Goal: Transaction & Acquisition: Purchase product/service

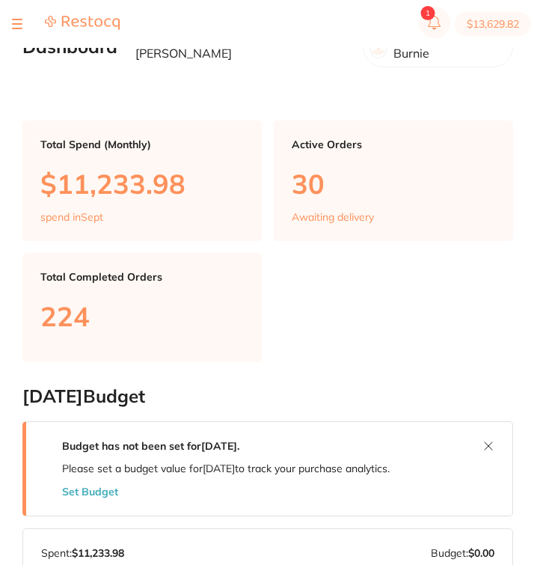
click at [13, 11] on section "$13,629.82" at bounding box center [271, 24] width 543 height 48
click at [13, 23] on button at bounding box center [17, 23] width 10 height 1
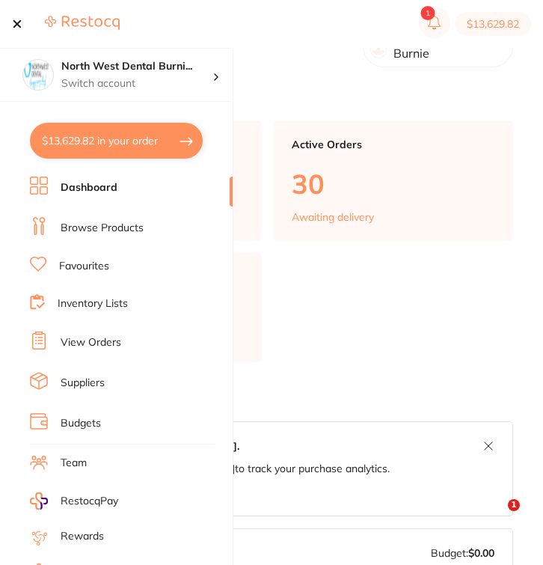
click at [92, 35] on section "$13,629.82" at bounding box center [271, 24] width 543 height 48
click at [98, 84] on p "Switch account" at bounding box center [136, 83] width 151 height 15
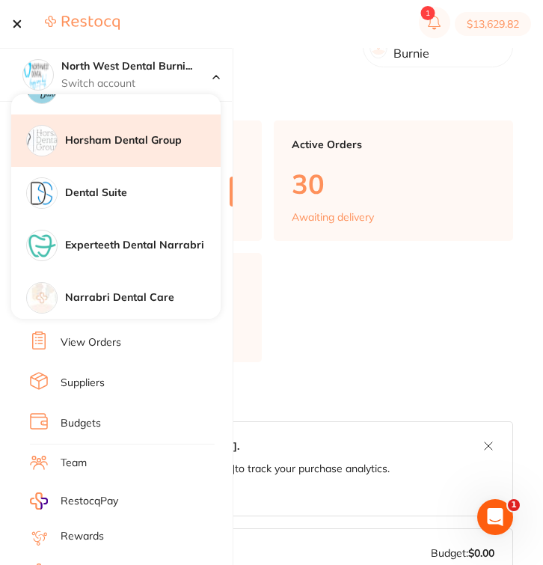
scroll to position [1081, 0]
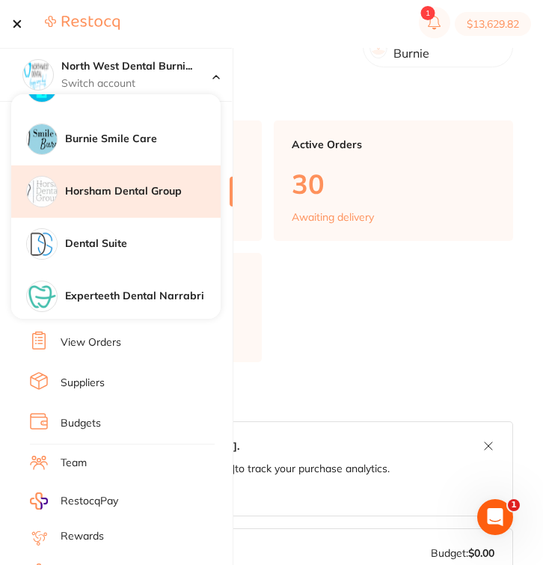
click at [129, 140] on h4 "Burnie Smile Care" at bounding box center [143, 139] width 156 height 15
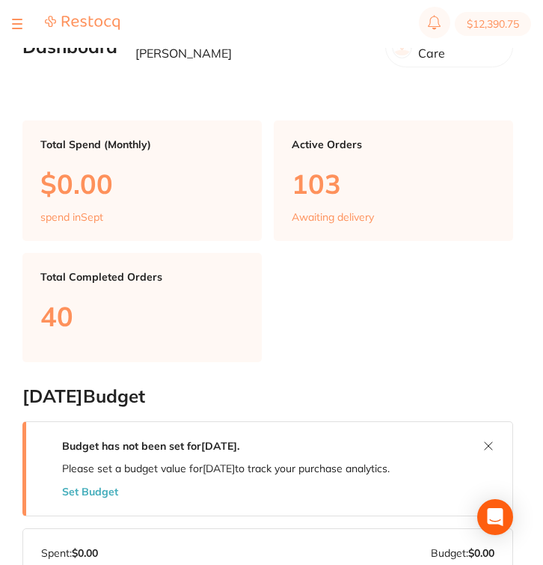
type input "10"
type input "3"
type input "2"
type input "1"
type input "2"
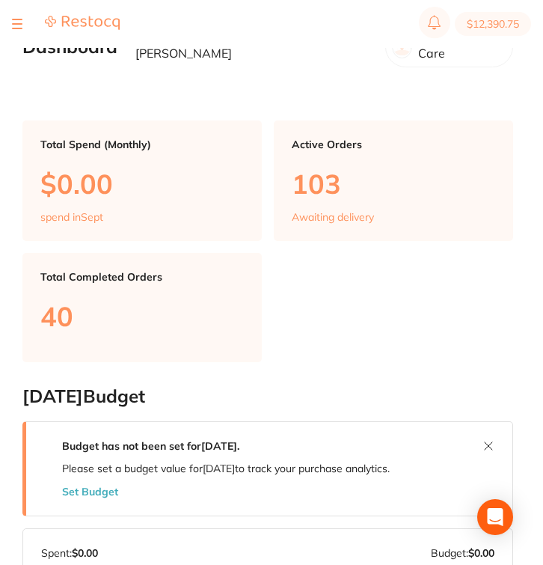
type input "1"
type input "2"
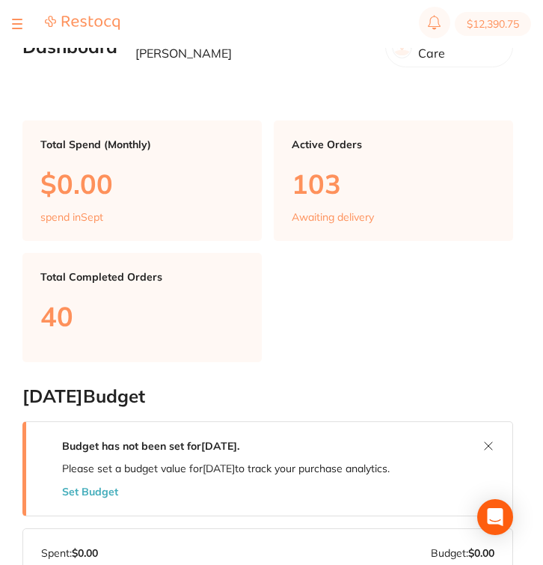
type input "12"
type input "1"
type input "8"
type input "10"
type input "15"
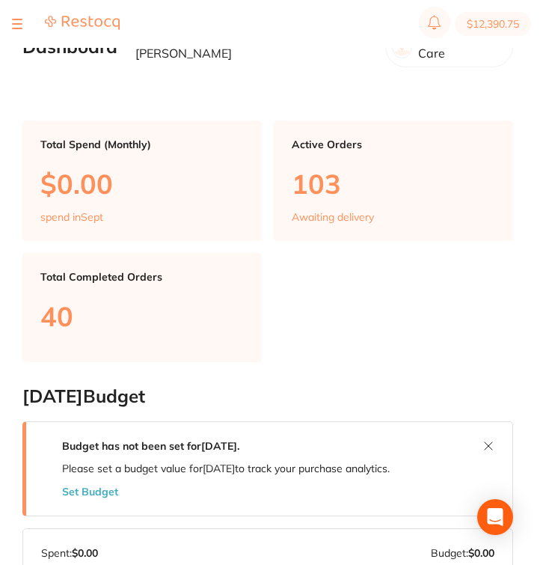
type input "4"
type input "15"
click at [16, 19] on div at bounding box center [17, 24] width 10 height 18
click at [15, 25] on button at bounding box center [17, 23] width 10 height 1
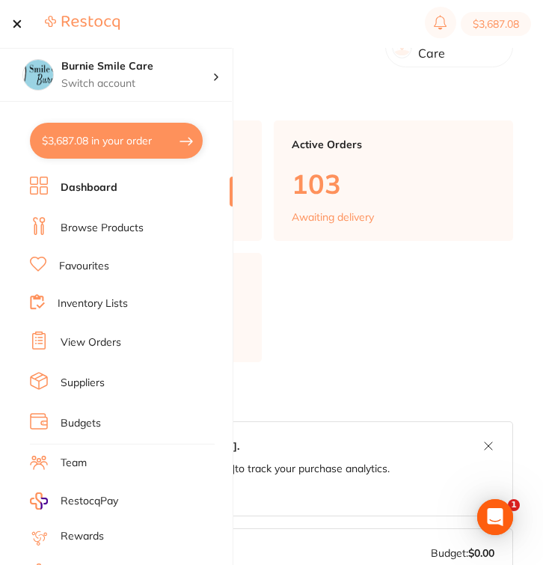
click at [135, 227] on link "Browse Products" at bounding box center [102, 228] width 83 height 15
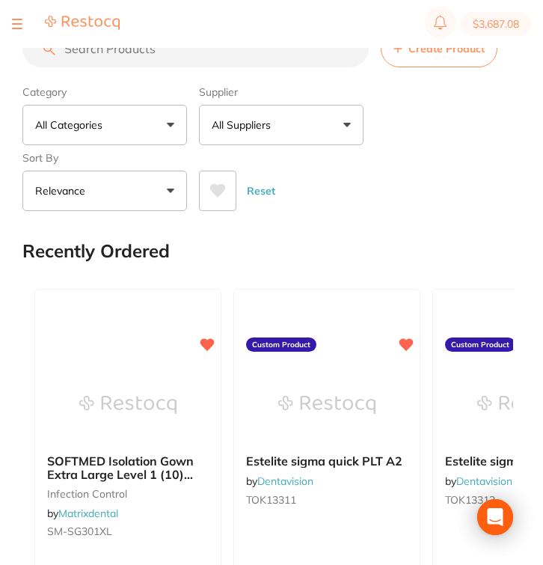
click at [265, 48] on input "search" at bounding box center [195, 48] width 346 height 37
click at [257, 58] on input "search" at bounding box center [195, 48] width 346 height 37
click at [168, 61] on input "search" at bounding box center [195, 48] width 346 height 37
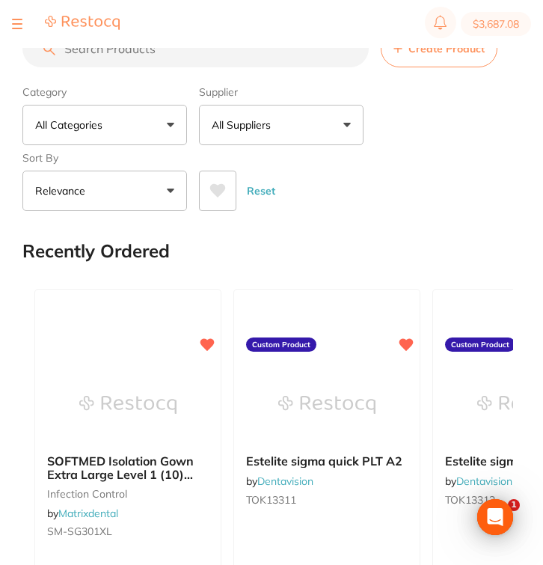
click at [168, 61] on input "search" at bounding box center [195, 48] width 346 height 37
click at [132, 56] on input "search" at bounding box center [195, 48] width 346 height 37
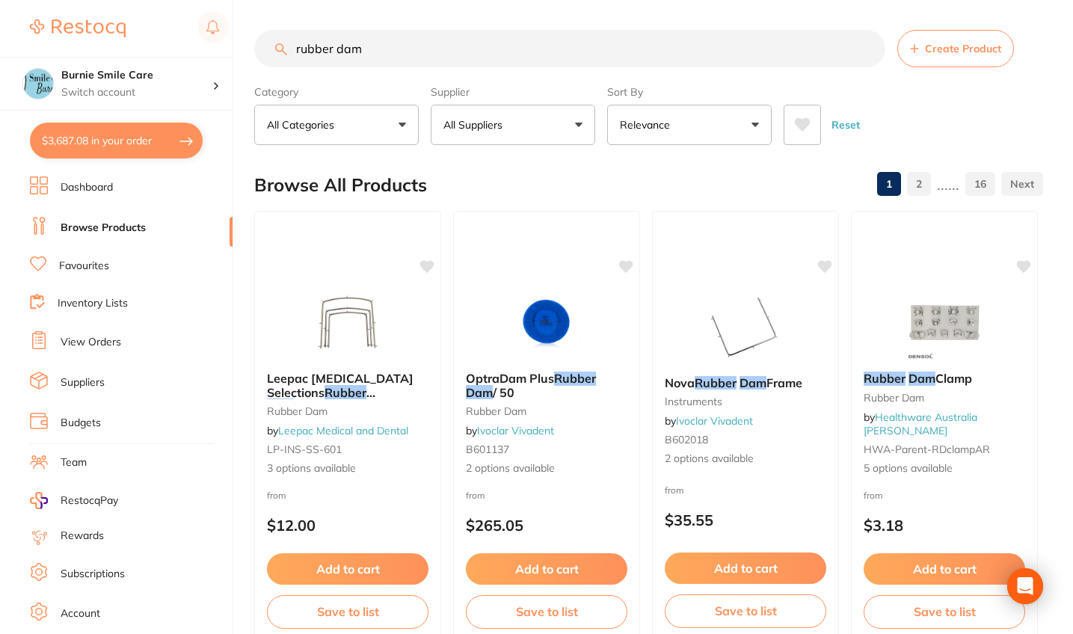
click at [542, 121] on button "All Suppliers" at bounding box center [513, 125] width 165 height 40
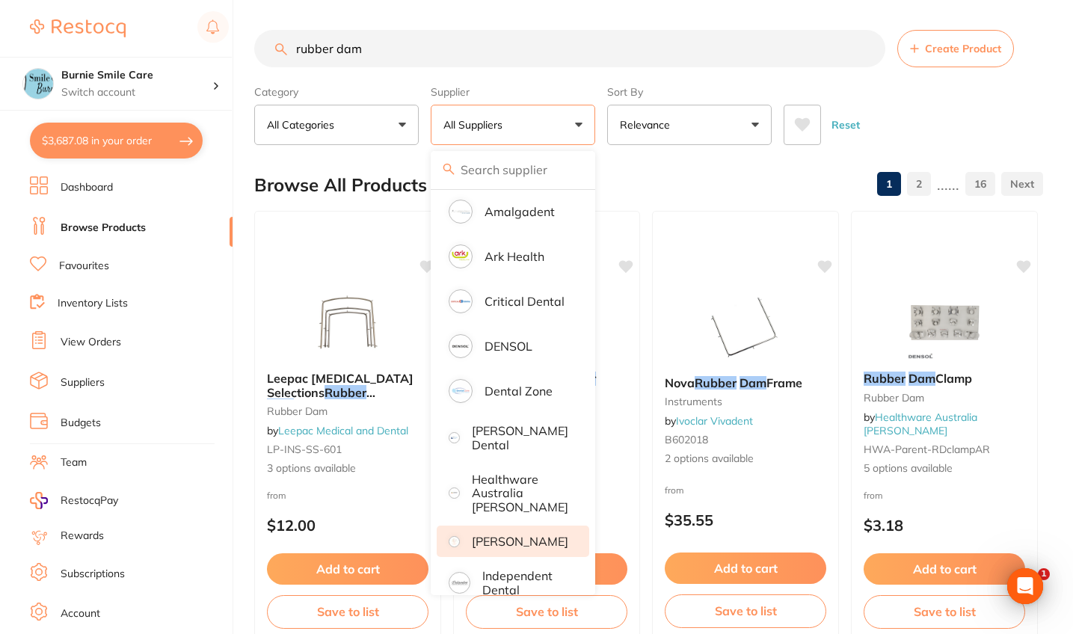
scroll to position [298, 0]
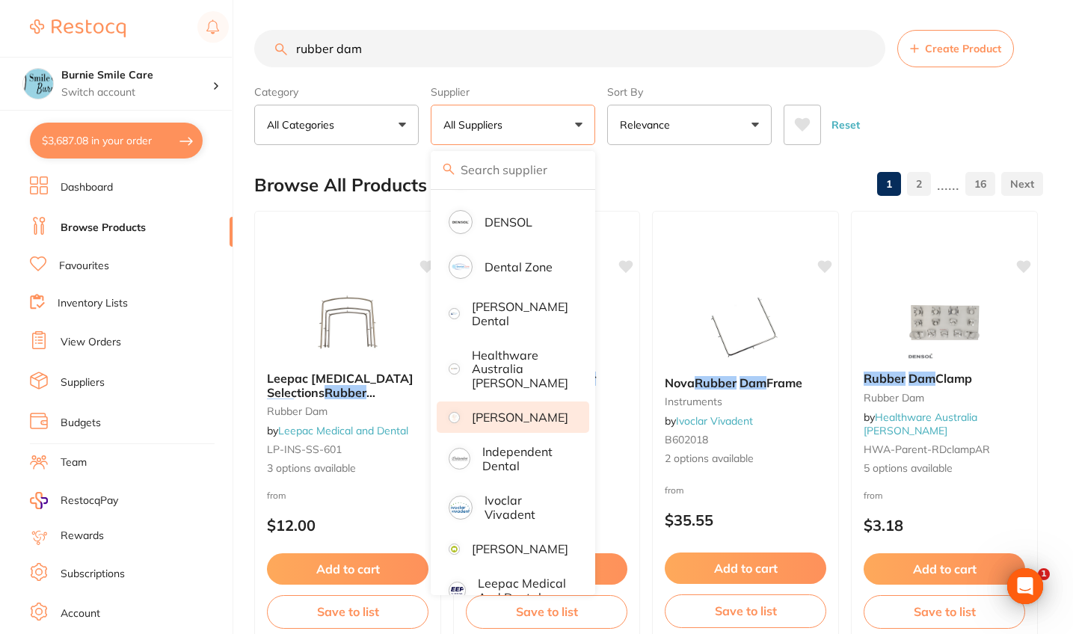
click at [508, 416] on p "[PERSON_NAME]" at bounding box center [520, 417] width 96 height 13
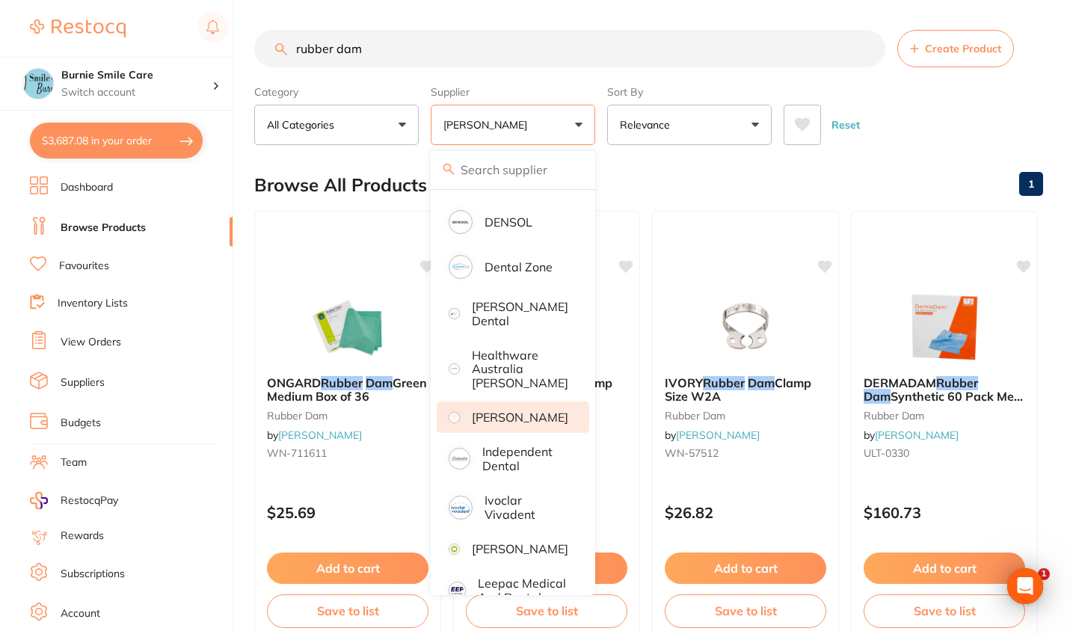
scroll to position [0, 0]
click at [298, 53] on input "rubber dam" at bounding box center [569, 48] width 631 height 37
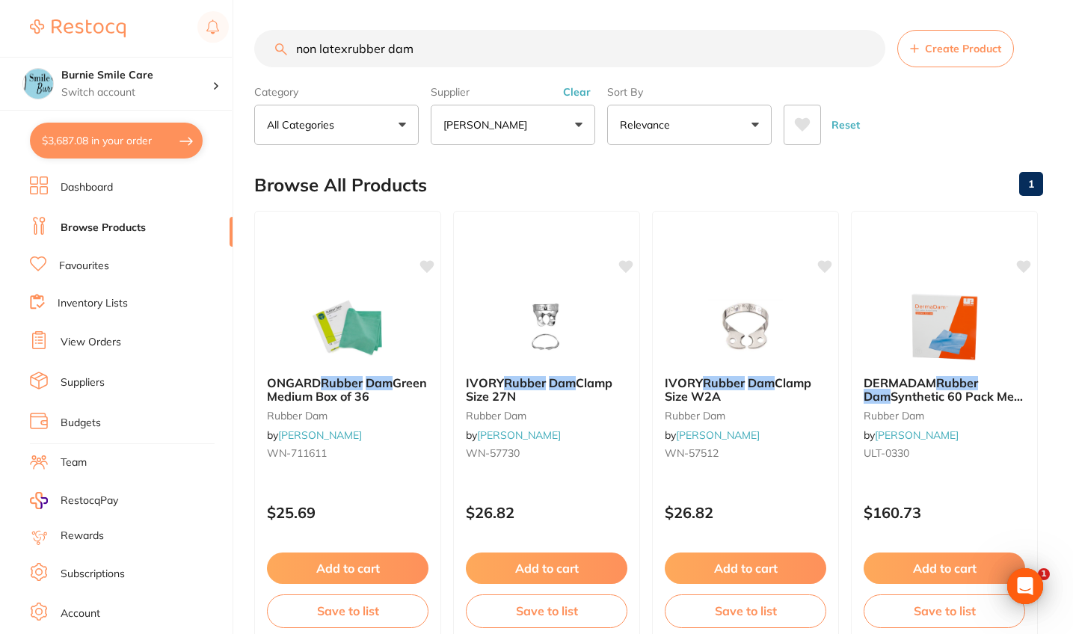
type input "non latexrubber dam"
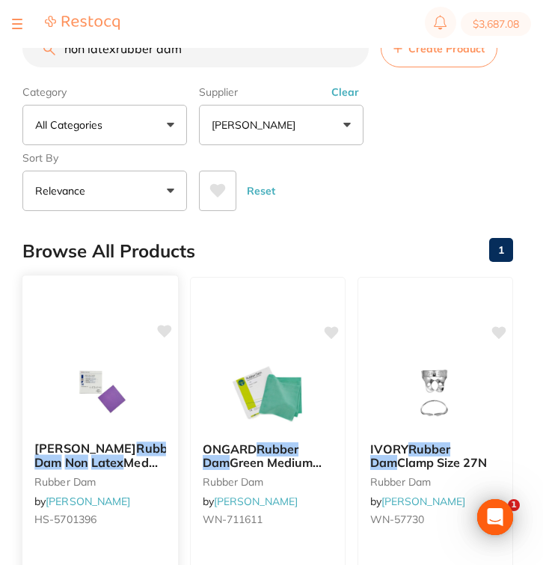
click at [129, 446] on b "HENRY SCHEIN Rubber Dam Non Latex Med Purple 15x15cm Box30" at bounding box center [100, 455] width 132 height 28
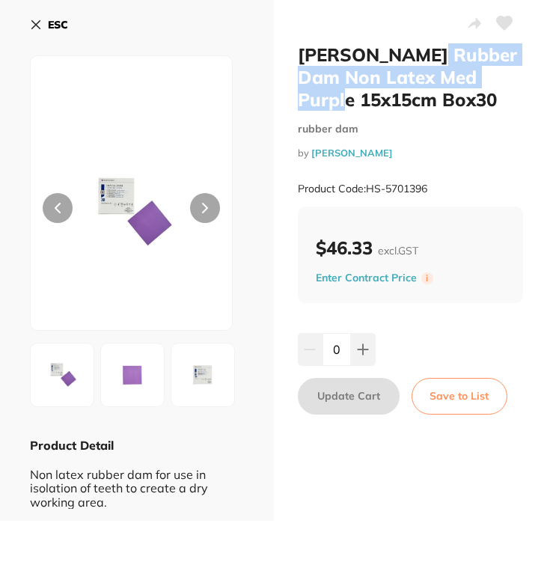
drag, startPoint x: 351, startPoint y: 101, endPoint x: 439, endPoint y: 55, distance: 98.7
click at [439, 55] on h2 "HENRY SCHEIN Rubber Dam Non Latex Med Purple 15x15cm Box30" at bounding box center [411, 76] width 226 height 67
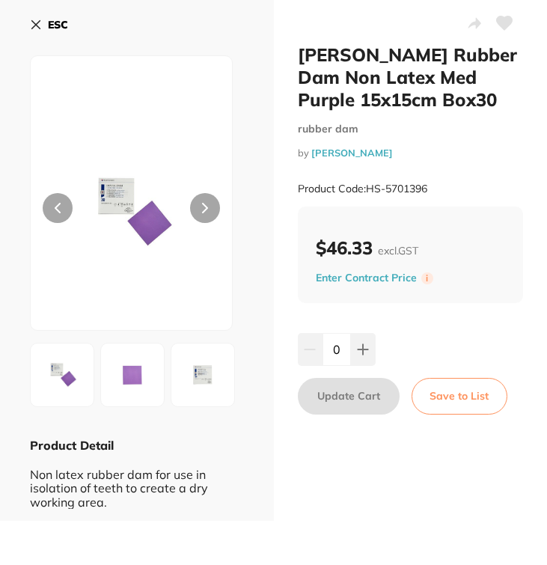
click at [445, 156] on small "by Henry Schein Halas" at bounding box center [411, 152] width 226 height 11
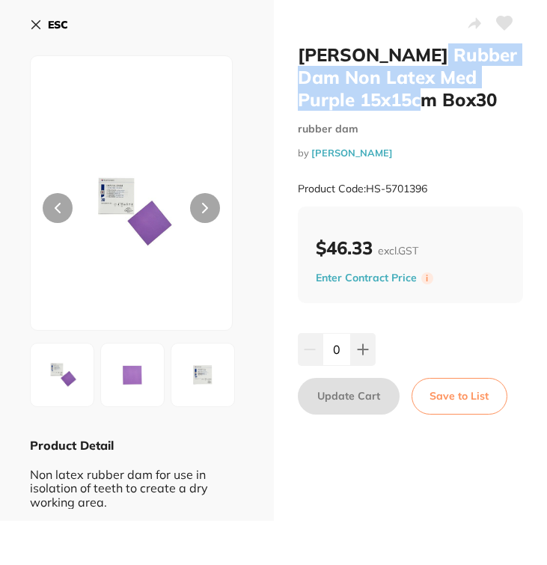
drag, startPoint x: 434, startPoint y: 107, endPoint x: 436, endPoint y: 55, distance: 52.4
click at [436, 55] on h2 "HENRY SCHEIN Rubber Dam Non Latex Med Purple 15x15cm Box30" at bounding box center [411, 76] width 226 height 67
copy h2 "Rubber Dam Non Latex Med Purple 15x15cm"
click at [47, 28] on button "ESC" at bounding box center [49, 24] width 38 height 25
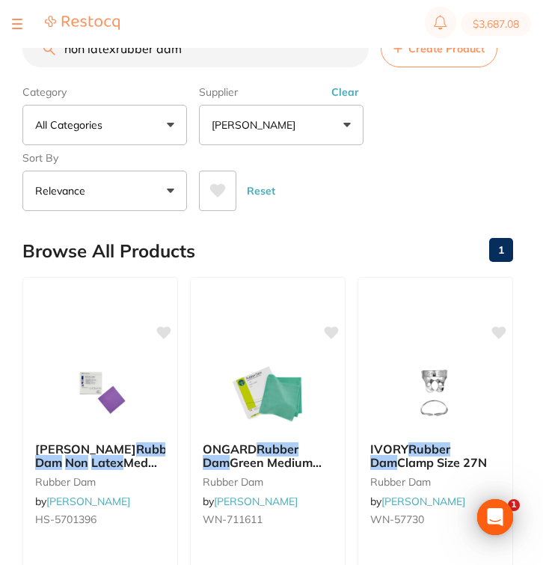
click at [330, 55] on input "non latexrubber dam" at bounding box center [195, 48] width 346 height 37
click at [354, 49] on input "non latexrubber dam" at bounding box center [195, 48] width 346 height 37
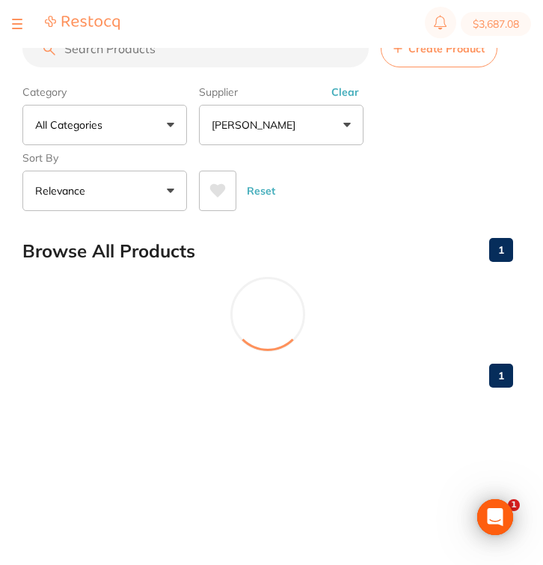
paste input "KITANO Luer Lock Sterile Syringe 3ml"
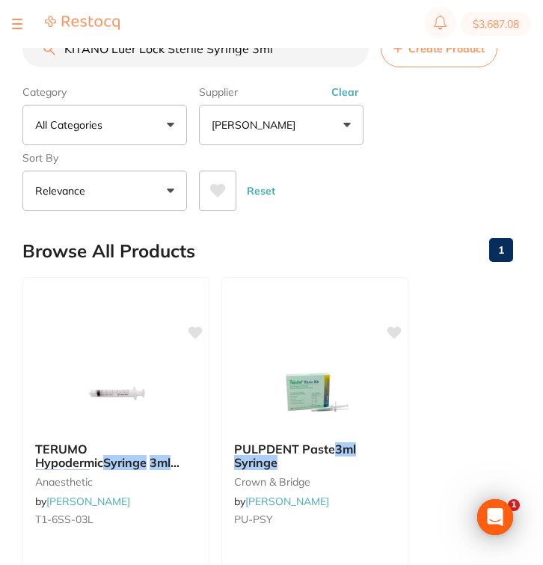
click at [342, 96] on button "Clear" at bounding box center [345, 91] width 37 height 13
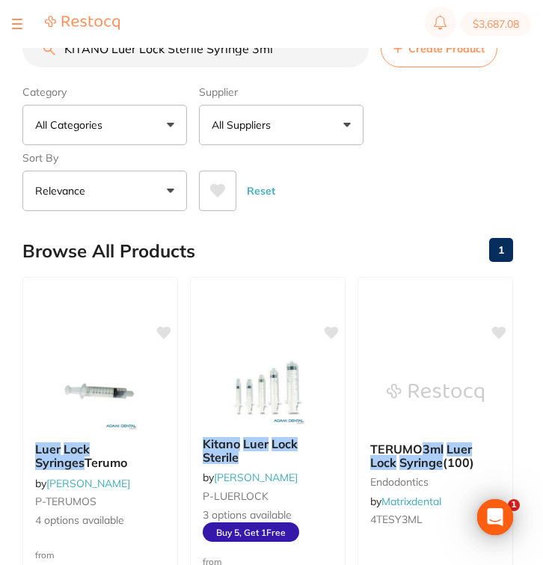
click at [246, 141] on button "All Suppliers" at bounding box center [281, 125] width 165 height 40
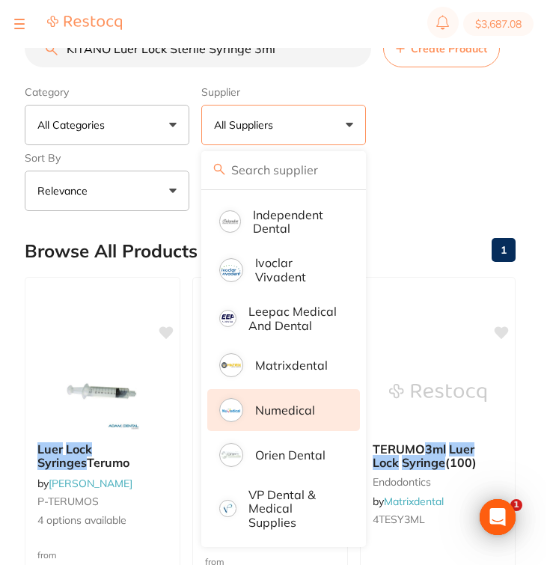
scroll to position [364, 0]
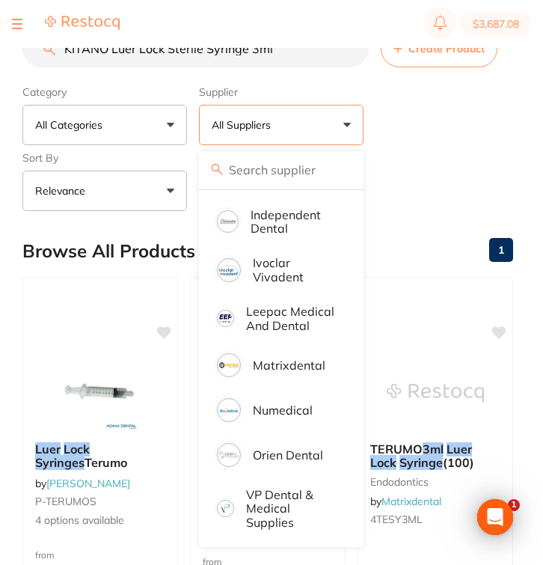
click at [420, 111] on div "Category All Categories All Categories anaesthetic crown & bridge disposables e…" at bounding box center [267, 145] width 491 height 132
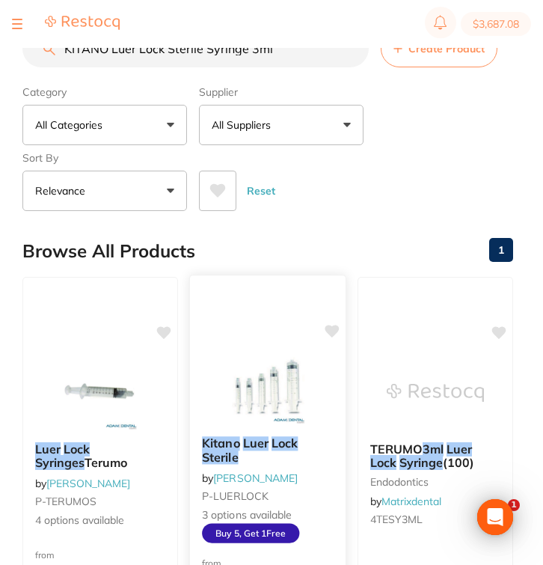
click at [290, 445] on em "Lock" at bounding box center [284, 442] width 26 height 15
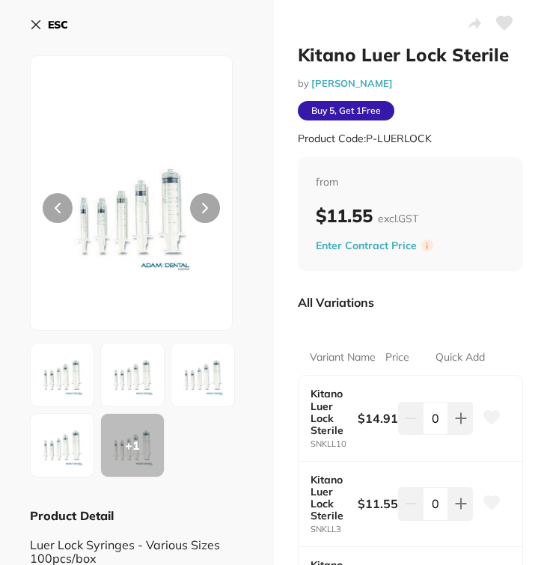
click at [34, 25] on icon at bounding box center [36, 25] width 8 height 8
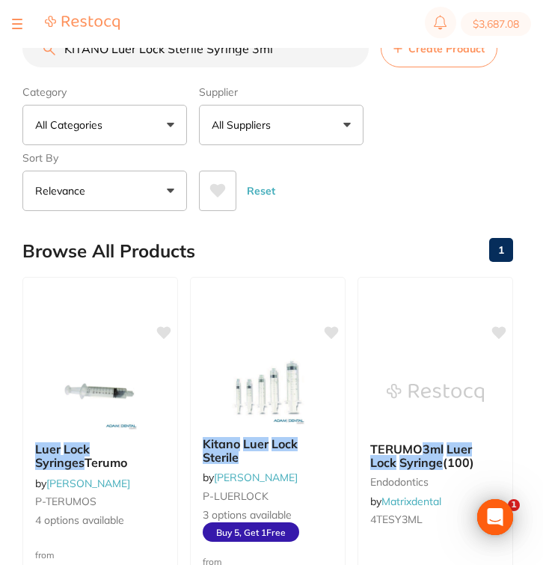
drag, startPoint x: 291, startPoint y: 51, endPoint x: 54, endPoint y: 52, distance: 237.0
click at [54, 52] on div "KITANO Luer Lock Sterile Syringe 3ml Create Product" at bounding box center [267, 48] width 491 height 37
paste input "Endo Vac Endodontic Irrigation Needles 27G x 1 1/4""
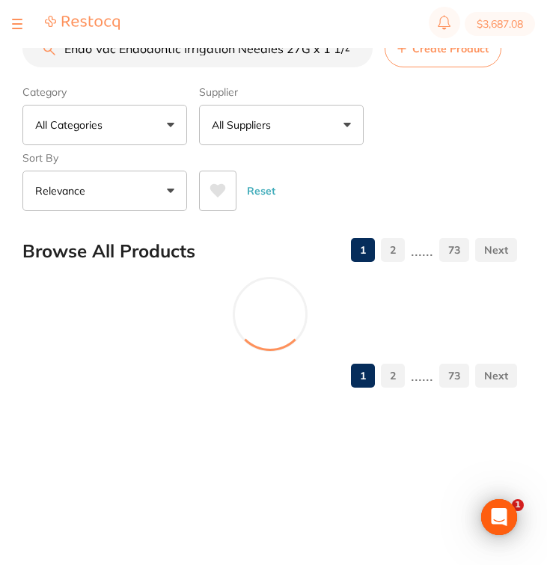
click at [293, 109] on button "All Suppliers" at bounding box center [281, 125] width 165 height 40
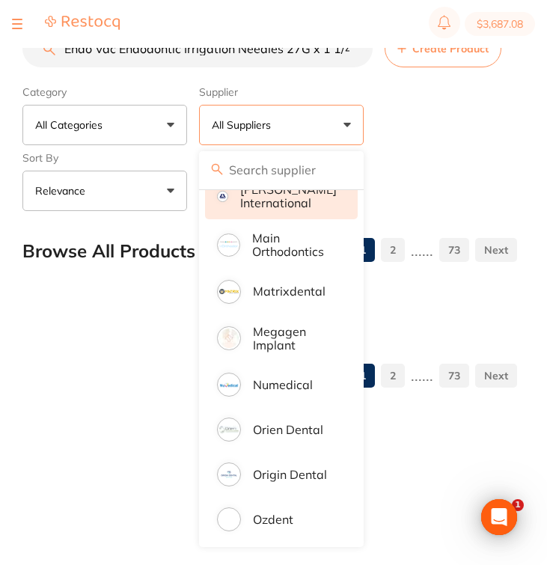
scroll to position [995, 0]
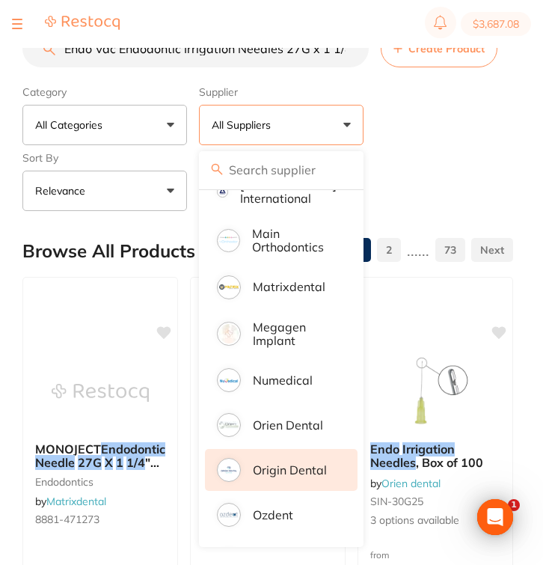
click at [300, 476] on p "Origin Dental" at bounding box center [290, 469] width 74 height 13
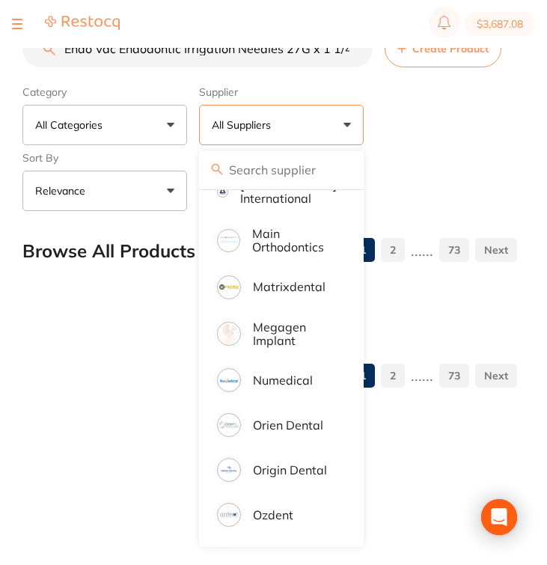
click at [444, 141] on div "Category All Categories All Categories anaesthetic articulating burs Burs CAD/C…" at bounding box center [269, 145] width 494 height 132
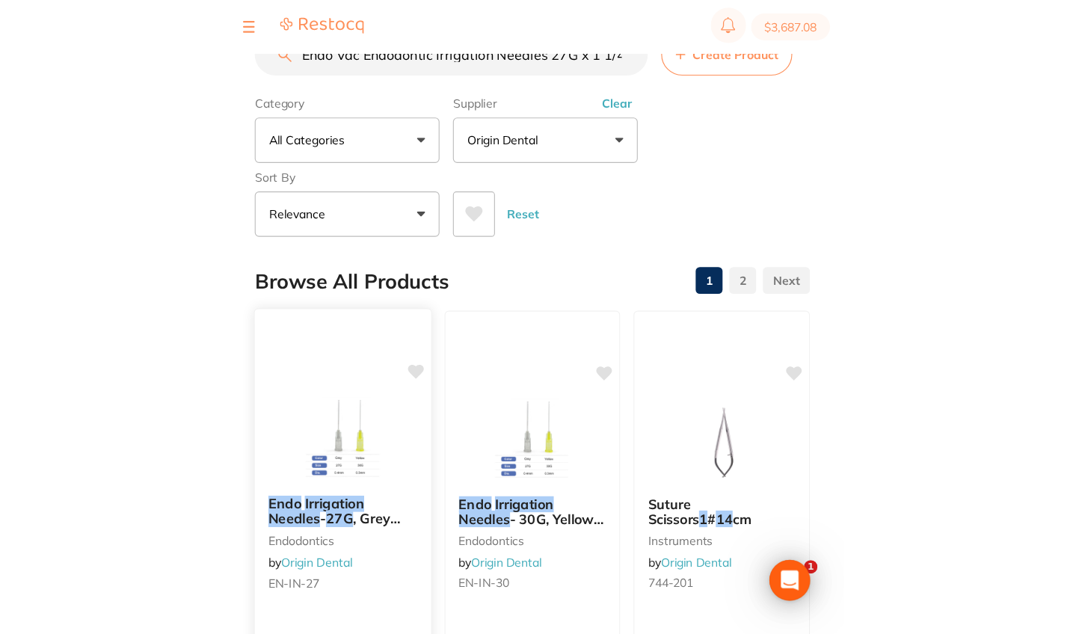
scroll to position [1, 0]
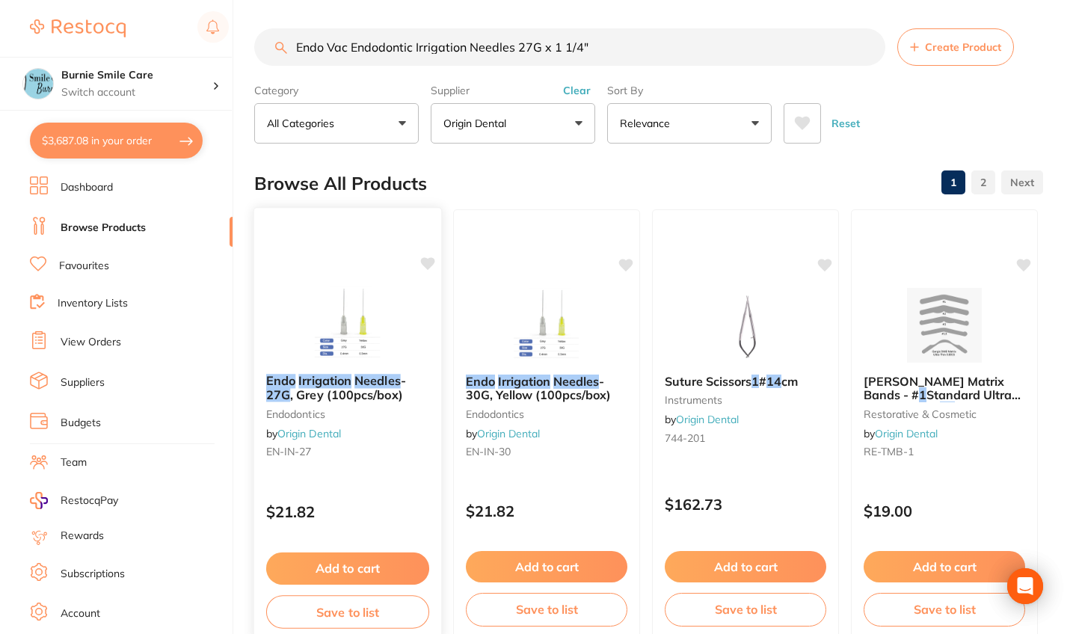
click at [402, 498] on div "$21.82" at bounding box center [347, 508] width 187 height 40
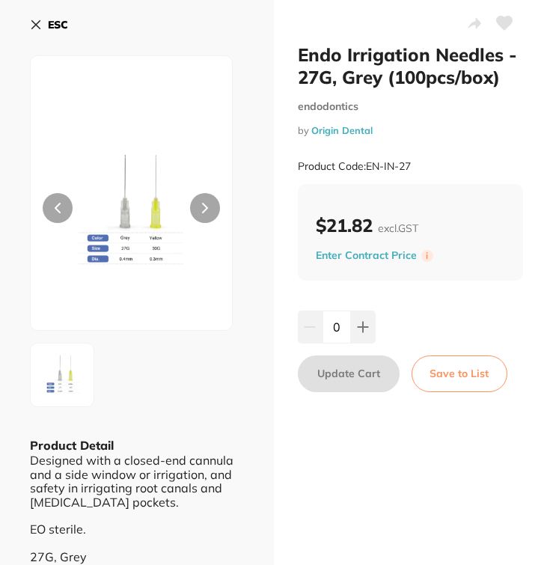
click at [38, 21] on icon at bounding box center [36, 25] width 12 height 12
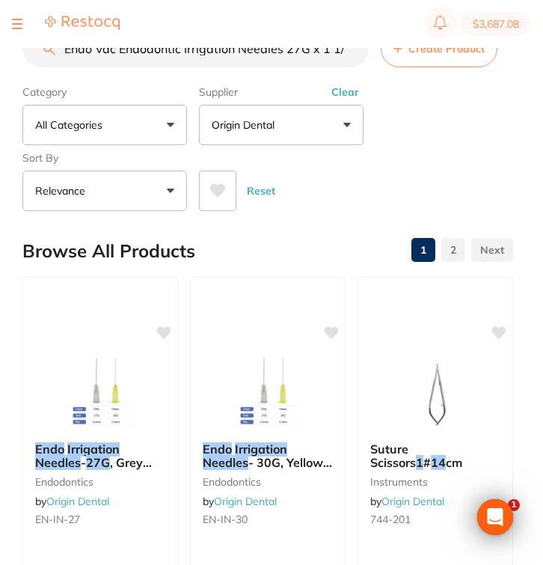
click at [301, 54] on input "Endo Vac Endodontic Irrigation Needles 27G x 1 1/4"" at bounding box center [195, 48] width 346 height 37
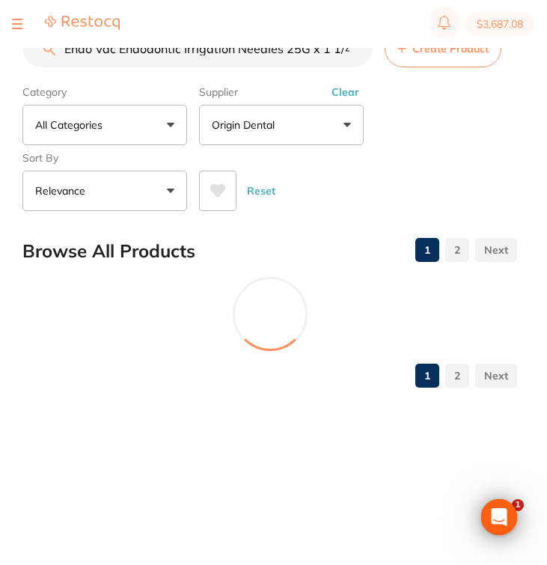
drag, startPoint x: 312, startPoint y: 50, endPoint x: 423, endPoint y: 51, distance: 111.4
click at [423, 51] on div "Endo Vac Endodontic Irrigation Needles 25G x 1 1/4" Create Product" at bounding box center [269, 48] width 494 height 37
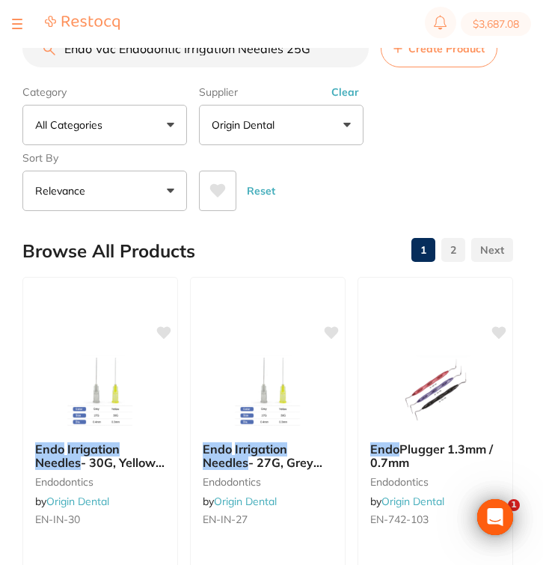
click at [343, 97] on button "Clear" at bounding box center [345, 91] width 37 height 13
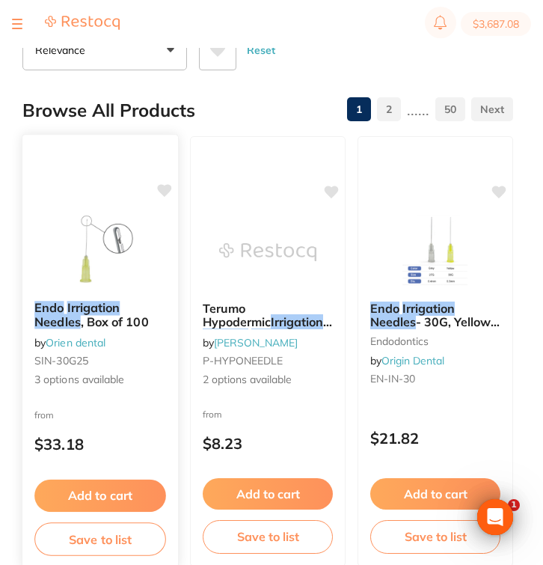
click at [156, 384] on span "3 options available" at bounding box center [100, 379] width 132 height 15
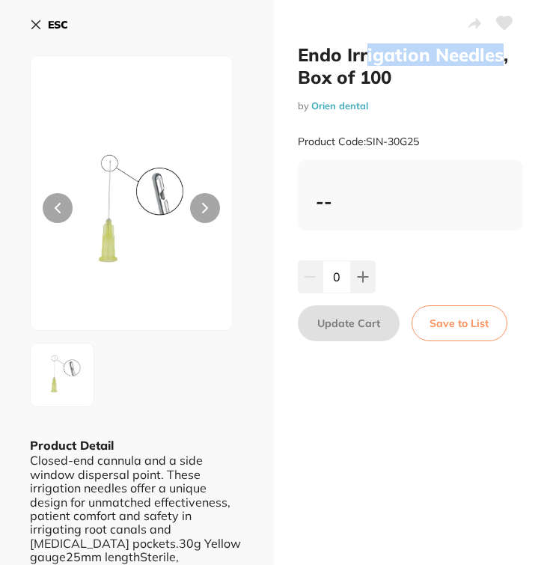
drag, startPoint x: 499, startPoint y: 53, endPoint x: 363, endPoint y: 53, distance: 135.3
click at [363, 53] on h2 "Endo Irrigation Needles, Box of 100" at bounding box center [411, 65] width 226 height 45
click at [59, 20] on b "ESC" at bounding box center [58, 24] width 20 height 13
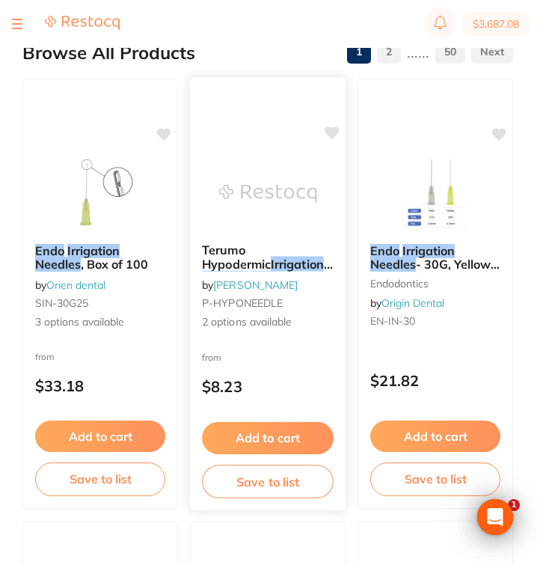
scroll to position [209, 0]
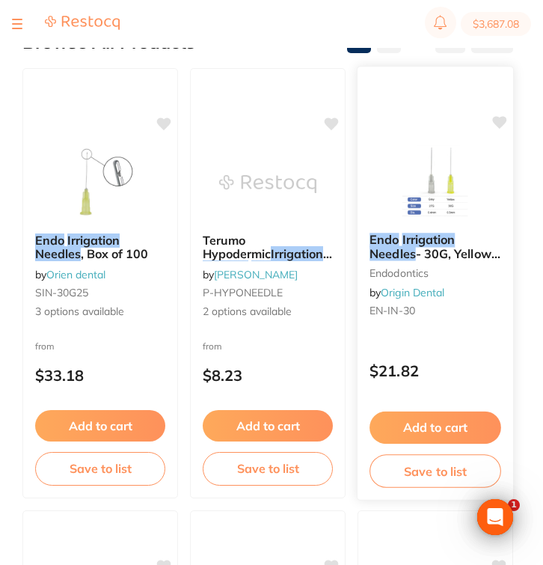
click at [491, 331] on div "Endo Irrigation Needles - 30G, Yellow (100pcs/box) endodontics by Origin Dental…" at bounding box center [435, 278] width 156 height 114
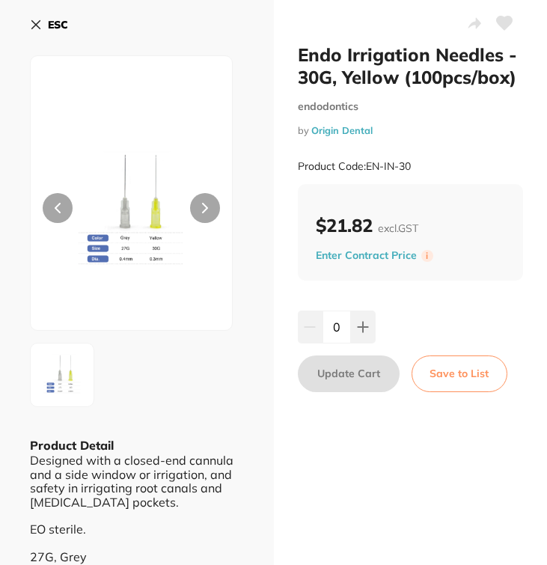
click at [46, 18] on button "ESC" at bounding box center [49, 24] width 38 height 25
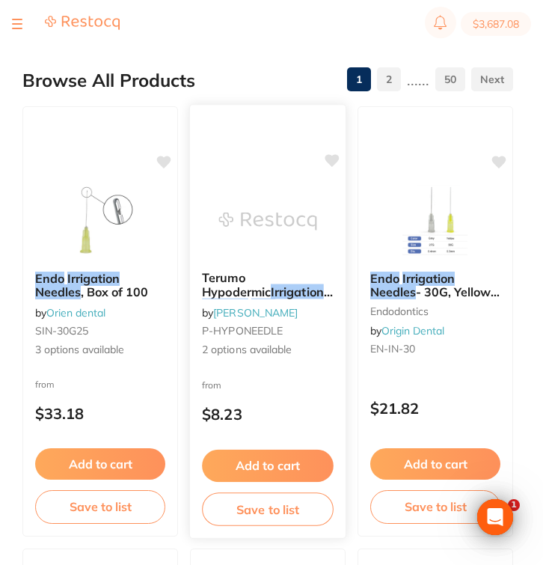
scroll to position [173, 0]
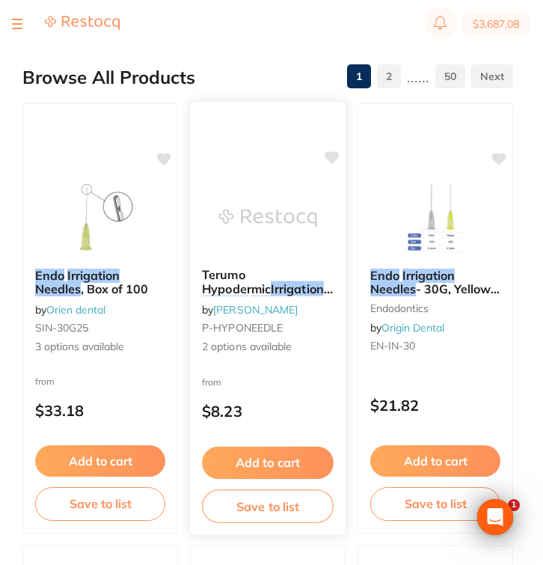
click at [302, 369] on div "Terumo Hypodermic Irrigation Needles 25G 16-25mm 100/pack by Adam Dental P-HYPO…" at bounding box center [267, 318] width 157 height 434
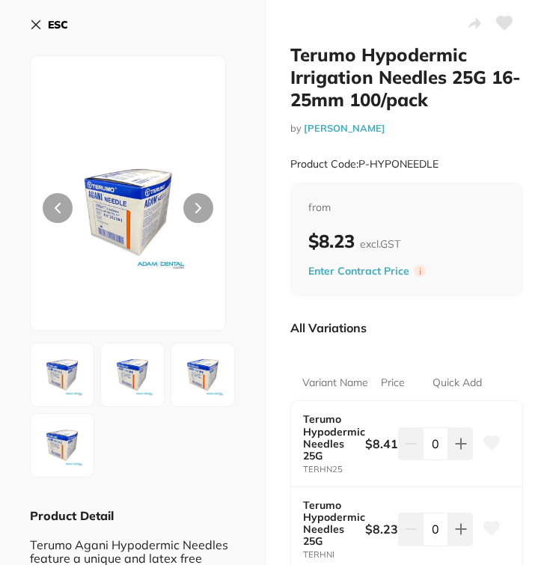
click at [45, 22] on button "ESC" at bounding box center [49, 24] width 38 height 25
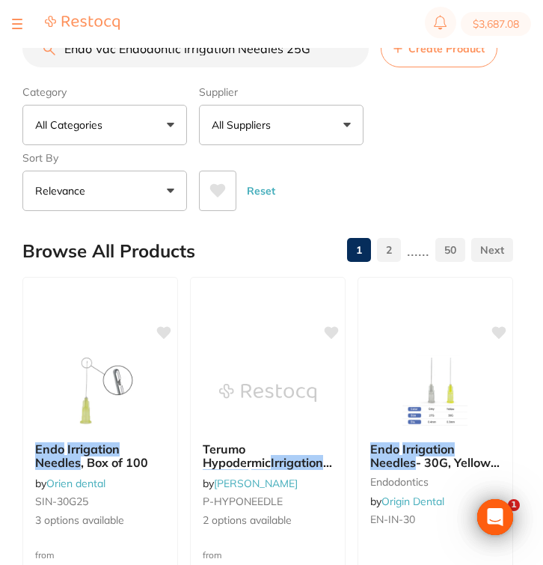
click at [64, 51] on input "Endo Vac Endodontic Irrigation Needles 25G" at bounding box center [195, 48] width 346 height 37
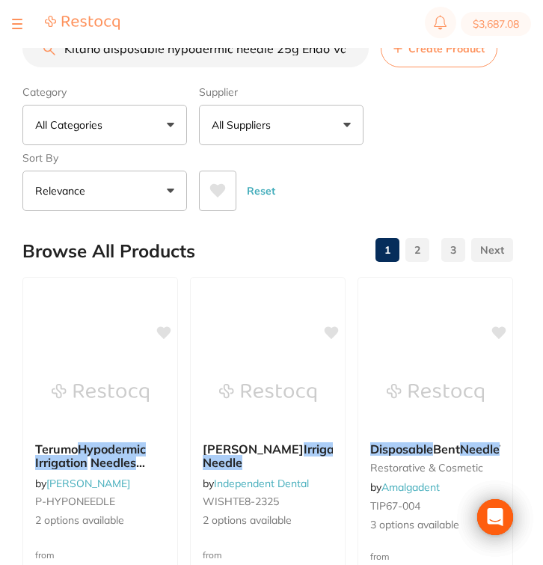
drag, startPoint x: 298, startPoint y: 55, endPoint x: 420, endPoint y: 55, distance: 121.9
click at [420, 55] on div "Kitano disposable hypodermic needle 25g Endo Vac Endodontic Irrigation Needles …" at bounding box center [267, 48] width 491 height 37
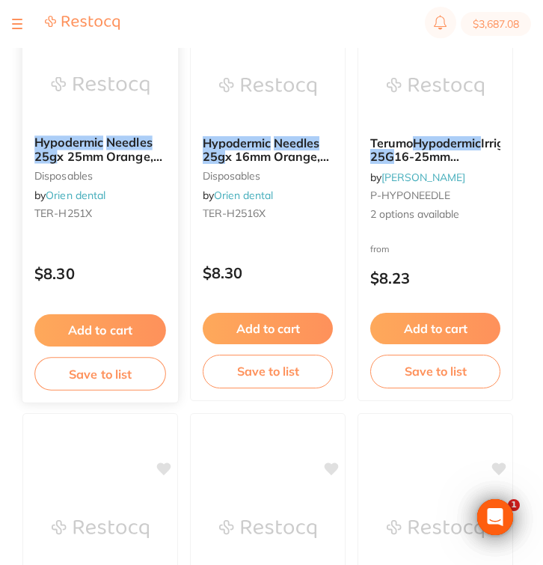
scroll to position [305, 0]
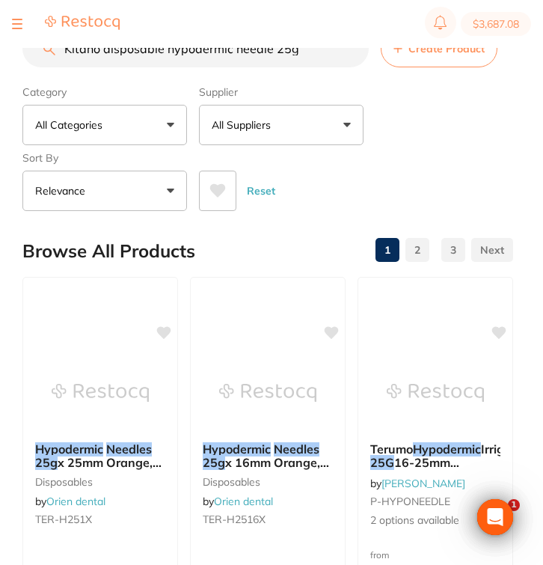
drag, startPoint x: 308, startPoint y: 49, endPoint x: 47, endPoint y: 47, distance: 261.0
click at [47, 47] on div "$3,687.08 Burnie Smile Care Switch account Riaz Dental Surgery Experteeth Denta…" at bounding box center [271, 258] width 543 height 517
type input "s"
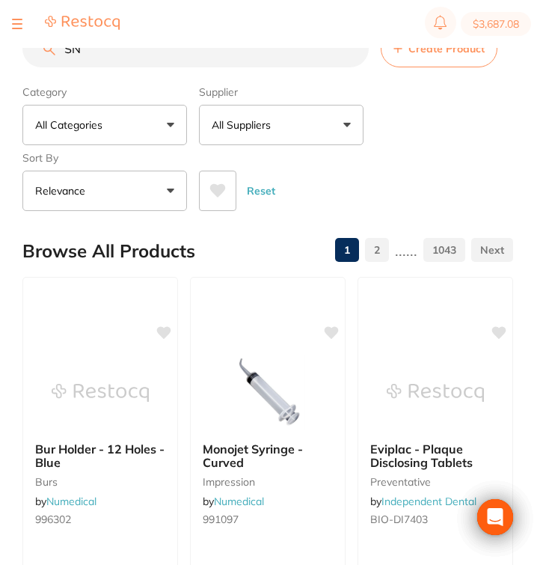
type input "SNK"
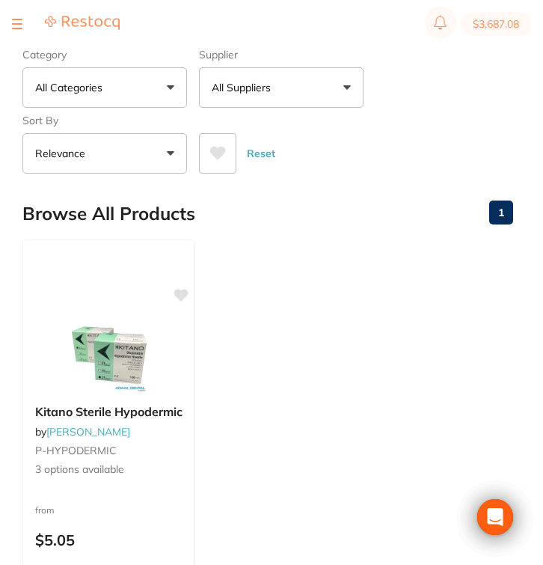
scroll to position [123, 0]
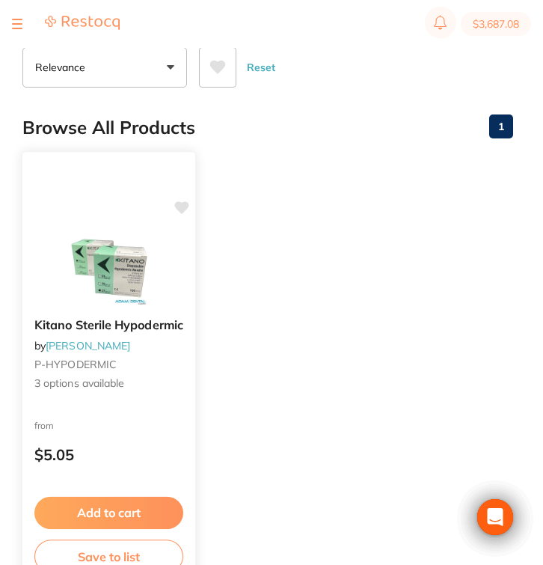
type input "SNKSHN25"
click at [134, 351] on div "Kitano Sterile Hypodermic by [PERSON_NAME] P-HYPODERMIC 3 options available" at bounding box center [108, 354] width 173 height 97
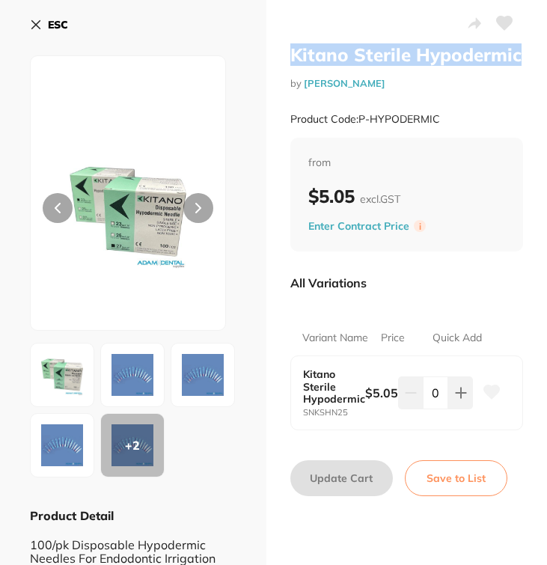
drag, startPoint x: 289, startPoint y: 57, endPoint x: 529, endPoint y: 58, distance: 240.0
click at [529, 58] on div "Kitano Sterile Hypodermic by Adam Dental Product Code: P-HYPODERMIC from $5.05 …" at bounding box center [406, 378] width 280 height 756
copy h2 "Kitano Sterile Hypodermic"
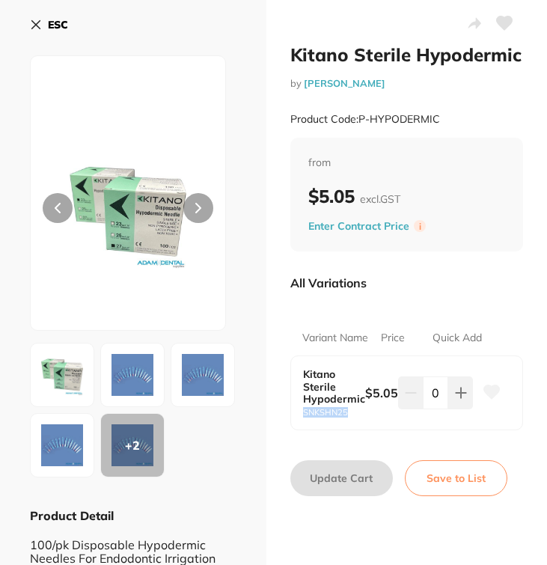
drag, startPoint x: 350, startPoint y: 412, endPoint x: 302, endPoint y: 411, distance: 47.9
click at [303, 411] on small "SNKSHN25" at bounding box center [334, 413] width 62 height 10
copy small "SNKSHN25"
click at [34, 26] on icon at bounding box center [36, 25] width 8 height 8
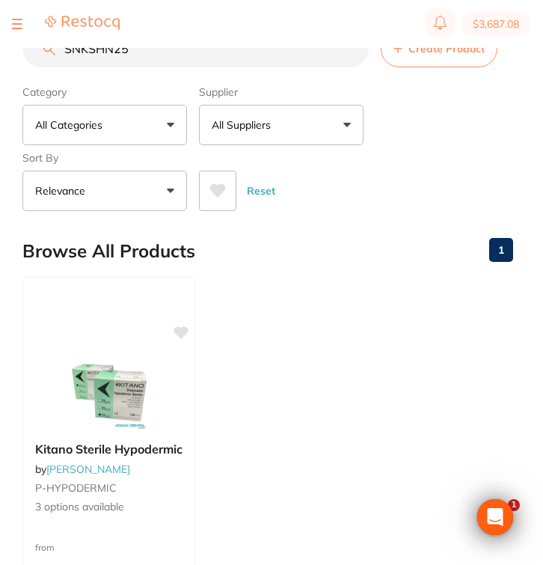
click at [344, 48] on input "SNKSHN25" at bounding box center [195, 48] width 346 height 37
click at [350, 49] on input "search" at bounding box center [195, 48] width 346 height 37
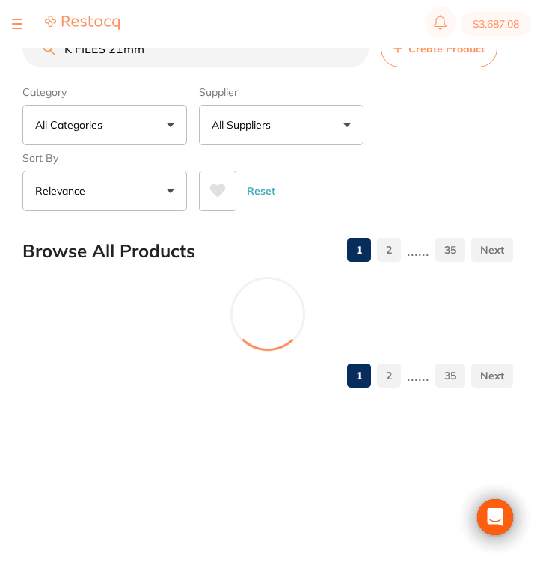
click at [274, 128] on p "All Suppliers" at bounding box center [244, 124] width 65 height 15
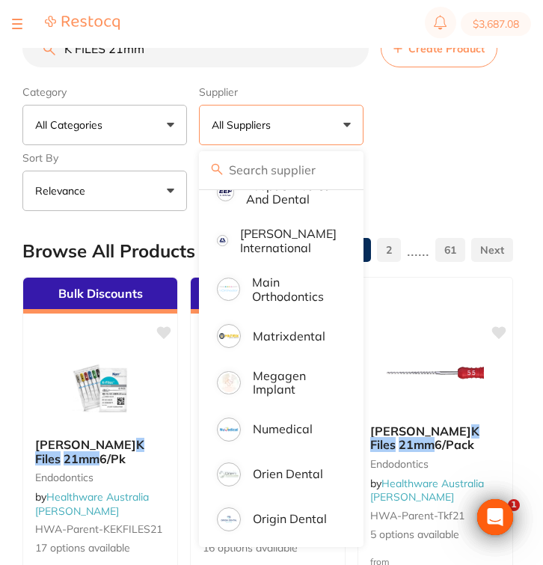
scroll to position [963, 0]
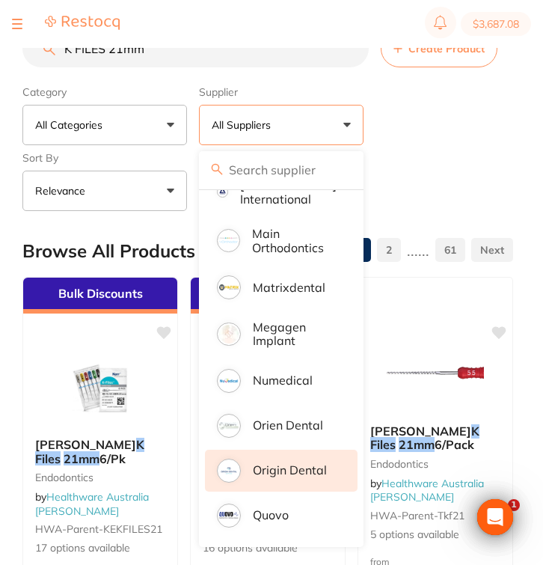
click at [292, 470] on p "Origin Dental" at bounding box center [290, 469] width 74 height 13
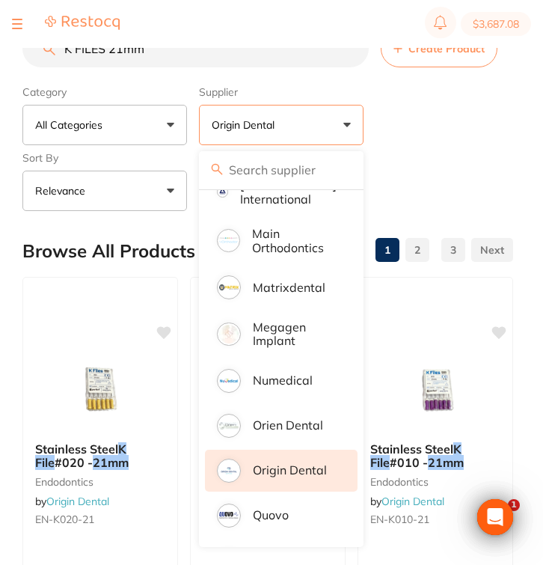
click at [441, 108] on div "Category All Categories All Categories endodontics instruments restorative & co…" at bounding box center [267, 145] width 491 height 132
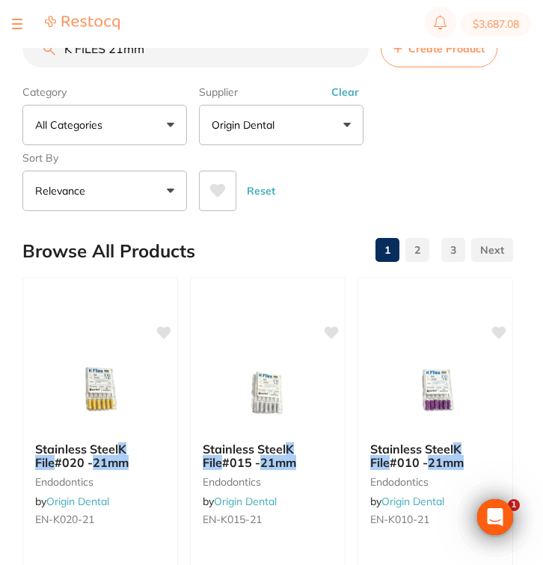
scroll to position [0, 0]
click at [194, 66] on input "K FILES 21mm" at bounding box center [195, 48] width 346 height 37
click at [109, 49] on input "K FILES 21mm" at bounding box center [195, 48] width 346 height 37
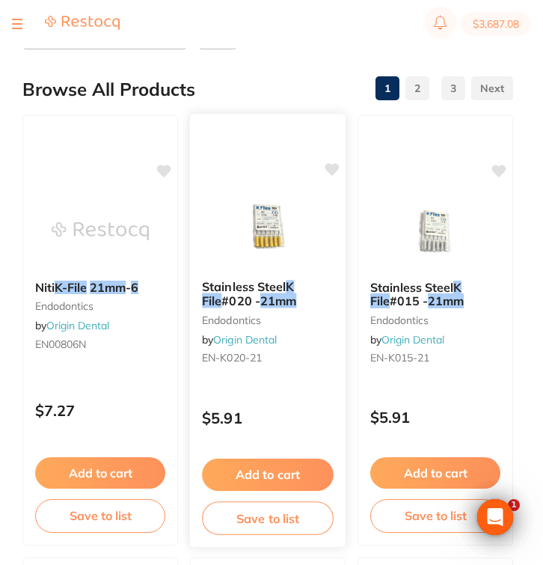
scroll to position [162, 0]
click at [294, 421] on p "$5.91" at bounding box center [268, 417] width 132 height 17
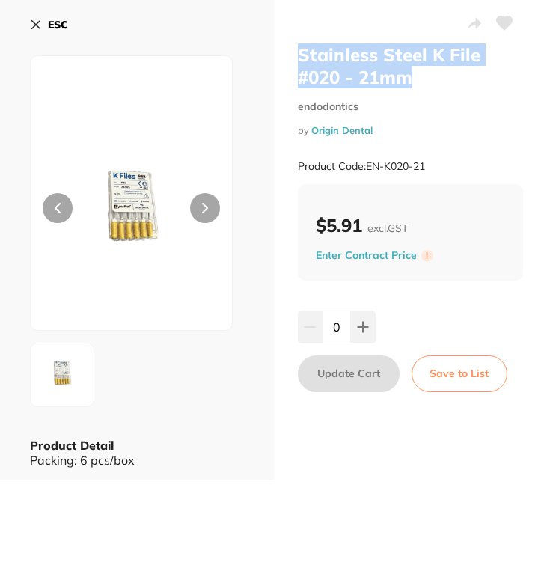
drag, startPoint x: 424, startPoint y: 80, endPoint x: 294, endPoint y: 53, distance: 132.9
click at [294, 53] on div "Stainless Steel K File #020 - 21mm endodontics by Origin Dental Product Code: E…" at bounding box center [411, 239] width 274 height 479
copy h2 "Stainless Steel K File #020 - 21mm"
drag, startPoint x: 438, startPoint y: 168, endPoint x: 366, endPoint y: 167, distance: 72.5
click at [366, 167] on div "Product Code: EN-K020-21" at bounding box center [411, 166] width 226 height 37
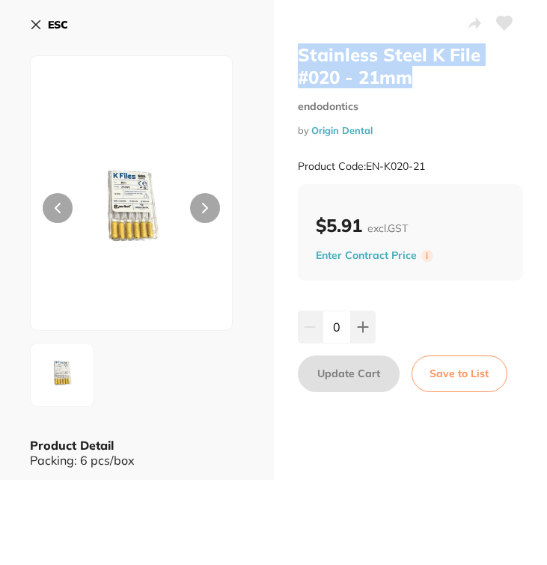
copy small "EN-K020-21"
click at [38, 25] on icon at bounding box center [36, 25] width 12 height 12
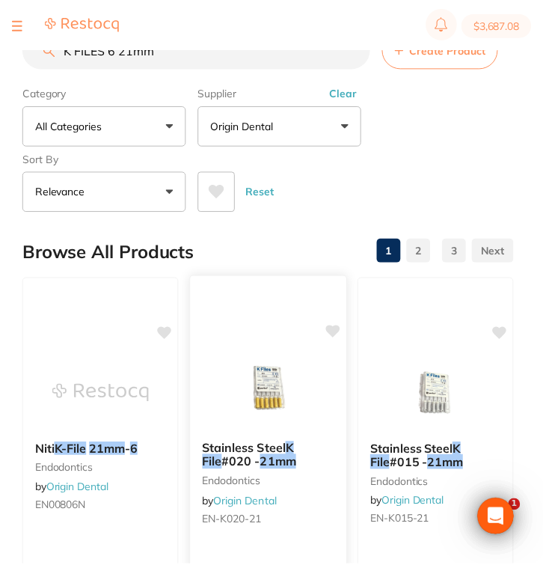
scroll to position [162, 0]
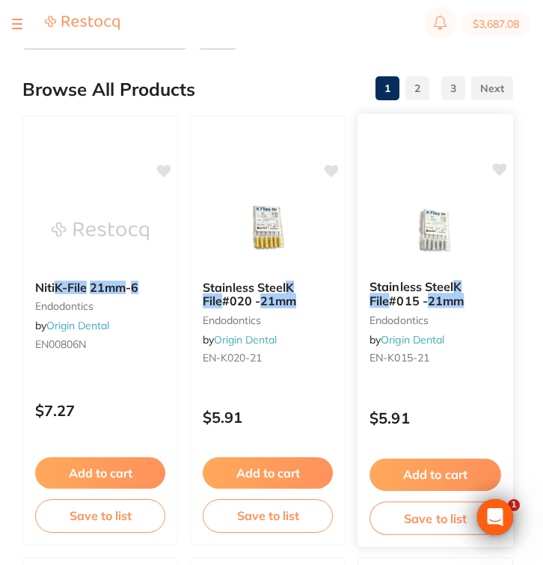
click at [441, 381] on div "Stainless Steel K File #015 - 21mm endodontics by Origin Dental EN-K015-21" at bounding box center [435, 325] width 156 height 114
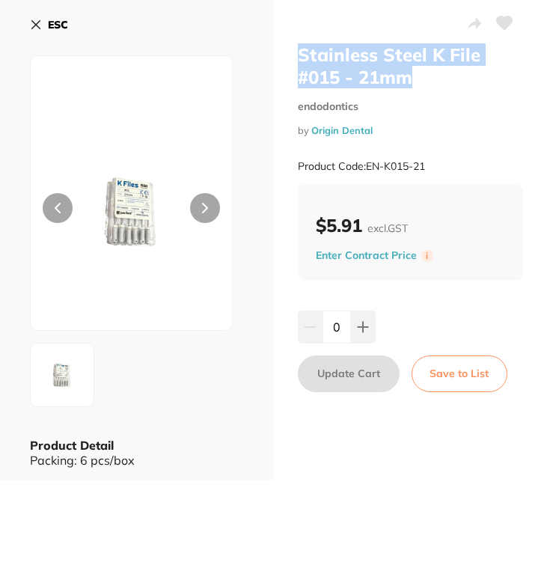
drag, startPoint x: 420, startPoint y: 79, endPoint x: 292, endPoint y: 46, distance: 131.3
click at [292, 46] on div "Stainless Steel K File #015 - 21mm endodontics by Origin Dental Product Code: E…" at bounding box center [411, 239] width 274 height 479
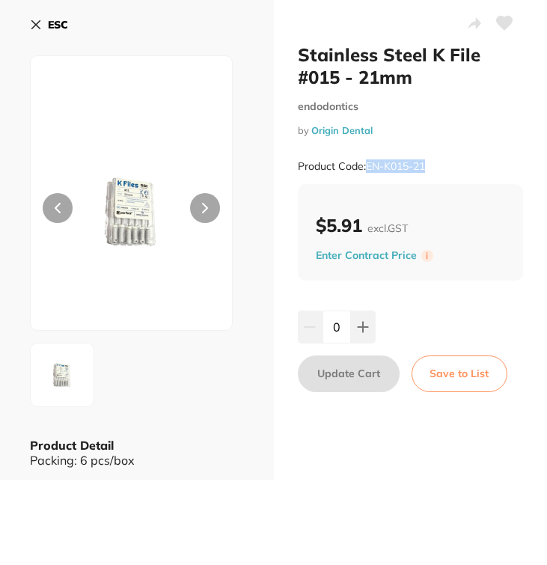
drag, startPoint x: 364, startPoint y: 162, endPoint x: 447, endPoint y: 162, distance: 83.0
click at [447, 162] on div "Product Code: EN-K015-21" at bounding box center [411, 166] width 226 height 37
copy small "EN-K015-21"
click at [48, 28] on b "ESC" at bounding box center [58, 24] width 20 height 13
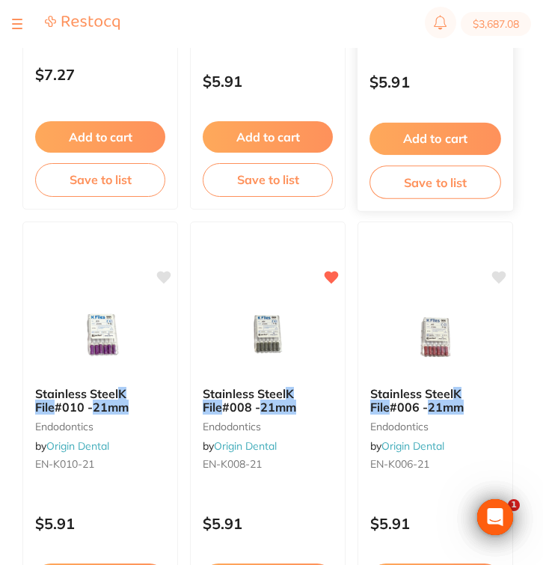
scroll to position [498, 0]
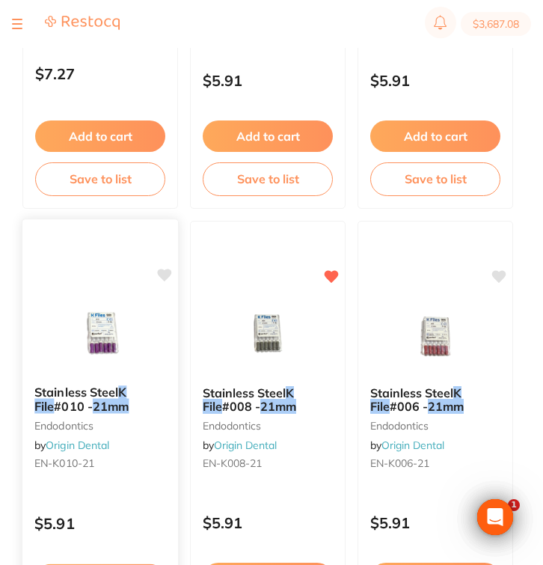
click at [135, 420] on div "Stainless Steel K File #010 - 21mm endodontics by Origin Dental EN-K010-21" at bounding box center [100, 430] width 156 height 114
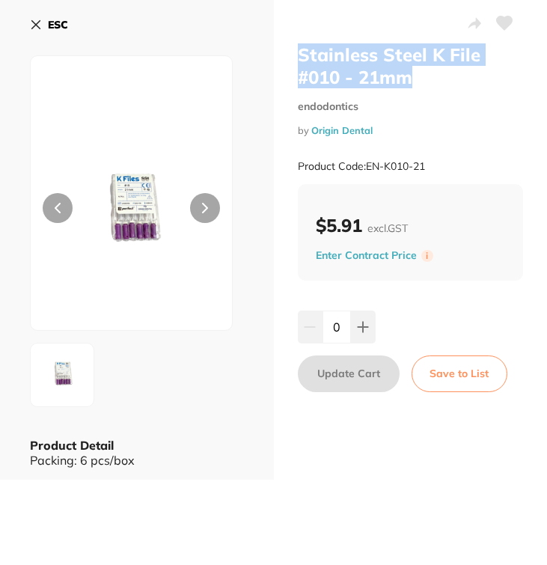
drag, startPoint x: 430, startPoint y: 80, endPoint x: 295, endPoint y: 52, distance: 137.6
click at [298, 52] on h2 "Stainless Steel K File #010 - 21mm" at bounding box center [411, 65] width 226 height 45
copy h2 "Stainless Steel K File #010 - 21mm"
drag, startPoint x: 365, startPoint y: 165, endPoint x: 436, endPoint y: 165, distance: 71.0
click at [436, 165] on div "Product Code: EN-K010-21" at bounding box center [411, 166] width 226 height 37
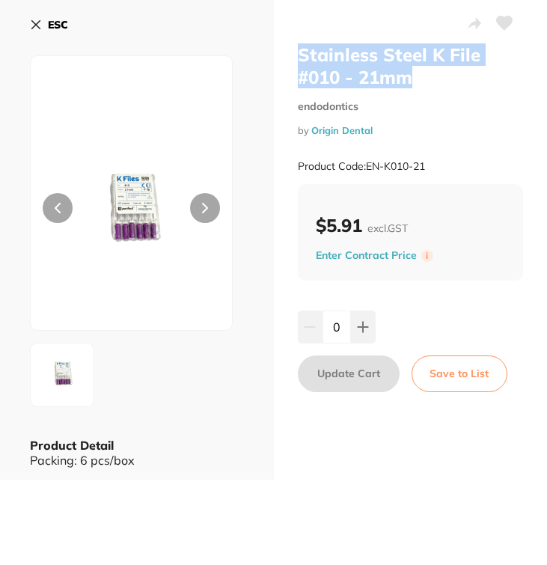
copy small "EN-K010-21"
click at [48, 20] on b "ESC" at bounding box center [58, 24] width 20 height 13
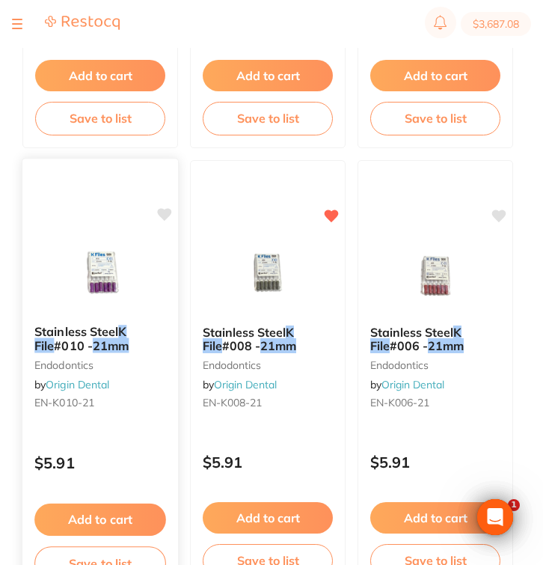
scroll to position [585, 0]
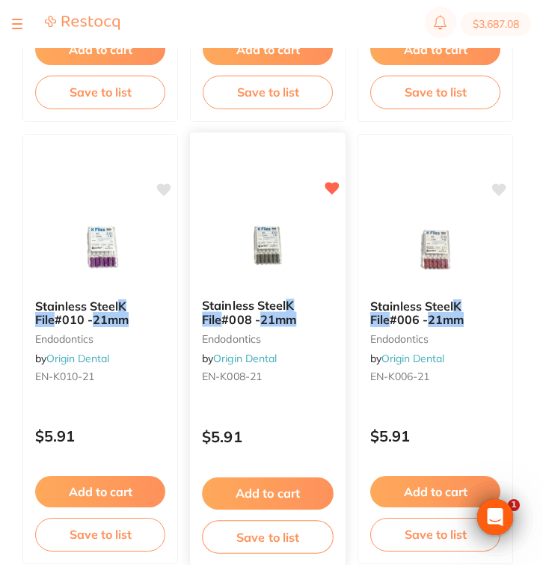
click at [283, 382] on small "EN-K008-21" at bounding box center [268, 376] width 132 height 12
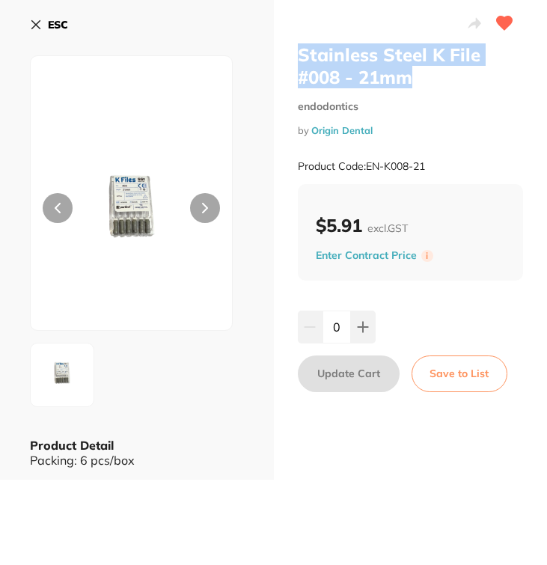
drag, startPoint x: 437, startPoint y: 74, endPoint x: 290, endPoint y: 58, distance: 148.2
click at [290, 58] on div "Stainless Steel K File #008 - 21mm endodontics by Origin Dental Product Code: E…" at bounding box center [411, 239] width 274 height 479
copy h2 "Stainless Steel K File #008 - 21mm"
drag, startPoint x: 442, startPoint y: 162, endPoint x: 368, endPoint y: 161, distance: 74.0
click at [368, 161] on div "Product Code: EN-K008-21" at bounding box center [411, 166] width 226 height 37
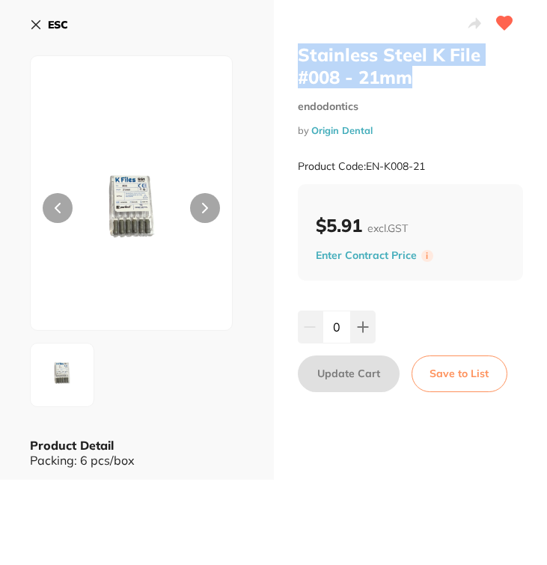
copy small "EN-K008-21"
click at [32, 19] on icon at bounding box center [36, 25] width 12 height 12
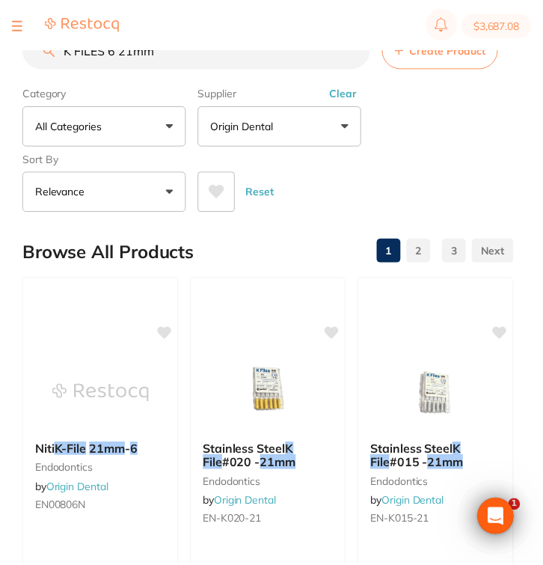
scroll to position [585, 0]
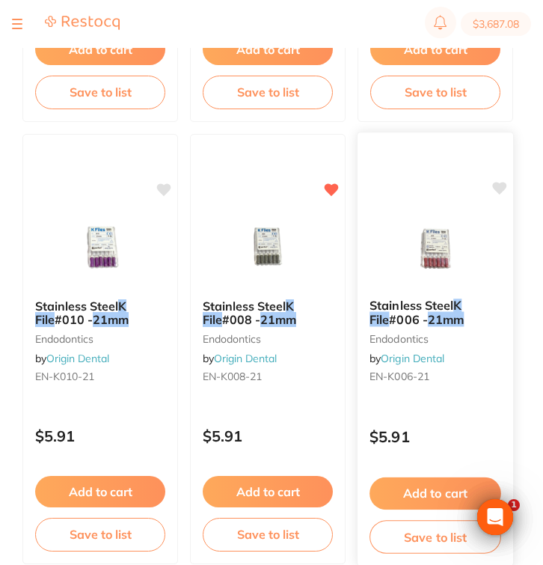
click at [442, 326] on em "21mm" at bounding box center [446, 319] width 36 height 15
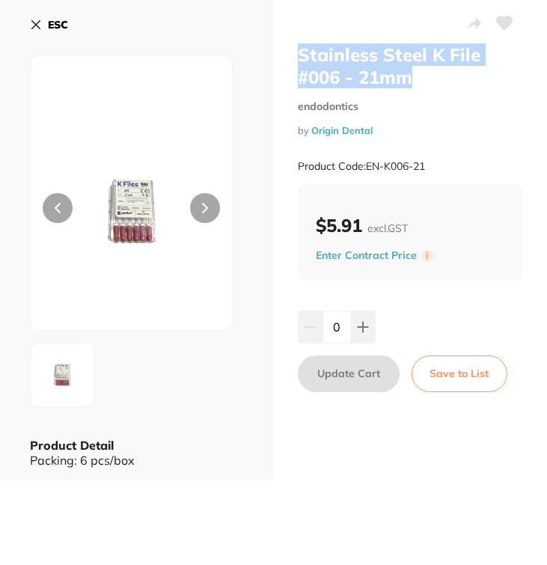
drag, startPoint x: 422, startPoint y: 71, endPoint x: 291, endPoint y: 51, distance: 132.4
click at [291, 51] on div "Stainless Steel K File #006 - 21mm endodontics by Origin Dental Product Code: E…" at bounding box center [411, 239] width 274 height 479
drag, startPoint x: 291, startPoint y: 51, endPoint x: 451, endPoint y: 74, distance: 161.7
click at [451, 74] on div "Stainless Steel K File #006 - 21mm endodontics by Origin Dental Product Code: E…" at bounding box center [411, 239] width 274 height 479
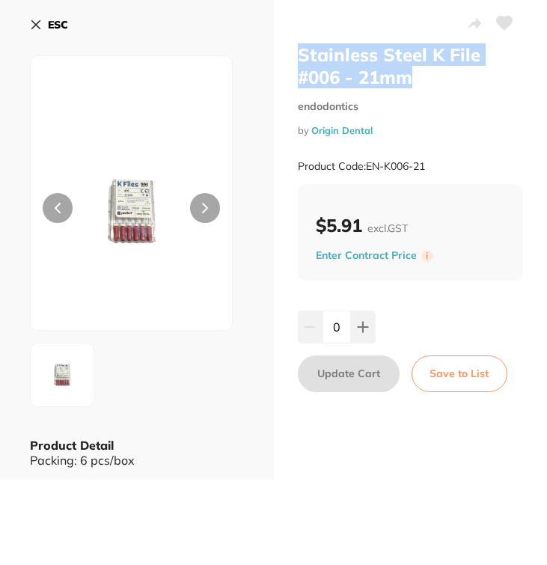
copy h2 "Stainless Steel K File #006 - 21mm"
drag, startPoint x: 430, startPoint y: 164, endPoint x: 366, endPoint y: 165, distance: 64.3
click at [366, 165] on div "Product Code: EN-K006-21" at bounding box center [411, 166] width 226 height 37
click at [45, 27] on button "ESC" at bounding box center [49, 24] width 38 height 25
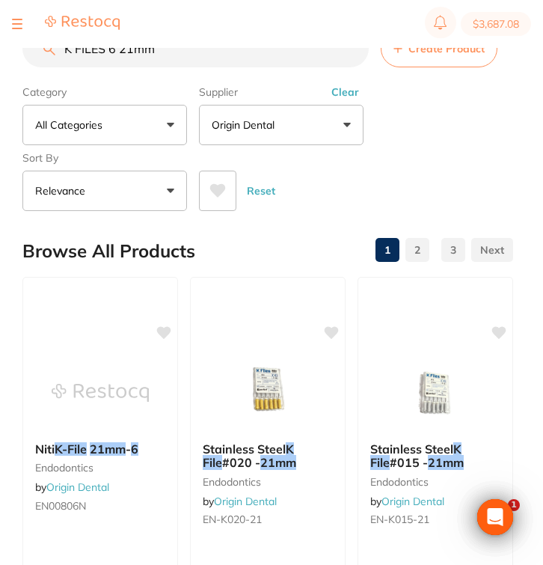
click at [131, 56] on input "K FILES 6 21mm" at bounding box center [195, 48] width 346 height 37
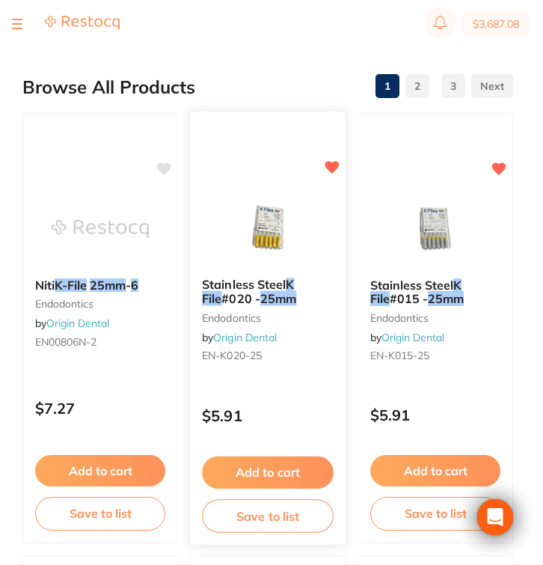
scroll to position [165, 0]
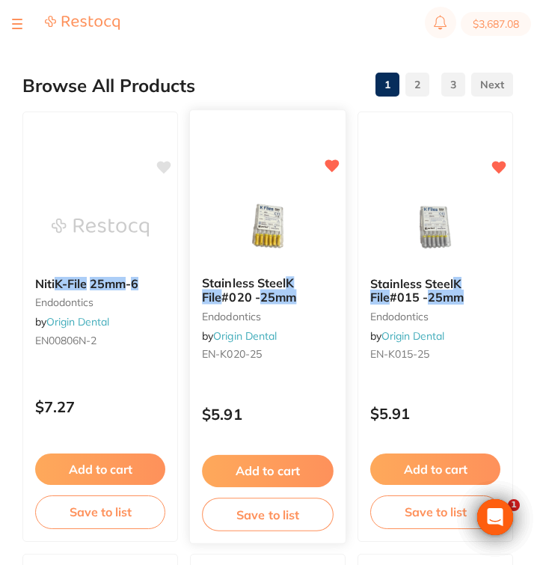
type input "K FILES 6 25mm"
click at [298, 385] on div "Stainless Steel K File #020 - 25mm endodontics by Origin Dental EN-K020-25 $5.9…" at bounding box center [267, 326] width 157 height 434
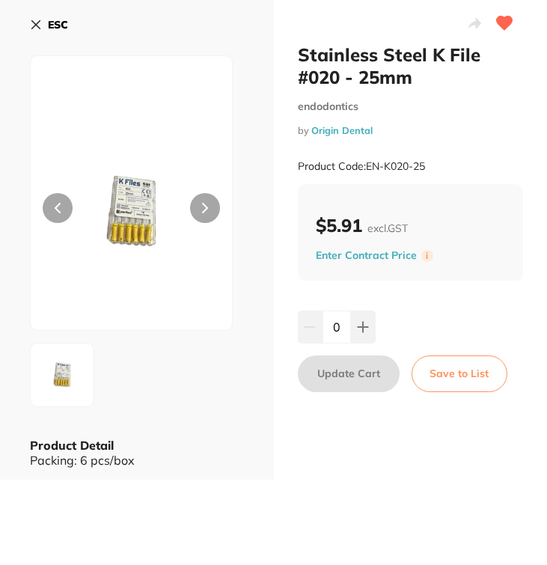
drag, startPoint x: 422, startPoint y: 77, endPoint x: 298, endPoint y: 52, distance: 127.4
click at [298, 52] on h2 "Stainless Steel K File #020 - 25mm" at bounding box center [411, 65] width 226 height 45
click at [410, 79] on h2 "Stainless Steel K File #020 - 25mm" at bounding box center [411, 65] width 226 height 45
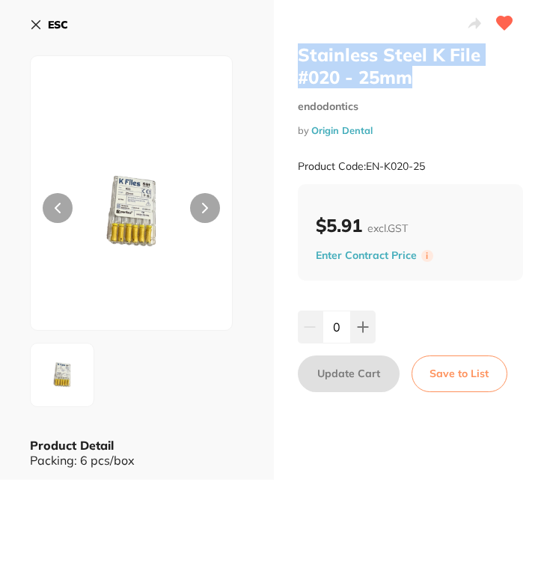
drag, startPoint x: 425, startPoint y: 82, endPoint x: 283, endPoint y: 52, distance: 145.9
click at [283, 52] on div "Stainless Steel K File #020 - 25mm endodontics by Origin Dental Product Code: E…" at bounding box center [411, 239] width 274 height 479
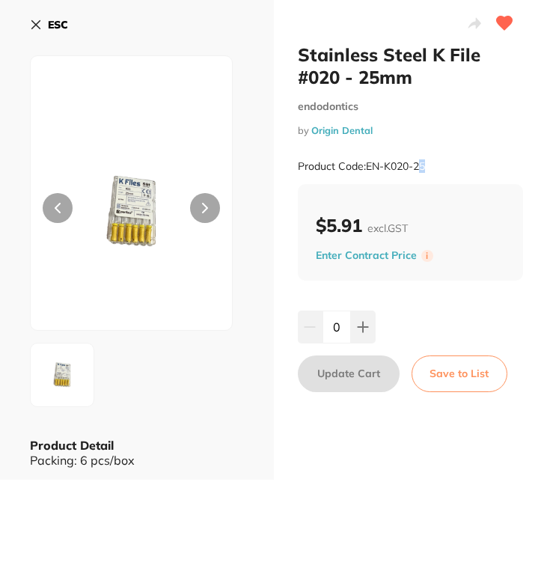
click at [420, 161] on small "Product Code: EN-K020-25" at bounding box center [361, 166] width 127 height 13
click at [445, 161] on div "Product Code: EN-K020-25" at bounding box center [411, 166] width 226 height 37
drag, startPoint x: 435, startPoint y: 161, endPoint x: 367, endPoint y: 161, distance: 68.0
click at [367, 161] on div "Product Code: EN-K020-25" at bounding box center [411, 166] width 226 height 37
click at [49, 31] on b "ESC" at bounding box center [58, 24] width 20 height 13
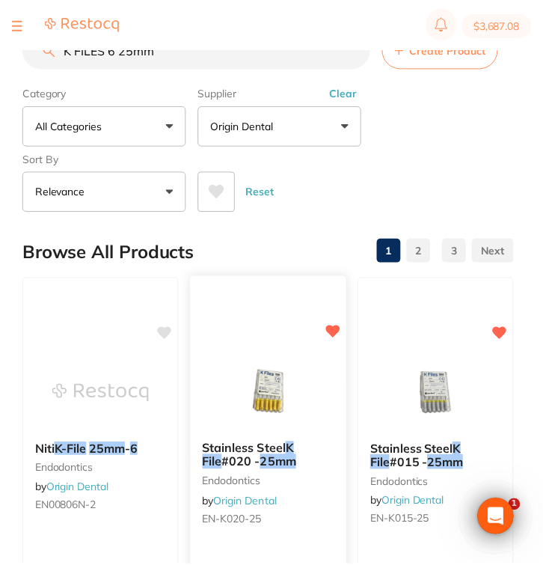
scroll to position [165, 0]
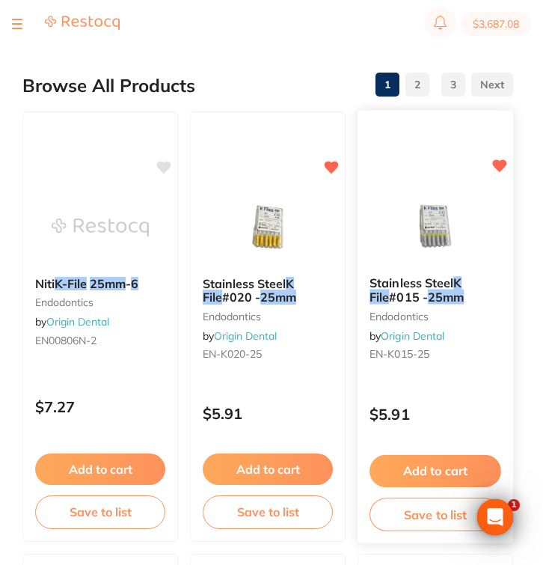
click at [480, 371] on div "Stainless Steel K File #015 - 25mm endodontics by Origin Dental EN-K015-25" at bounding box center [435, 321] width 156 height 114
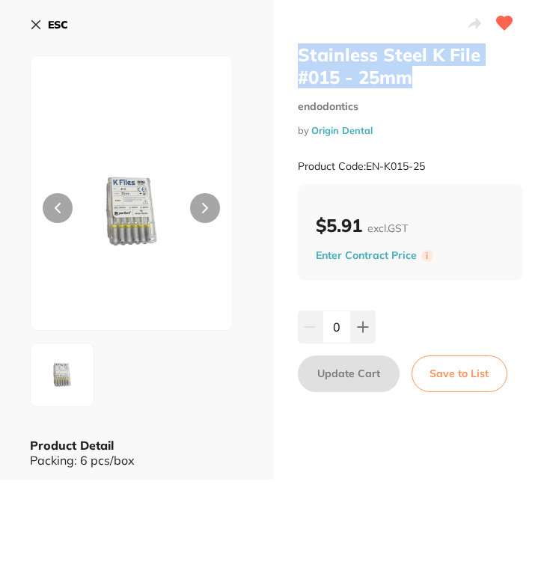
click at [290, 52] on div "Stainless Steel K File #015 - 25mm endodontics by Origin Dental Product Code: E…" at bounding box center [411, 239] width 274 height 479
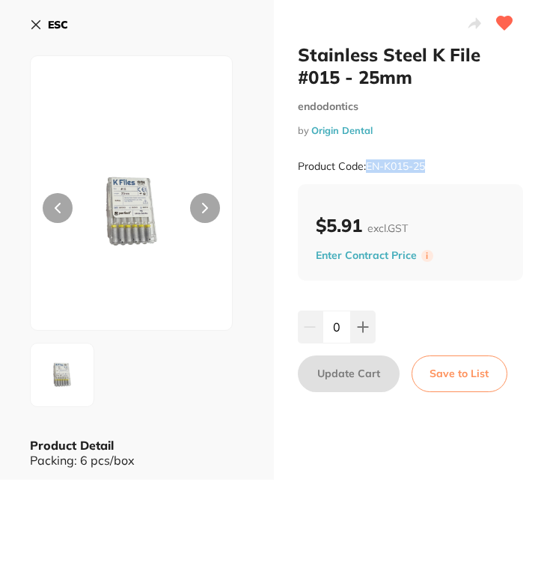
drag, startPoint x: 431, startPoint y: 162, endPoint x: 363, endPoint y: 162, distance: 68.0
click at [363, 162] on div "Product Code: EN-K015-25" at bounding box center [411, 166] width 226 height 37
click at [35, 29] on icon at bounding box center [36, 25] width 12 height 12
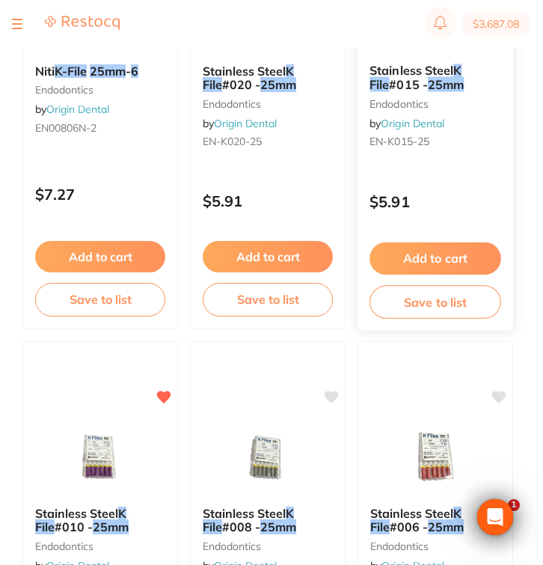
scroll to position [382, 0]
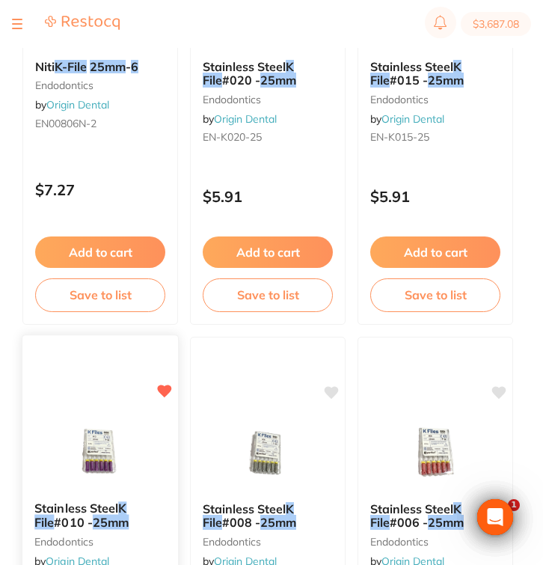
click at [89, 458] on img at bounding box center [100, 452] width 98 height 76
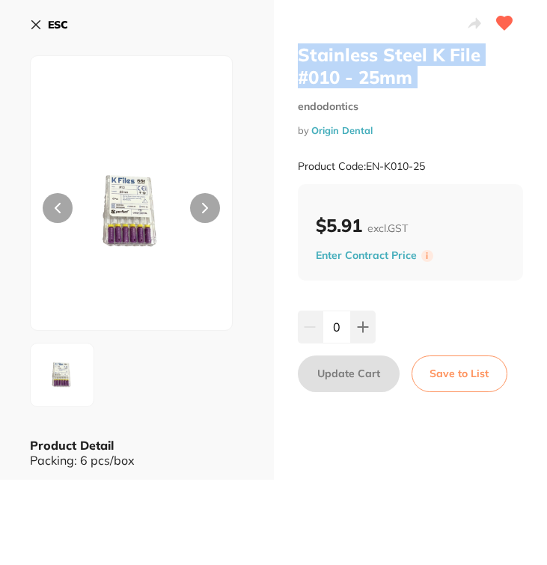
drag, startPoint x: 420, startPoint y: 88, endPoint x: 287, endPoint y: 51, distance: 137.5
click at [287, 51] on div "Stainless Steel K File #010 - 25mm endodontics by Origin Dental Product Code: E…" at bounding box center [411, 239] width 274 height 479
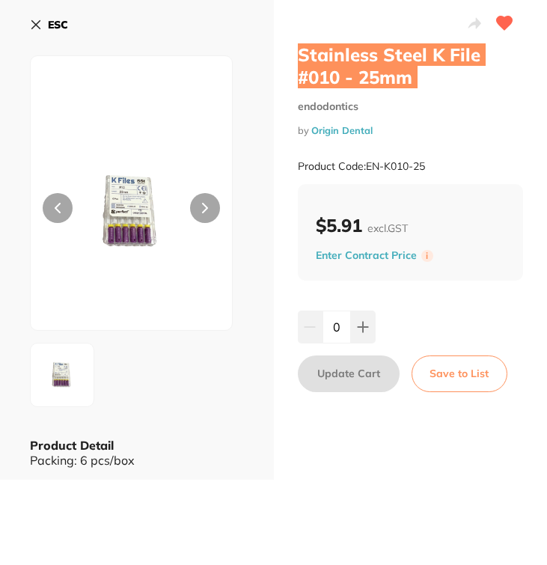
scroll to position [963, 0]
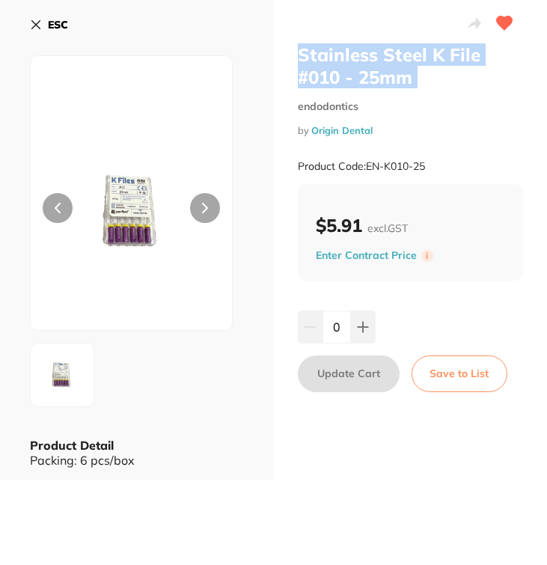
drag, startPoint x: 435, startPoint y: 165, endPoint x: 366, endPoint y: 162, distance: 68.8
click at [366, 162] on div "Product Code: EN-K010-25" at bounding box center [411, 166] width 226 height 37
copy small "EN-K010-25"
click at [50, 27] on b "ESC" at bounding box center [58, 24] width 20 height 13
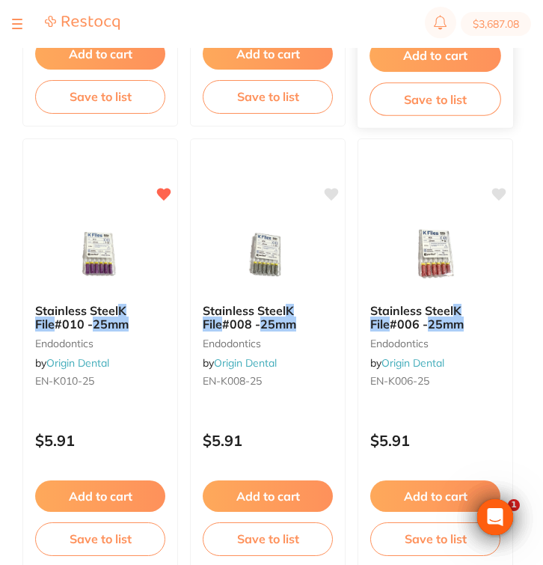
scroll to position [582, 0]
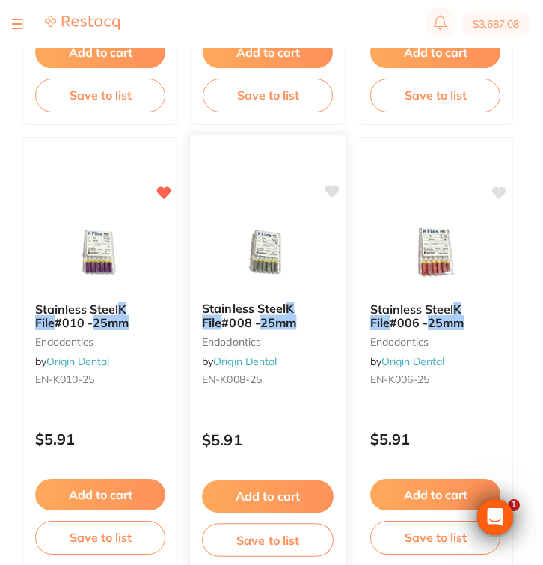
click at [302, 320] on b "Stainless Steel K File #008 - 25mm" at bounding box center [268, 315] width 132 height 28
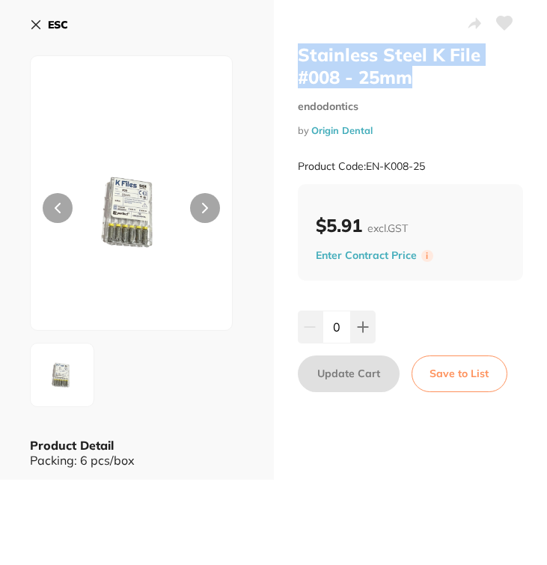
drag, startPoint x: 404, startPoint y: 82, endPoint x: 293, endPoint y: 56, distance: 113.7
click at [293, 56] on div "Stainless Steel K File #008 - 25mm endodontics by Origin Dental Product Code: E…" at bounding box center [411, 239] width 274 height 479
copy h2 "Stainless Steel K File #008 - 25mm"
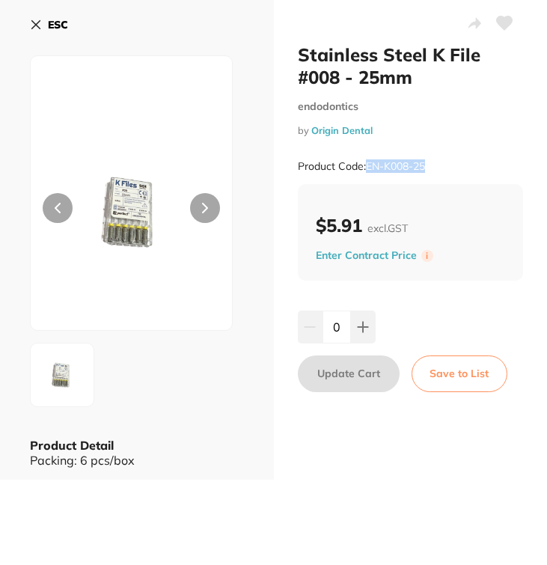
drag, startPoint x: 449, startPoint y: 163, endPoint x: 363, endPoint y: 163, distance: 86.0
click at [363, 163] on div "Product Code: EN-K008-25" at bounding box center [411, 166] width 226 height 37
copy small "EN-K008-25"
click at [38, 21] on icon at bounding box center [36, 25] width 12 height 12
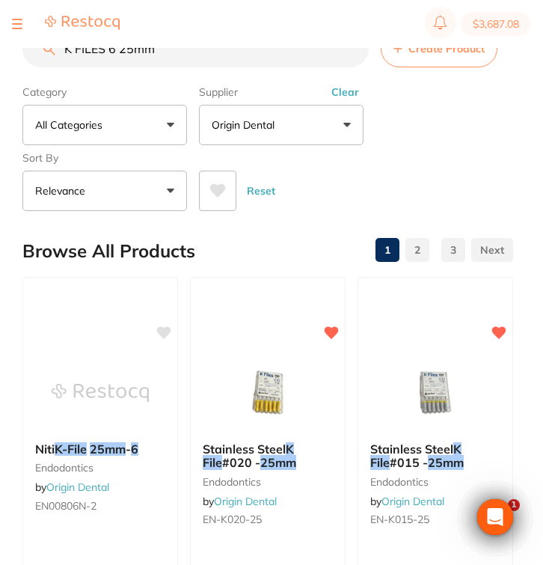
click at [135, 57] on input "K FILES 6 25mm" at bounding box center [195, 48] width 346 height 37
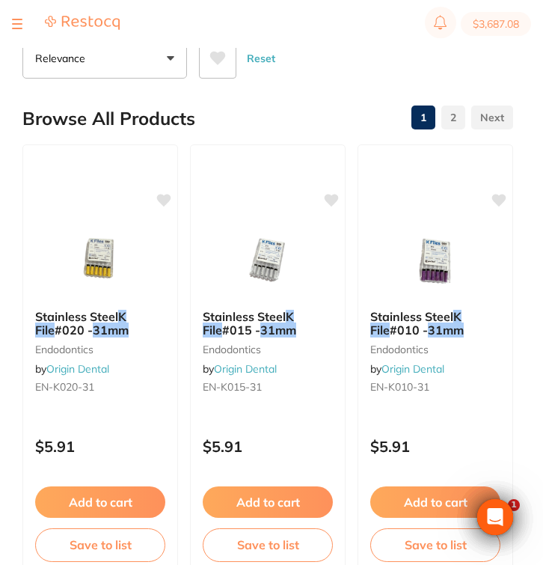
scroll to position [204, 0]
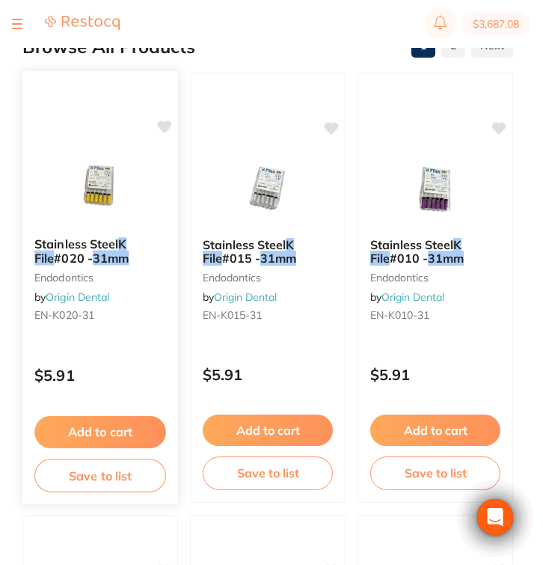
click at [138, 314] on small "EN-K020-31" at bounding box center [100, 315] width 132 height 12
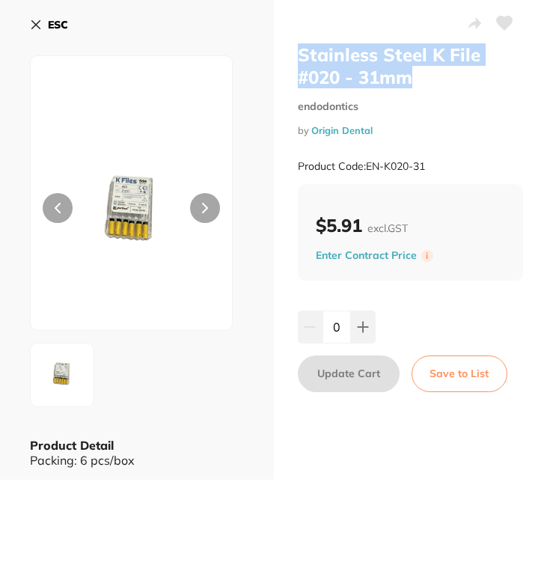
drag, startPoint x: 417, startPoint y: 82, endPoint x: 292, endPoint y: 46, distance: 129.0
click at [292, 46] on div "Stainless Steel K File #020 - 31mm endodontics by Origin Dental Product Code: E…" at bounding box center [411, 239] width 274 height 479
copy h2 "Stainless Steel K File #020 - 31mm"
drag, startPoint x: 448, startPoint y: 165, endPoint x: 366, endPoint y: 164, distance: 82.3
click at [366, 164] on div "Product Code: EN-K020-31" at bounding box center [411, 166] width 226 height 37
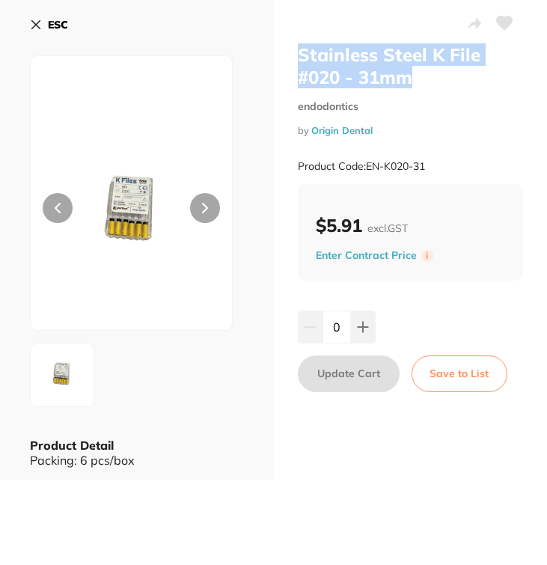
copy small "EN-K020-31"
click at [35, 21] on icon at bounding box center [36, 25] width 12 height 12
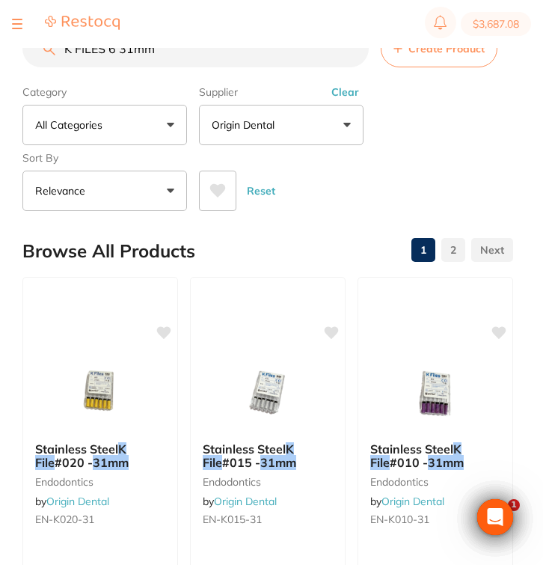
drag, startPoint x: 199, startPoint y: 55, endPoint x: 58, endPoint y: 49, distance: 140.7
click at [58, 49] on input "K FILES 6 31mm" at bounding box center [195, 48] width 346 height 37
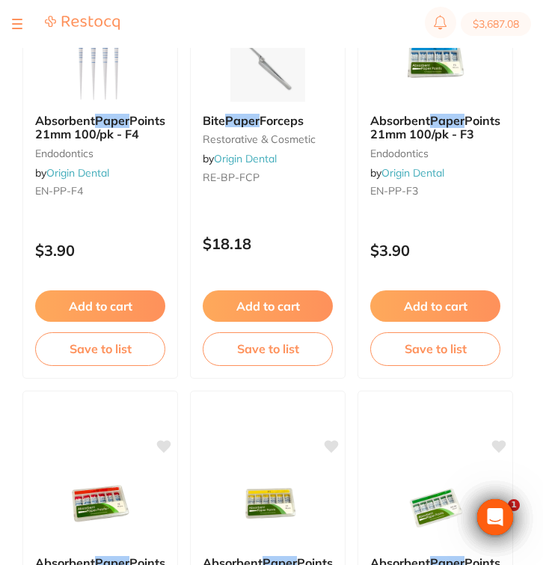
scroll to position [281, 0]
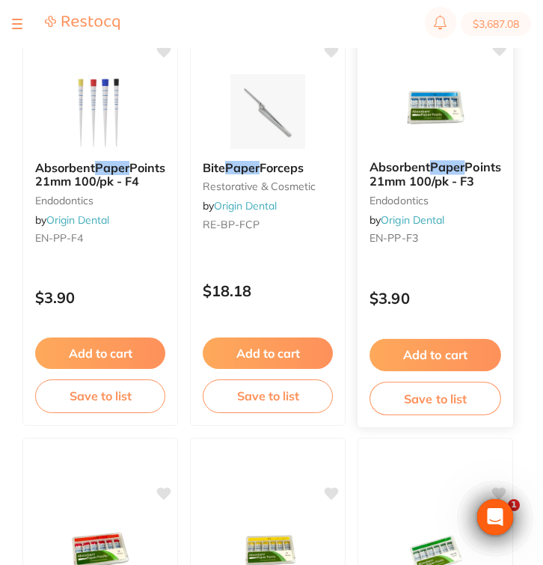
click at [424, 278] on div "$3.90" at bounding box center [435, 294] width 156 height 40
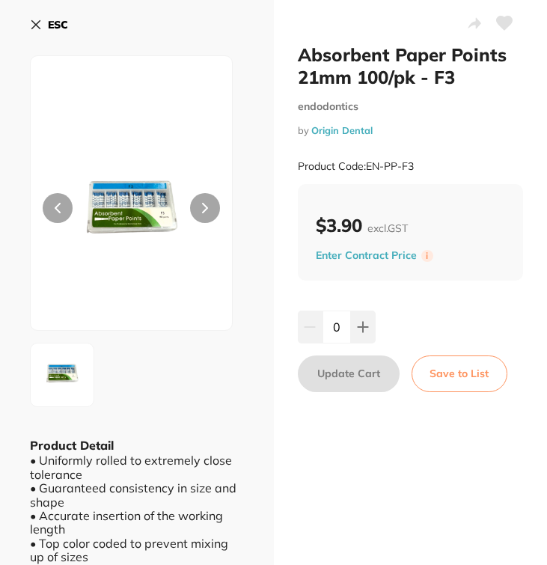
click at [34, 22] on icon at bounding box center [36, 25] width 8 height 8
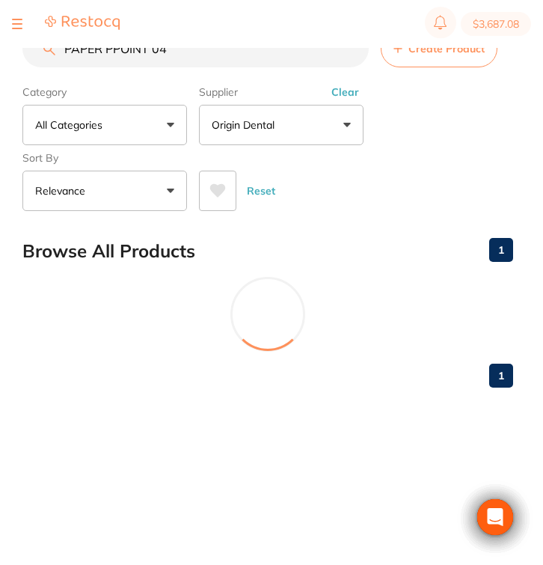
click at [148, 52] on input "PAPER PPOINT 04" at bounding box center [195, 48] width 346 height 37
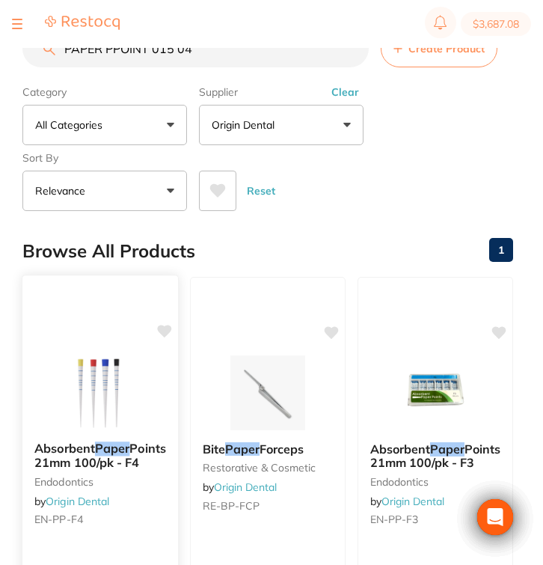
type input "PAPER PPOINT 015 04"
click at [133, 445] on b "Absorbent Paper Points 21mm 100/pk - F4" at bounding box center [100, 455] width 132 height 28
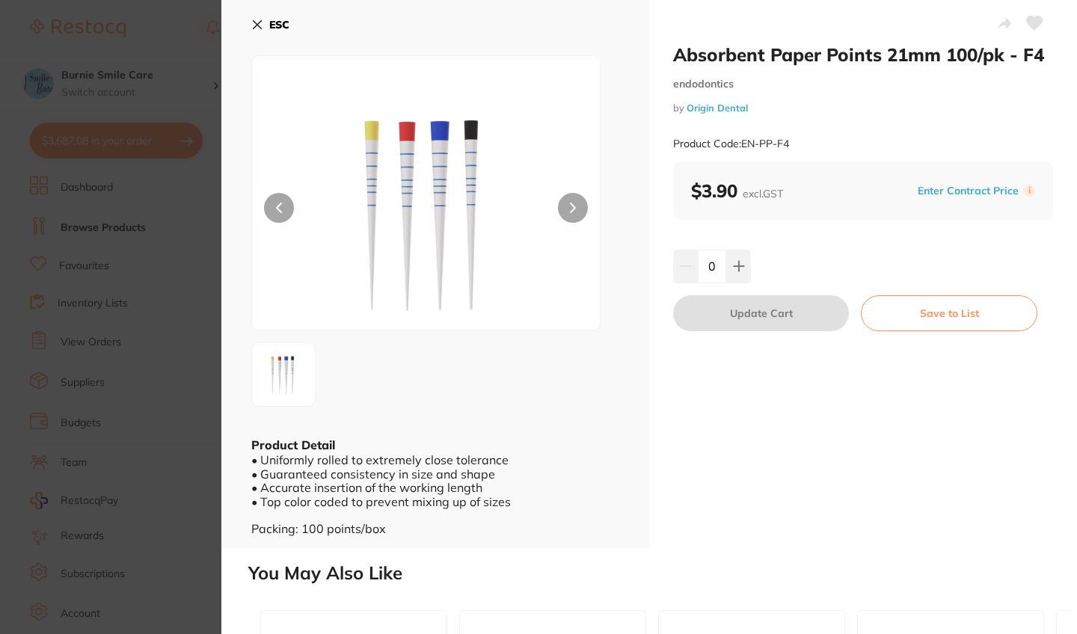
click at [259, 25] on icon at bounding box center [257, 25] width 12 height 12
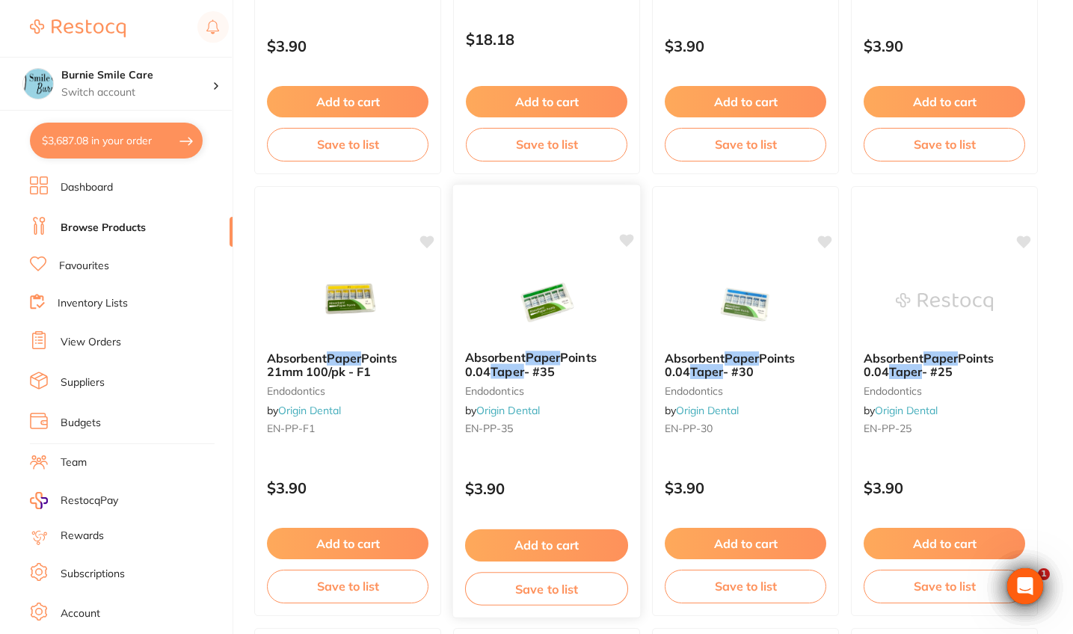
scroll to position [467, 0]
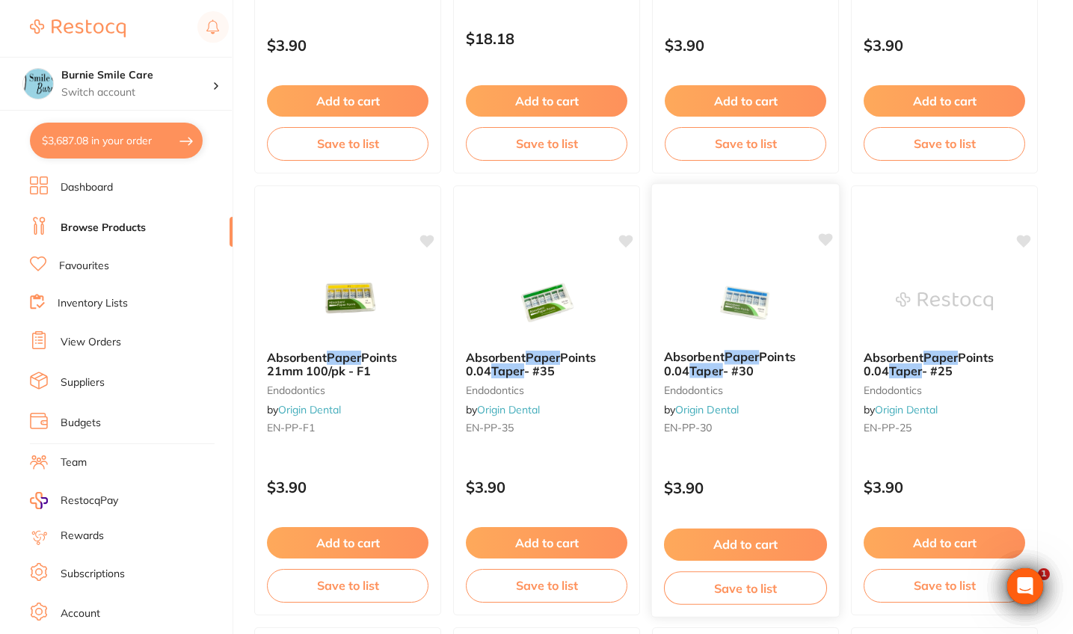
click at [546, 438] on div "Absorbent Paper Points 0.04 Taper - #30 endodontics by Origin Dental EN-PP-30" at bounding box center [745, 395] width 187 height 114
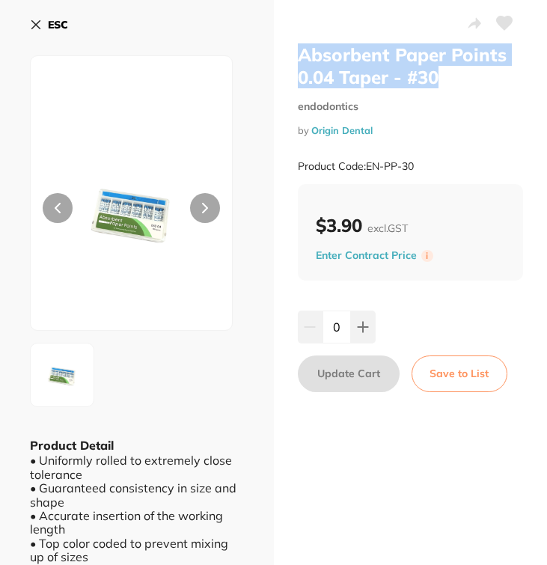
drag, startPoint x: 297, startPoint y: 55, endPoint x: 511, endPoint y: 78, distance: 215.0
click at [511, 78] on h2 "Absorbent Paper Points 0.04 Taper - #30" at bounding box center [411, 65] width 226 height 45
copy h2 "Absorbent Paper Points 0.04 Taper - #30"
drag, startPoint x: 424, startPoint y: 168, endPoint x: 366, endPoint y: 168, distance: 58.3
click at [366, 168] on div "Product Code: EN-PP-30" at bounding box center [411, 166] width 226 height 37
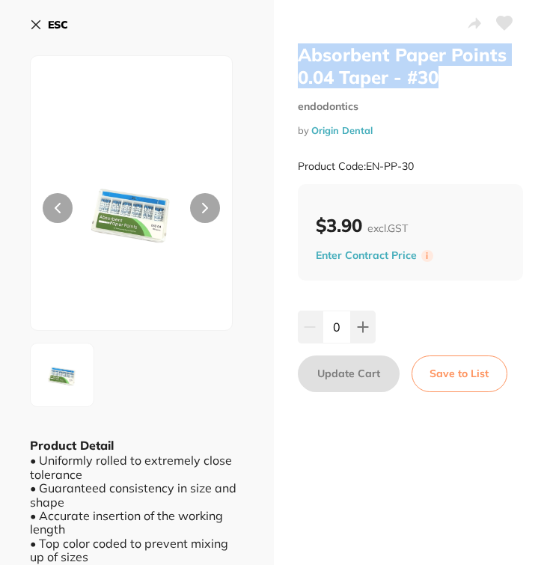
copy small "EN-PP-30"
click at [55, 26] on b "ESC" at bounding box center [58, 24] width 20 height 13
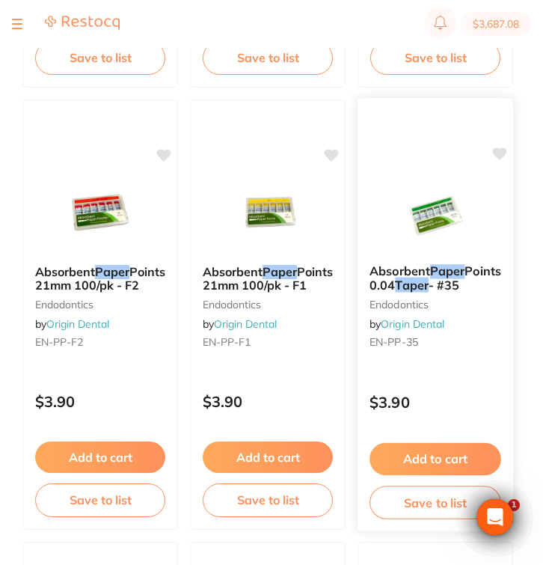
scroll to position [621, 0]
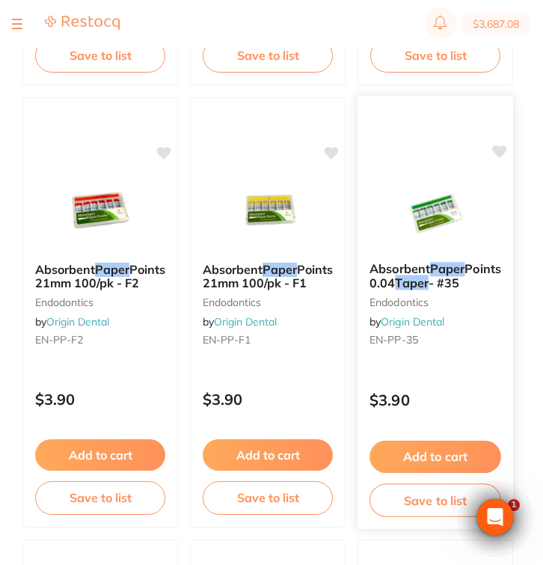
click at [420, 360] on div "Absorbent Paper Points 0.04 Taper - #35 endodontics by Origin Dental EN-PP-35" at bounding box center [435, 307] width 156 height 114
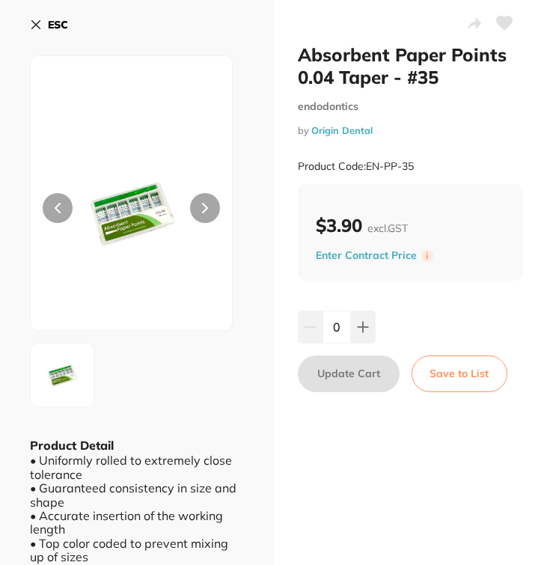
click at [44, 28] on button "ESC" at bounding box center [49, 24] width 38 height 25
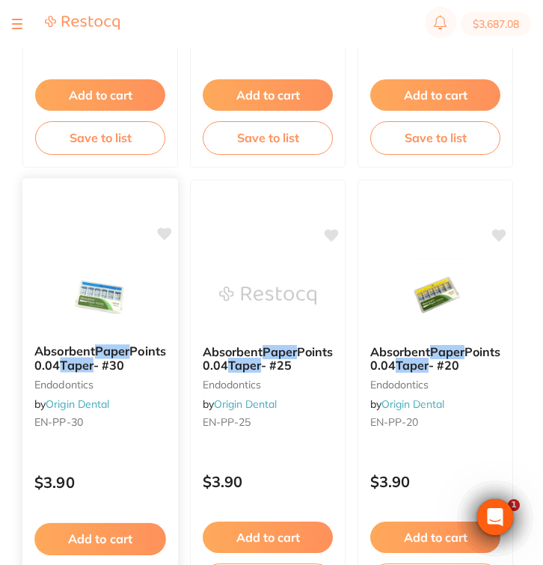
scroll to position [982, 0]
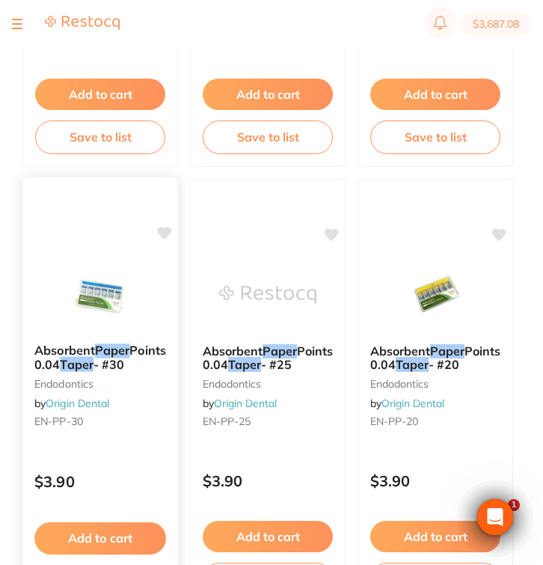
click at [135, 446] on div "Absorbent Paper Points 0.04 Taper - #30 endodontics by Origin Dental EN-PP-30" at bounding box center [100, 388] width 156 height 114
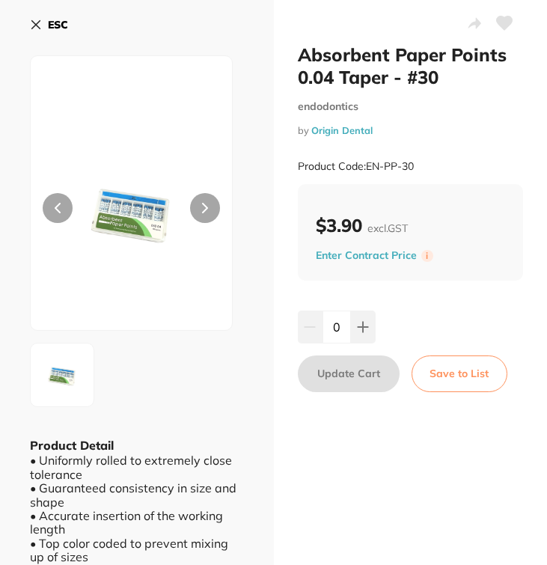
click at [36, 26] on icon at bounding box center [36, 25] width 12 height 12
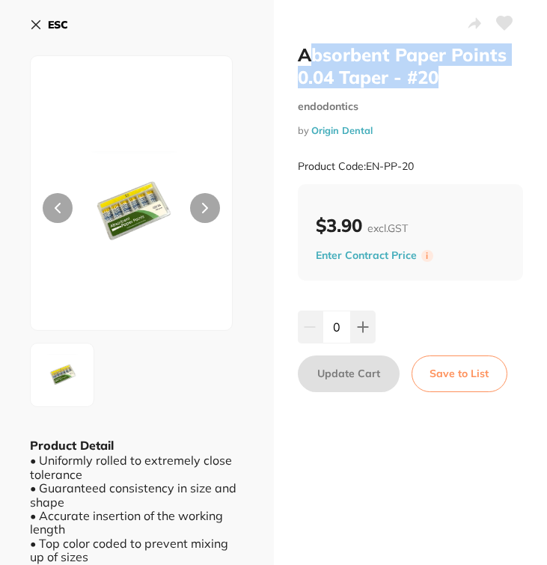
scroll to position [931, 0]
click at [300, 58] on h2 "Absorbent Paper Points 0.04 Taper - #20" at bounding box center [411, 65] width 226 height 45
click at [46, 22] on button "ESC" at bounding box center [49, 24] width 38 height 25
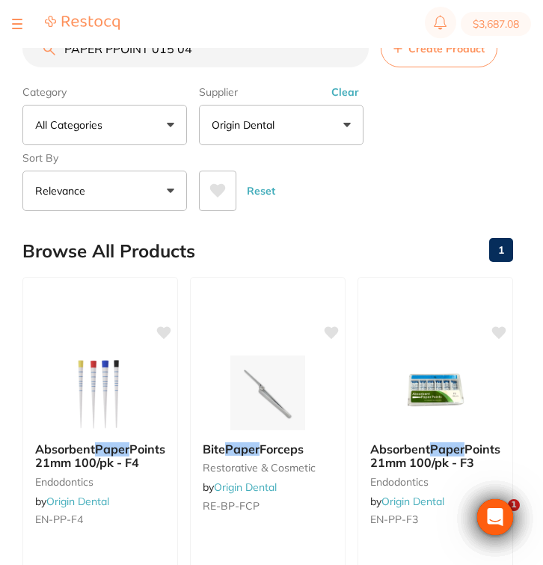
drag, startPoint x: 203, startPoint y: 57, endPoint x: 28, endPoint y: 40, distance: 175.8
click at [28, 40] on div "$3,687.08 Burnie Smile Care Switch account Riaz Dental Surgery Experteeth Denta…" at bounding box center [271, 258] width 543 height 517
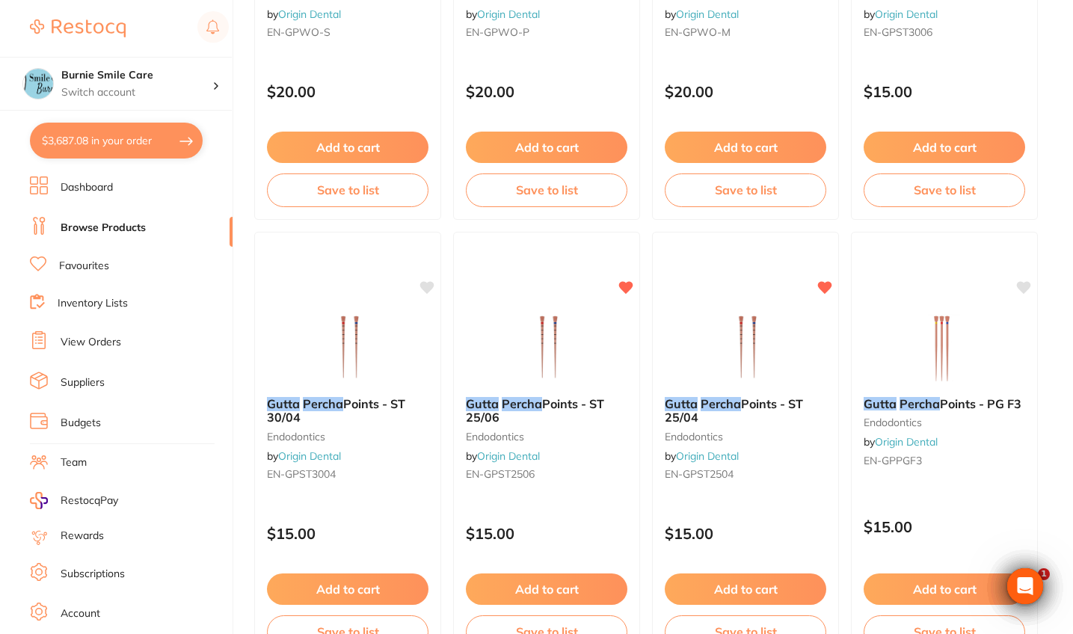
scroll to position [422, 0]
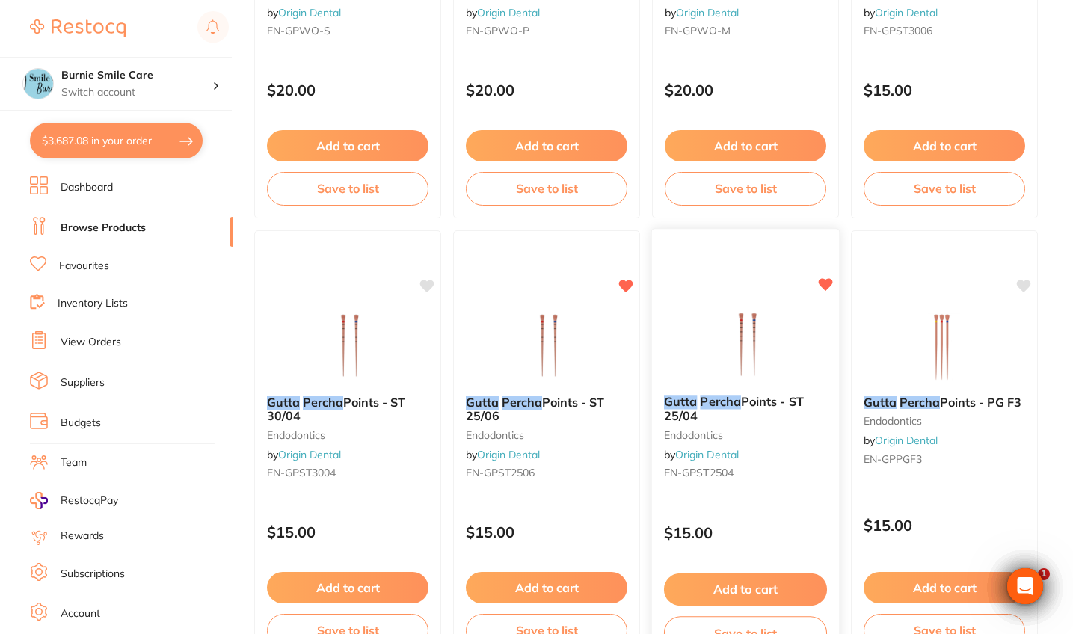
click at [546, 461] on link "Origin Dental" at bounding box center [707, 454] width 64 height 13
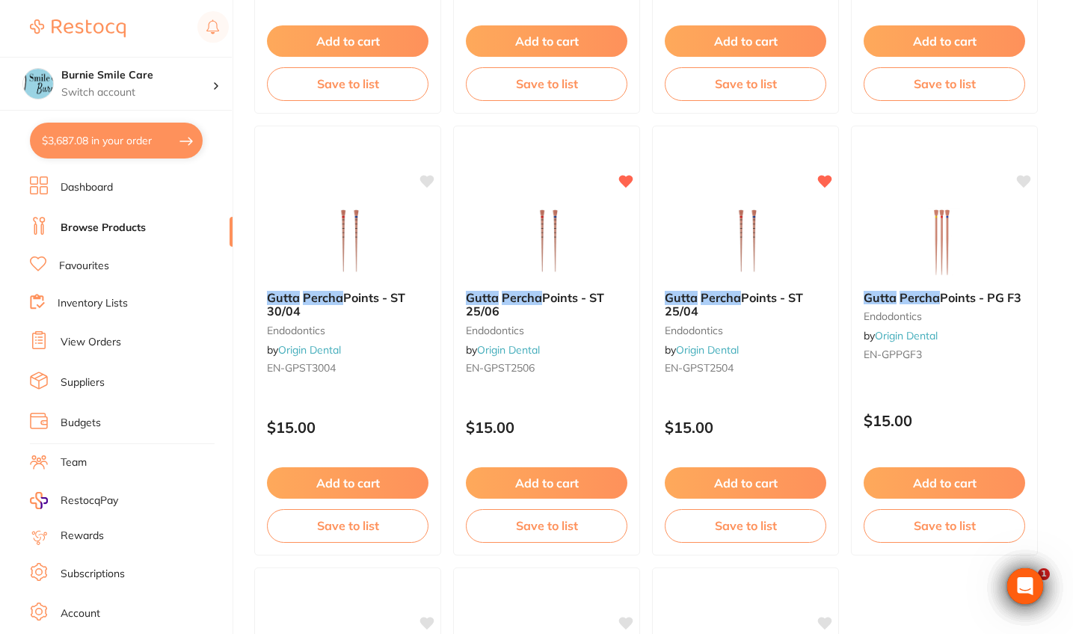
scroll to position [540, 0]
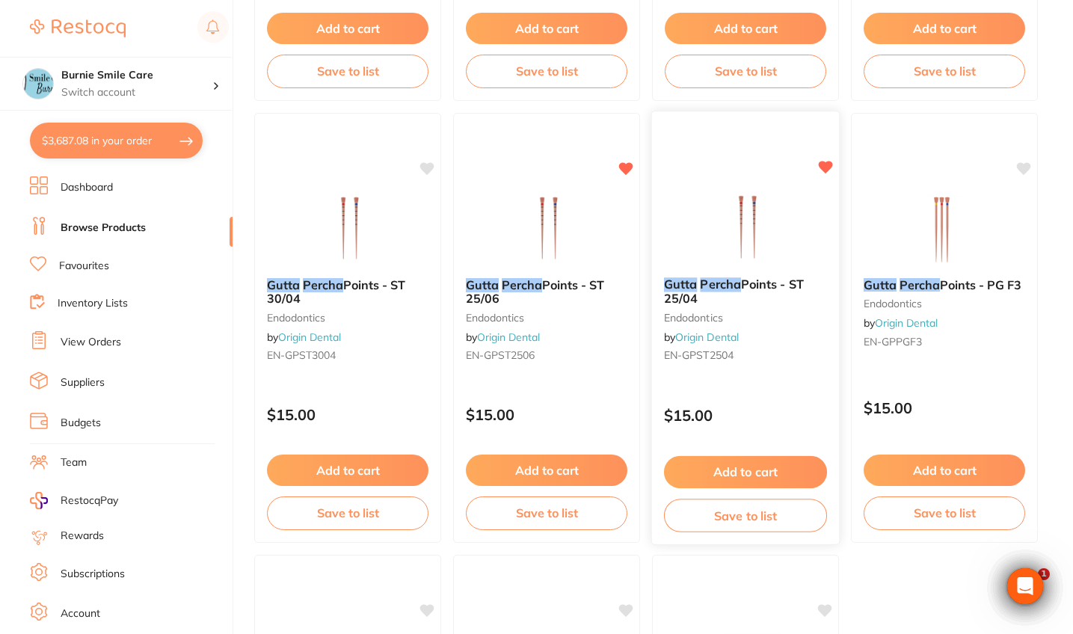
click at [546, 366] on div "Gutta Percha Points - ST 25/04 endodontics by Origin Dental EN-GPST2504" at bounding box center [745, 322] width 187 height 114
click at [546, 336] on div "Gutta Percha Points - ST 25/04 endodontics by Origin Dental EN-GPST2504" at bounding box center [745, 322] width 187 height 114
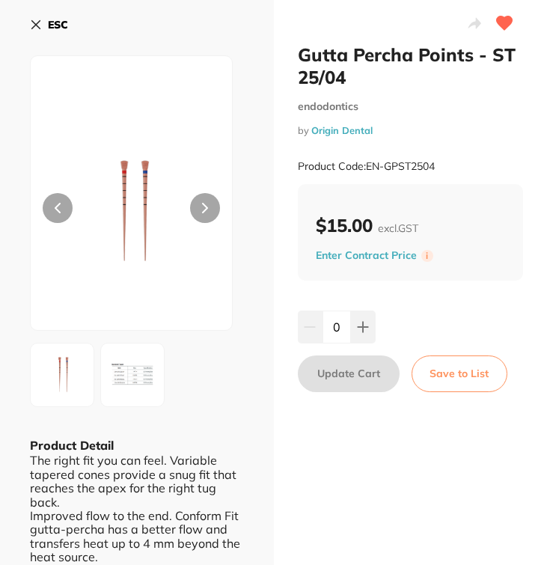
click at [346, 77] on h2 "Gutta Percha Points - ST 25/04" at bounding box center [411, 65] width 226 height 45
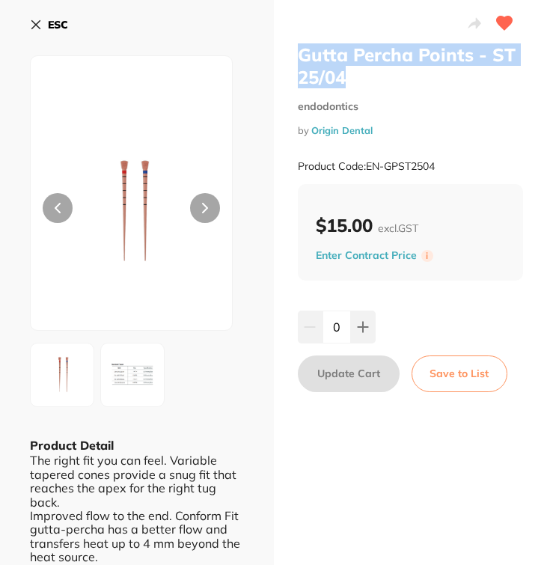
drag, startPoint x: 299, startPoint y: 52, endPoint x: 351, endPoint y: 74, distance: 56.9
click at [351, 74] on h2 "Gutta Percha Points - ST 25/04" at bounding box center [411, 65] width 226 height 45
copy h2 "Gutta Percha Points - ST 25/04"
drag, startPoint x: 449, startPoint y: 164, endPoint x: 366, endPoint y: 164, distance: 82.3
click at [366, 164] on div "Product Code: EN-GPST2504" at bounding box center [411, 166] width 226 height 37
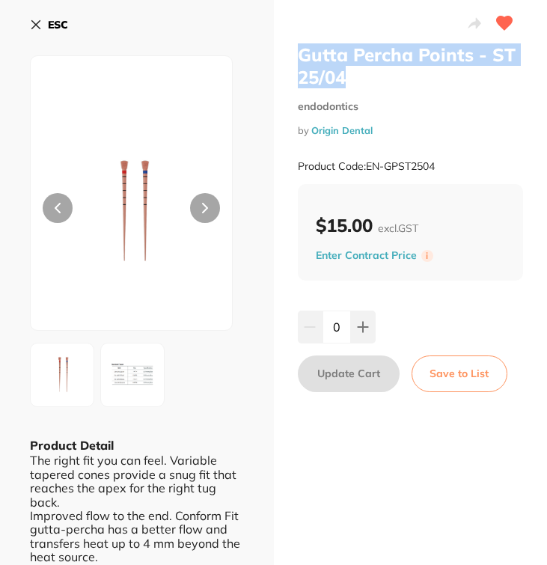
copy small "EN-GPST2504"
click at [54, 22] on b "ESC" at bounding box center [58, 24] width 20 height 13
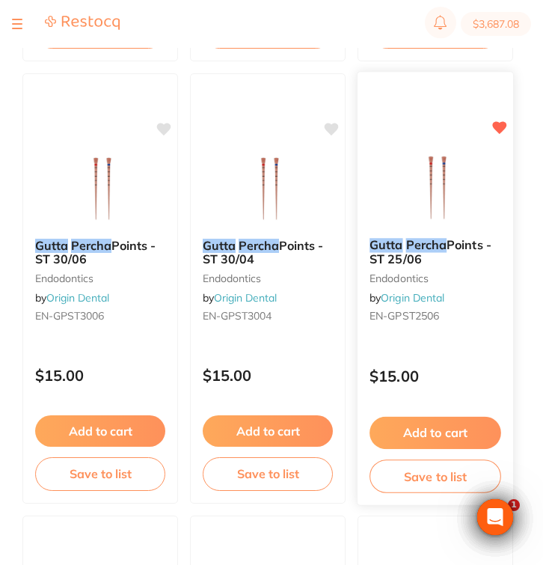
scroll to position [702, 0]
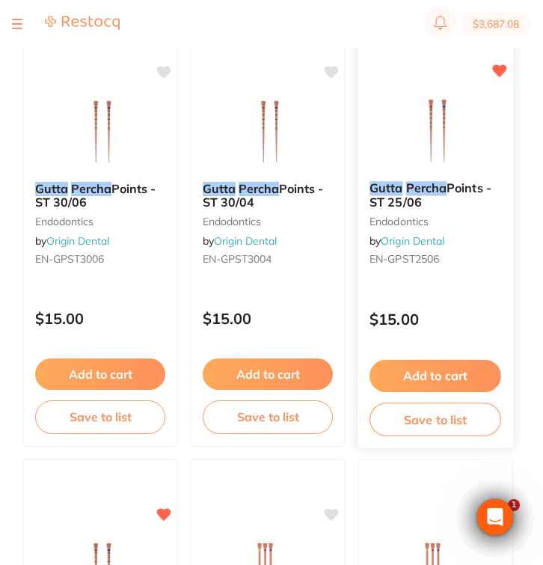
click at [422, 292] on div "Gutta Percha Points - ST 25/06 endodontics by Origin Dental EN-GPST2506 $15.00 …" at bounding box center [435, 231] width 157 height 434
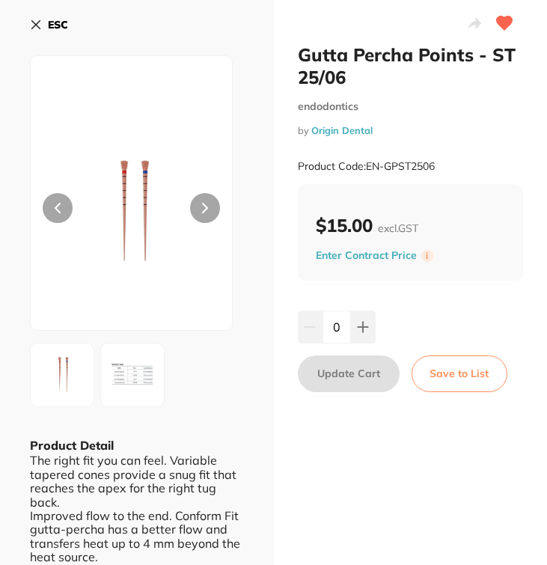
click at [354, 84] on h2 "Gutta Percha Points - ST 25/06" at bounding box center [411, 65] width 226 height 45
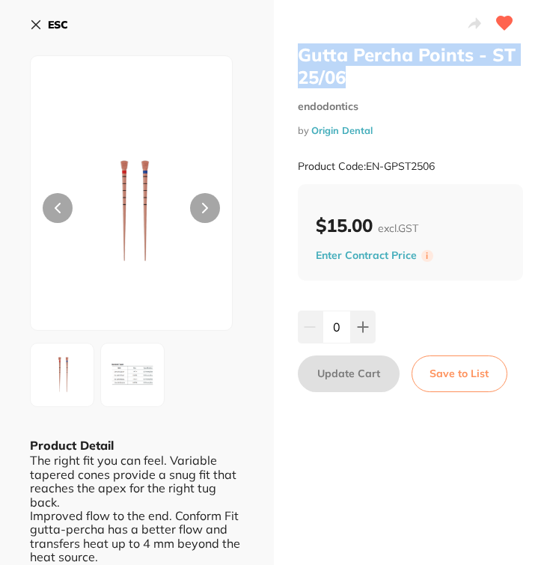
drag, startPoint x: 348, startPoint y: 81, endPoint x: 295, endPoint y: 56, distance: 57.9
click at [298, 56] on h2 "Gutta Percha Points - ST 25/06" at bounding box center [411, 65] width 226 height 45
copy h2 "Gutta Percha Points - ST 25/06"
drag, startPoint x: 443, startPoint y: 161, endPoint x: 367, endPoint y: 162, distance: 76.3
click at [367, 162] on div "Product Code: EN-GPST2506" at bounding box center [411, 166] width 226 height 37
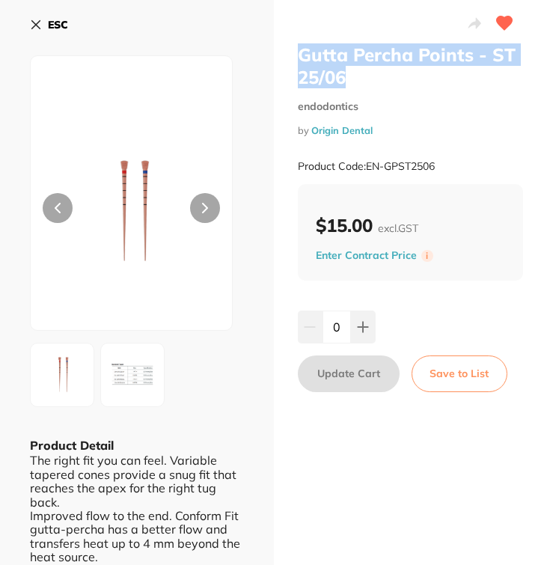
copy small "EN-GPST2506"
click at [47, 28] on button "ESC" at bounding box center [49, 24] width 38 height 25
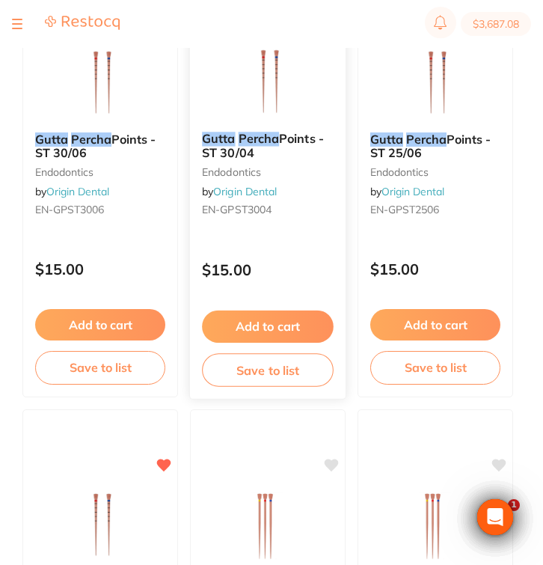
scroll to position [751, 0]
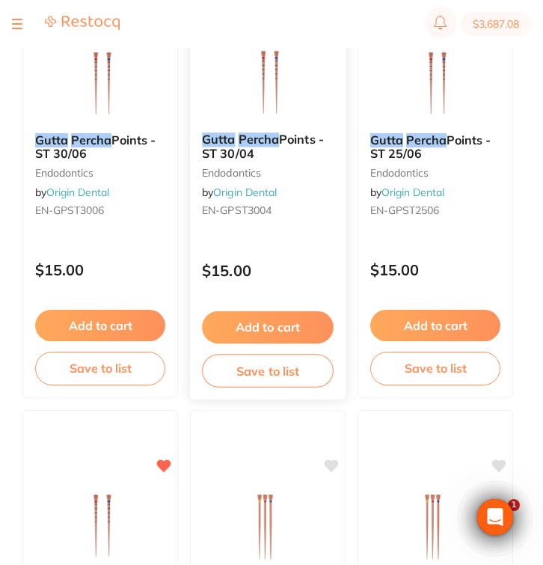
click at [294, 239] on div "Gutta Percha Points - ST 30/04 endodontics by Origin Dental EN-GPST3004 $15.00 …" at bounding box center [267, 183] width 157 height 434
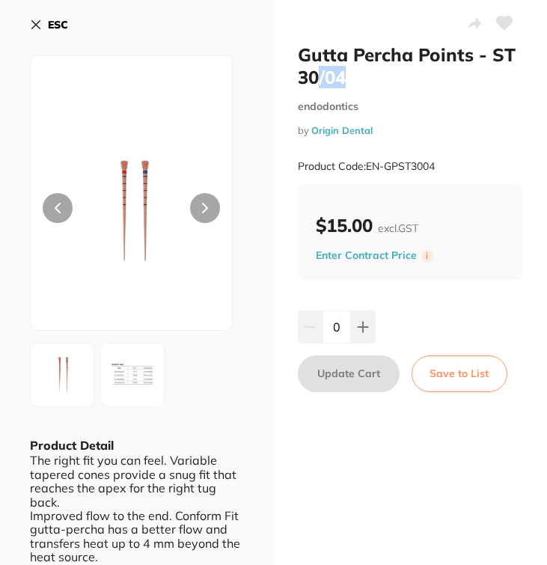
drag, startPoint x: 348, startPoint y: 83, endPoint x: 303, endPoint y: 61, distance: 49.8
click at [303, 61] on h2 "Gutta Percha Points - ST 30/04" at bounding box center [411, 65] width 226 height 45
click at [298, 58] on h2 "Gutta Percha Points - ST 30/04" at bounding box center [411, 65] width 226 height 45
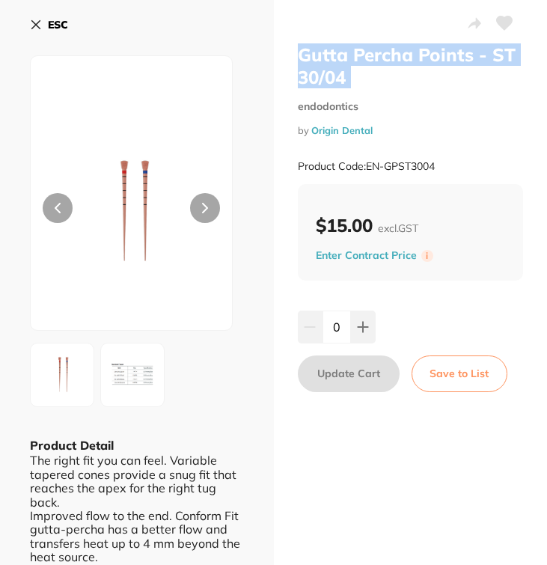
drag, startPoint x: 295, startPoint y: 58, endPoint x: 357, endPoint y: 78, distance: 64.6
click at [357, 78] on h2 "Gutta Percha Points - ST 30/04" at bounding box center [411, 65] width 226 height 45
copy h2 "Gutta Percha Points - ST 30/04"
drag, startPoint x: 440, startPoint y: 160, endPoint x: 368, endPoint y: 163, distance: 72.6
click at [368, 163] on div "Product Code: EN-GPST3004" at bounding box center [411, 166] width 226 height 37
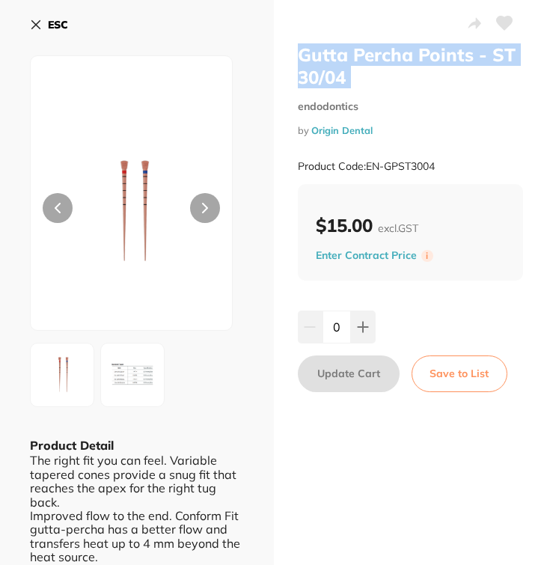
copy small "EN-GPST3004"
click at [40, 25] on icon at bounding box center [36, 25] width 12 height 12
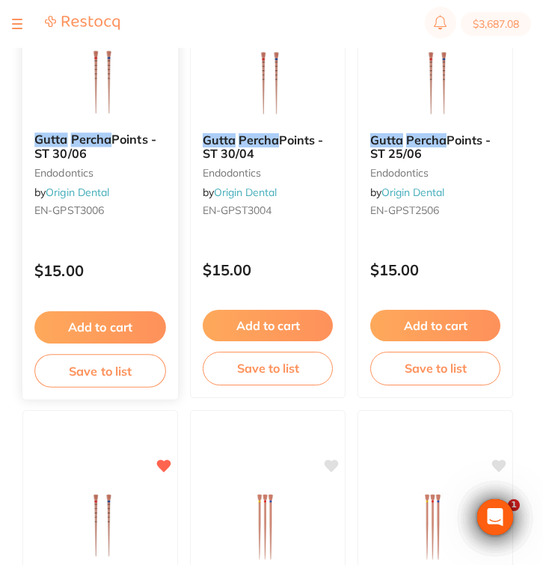
scroll to position [746, 0]
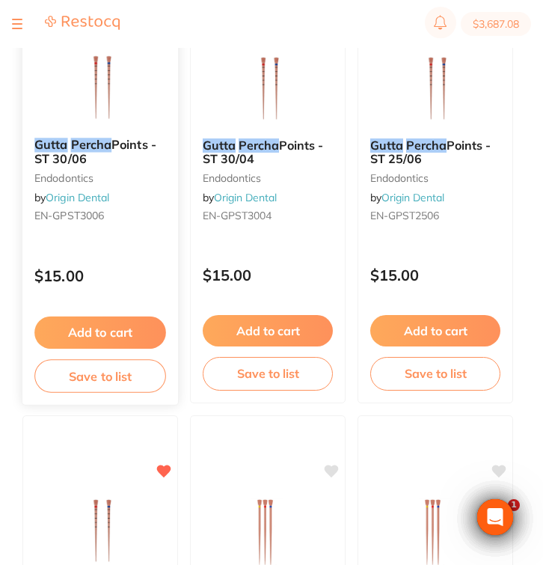
click at [133, 209] on div "Gutta Percha Points - ST 30/06 endodontics by Origin Dental EN-GPST3006" at bounding box center [100, 183] width 156 height 114
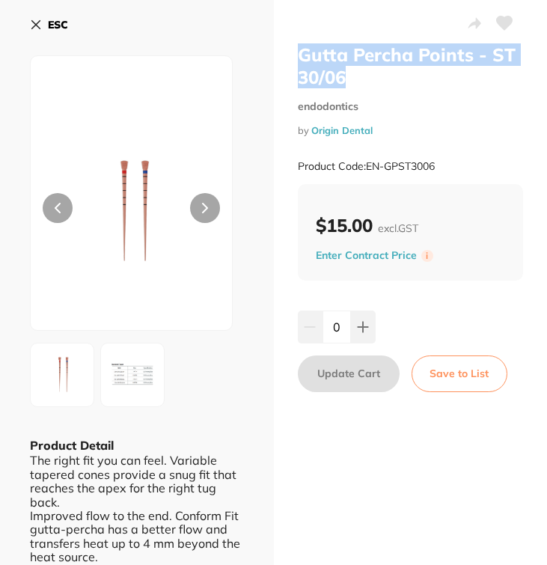
drag, startPoint x: 335, startPoint y: 80, endPoint x: 298, endPoint y: 60, distance: 42.5
click at [298, 60] on h2 "Gutta Percha Points - ST 30/06" at bounding box center [411, 65] width 226 height 45
copy h2 "Gutta Percha Points - ST 30/06"
drag, startPoint x: 444, startPoint y: 163, endPoint x: 366, endPoint y: 163, distance: 78.5
click at [366, 163] on div "Product Code: EN-GPST3006" at bounding box center [411, 166] width 226 height 37
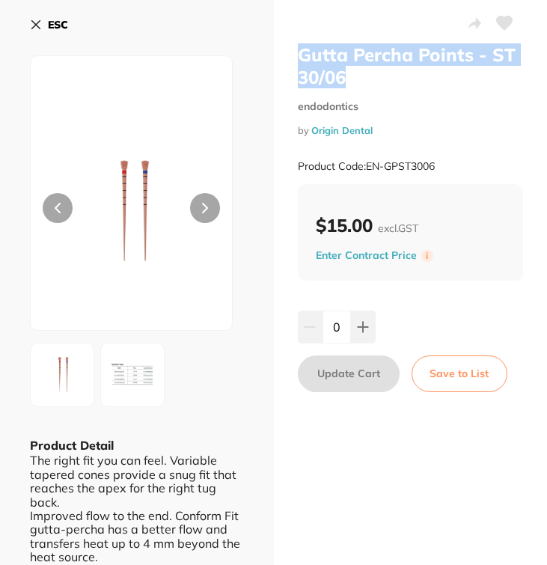
copy small "EN-GPST3006"
click at [36, 19] on icon at bounding box center [36, 25] width 12 height 12
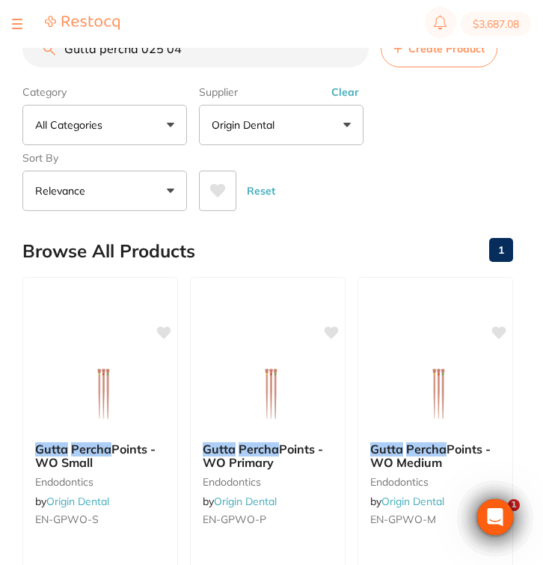
drag, startPoint x: 200, startPoint y: 55, endPoint x: 44, endPoint y: 54, distance: 156.3
click at [44, 54] on div "Gutta percha 025 04 Create Product" at bounding box center [267, 48] width 491 height 37
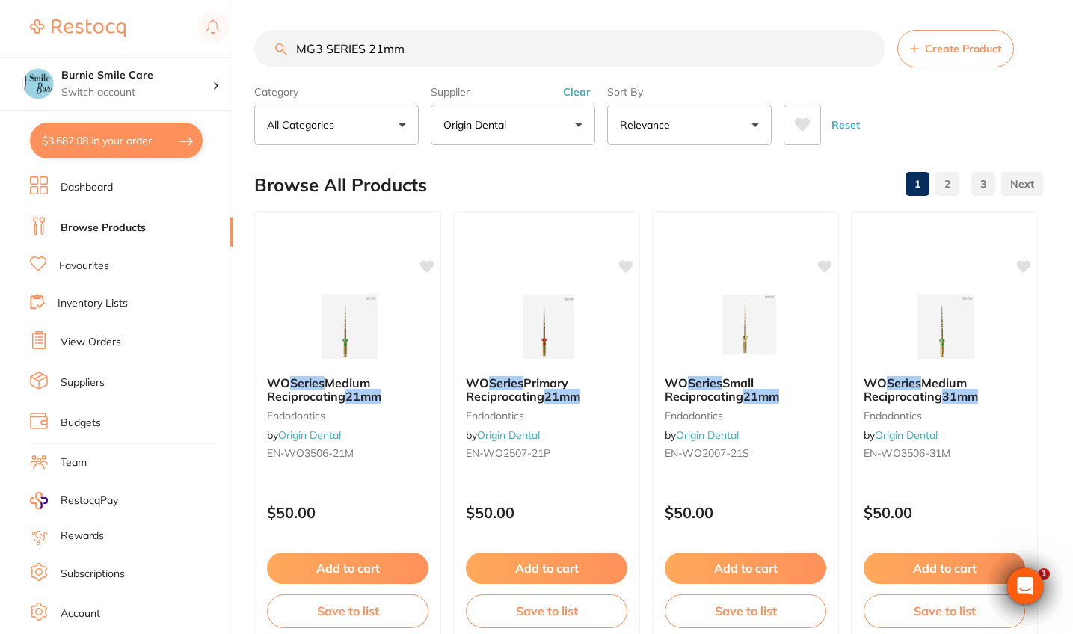
drag, startPoint x: 431, startPoint y: 52, endPoint x: 274, endPoint y: 51, distance: 157.0
click at [274, 51] on input "MG3 SERIES 21mm" at bounding box center [569, 48] width 631 height 37
type input "r"
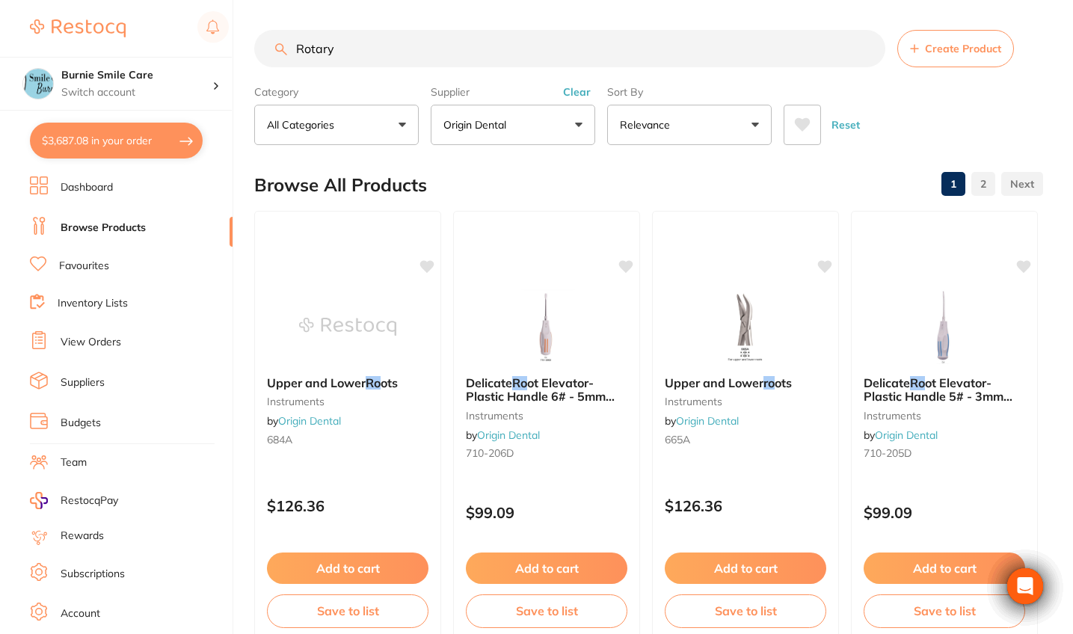
type input "Rotary"
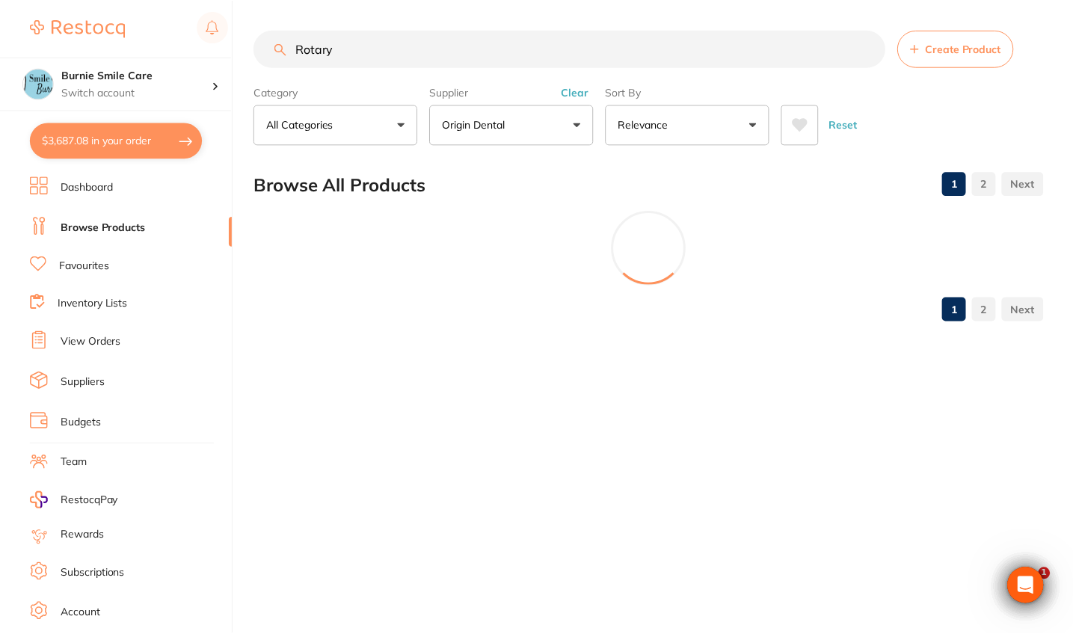
scroll to position [82, 0]
drag, startPoint x: 351, startPoint y: 47, endPoint x: 224, endPoint y: 47, distance: 127.1
click at [224, 47] on div "$3,687.08 Burnie Smile Care Switch account Riaz Dental Surgery Experteeth Denta…" at bounding box center [538, 317] width 1077 height 634
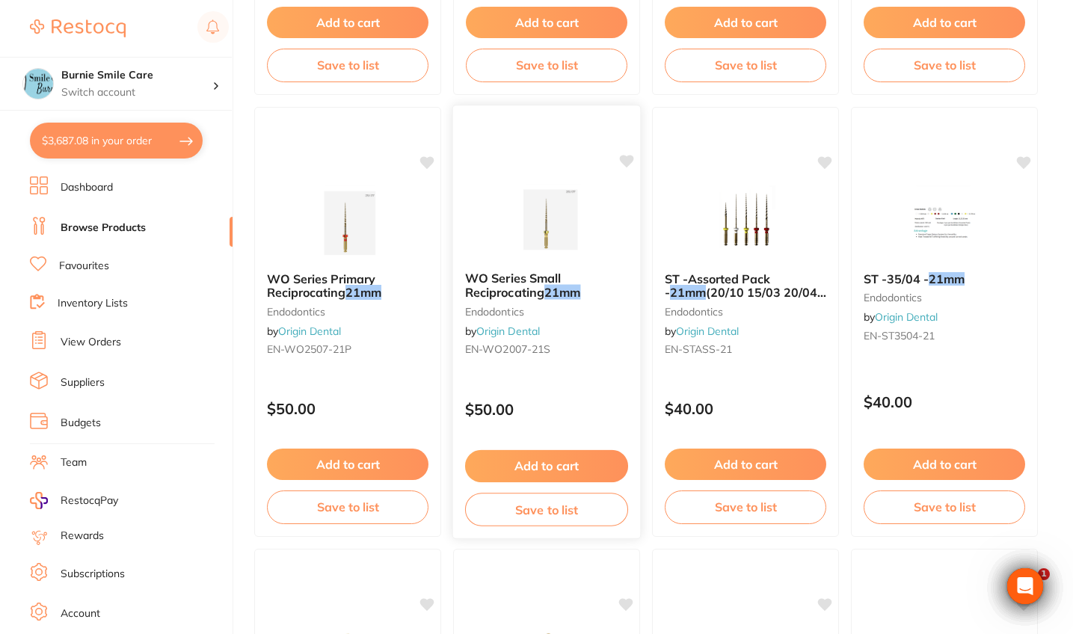
scroll to position [1934, 0]
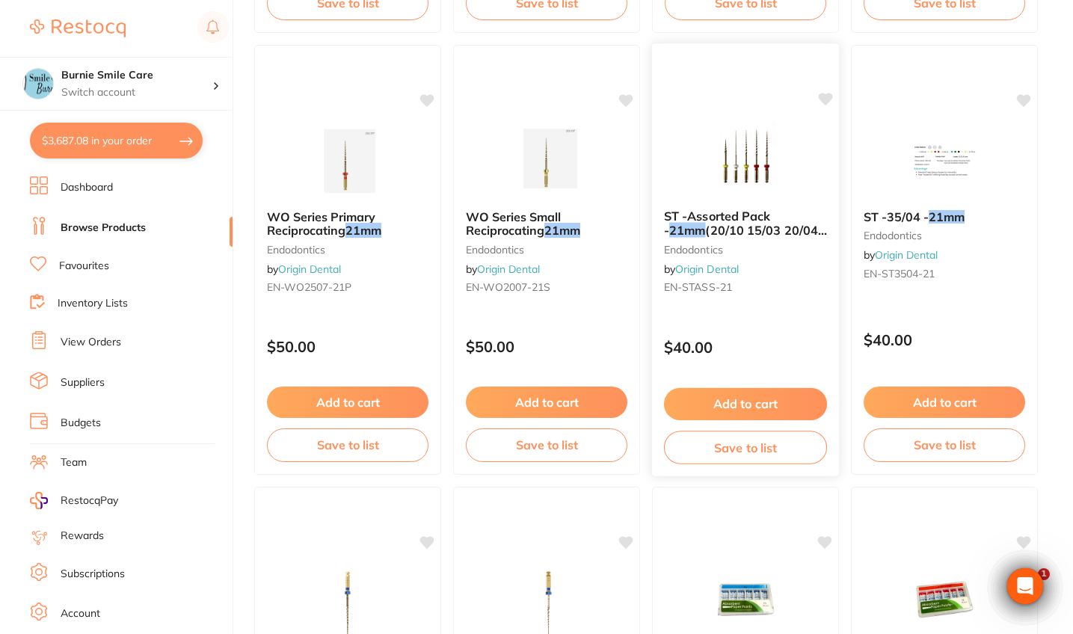
type input "21mm"
click at [546, 307] on div "ST -Assorted Pack - 21mm (20/10 15/03 20/04 25/04 25/06) endodontics by Origin …" at bounding box center [745, 254] width 187 height 114
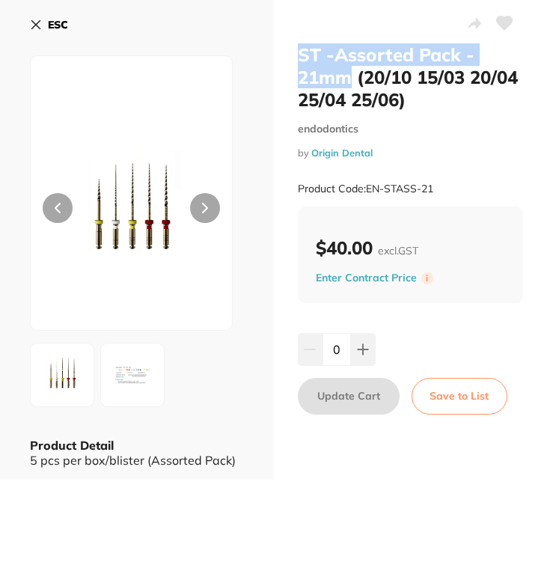
drag, startPoint x: 351, startPoint y: 79, endPoint x: 294, endPoint y: 57, distance: 60.8
click at [294, 57] on div "ST -Assorted Pack - 21mm (20/10 15/03 20/04 25/04 25/06) endodontics by Origin …" at bounding box center [411, 239] width 274 height 479
copy h2 "ST -Assorted Pack - 21mm"
drag, startPoint x: 437, startPoint y: 183, endPoint x: 367, endPoint y: 187, distance: 70.4
click at [367, 187] on div "Product Code: EN-STASS-21" at bounding box center [411, 188] width 226 height 37
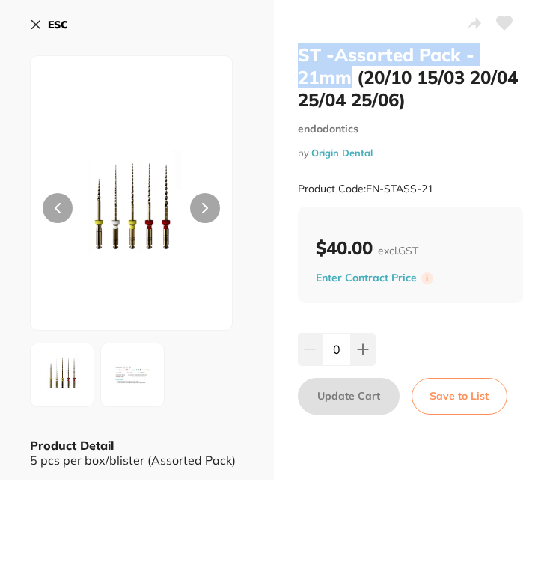
copy small "EN-STASS-21"
click at [47, 25] on button "ESC" at bounding box center [49, 24] width 38 height 25
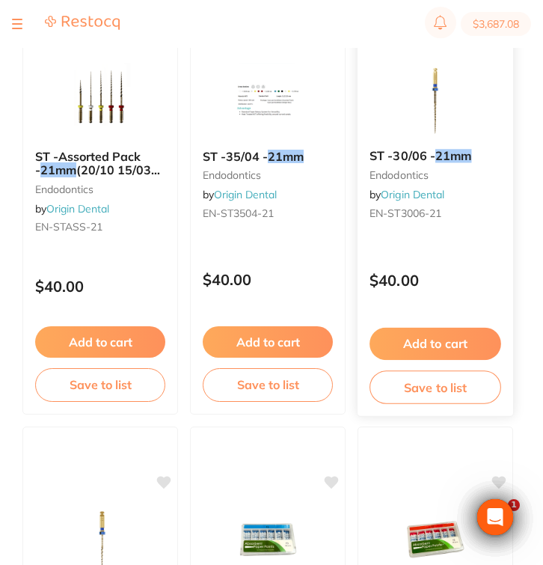
scroll to position [3091, 0]
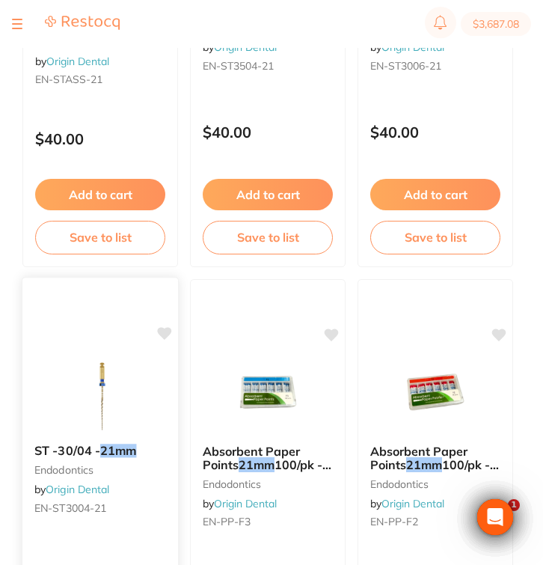
click at [109, 495] on link "Origin Dental" at bounding box center [78, 488] width 64 height 13
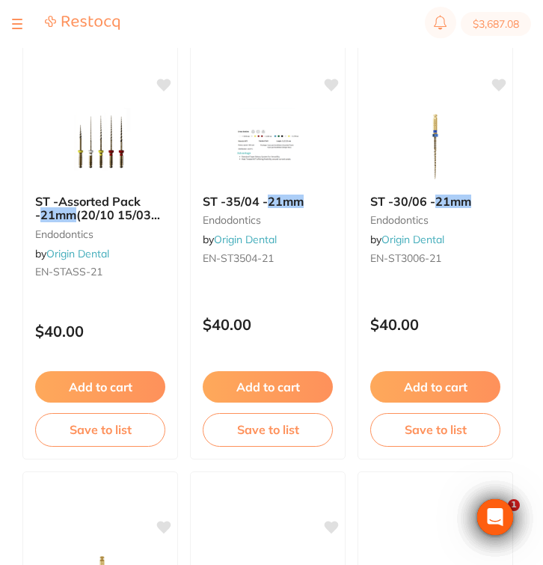
scroll to position [3183, 0]
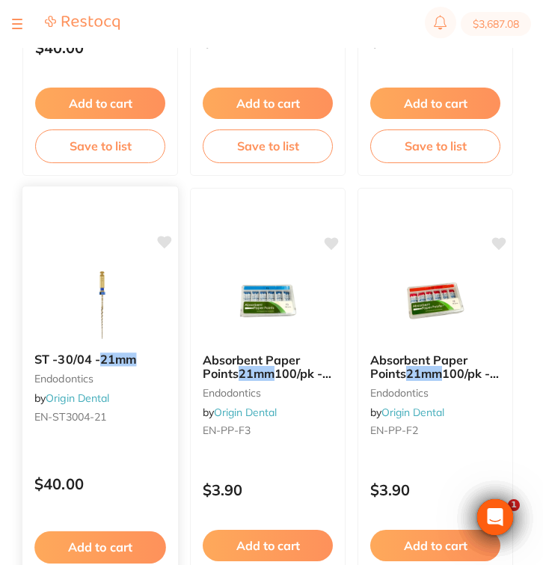
click at [146, 432] on div "ST -30/04 - 21mm endodontics by Origin Dental EN-ST3004-21" at bounding box center [100, 390] width 156 height 100
click at [142, 402] on div "ST -30/04 - 21mm endodontics by Origin Dental EN-ST3004-21" at bounding box center [100, 390] width 156 height 100
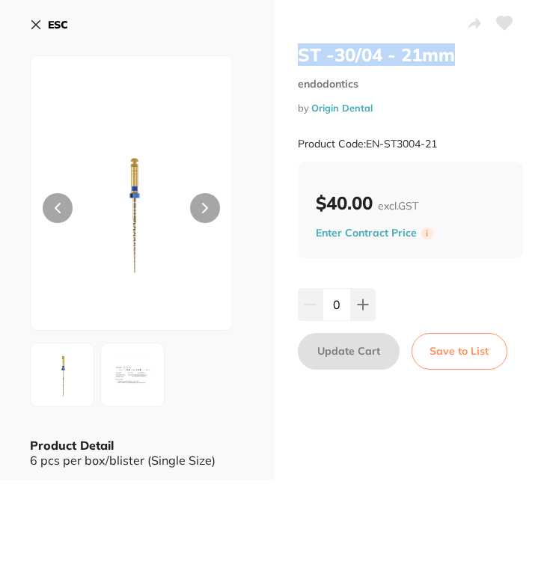
drag, startPoint x: 463, startPoint y: 50, endPoint x: 286, endPoint y: 54, distance: 177.3
click at [286, 54] on div "ST -30/04 - 21mm endodontics by Origin Dental Product Code: EN-ST3004-21 $40.00…" at bounding box center [411, 239] width 274 height 479
drag, startPoint x: 449, startPoint y: 138, endPoint x: 369, endPoint y: 138, distance: 80.8
click at [369, 138] on div "Product Code: EN-ST3004-21" at bounding box center [411, 144] width 226 height 37
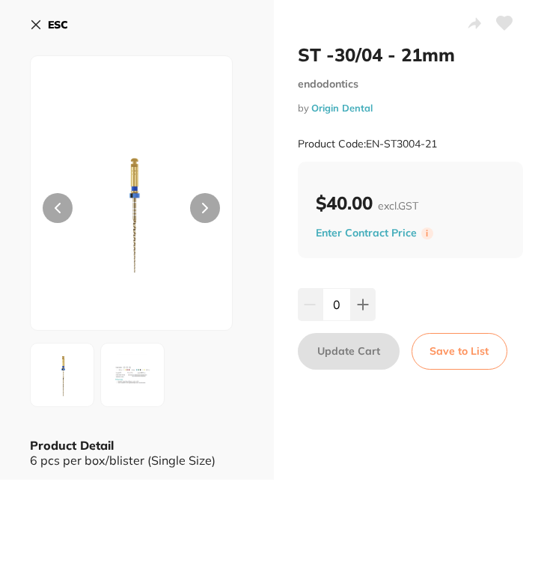
scroll to position [82, 0]
click at [49, 30] on b "ESC" at bounding box center [58, 24] width 20 height 13
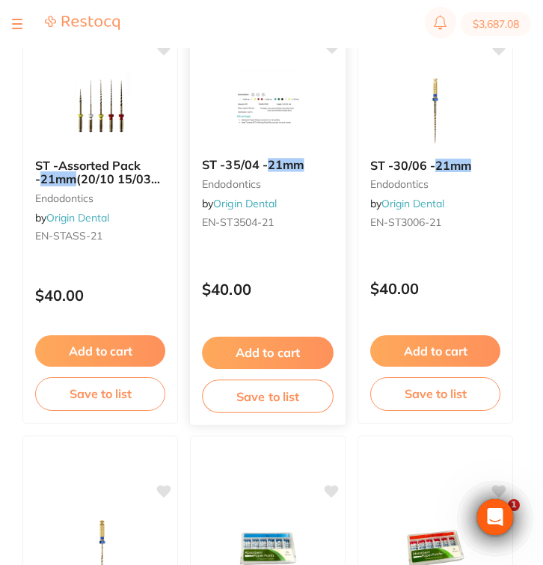
scroll to position [2988, 0]
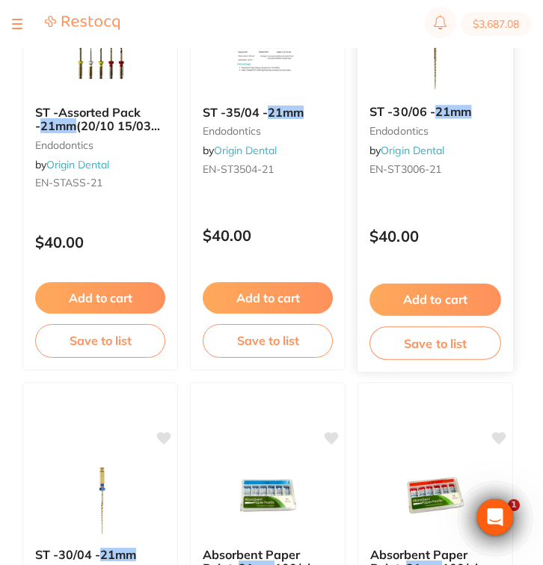
click at [462, 189] on div "ST -30/06 - 21mm endodontics by Origin Dental EN-ST3006-21" at bounding box center [435, 143] width 156 height 100
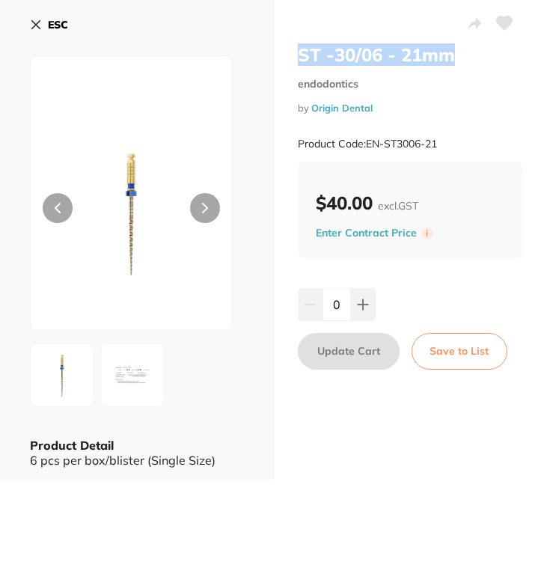
drag, startPoint x: 458, startPoint y: 57, endPoint x: 294, endPoint y: 53, distance: 163.8
click at [294, 53] on div "ST -30/06 - 21mm endodontics by Origin Dental Product Code: EN-ST3006-21 $40.00…" at bounding box center [411, 239] width 274 height 479
drag, startPoint x: 455, startPoint y: 146, endPoint x: 365, endPoint y: 144, distance: 89.7
click at [365, 144] on div "Product Code: EN-ST3006-21" at bounding box center [411, 144] width 226 height 37
copy small "EN-ST3006-21"
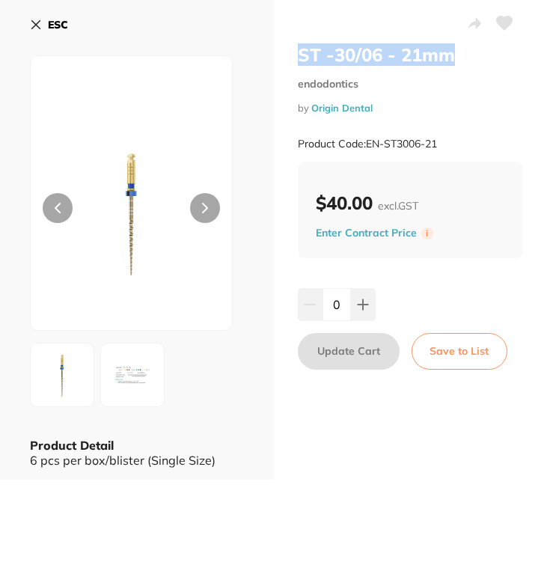
click at [36, 25] on icon at bounding box center [36, 25] width 8 height 8
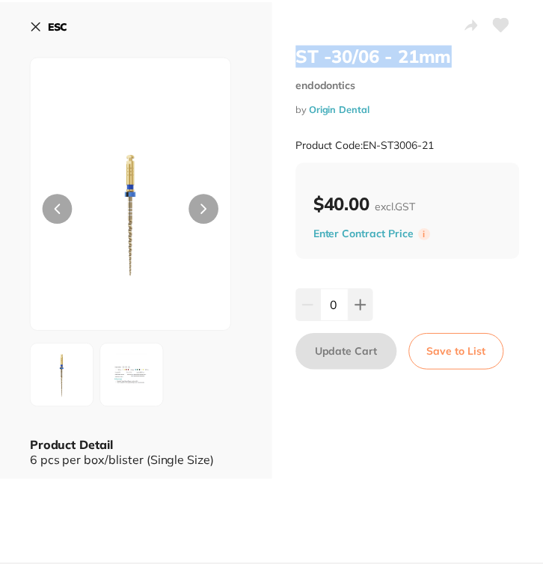
scroll to position [2988, 0]
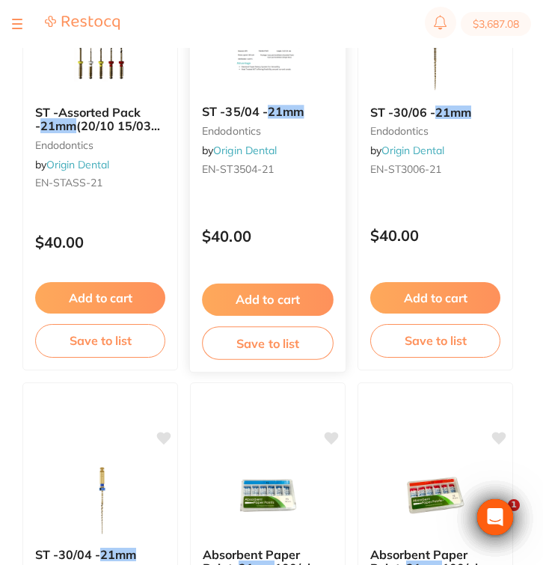
click at [306, 296] on button "Add to cart" at bounding box center [268, 299] width 132 height 32
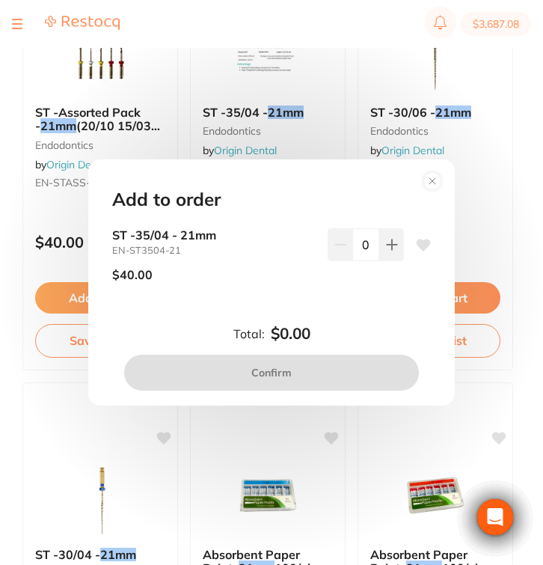
click at [434, 182] on circle at bounding box center [432, 180] width 17 height 17
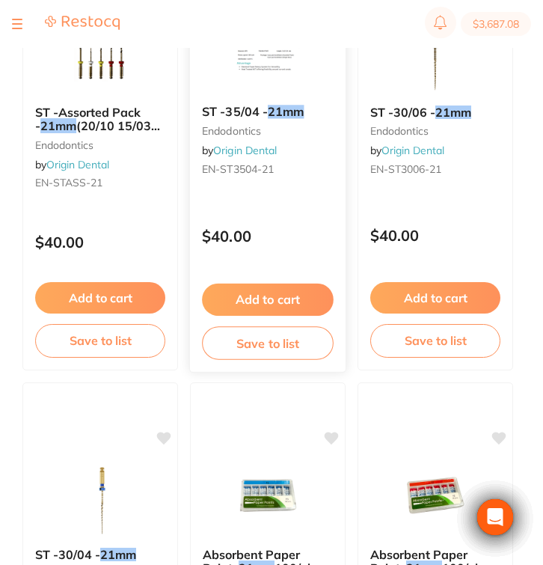
click at [301, 182] on div "ST -35/04 - 21mm endodontics by Origin Dental EN-ST3504-21" at bounding box center [268, 143] width 156 height 100
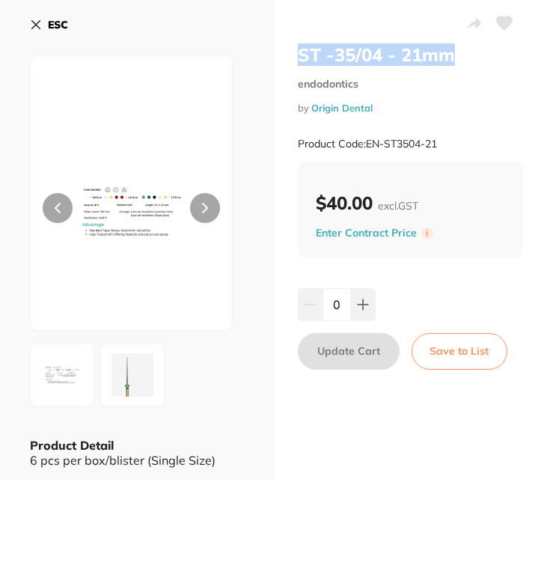
drag, startPoint x: 462, startPoint y: 55, endPoint x: 297, endPoint y: 52, distance: 165.3
click at [298, 52] on h2 "ST -35/04 - 21mm" at bounding box center [411, 54] width 226 height 22
copy h2 "ST -35/04 - 21mm"
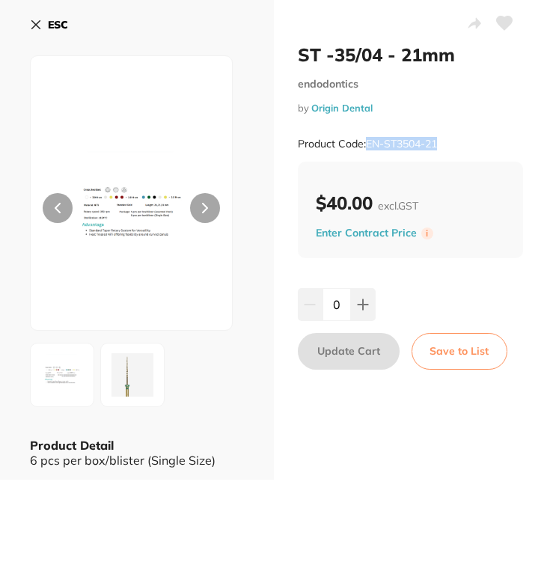
drag, startPoint x: 454, startPoint y: 143, endPoint x: 364, endPoint y: 141, distance: 89.8
click at [364, 141] on div "Product Code: EN-ST3504-21" at bounding box center [411, 144] width 226 height 37
copy small "EN-ST3504-21"
click at [35, 25] on icon at bounding box center [36, 25] width 8 height 8
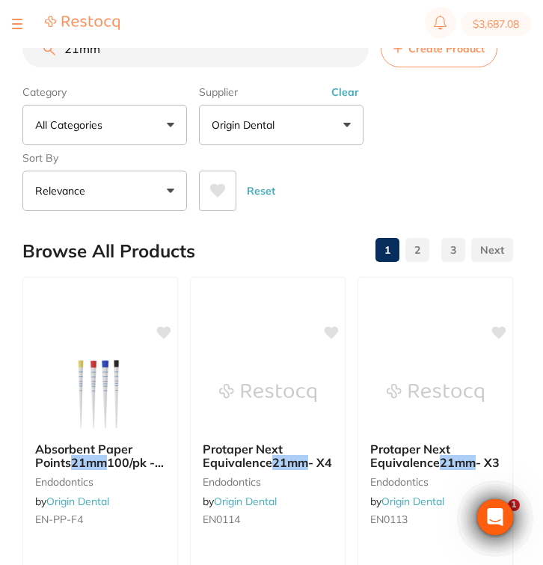
click at [81, 52] on input "21mm" at bounding box center [195, 48] width 346 height 37
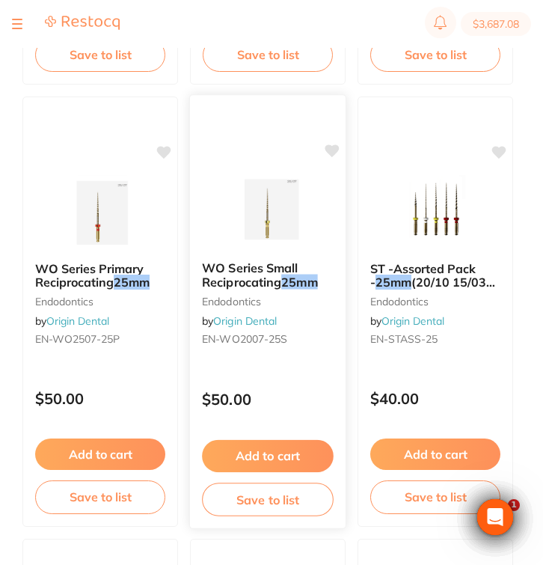
scroll to position [1949, 0]
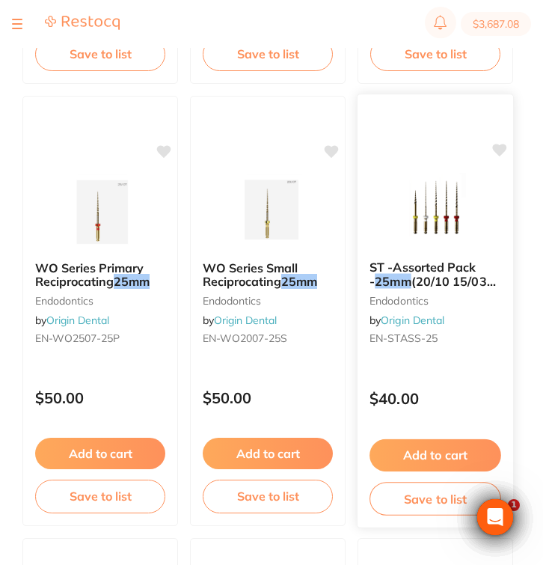
click at [487, 343] on small "EN-STASS-25" at bounding box center [435, 338] width 132 height 12
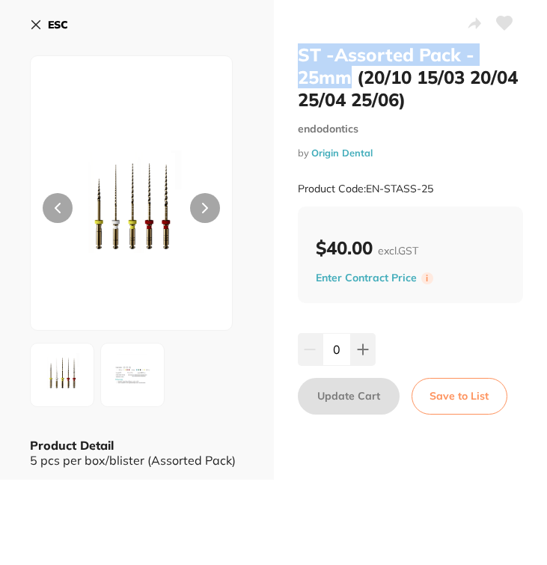
drag, startPoint x: 350, startPoint y: 79, endPoint x: 294, endPoint y: 58, distance: 59.9
click at [294, 58] on div "ST -Assorted Pack - 25mm (20/10 15/03 20/04 25/04 25/06) endodontics by Origin …" at bounding box center [411, 239] width 274 height 479
copy h2 "ST -Assorted Pack - 25mm"
drag, startPoint x: 438, startPoint y: 186, endPoint x: 367, endPoint y: 186, distance: 71.0
click at [367, 186] on div "Product Code: EN-STASS-25" at bounding box center [411, 188] width 226 height 37
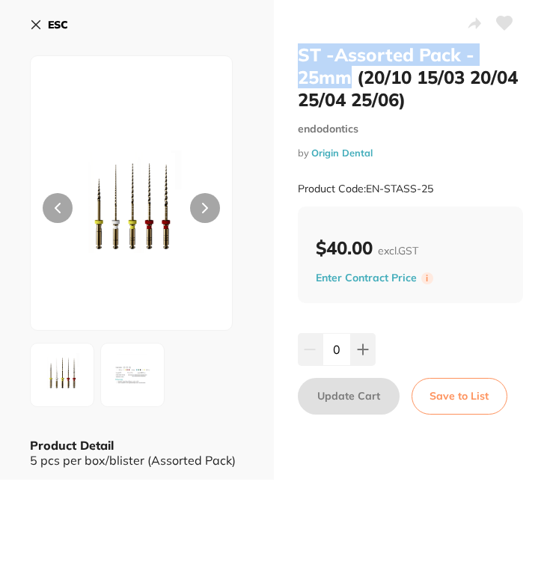
copy small "EN-STASS-25"
click at [45, 27] on button "ESC" at bounding box center [49, 24] width 38 height 25
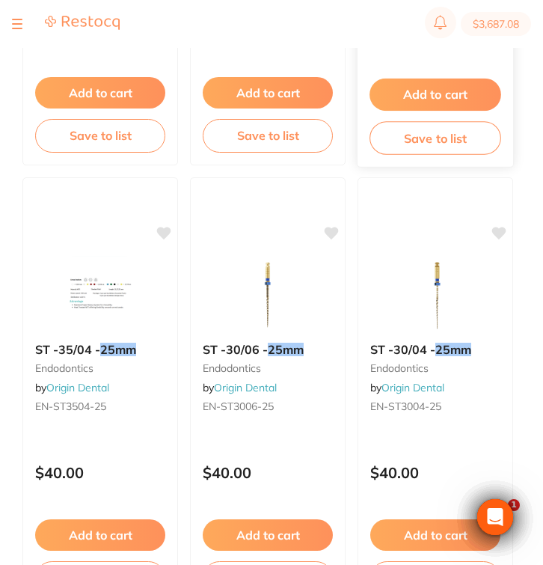
scroll to position [2358, 0]
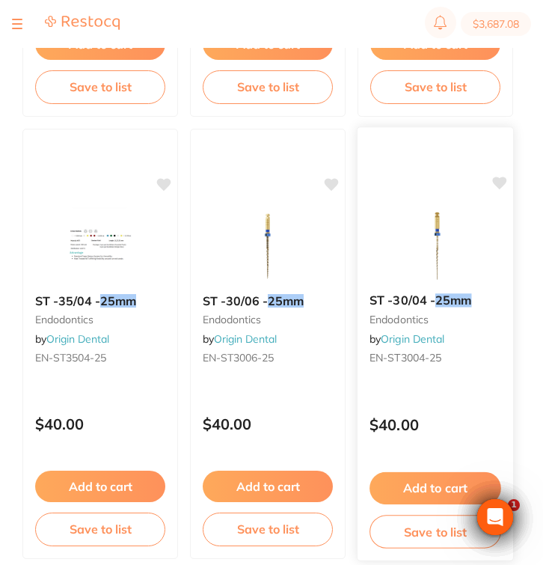
click at [436, 411] on div "$40.00" at bounding box center [435, 421] width 156 height 40
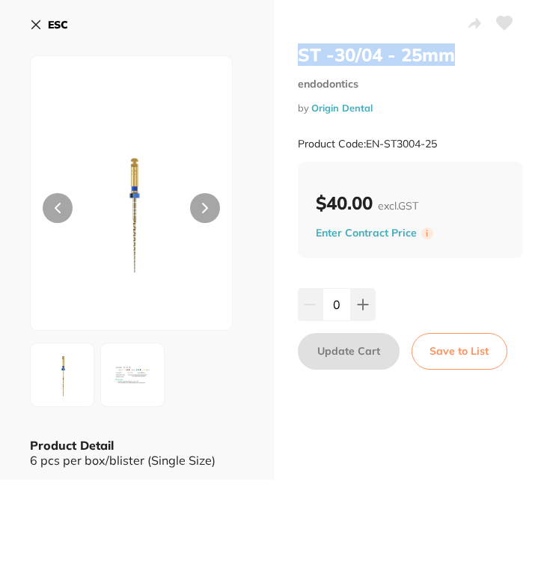
drag, startPoint x: 459, startPoint y: 56, endPoint x: 293, endPoint y: 55, distance: 166.0
click at [293, 55] on div "ST -30/04 - 25mm endodontics by Origin Dental Product Code: EN-ST3004-25 $40.00…" at bounding box center [411, 239] width 274 height 479
copy h2 "ST -30/04 - 25mm"
drag, startPoint x: 455, startPoint y: 146, endPoint x: 367, endPoint y: 144, distance: 88.3
click at [367, 144] on div "Product Code: EN-ST3004-25" at bounding box center [411, 144] width 226 height 37
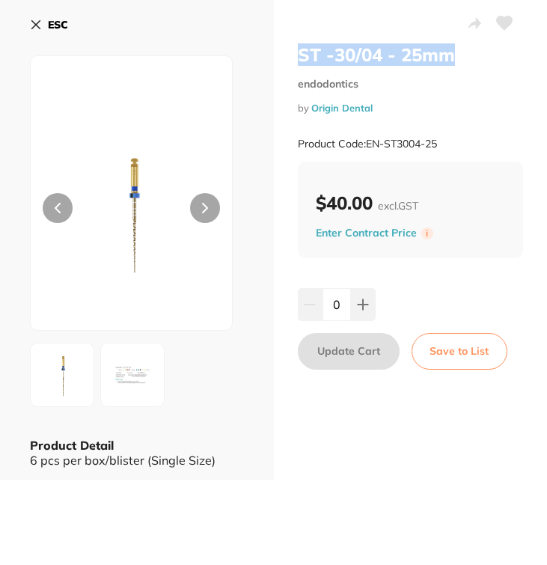
copy small "EN-ST3004-25"
click at [55, 27] on b "ESC" at bounding box center [58, 24] width 20 height 13
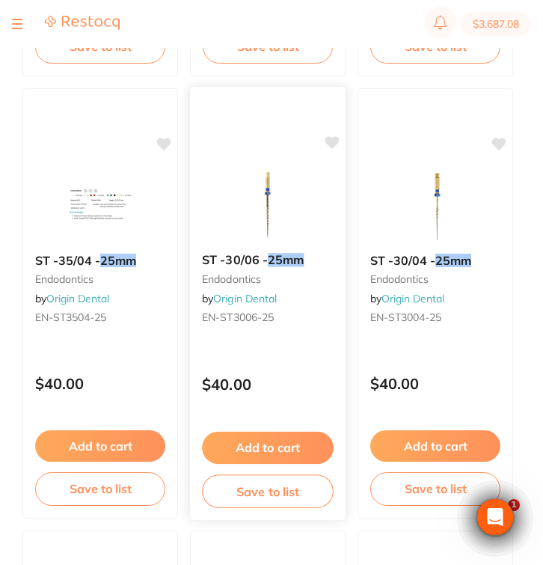
scroll to position [2404, 0]
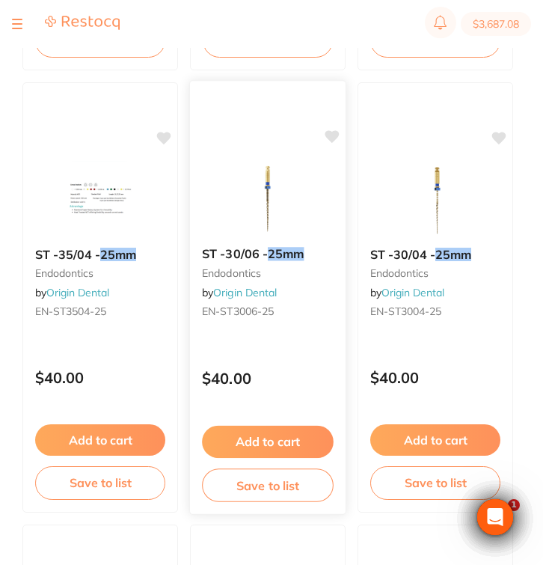
click at [295, 398] on div "ST -30/06 - 25mm endodontics by Origin Dental EN-ST3006-25 $40.00 Add to cart S…" at bounding box center [267, 297] width 157 height 434
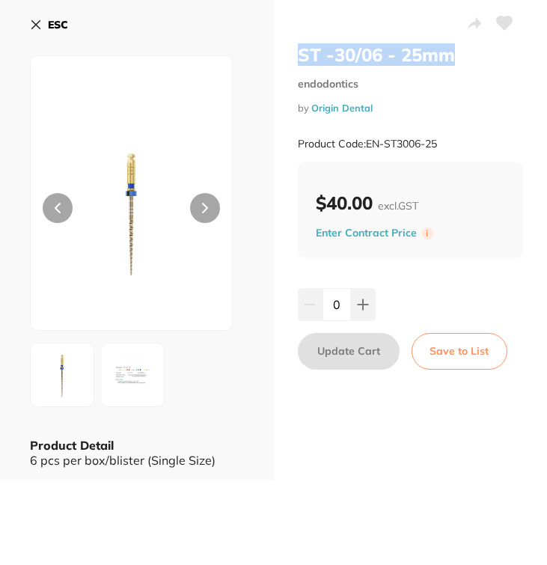
drag, startPoint x: 453, startPoint y: 55, endPoint x: 283, endPoint y: 54, distance: 170.5
click at [283, 54] on div "ST -30/06 - 25mm endodontics by Origin Dental Product Code: EN-ST3006-25 $40.00…" at bounding box center [411, 239] width 274 height 479
copy h2 "ST -30/06 - 25mm"
drag, startPoint x: 450, startPoint y: 138, endPoint x: 368, endPoint y: 138, distance: 82.3
click at [368, 138] on div "Product Code: EN-ST3006-25" at bounding box center [411, 144] width 226 height 37
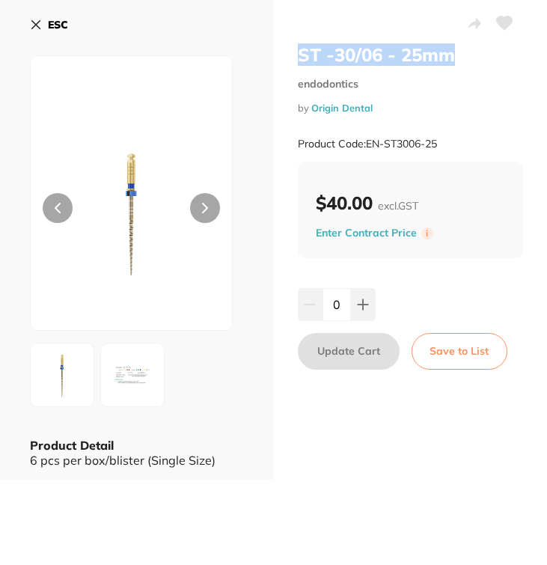
copy small "EN-ST3006-25"
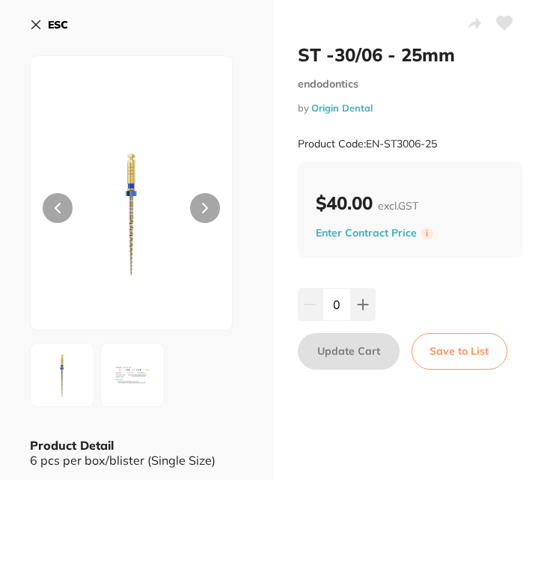
click at [29, 22] on div "ESC Product Detail 6 pcs per box/blister (Single Size)" at bounding box center [137, 239] width 274 height 479
click at [36, 29] on icon at bounding box center [36, 25] width 12 height 12
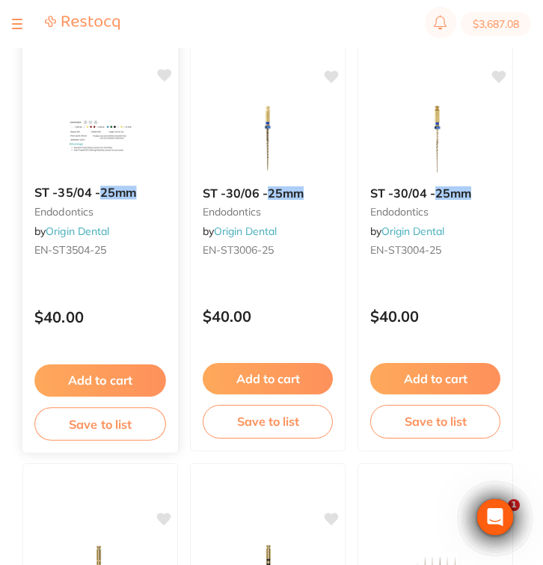
scroll to position [2464, 0]
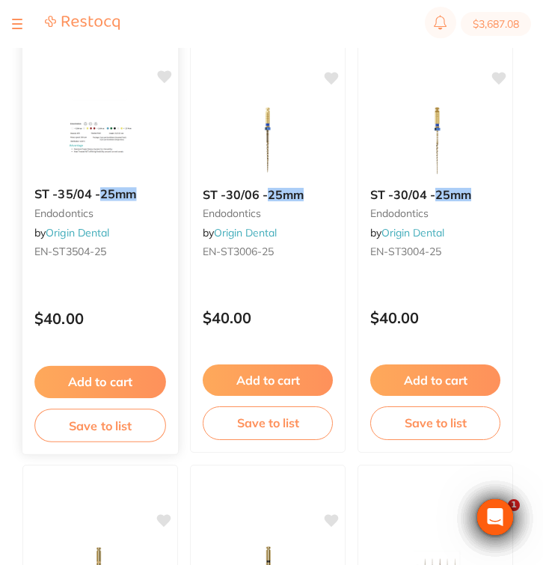
click at [161, 252] on small "EN-ST3504-25" at bounding box center [100, 251] width 132 height 12
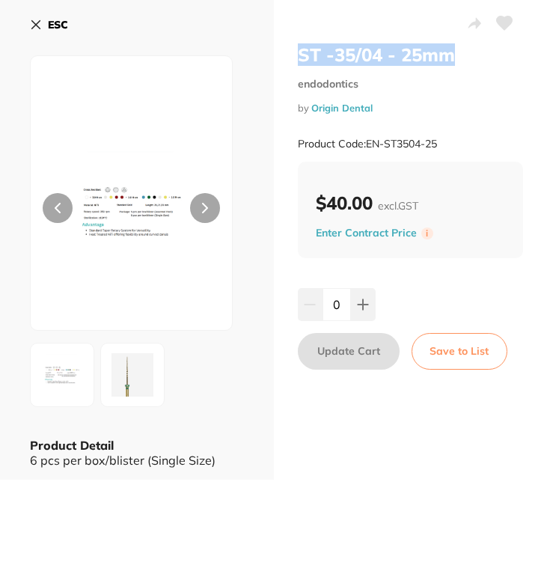
drag, startPoint x: 461, startPoint y: 64, endPoint x: 292, endPoint y: 52, distance: 169.4
click at [292, 52] on div "ST -35/04 - 25mm endodontics by Origin Dental Product Code: EN-ST3504-25 $40.00…" at bounding box center [411, 239] width 274 height 479
copy h2 "ST -35/04 - 25mm"
drag, startPoint x: 447, startPoint y: 144, endPoint x: 367, endPoint y: 142, distance: 80.0
click at [367, 142] on div "Product Code: EN-ST3504-25" at bounding box center [411, 144] width 226 height 37
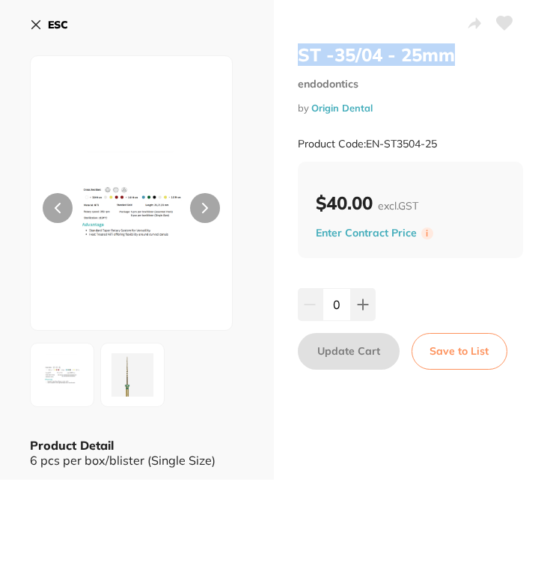
click at [41, 25] on icon at bounding box center [36, 25] width 12 height 12
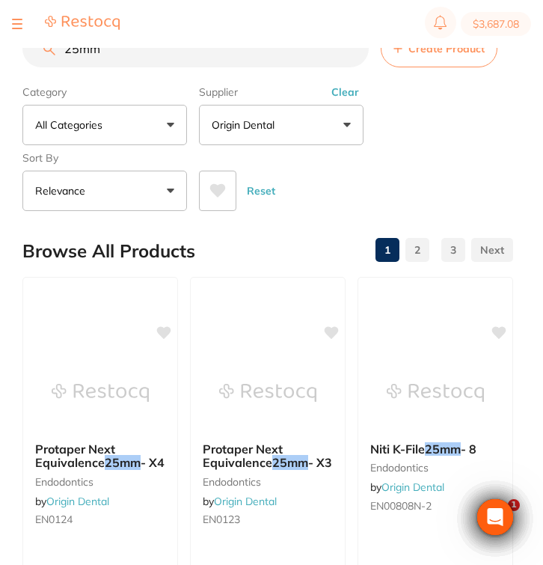
click at [78, 55] on input "25mm" at bounding box center [195, 48] width 346 height 37
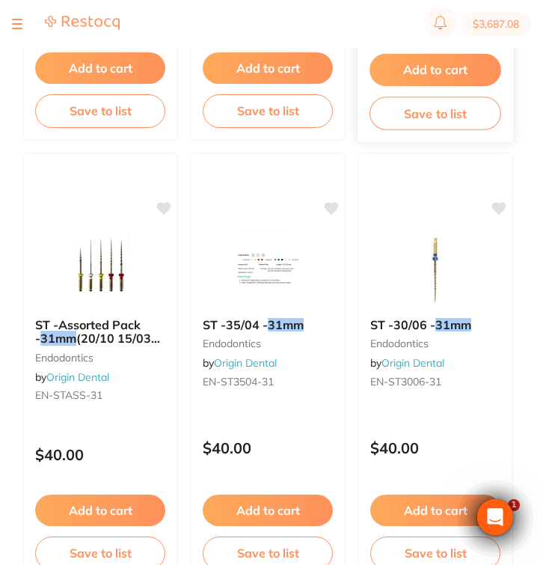
scroll to position [1452, 0]
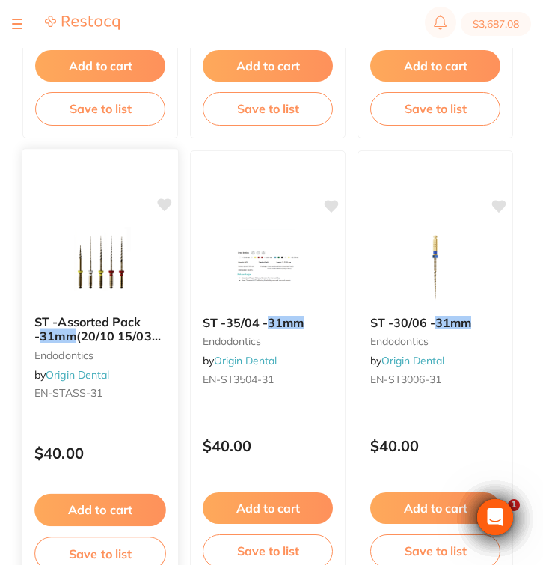
type input "31mm"
click at [150, 428] on div "ST -Assorted Pack - 31mm (20/10 15/03 20/04 25/04 25/06) endodontics by Origin …" at bounding box center [100, 365] width 157 height 434
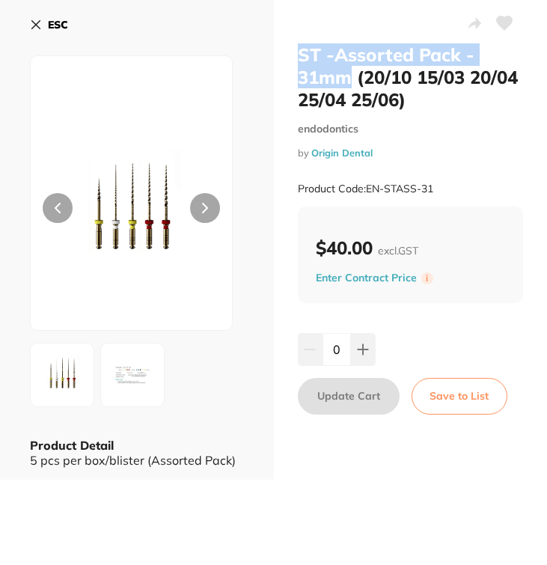
drag, startPoint x: 348, startPoint y: 75, endPoint x: 298, endPoint y: 52, distance: 54.9
click at [298, 52] on h2 "ST -Assorted Pack - 31mm (20/10 15/03 20/04 25/04 25/06)" at bounding box center [411, 76] width 226 height 67
drag, startPoint x: 434, startPoint y: 186, endPoint x: 366, endPoint y: 186, distance: 67.3
click at [366, 186] on div "Product Code: EN-STASS-31" at bounding box center [411, 188] width 226 height 37
click at [45, 21] on button "ESC" at bounding box center [49, 24] width 38 height 25
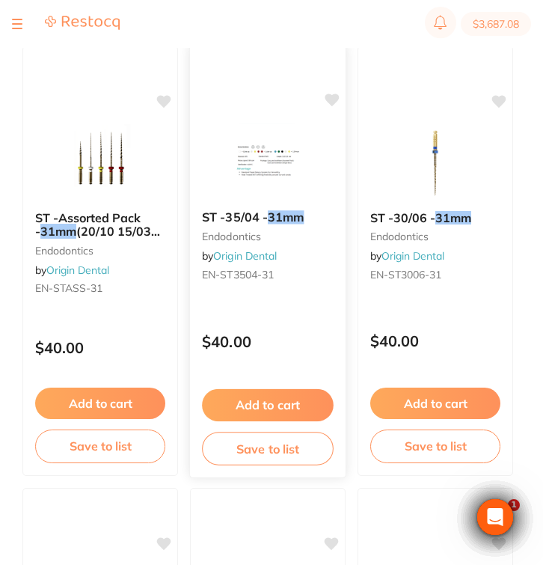
scroll to position [1558, 0]
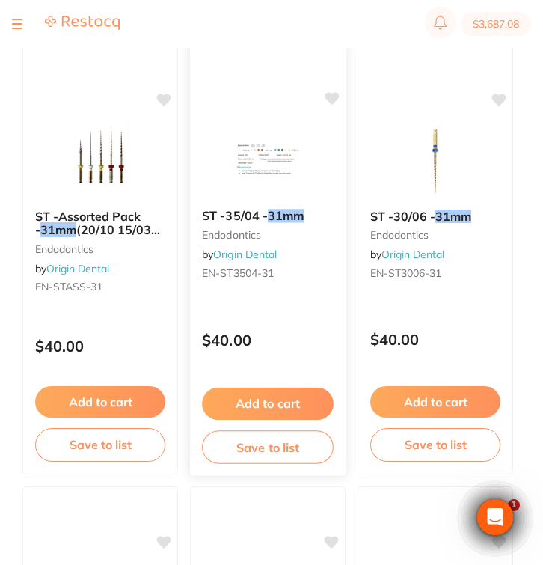
click at [307, 316] on div "ST -35/04 - 31mm endodontics by Origin Dental EN-ST3504-31 $40.00 Add to cart S…" at bounding box center [267, 259] width 157 height 434
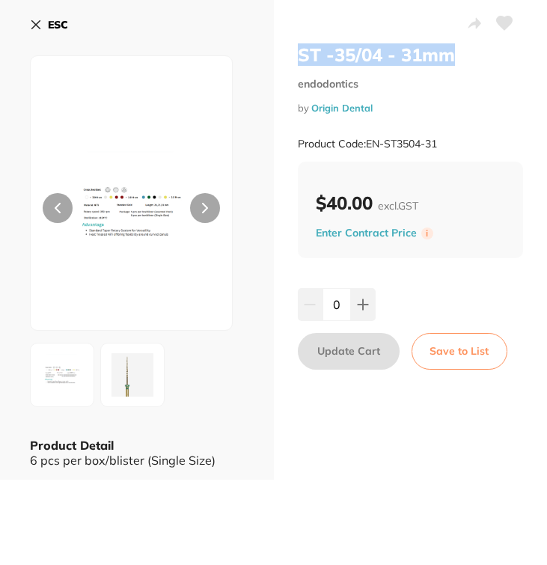
drag, startPoint x: 461, startPoint y: 52, endPoint x: 298, endPoint y: 52, distance: 163.0
click at [298, 52] on h2 "ST -35/04 - 31mm" at bounding box center [411, 54] width 226 height 22
drag, startPoint x: 438, startPoint y: 141, endPoint x: 365, endPoint y: 141, distance: 73.3
click at [365, 141] on small "Product Code: EN-ST3504-31" at bounding box center [367, 144] width 139 height 13
click at [38, 28] on icon at bounding box center [36, 25] width 12 height 12
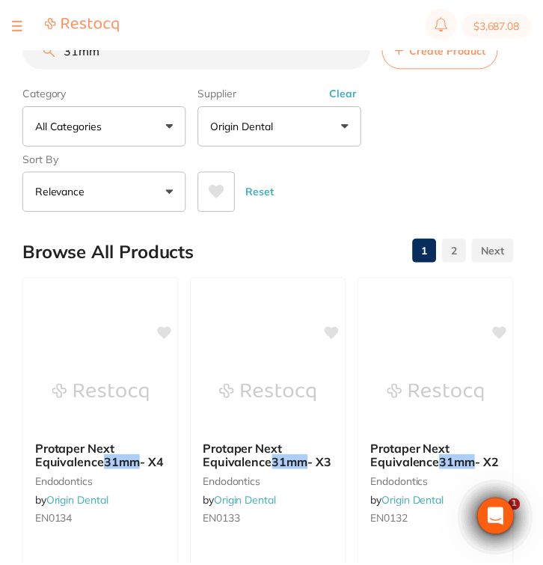
scroll to position [1558, 0]
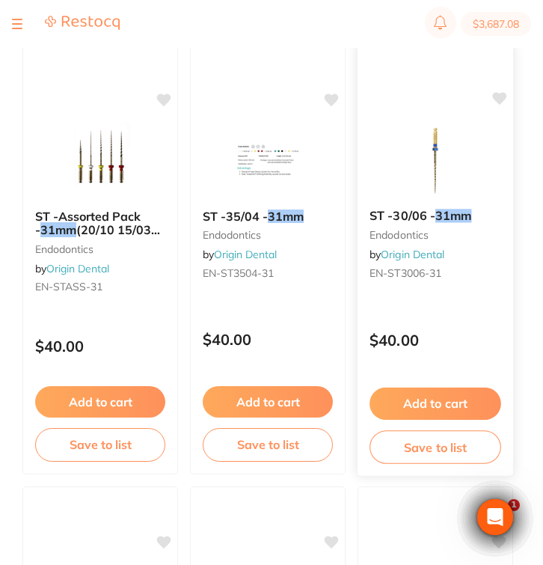
click at [444, 319] on div "$40.00" at bounding box center [435, 336] width 156 height 40
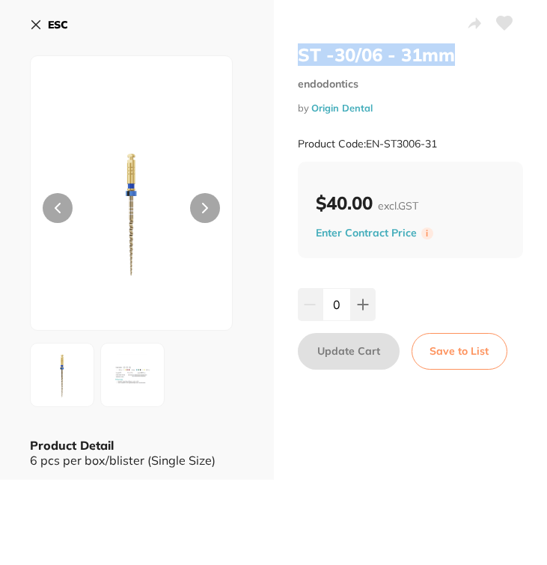
drag, startPoint x: 460, startPoint y: 51, endPoint x: 292, endPoint y: 47, distance: 167.5
click at [292, 47] on div "ST -30/06 - 31mm endodontics by Origin Dental Product Code: EN-ST3006-31 $40.00…" at bounding box center [411, 239] width 274 height 479
drag, startPoint x: 440, startPoint y: 140, endPoint x: 367, endPoint y: 140, distance: 72.5
click at [367, 140] on div "Product Code: EN-ST3006-31" at bounding box center [411, 144] width 226 height 37
click at [55, 27] on b "ESC" at bounding box center [58, 24] width 20 height 13
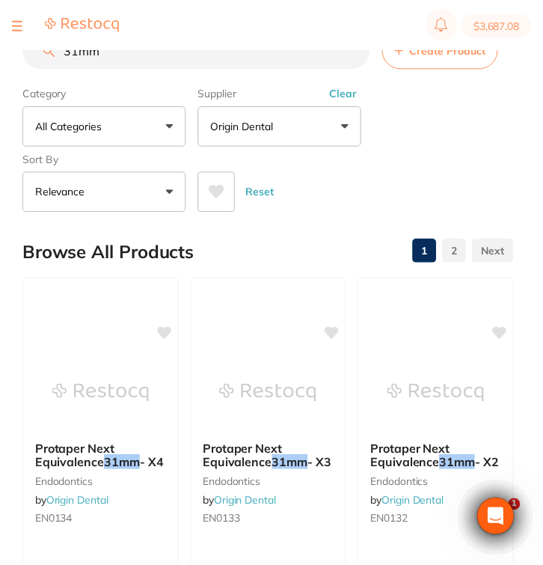
scroll to position [1558, 0]
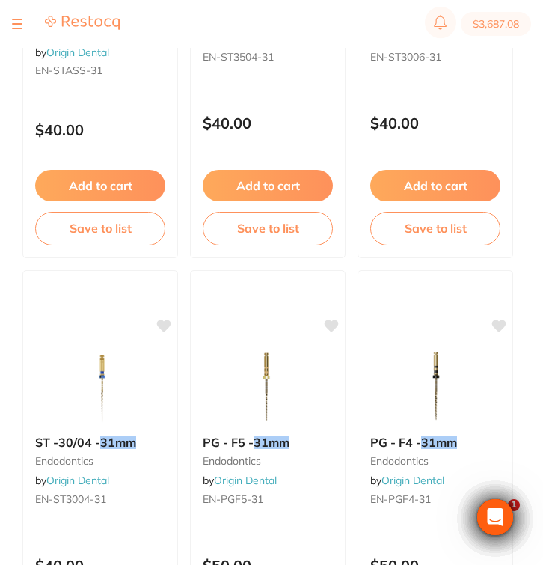
scroll to position [1776, 0]
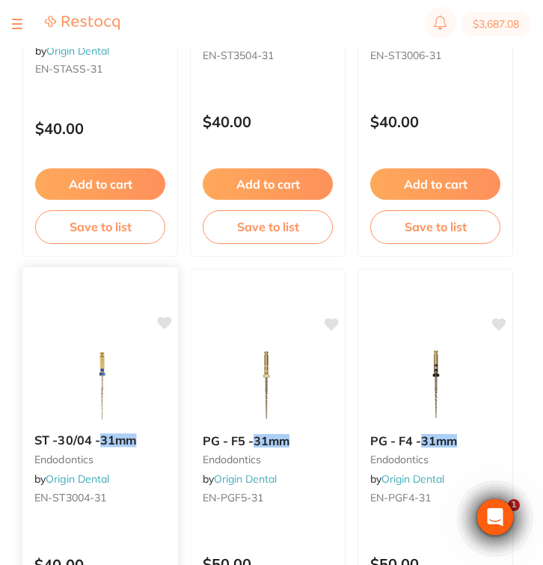
click at [108, 490] on div "ST -30/04 - 31mm endodontics by Origin Dental EN-ST3004-31" at bounding box center [100, 471] width 156 height 100
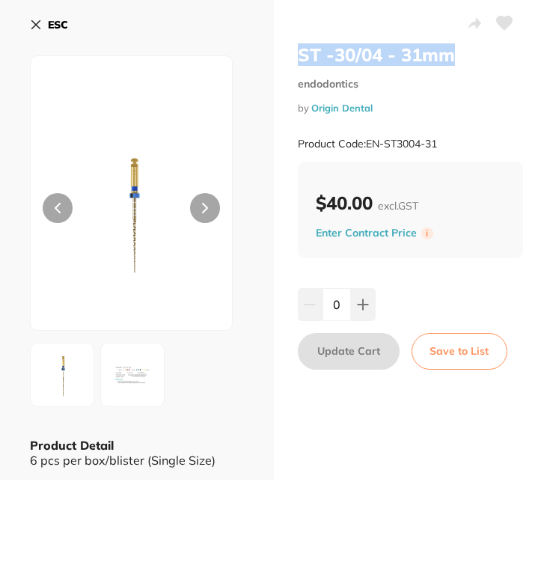
drag, startPoint x: 455, startPoint y: 56, endPoint x: 289, endPoint y: 57, distance: 166.0
click at [289, 57] on div "ST -30/04 - 31mm endodontics by Origin Dental Product Code: EN-ST3004-31 $40.00…" at bounding box center [411, 239] width 274 height 479
copy h2 "ST -30/04 - 31mm"
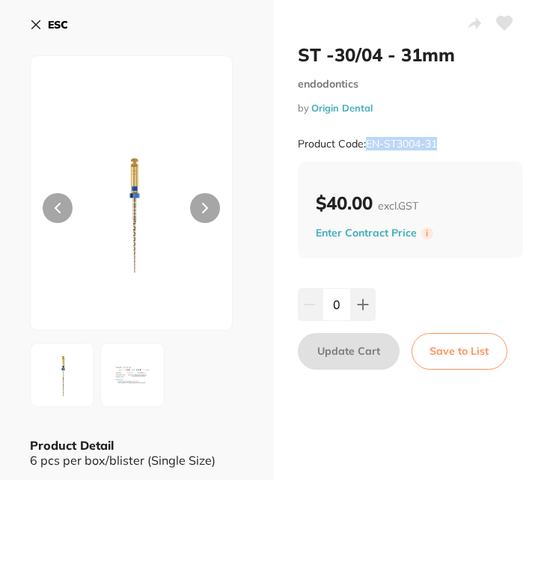
drag, startPoint x: 364, startPoint y: 143, endPoint x: 439, endPoint y: 146, distance: 74.8
click at [439, 146] on div "Product Code: EN-ST3004-31" at bounding box center [411, 144] width 226 height 37
copy small "EN-ST3004-31"
click at [40, 23] on icon at bounding box center [36, 25] width 12 height 12
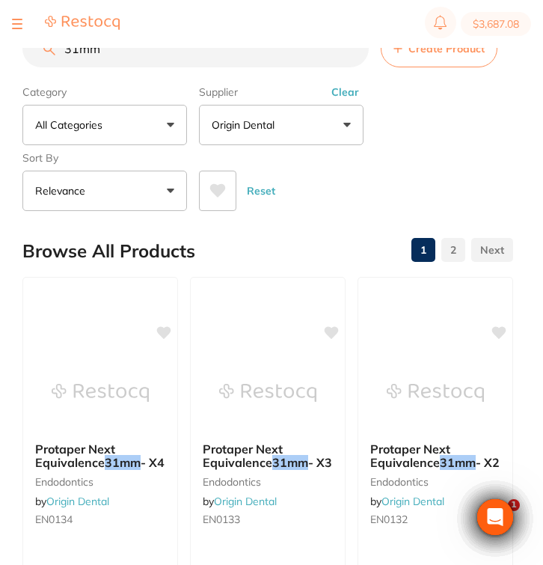
drag, startPoint x: 136, startPoint y: 61, endPoint x: 41, endPoint y: 60, distance: 95.0
click at [41, 60] on input "31mm" at bounding box center [195, 48] width 346 height 37
type input "3"
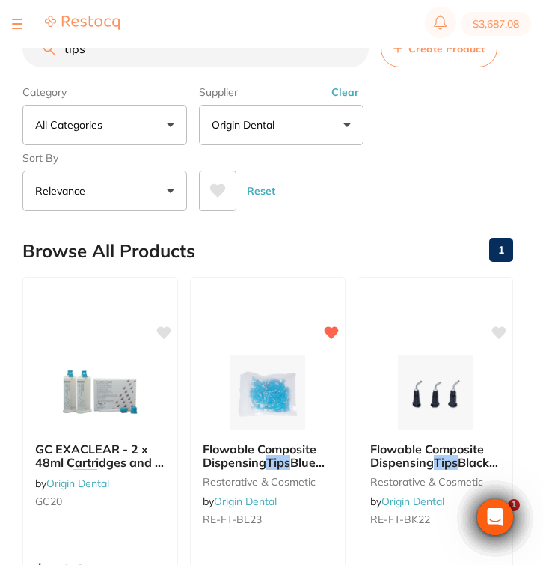
click at [345, 92] on button "Clear" at bounding box center [345, 91] width 37 height 13
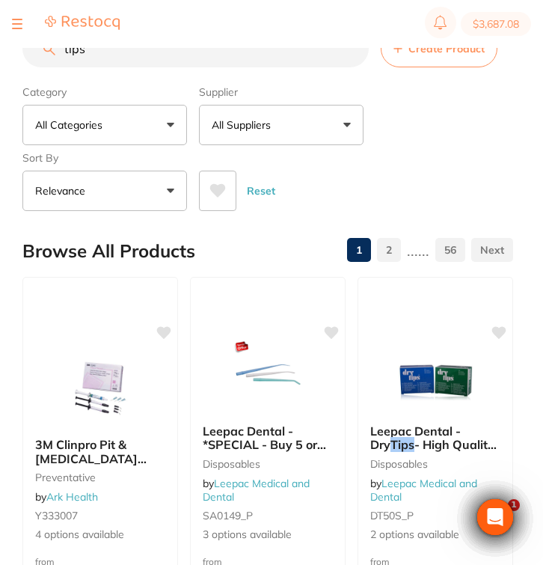
click at [66, 54] on input "tips" at bounding box center [195, 48] width 346 height 37
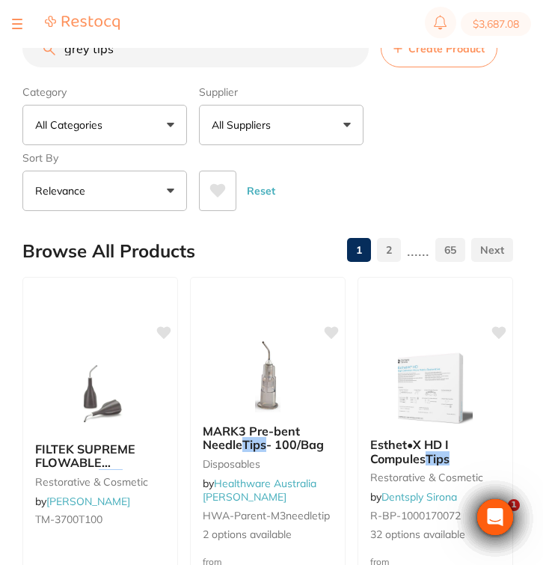
drag, startPoint x: 165, startPoint y: 59, endPoint x: 62, endPoint y: 58, distance: 102.5
click at [62, 58] on input "grey tips" at bounding box center [195, 48] width 346 height 37
drag, startPoint x: 120, startPoint y: 60, endPoint x: 65, endPoint y: 48, distance: 56.6
click at [65, 48] on input "grey tips" at bounding box center [195, 48] width 346 height 37
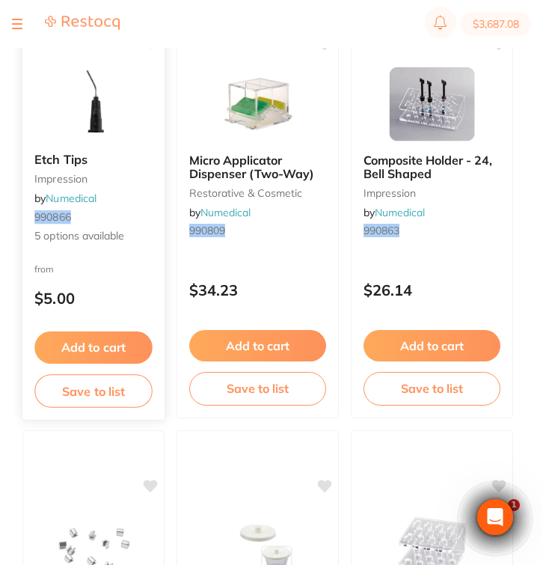
click at [129, 273] on div "from $5.00" at bounding box center [93, 287] width 142 height 54
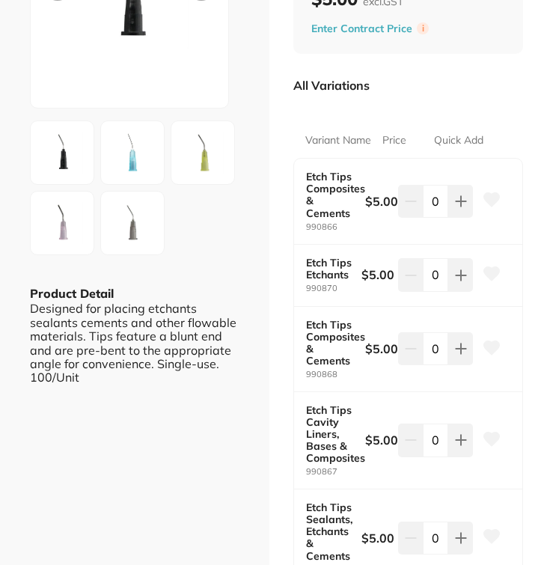
click at [68, 230] on img at bounding box center [62, 223] width 54 height 54
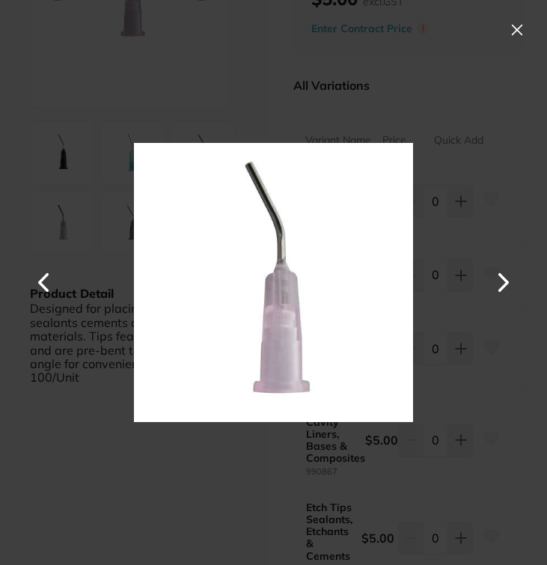
click at [502, 282] on button at bounding box center [503, 282] width 36 height 283
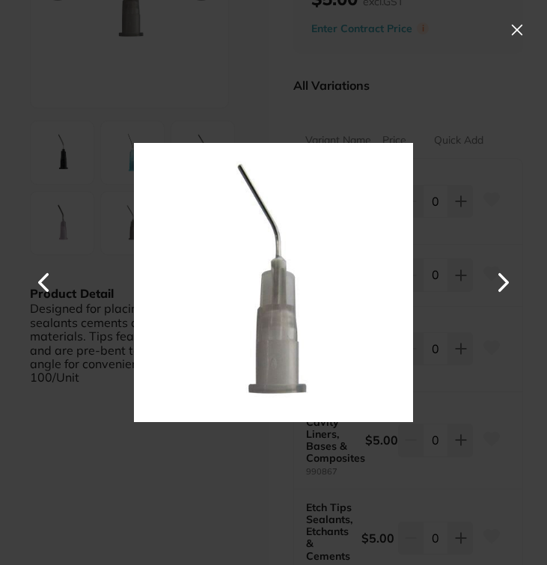
click at [523, 34] on button at bounding box center [517, 30] width 24 height 24
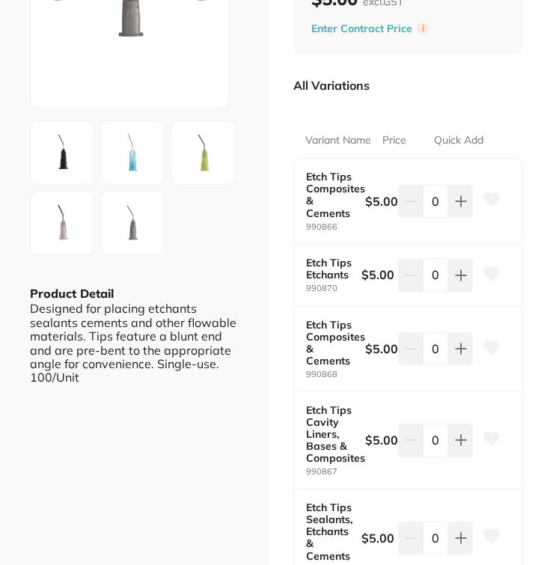
click at [156, 226] on img at bounding box center [132, 223] width 54 height 54
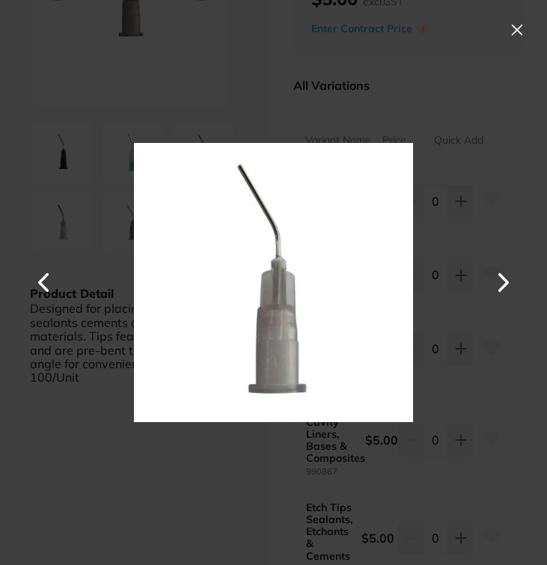
click at [517, 25] on button at bounding box center [517, 30] width 24 height 24
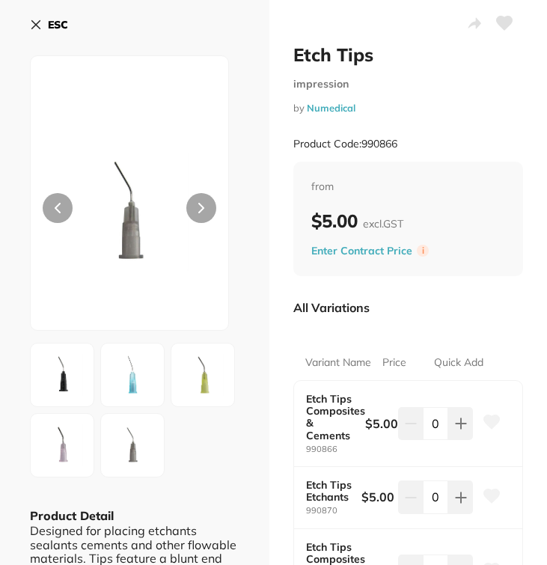
click at [49, 31] on button "ESC" at bounding box center [49, 24] width 38 height 25
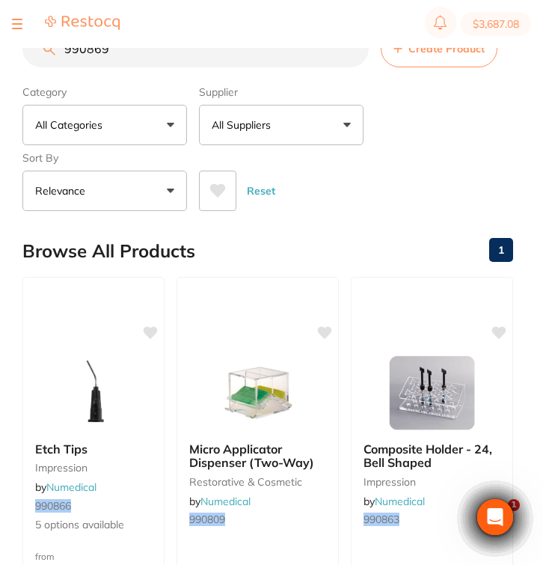
drag, startPoint x: 134, startPoint y: 53, endPoint x: 53, endPoint y: 52, distance: 80.8
click at [53, 52] on div "990869 Create Product" at bounding box center [267, 48] width 491 height 37
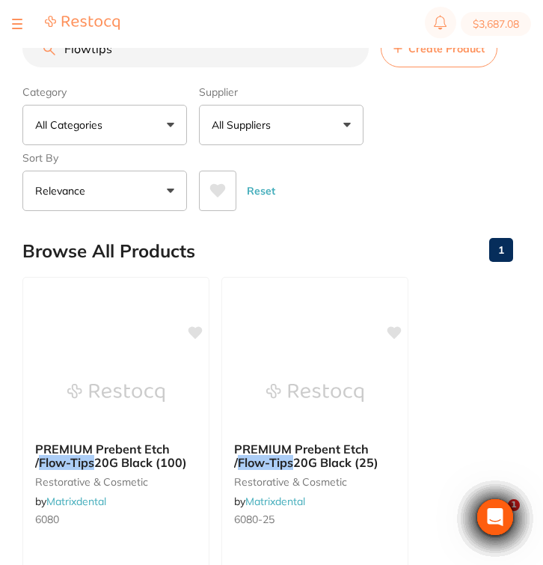
click at [90, 54] on input "Flowtips" at bounding box center [195, 48] width 346 height 37
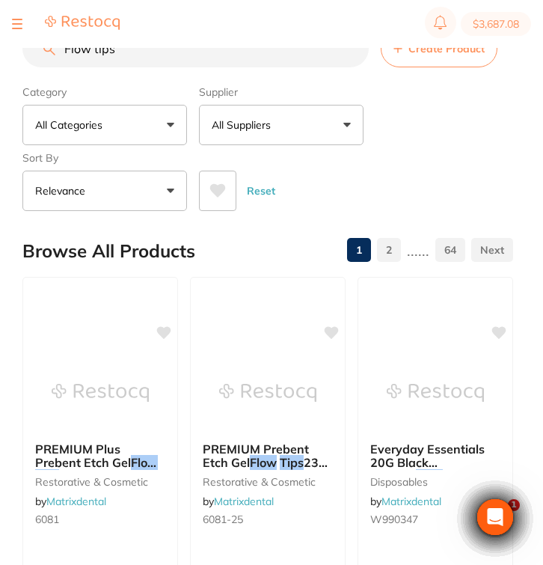
click at [262, 139] on button "All Suppliers" at bounding box center [281, 125] width 165 height 40
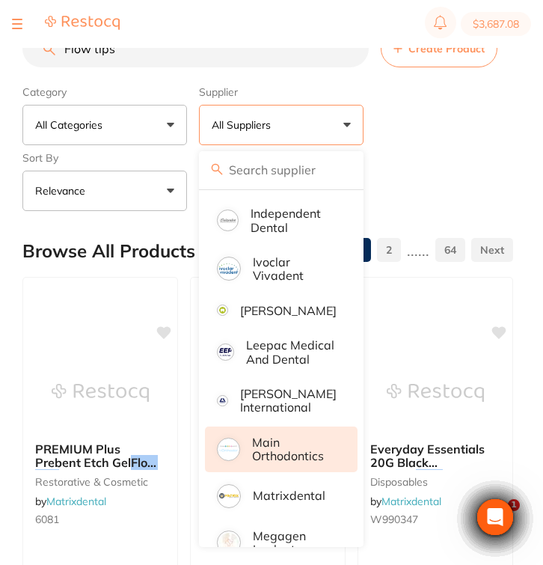
scroll to position [983, 0]
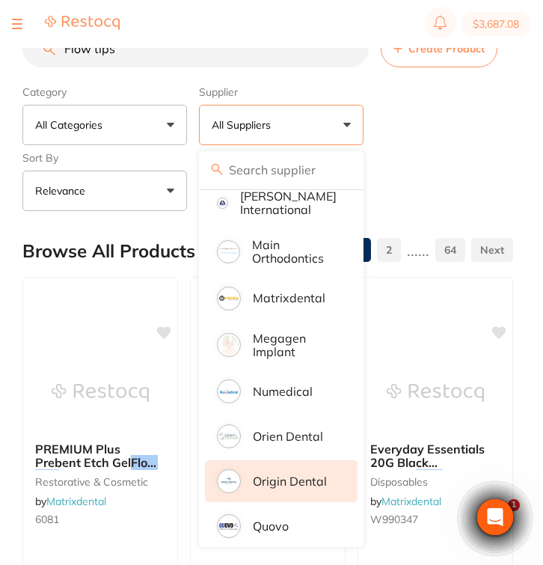
click at [296, 488] on p "Origin Dental" at bounding box center [290, 480] width 74 height 13
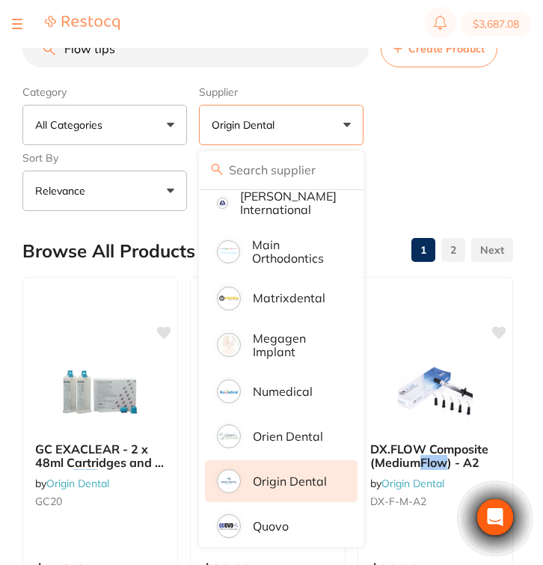
click at [463, 158] on div "Category All Categories All Categories 3D Printing disposables endodontics hand…" at bounding box center [267, 145] width 491 height 132
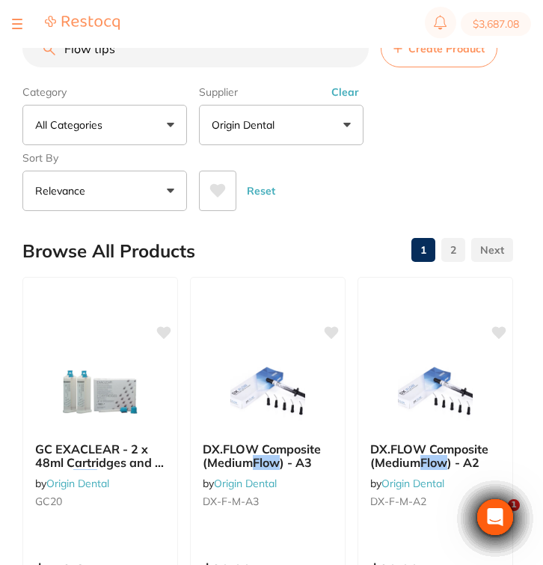
scroll to position [0, 0]
click at [149, 66] on input "Flow tips" at bounding box center [195, 48] width 346 height 37
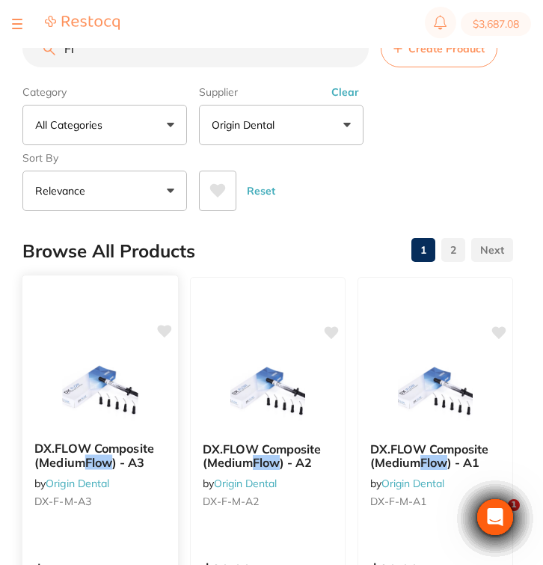
type input "F"
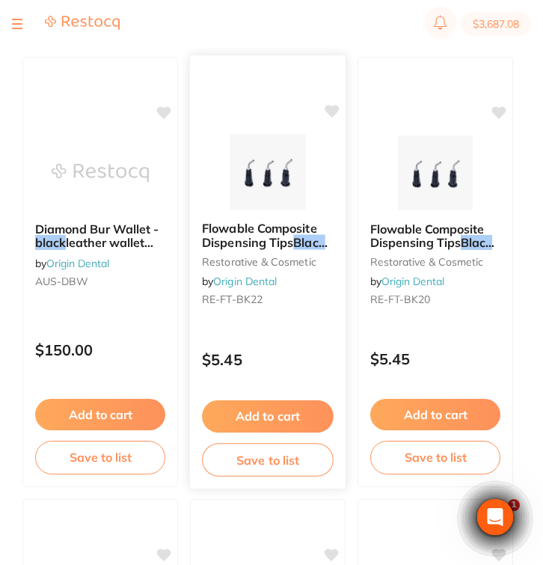
click at [304, 319] on div "Flowable Composite Dispensing Tips Black -22G (100pcs/bag) restorative & cosmet…" at bounding box center [268, 266] width 156 height 114
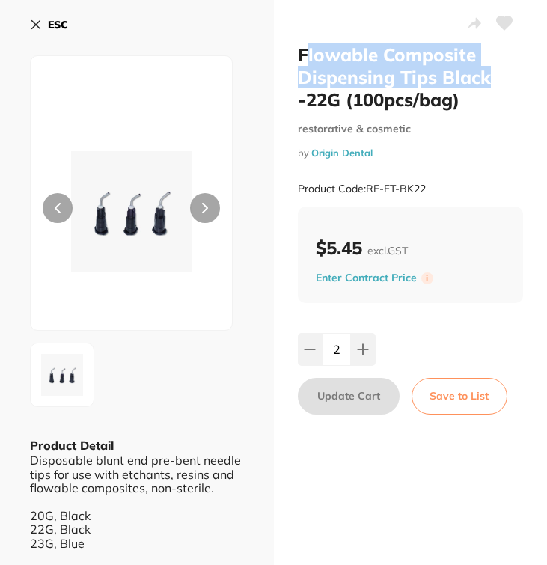
drag, startPoint x: 490, startPoint y: 73, endPoint x: 304, endPoint y: 47, distance: 187.9
click at [304, 47] on h2 "Flowable Composite Dispensing Tips Black -22G (100pcs/bag)" at bounding box center [411, 76] width 226 height 67
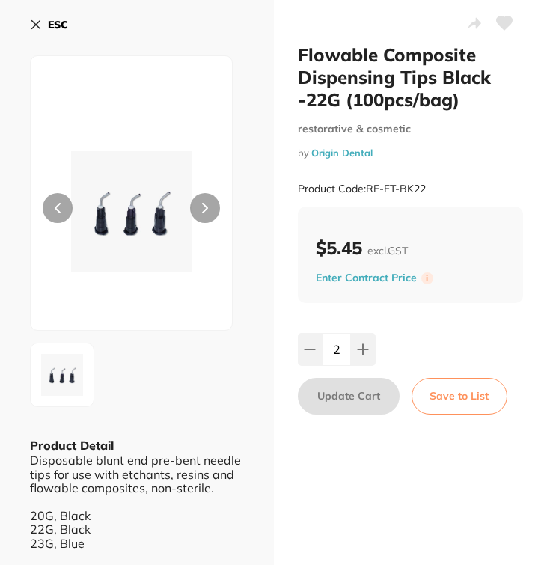
click at [351, 91] on h2 "Flowable Composite Dispensing Tips Black -22G (100pcs/bag)" at bounding box center [411, 76] width 226 height 67
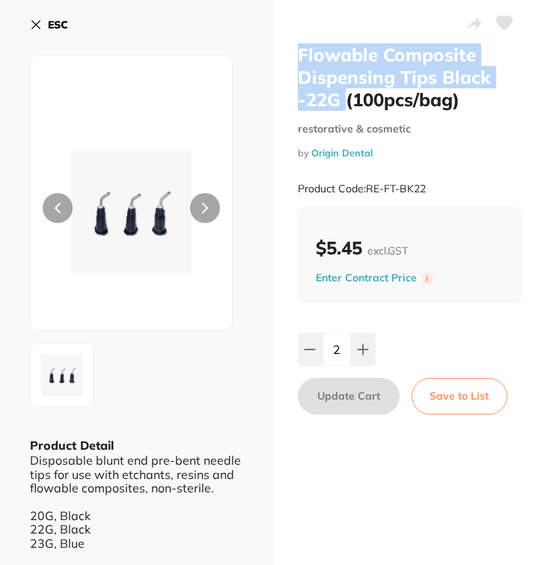
drag, startPoint x: 342, startPoint y: 100, endPoint x: 291, endPoint y: 59, distance: 66.0
click at [291, 59] on div "Flowable Composite Dispensing Tips Black -22G (100pcs/bag) restorative & cosmet…" at bounding box center [411, 294] width 274 height 589
copy h2 "Flowable Composite Dispensing Tips Black -22G"
click at [51, 29] on b "ESC" at bounding box center [58, 24] width 20 height 13
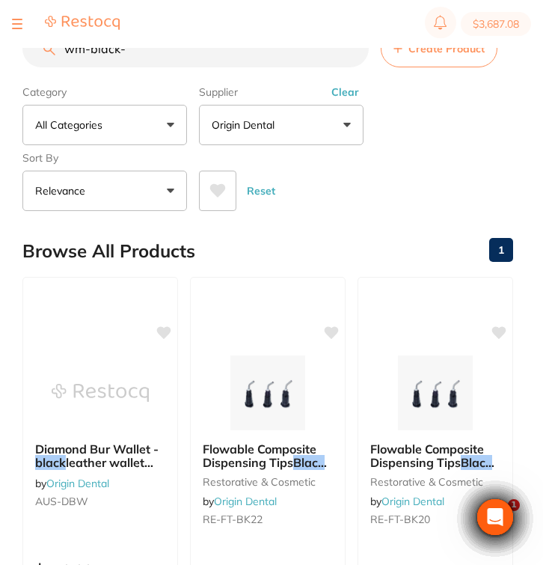
drag, startPoint x: 153, startPoint y: 55, endPoint x: 13, endPoint y: 49, distance: 140.7
click at [13, 49] on div "$3,687.08 Burnie Smile Care Switch account Riaz [MEDICAL_DATA] Experteeth Denta…" at bounding box center [271, 258] width 543 height 517
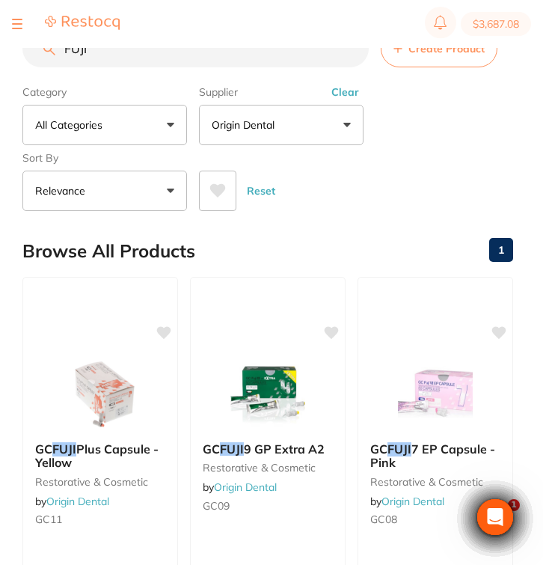
drag, startPoint x: 103, startPoint y: 52, endPoint x: 12, endPoint y: 57, distance: 91.4
click at [12, 57] on div "$3,687.08 Burnie Smile Care Switch account Riaz [MEDICAL_DATA] Experteeth Denta…" at bounding box center [271, 258] width 543 height 517
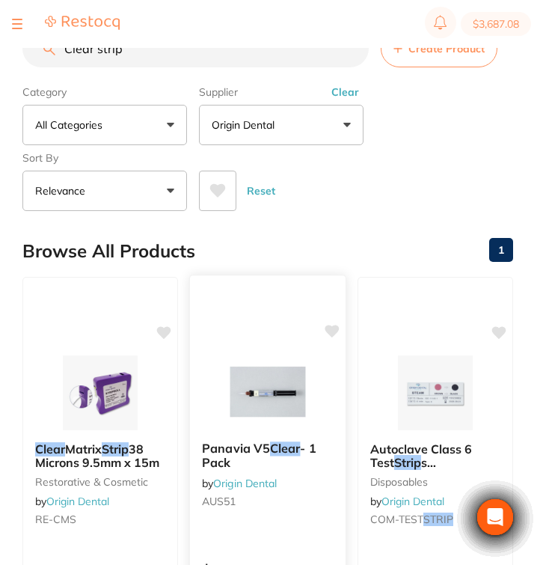
scroll to position [121, 0]
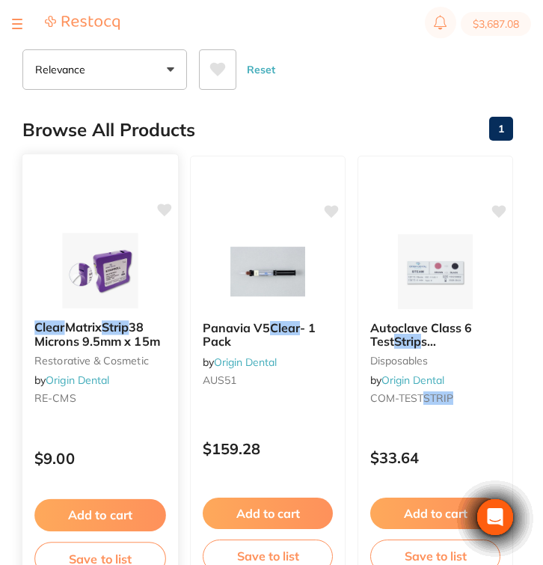
type input "Clear strip"
click at [151, 396] on small "RE-CMS" at bounding box center [100, 398] width 132 height 12
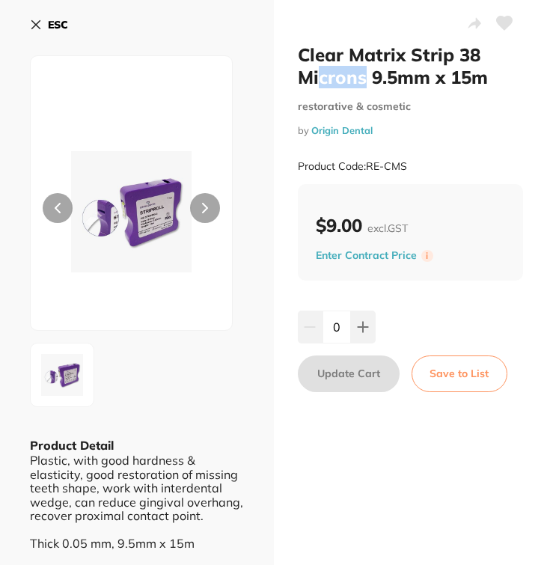
drag, startPoint x: 364, startPoint y: 79, endPoint x: 313, endPoint y: 68, distance: 52.1
click at [313, 68] on h2 "Clear Matrix Strip 38 Microns 9.5mm x 15m" at bounding box center [411, 65] width 226 height 45
click at [492, 70] on h2 "Clear Matrix Strip 38 Microns 9.5mm x 15m" at bounding box center [411, 65] width 226 height 45
click at [496, 81] on h2 "Clear Matrix Strip 38 Microns 9.5mm x 15m" at bounding box center [411, 65] width 226 height 45
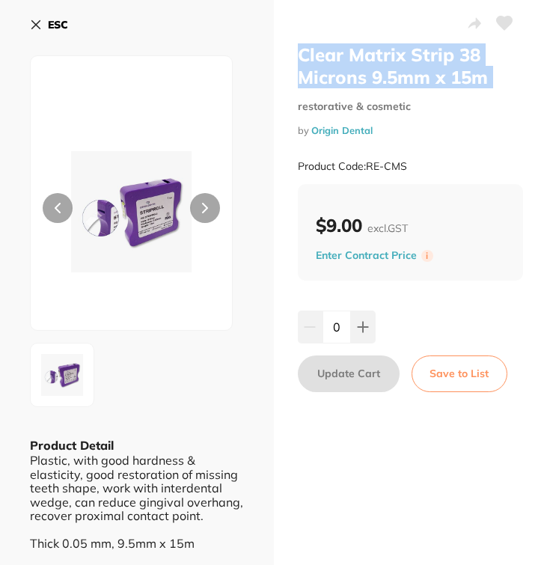
drag, startPoint x: 496, startPoint y: 81, endPoint x: 306, endPoint y: 49, distance: 192.6
click at [306, 49] on h2 "Clear Matrix Strip 38 Microns 9.5mm x 15m" at bounding box center [411, 65] width 226 height 45
copy h2 "Clear Matrix Strip 38 Microns 9.5mm x 15m"
click at [49, 25] on b "ESC" at bounding box center [58, 24] width 20 height 13
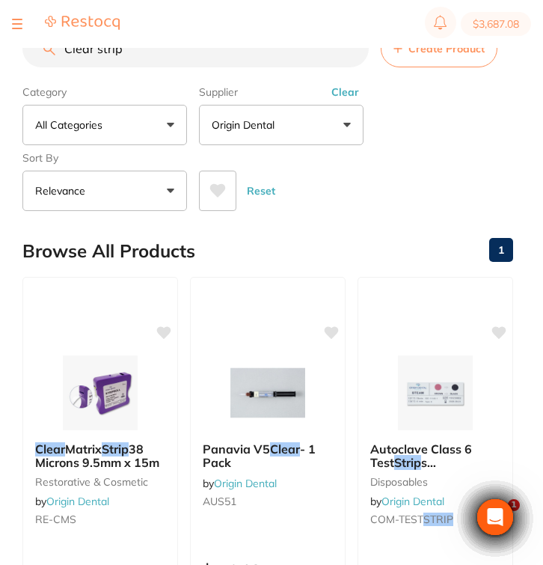
click at [347, 105] on div "Supplier Origin Dental All Suppliers Dentsply [GEOGRAPHIC_DATA] AB Orthodontics…" at bounding box center [281, 112] width 165 height 66
click at [348, 94] on button "Clear" at bounding box center [345, 91] width 37 height 13
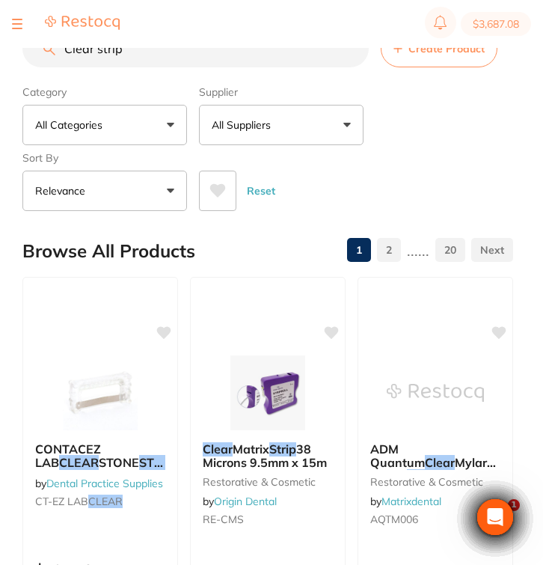
drag, startPoint x: 150, startPoint y: 63, endPoint x: 57, endPoint y: 54, distance: 93.2
click at [57, 54] on input "Clear strip" at bounding box center [195, 48] width 346 height 37
paste input "TM-1982C"
type input "TM-1982C"
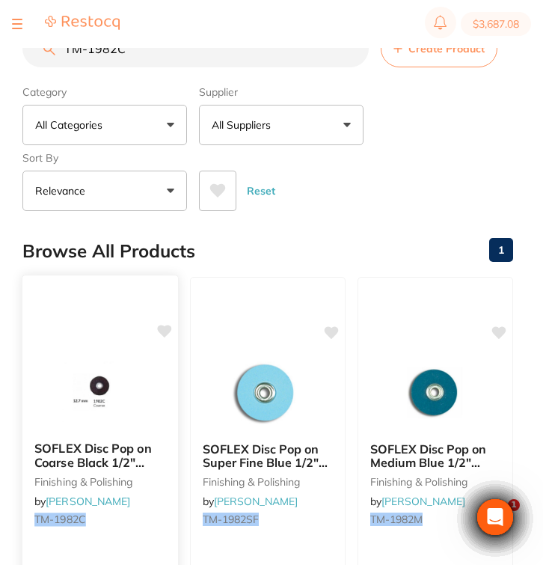
click at [64, 392] on img at bounding box center [100, 392] width 98 height 76
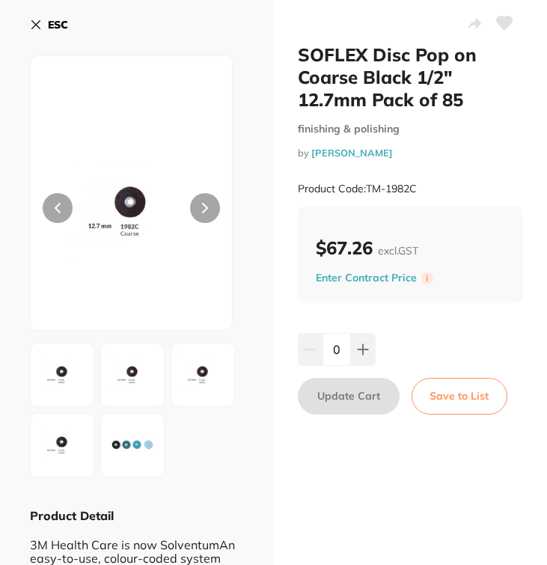
click at [43, 25] on button "ESC" at bounding box center [49, 24] width 38 height 25
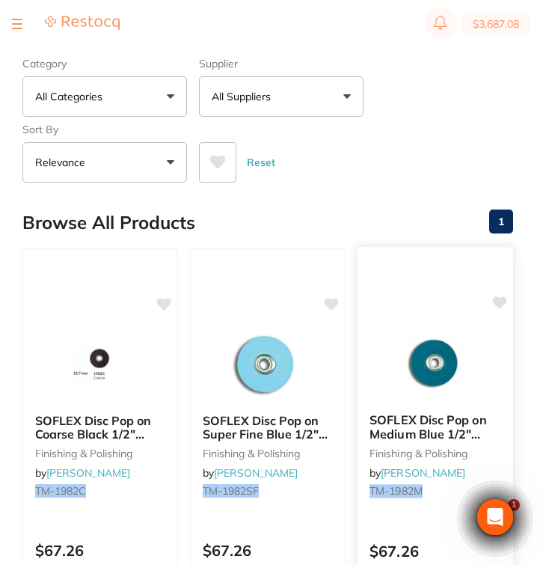
scroll to position [150, 0]
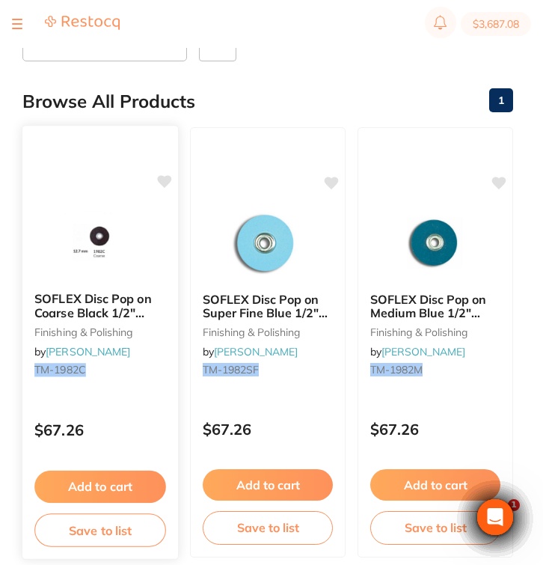
click at [134, 411] on div "$67.26" at bounding box center [100, 426] width 156 height 40
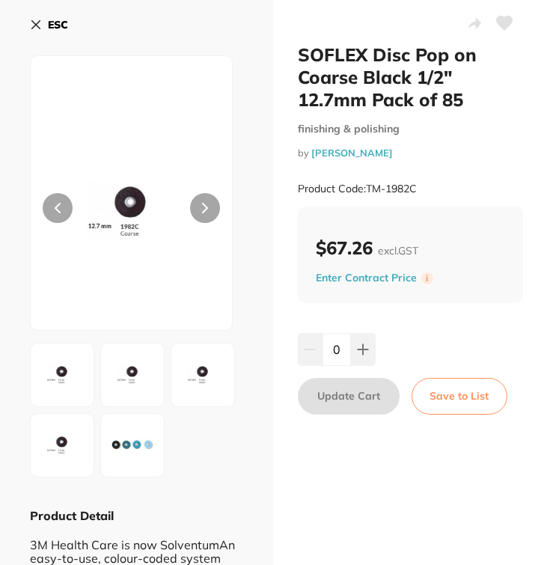
click at [34, 22] on icon at bounding box center [36, 25] width 8 height 8
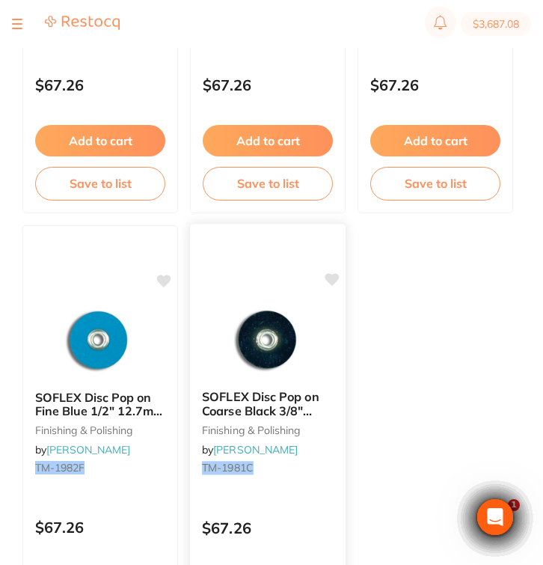
scroll to position [508, 0]
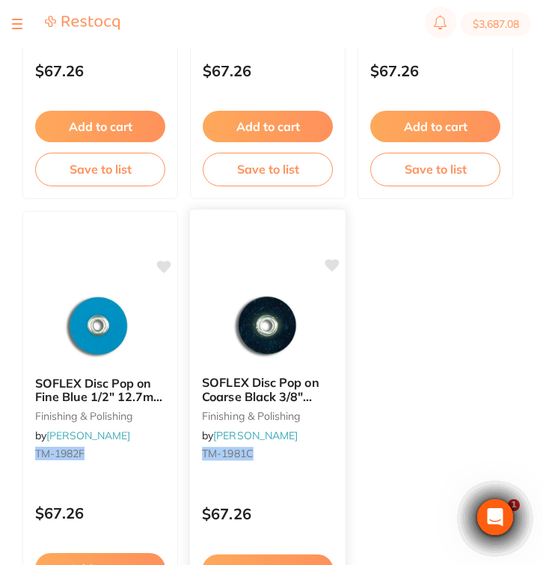
click at [283, 444] on div "SOFLEX Disc Pop on Coarse Black 3/8" 9.5mm Pack of 85 finishing & polishing by …" at bounding box center [268, 420] width 156 height 114
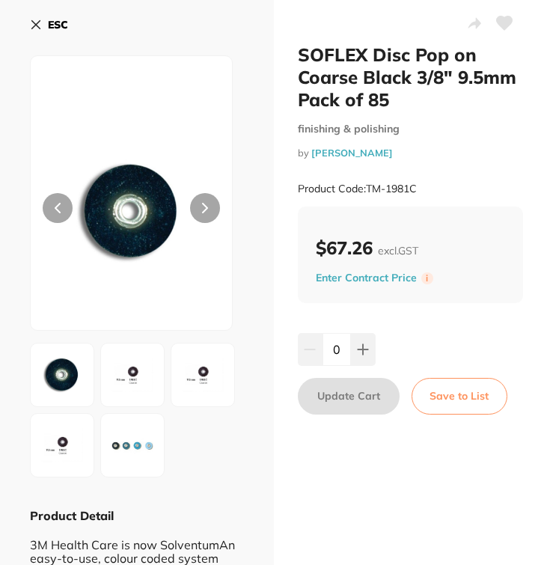
click at [56, 28] on b "ESC" at bounding box center [58, 24] width 20 height 13
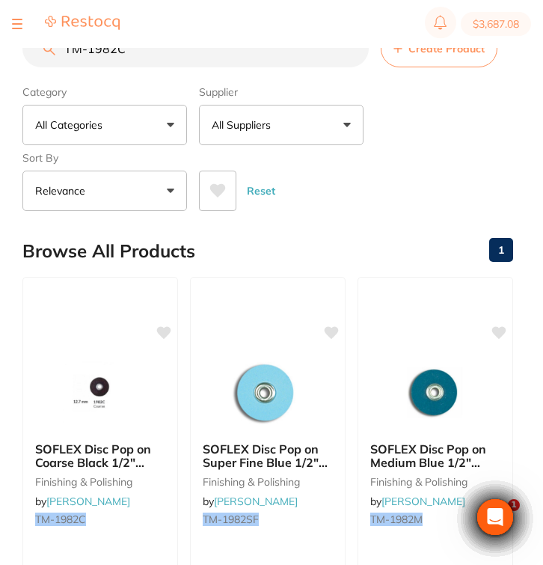
drag, startPoint x: 135, startPoint y: 55, endPoint x: 56, endPoint y: 51, distance: 79.4
click at [56, 51] on input "TM-1982C" at bounding box center [195, 48] width 346 height 37
paste input "TM-2382M"
type input "TM-2382M"
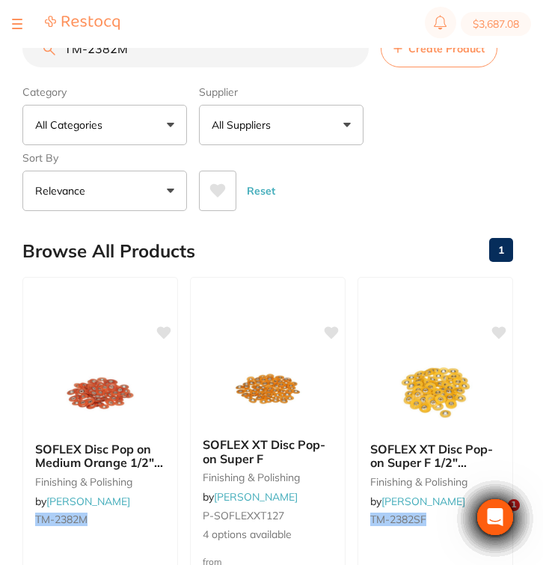
drag, startPoint x: 156, startPoint y: 68, endPoint x: 54, endPoint y: 49, distance: 104.1
click at [54, 49] on div "TM-2382M Create Product" at bounding box center [267, 48] width 491 height 37
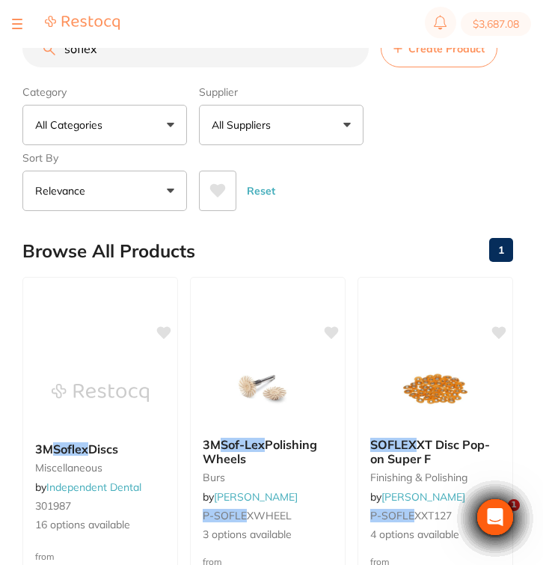
scroll to position [-1, 0]
click at [260, 119] on button "All Suppliers" at bounding box center [281, 125] width 165 height 40
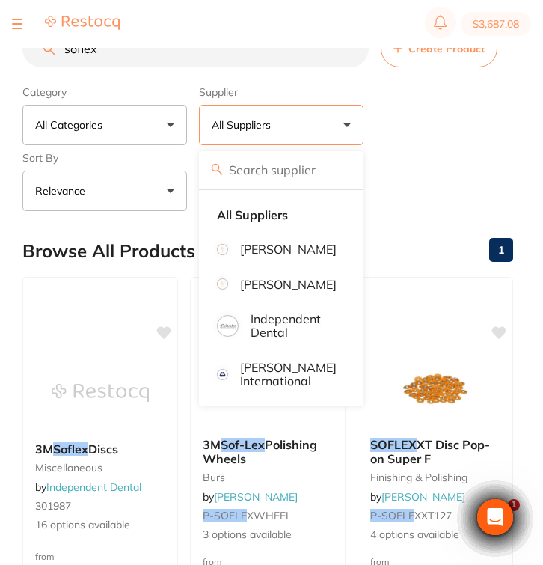
scroll to position [0, 0]
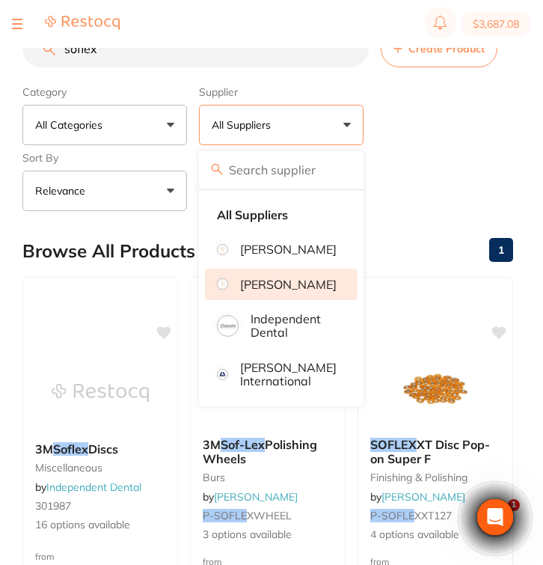
click at [290, 287] on li "[PERSON_NAME]" at bounding box center [281, 283] width 153 height 31
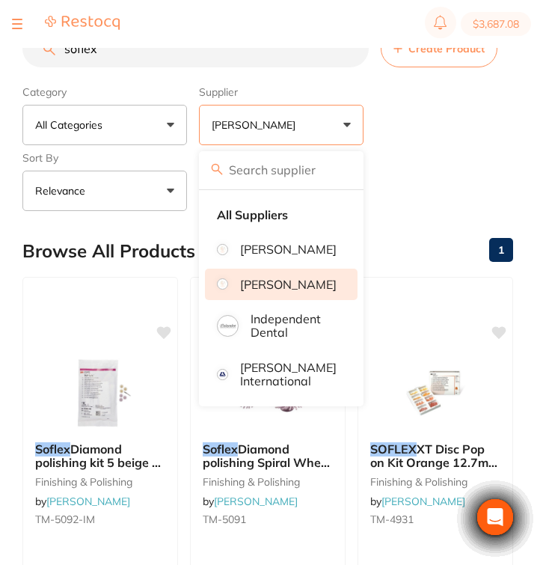
click at [452, 150] on div "Category All Categories All Categories finishing & polishing Clear Category fal…" at bounding box center [267, 145] width 491 height 132
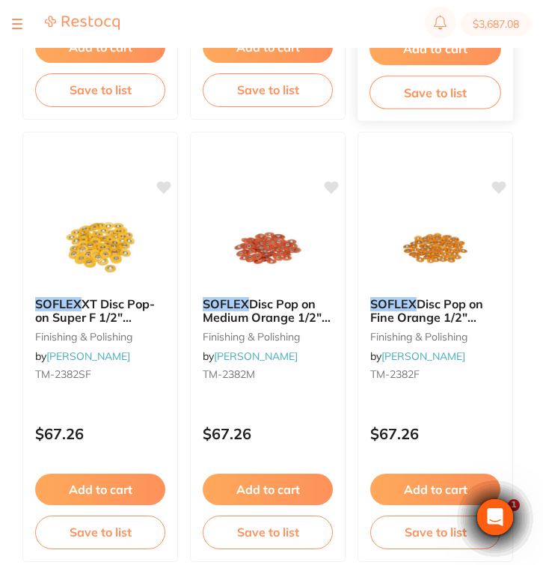
scroll to position [595, 0]
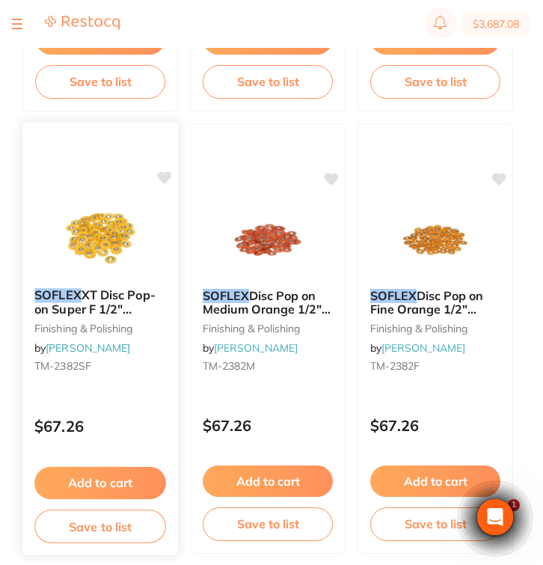
click at [145, 387] on div "SOFLEX XT Disc Pop-on Super F 1/2" 12.7mm x 85 Orange finishing & polishing by …" at bounding box center [100, 333] width 156 height 114
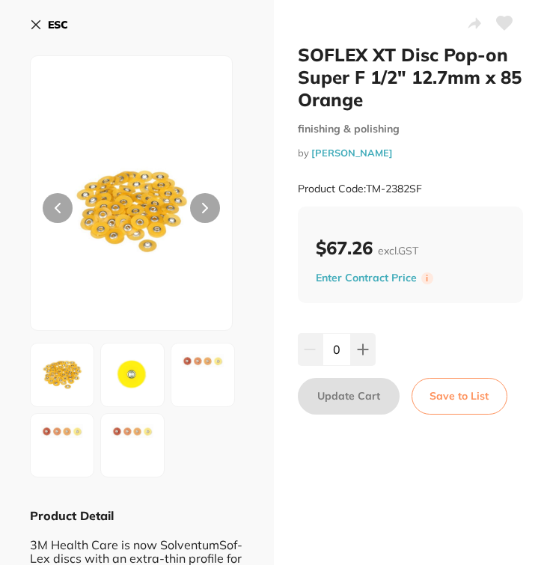
click at [41, 33] on button "ESC" at bounding box center [49, 24] width 38 height 25
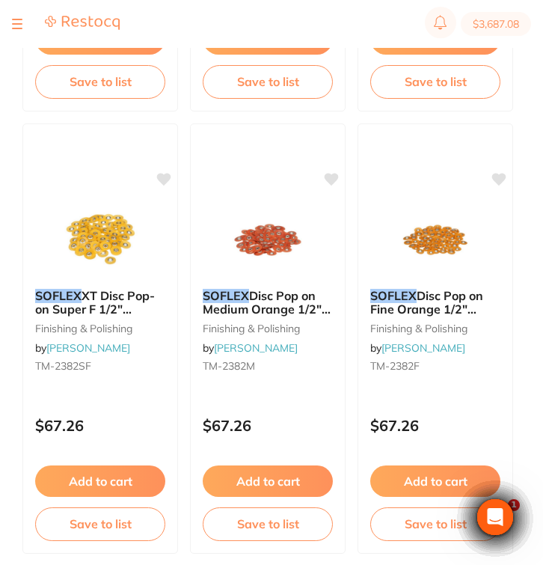
scroll to position [595, 0]
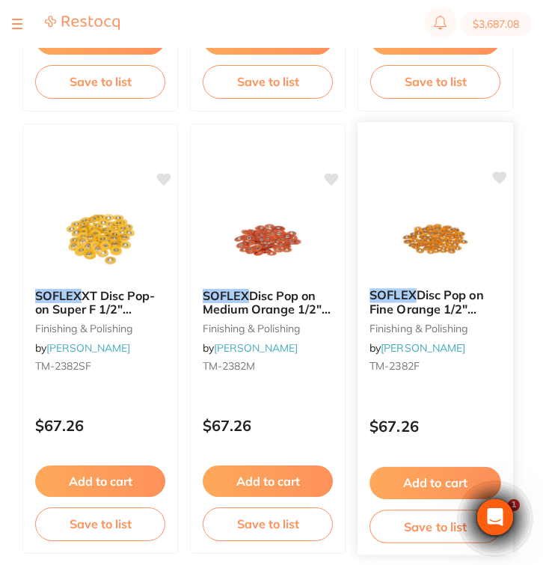
click at [438, 393] on div "SOFLEX Disc Pop on Fine Orange 1/2" 12.7mm Pack of 85 finishing & polishing by …" at bounding box center [435, 338] width 157 height 434
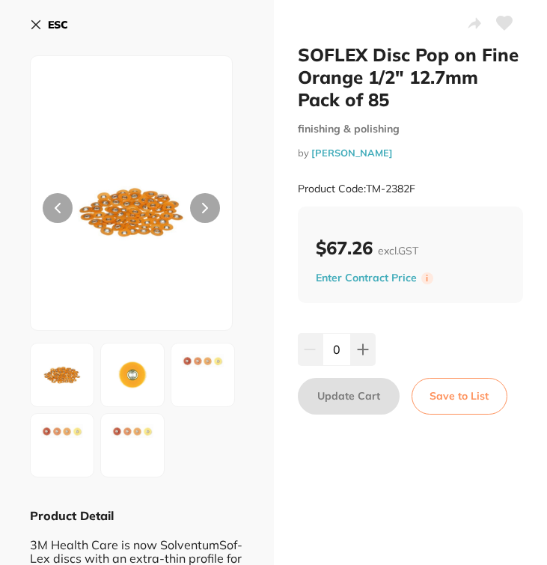
click at [55, 24] on b "ESC" at bounding box center [58, 24] width 20 height 13
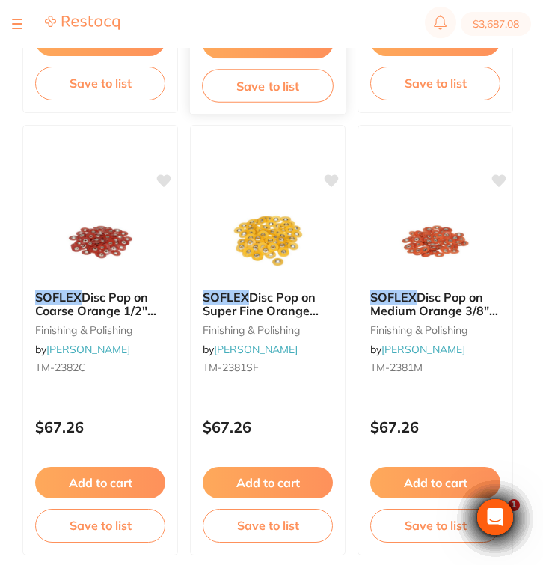
scroll to position [1057, 0]
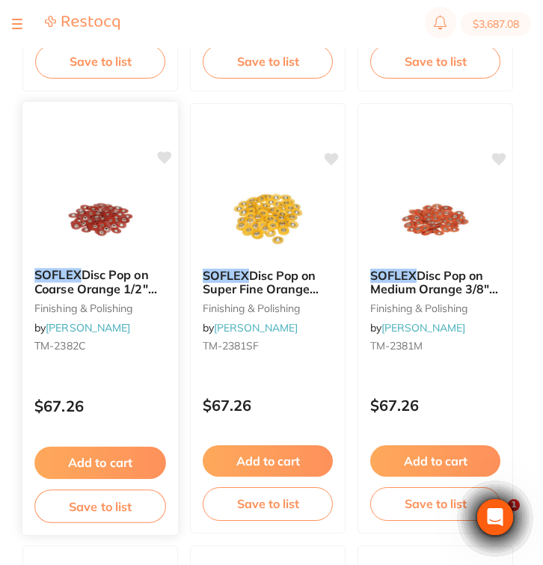
click at [149, 375] on div "SOFLEX Disc Pop on Coarse Orange 1/2" 12.7mm Pack of 85 finishing & polishing b…" at bounding box center [100, 318] width 157 height 434
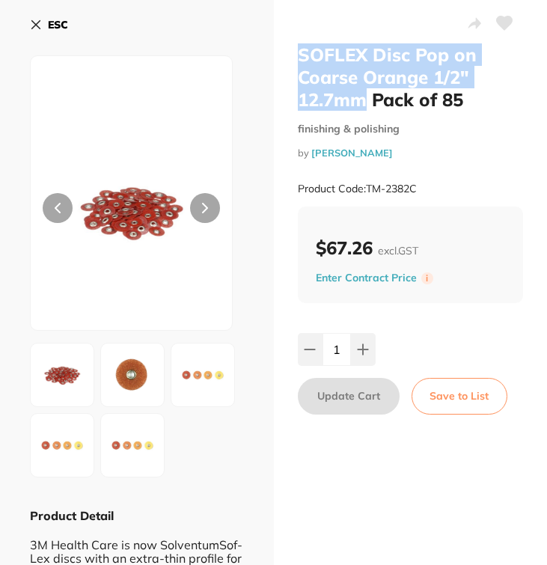
drag, startPoint x: 366, startPoint y: 102, endPoint x: 296, endPoint y: 55, distance: 84.6
click at [298, 55] on h2 "SOFLEX Disc Pop on Coarse Orange 1/2" 12.7mm Pack of 85" at bounding box center [411, 76] width 226 height 67
copy h2 "SOFLEX Disc Pop on Coarse Orange 1/2" 12.7mm"
drag, startPoint x: 424, startPoint y: 188, endPoint x: 367, endPoint y: 188, distance: 56.8
click at [367, 188] on div "Product Code: TM-2382C" at bounding box center [411, 188] width 226 height 37
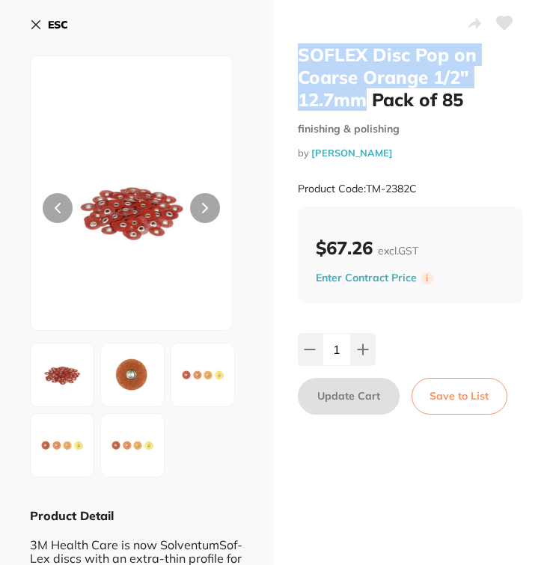
copy small "TM-2382C"
click at [49, 31] on button "ESC" at bounding box center [49, 24] width 38 height 25
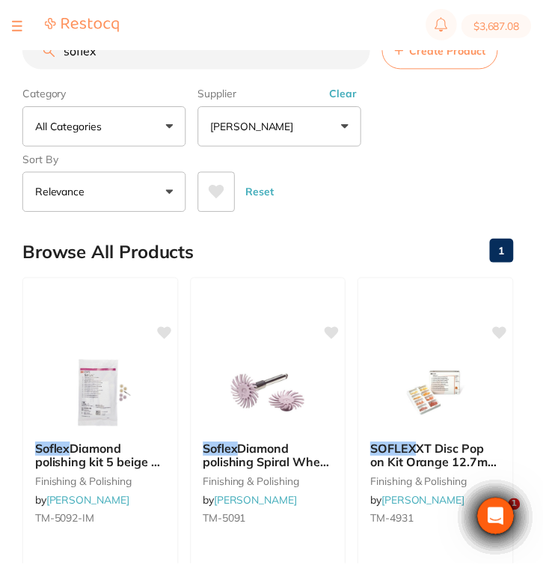
scroll to position [1057, 0]
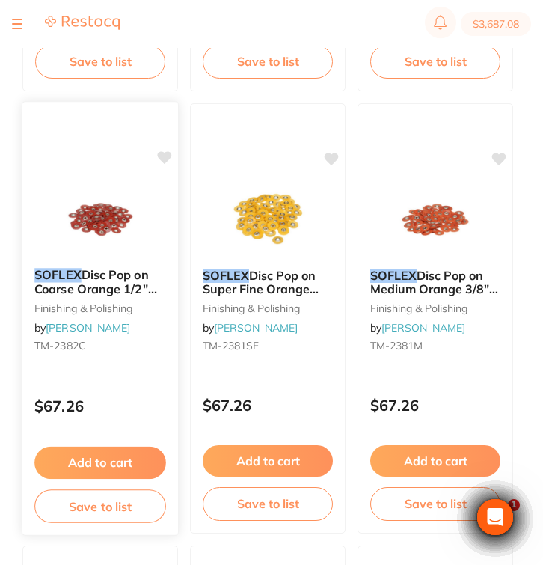
click at [137, 339] on div "SOFLEX Disc Pop on Coarse Orange 1/2" 12.7mm Pack of 85 finishing & polishing b…" at bounding box center [100, 313] width 156 height 114
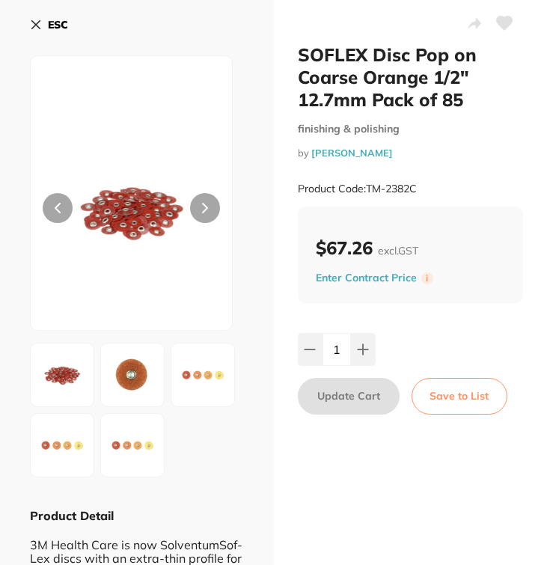
click at [58, 23] on b "ESC" at bounding box center [58, 24] width 20 height 13
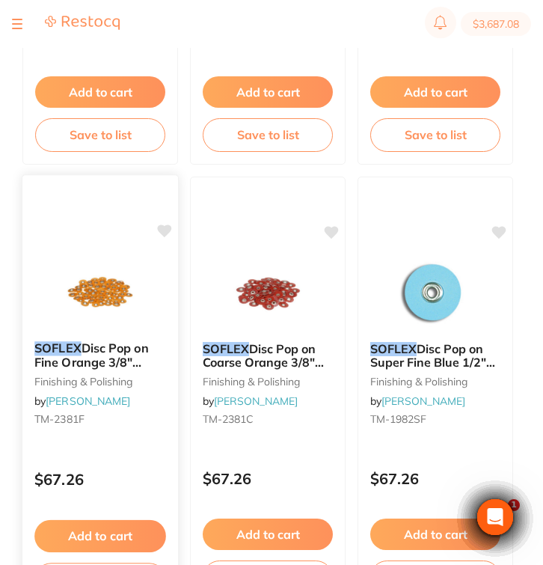
scroll to position [1487, 0]
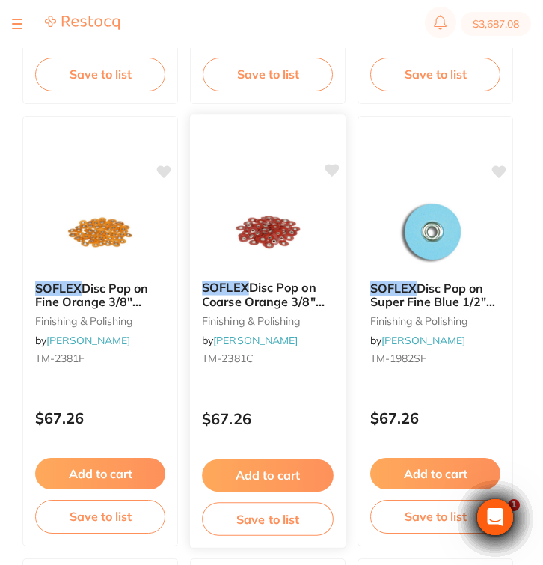
click at [286, 343] on link "[PERSON_NAME]" at bounding box center [255, 340] width 84 height 13
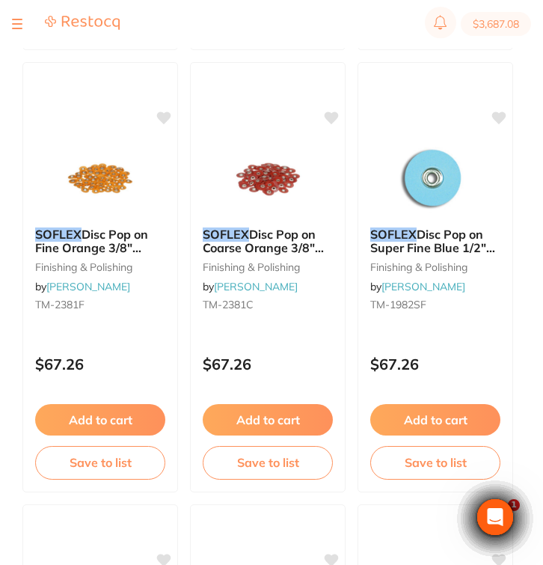
scroll to position [1542, 0]
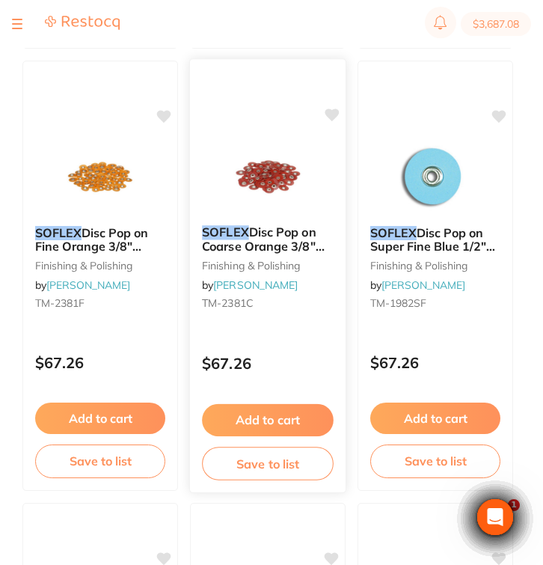
click at [281, 180] on img at bounding box center [267, 176] width 98 height 76
click at [301, 189] on img at bounding box center [267, 176] width 98 height 76
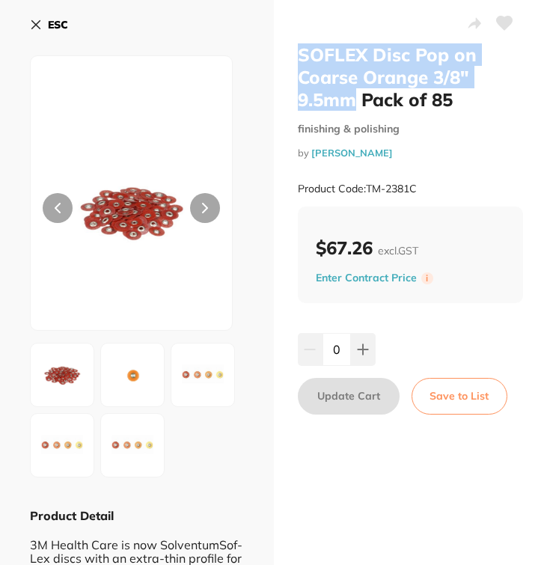
drag, startPoint x: 355, startPoint y: 99, endPoint x: 289, endPoint y: 53, distance: 80.5
click at [289, 53] on div "SOFLEX Disc Pop on Coarse Orange 3/8" 9.5mm Pack of 85 finishing & polishing by…" at bounding box center [411, 336] width 274 height 673
copy h2 "SOFLEX Disc Pop on Coarse Orange 3/8" 9.5mm"
drag, startPoint x: 429, startPoint y: 191, endPoint x: 367, endPoint y: 191, distance: 62.1
click at [367, 191] on div "Product Code: TM-2381C" at bounding box center [411, 188] width 226 height 37
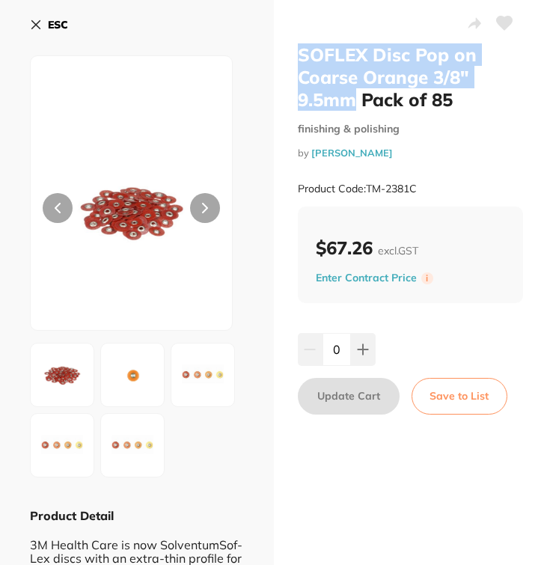
copy small "TM-2381C"
click at [43, 24] on button "ESC" at bounding box center [49, 24] width 38 height 25
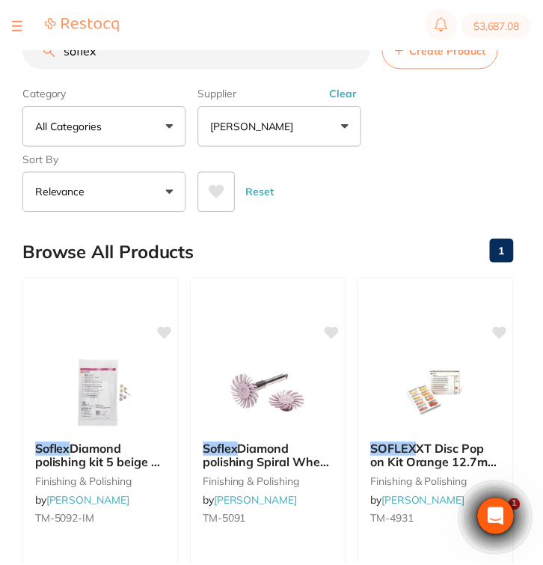
scroll to position [1542, 0]
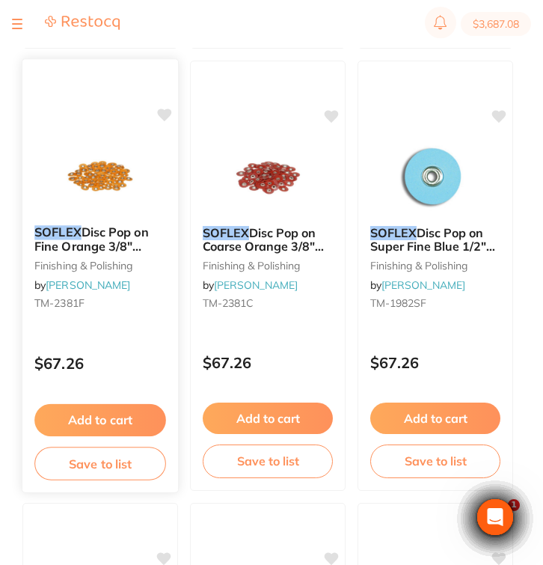
click at [126, 331] on div "SOFLEX Disc Pop on Fine Orange 3/8" 9.5mm Pack of 85 finishing & polishing by H…" at bounding box center [100, 275] width 157 height 434
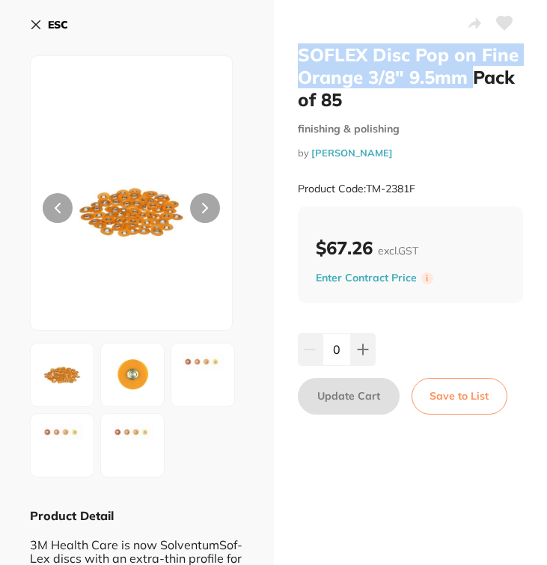
drag, startPoint x: 470, startPoint y: 82, endPoint x: 298, endPoint y: 57, distance: 173.8
click at [298, 57] on h2 "SOFLEX Disc Pop on Fine Orange 3/8" 9.5mm Pack of 85" at bounding box center [411, 76] width 226 height 67
copy h2 "SOFLEX Disc Pop on Fine Orange 3/8" 9.5mm"
drag, startPoint x: 423, startPoint y: 182, endPoint x: 366, endPoint y: 182, distance: 56.8
click at [366, 182] on div "Product Code: TM-2381F" at bounding box center [411, 188] width 226 height 37
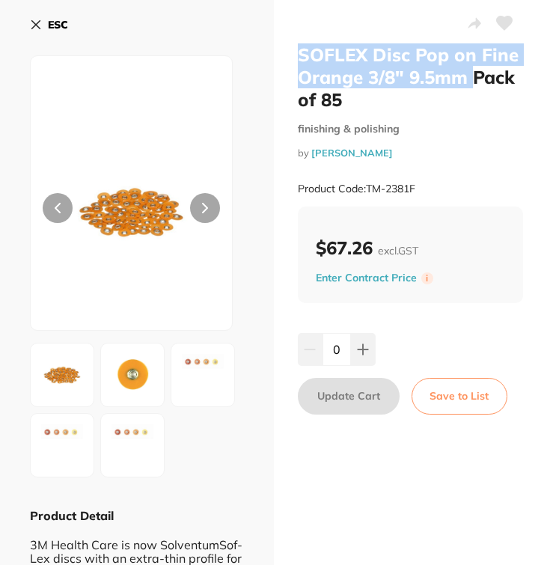
copy small "TM-2381F"
click at [44, 27] on button "ESC" at bounding box center [49, 24] width 38 height 25
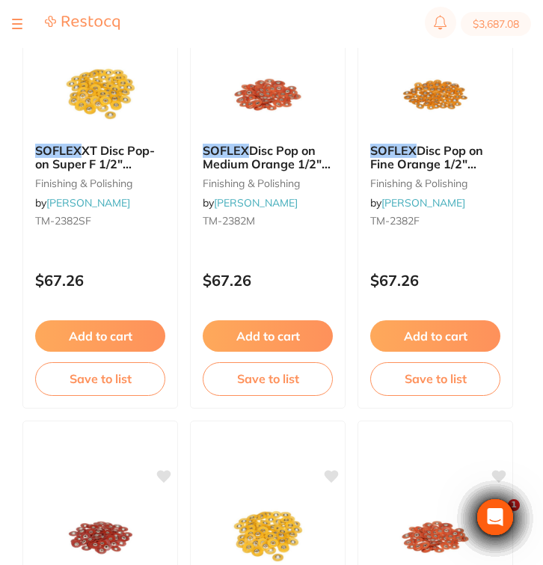
scroll to position [704, 0]
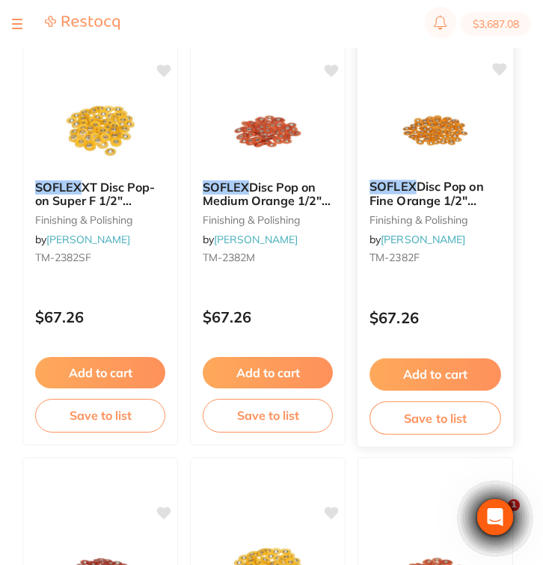
click at [470, 284] on div "SOFLEX Disc Pop on Fine Orange 1/2" 12.7mm Pack of 85 finishing & polishing by …" at bounding box center [435, 230] width 157 height 434
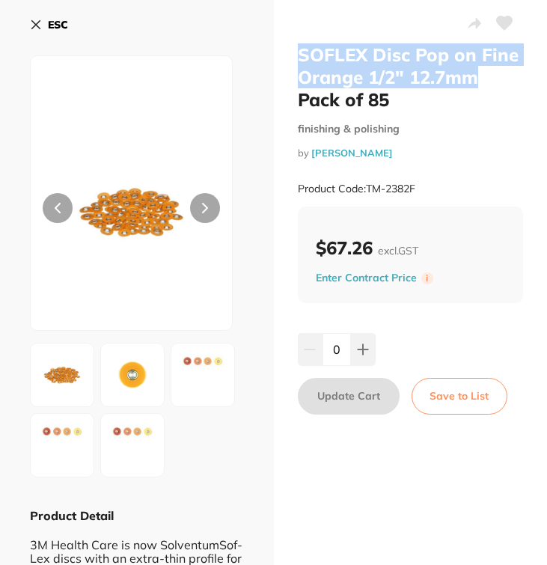
drag, startPoint x: 482, startPoint y: 76, endPoint x: 294, endPoint y: 50, distance: 189.5
click at [294, 50] on div "SOFLEX Disc Pop on Fine Orange 1/2" 12.7mm Pack of 85 finishing & polishing by …" at bounding box center [411, 336] width 274 height 673
copy h2 "SOFLEX Disc Pop on Fine Orange 1/2" 12.7mm"
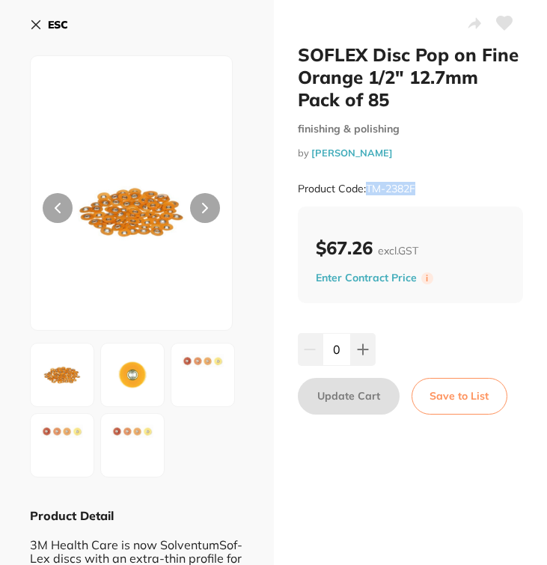
drag, startPoint x: 422, startPoint y: 192, endPoint x: 365, endPoint y: 191, distance: 56.9
click at [365, 191] on div "Product Code: TM-2382F" at bounding box center [411, 188] width 226 height 37
copy small "TM-2382F"
click at [45, 31] on button "ESC" at bounding box center [49, 24] width 38 height 25
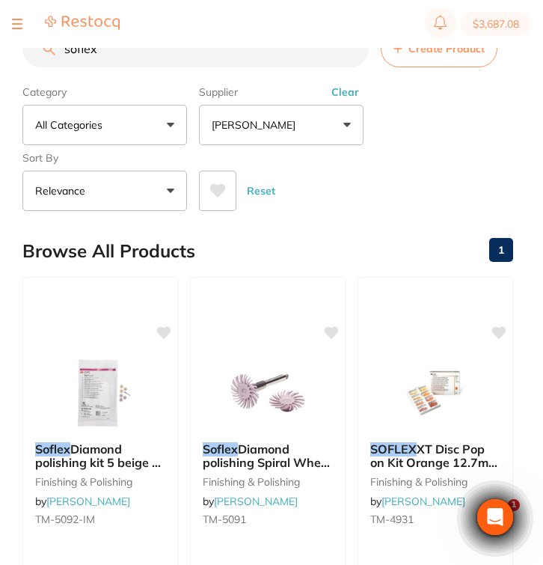
click at [348, 94] on button "Clear" at bounding box center [345, 91] width 37 height 13
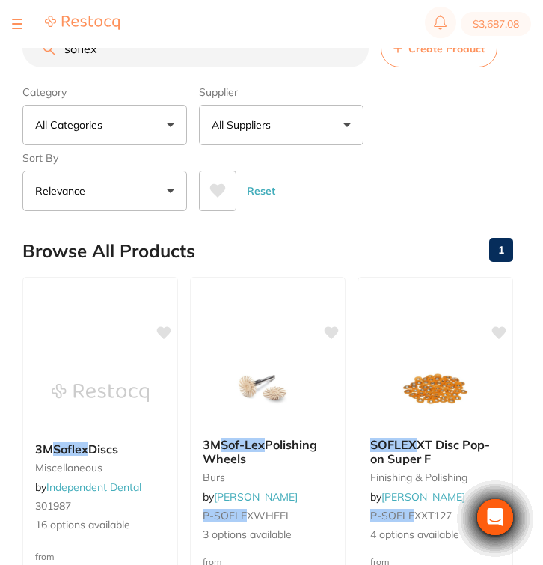
drag, startPoint x: 55, startPoint y: 55, endPoint x: 47, endPoint y: 52, distance: 8.8
click at [47, 52] on div "soflex Create Product" at bounding box center [267, 48] width 491 height 37
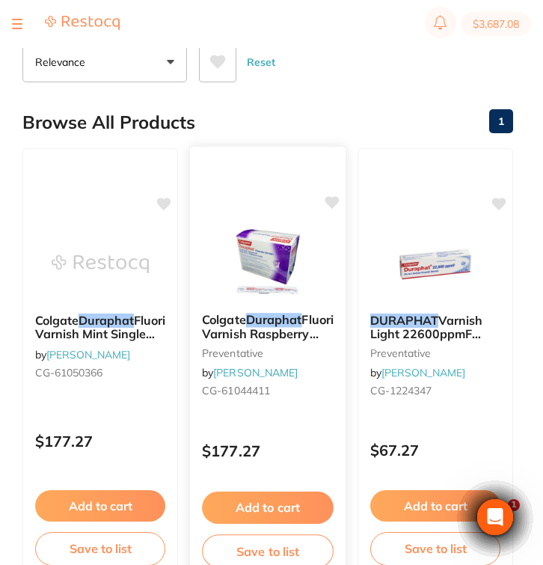
scroll to position [129, 0]
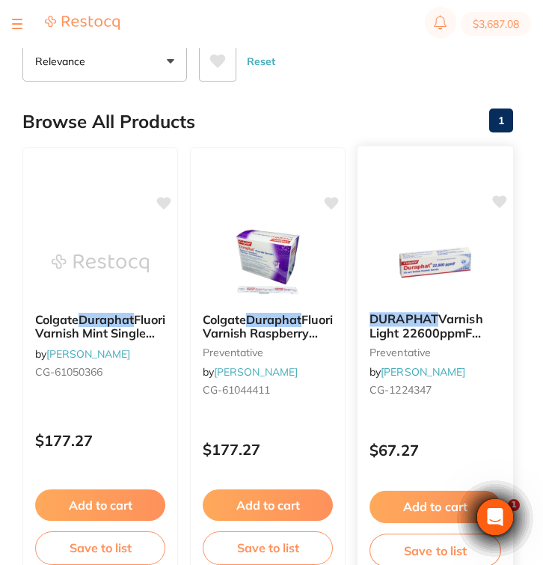
type input "DURAPHAT"
click at [475, 288] on img at bounding box center [435, 262] width 98 height 76
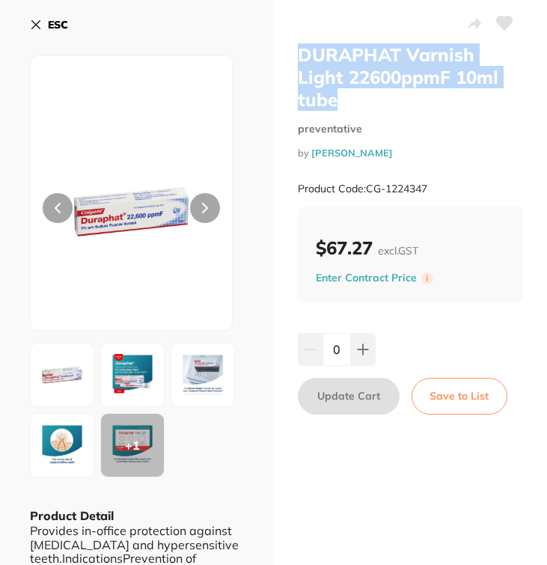
drag, startPoint x: 339, startPoint y: 100, endPoint x: 291, endPoint y: 58, distance: 63.6
click at [291, 58] on div "DURAPHAT Varnish Light 22600ppmF 10ml tube preventative by Henry Schein Halas P…" at bounding box center [411, 371] width 274 height 742
copy h2 "DURAPHAT Varnish Light 22600ppmF 10ml tube"
click at [366, 182] on div "Product Code: CG-1224347" at bounding box center [411, 188] width 226 height 37
copy small "CG-1224347"
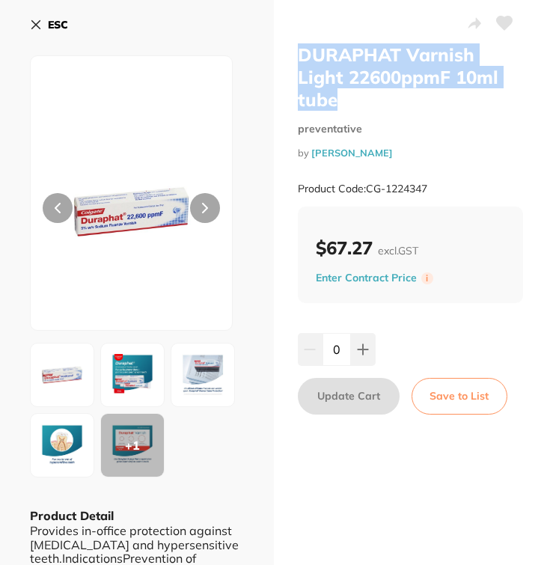
click at [52, 23] on b "ESC" at bounding box center [58, 24] width 20 height 13
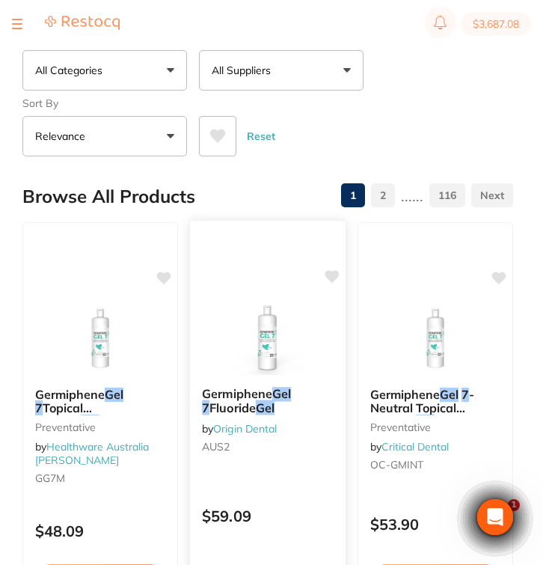
click at [280, 446] on small "AUS2" at bounding box center [268, 446] width 132 height 12
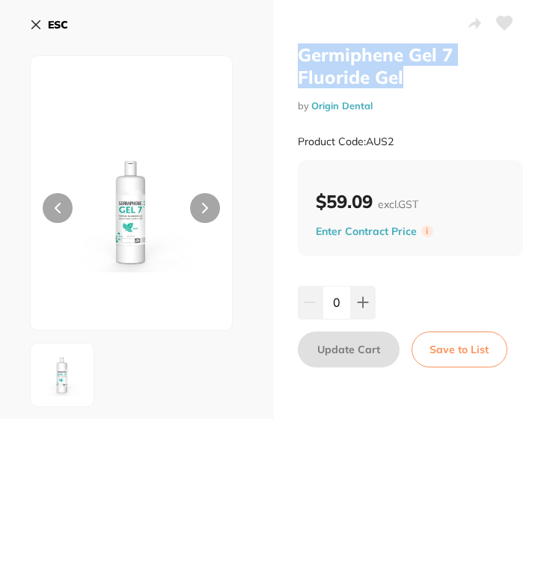
drag, startPoint x: 408, startPoint y: 77, endPoint x: 295, endPoint y: 58, distance: 114.5
click at [298, 58] on h2 "Germiphene Gel 7 Fluoride Gel" at bounding box center [411, 65] width 226 height 45
click at [46, 25] on button "ESC" at bounding box center [49, 24] width 38 height 25
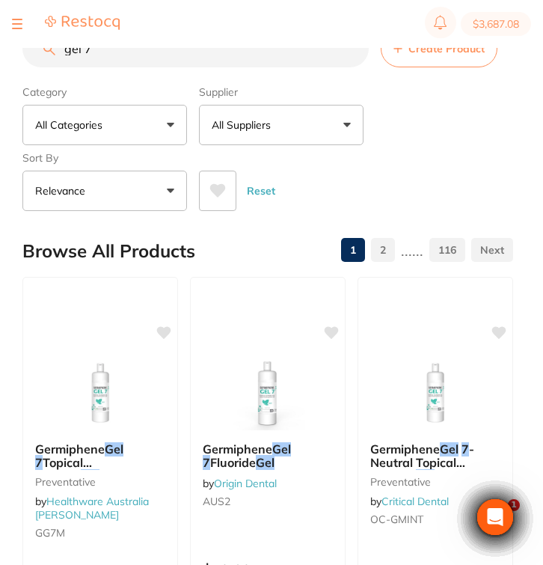
drag, startPoint x: 151, startPoint y: 59, endPoint x: 45, endPoint y: 58, distance: 106.2
click at [45, 58] on input "gel 7" at bounding box center [195, 48] width 346 height 37
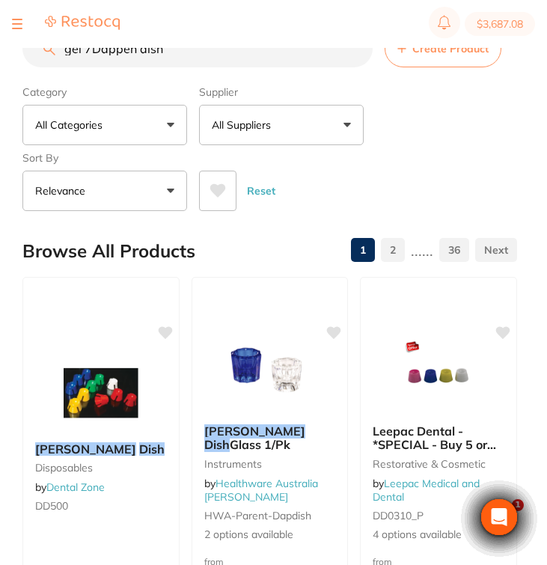
click at [88, 50] on input "gel 7Dappen dish" at bounding box center [197, 48] width 350 height 37
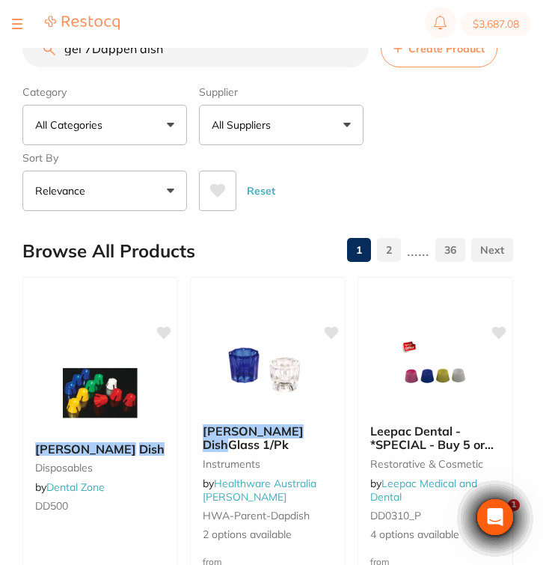
drag, startPoint x: 89, startPoint y: 55, endPoint x: 60, endPoint y: 54, distance: 29.2
click at [60, 54] on input "gel 7Dappen dish" at bounding box center [195, 48] width 346 height 37
click at [272, 141] on button "All Suppliers" at bounding box center [281, 125] width 165 height 40
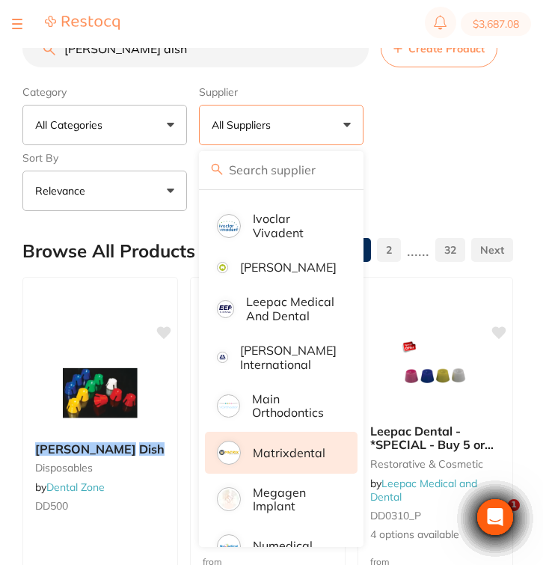
scroll to position [1030, 0]
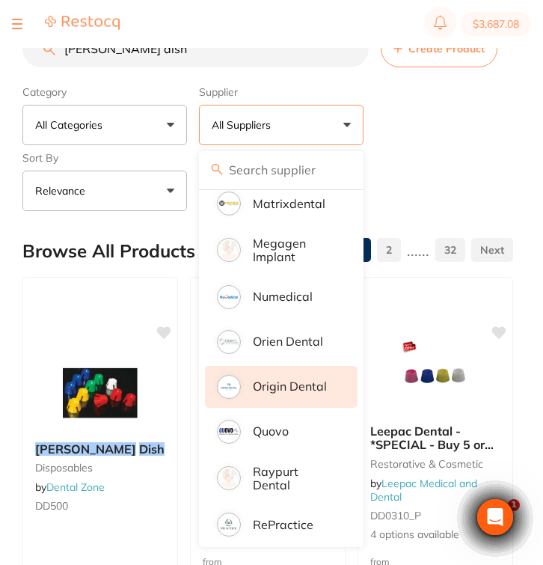
click at [293, 393] on p "Origin Dental" at bounding box center [290, 385] width 74 height 13
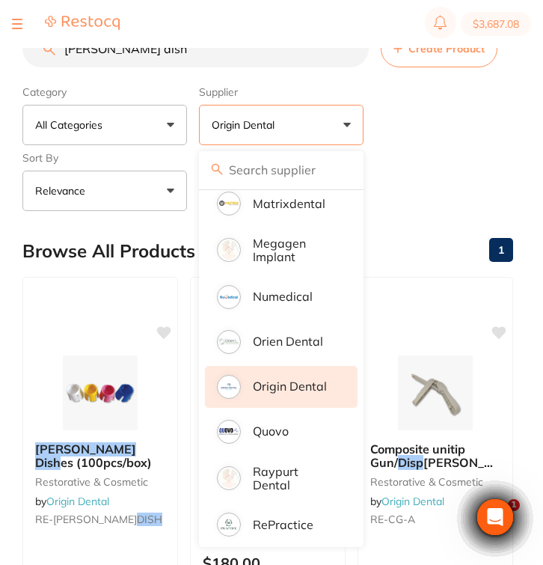
scroll to position [0, 0]
click at [404, 157] on div "Category All Categories All Categories disposables impression instruments resto…" at bounding box center [267, 145] width 491 height 132
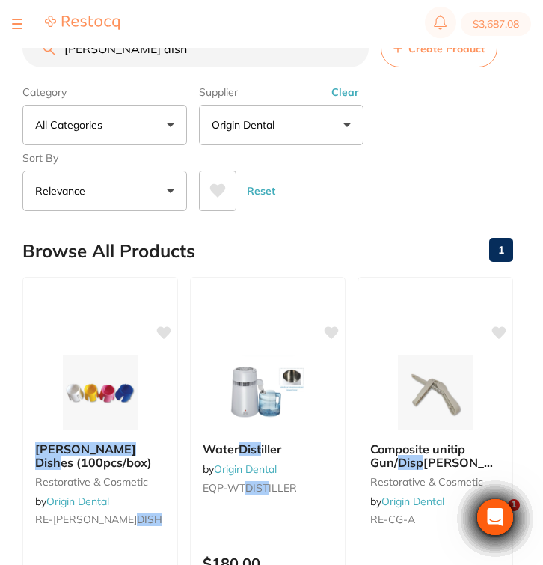
drag, startPoint x: 157, startPoint y: 59, endPoint x: 58, endPoint y: 58, distance: 99.5
click at [58, 58] on input "[PERSON_NAME] dish" at bounding box center [195, 48] width 346 height 37
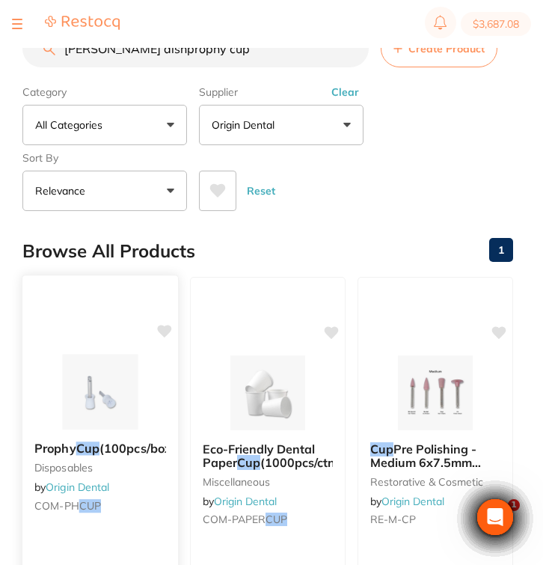
click at [153, 446] on b "Prophy Cup (100pcs/box)" at bounding box center [100, 448] width 132 height 14
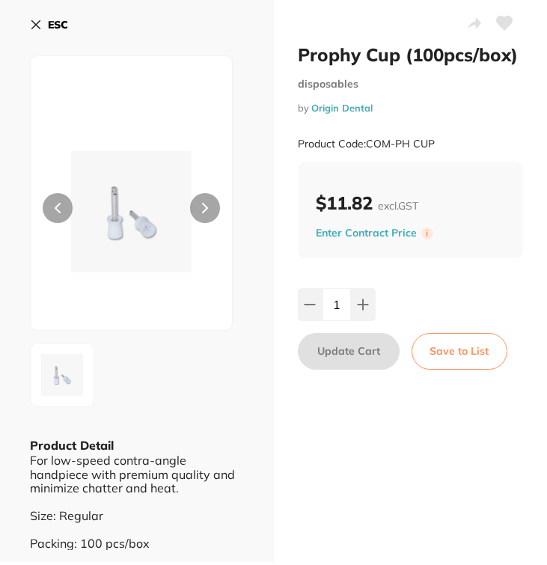
click at [55, 28] on b "ESC" at bounding box center [58, 24] width 20 height 13
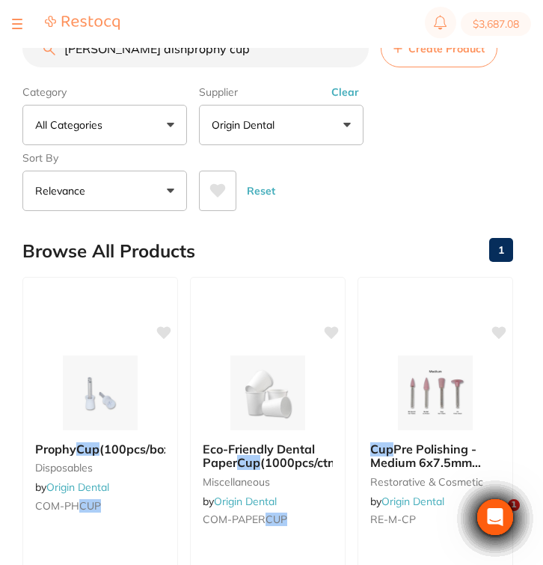
click at [350, 99] on button "Clear" at bounding box center [345, 91] width 37 height 13
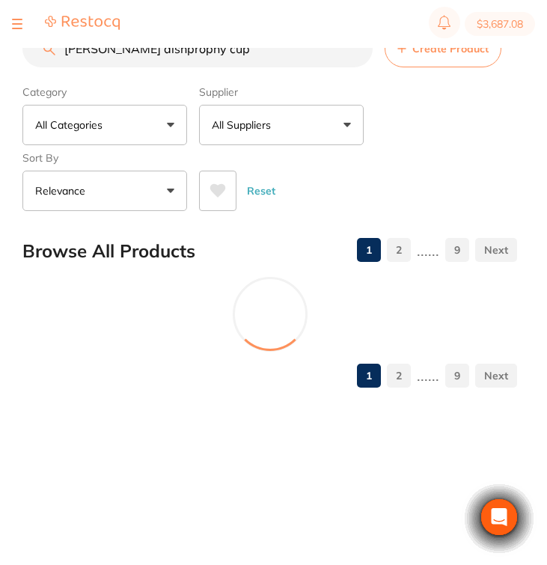
drag, startPoint x: 224, startPoint y: 62, endPoint x: 49, endPoint y: 59, distance: 175.8
click at [49, 59] on input "[PERSON_NAME] dishprophy cup" at bounding box center [197, 48] width 350 height 37
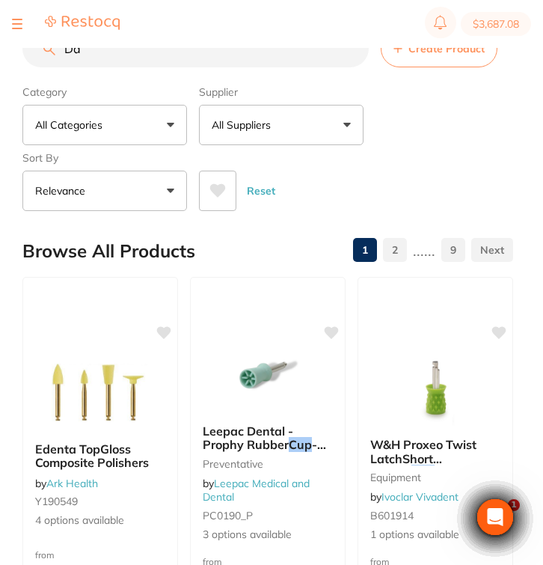
type input "D"
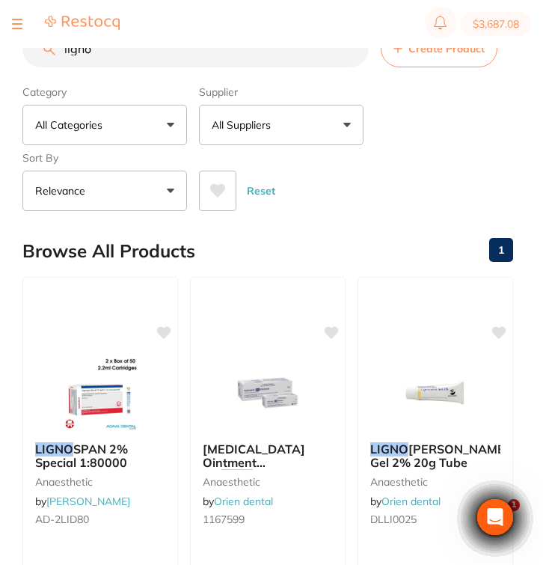
click at [268, 118] on button "All Suppliers" at bounding box center [281, 125] width 165 height 40
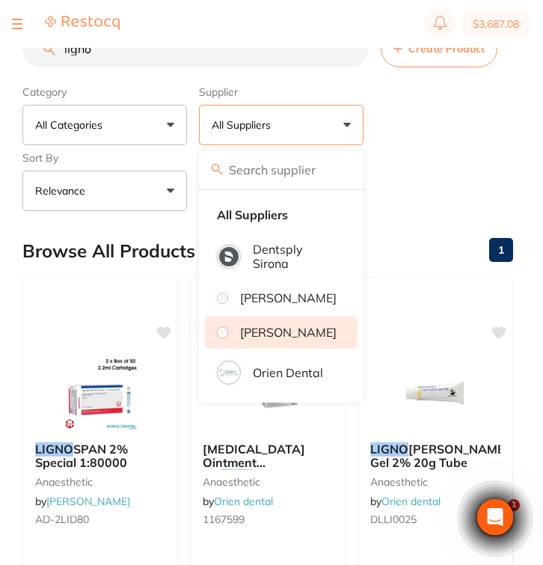
click at [276, 339] on p "[PERSON_NAME]" at bounding box center [288, 331] width 96 height 13
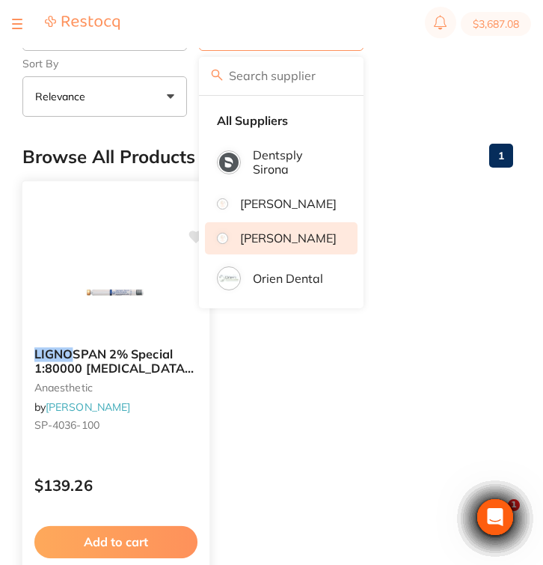
click at [155, 414] on div "LIGNO SPAN 2% Special 1:80000 [MEDICAL_DATA] 2.2ml 2xBox 50 Blue anaesthetic by…" at bounding box center [115, 392] width 187 height 114
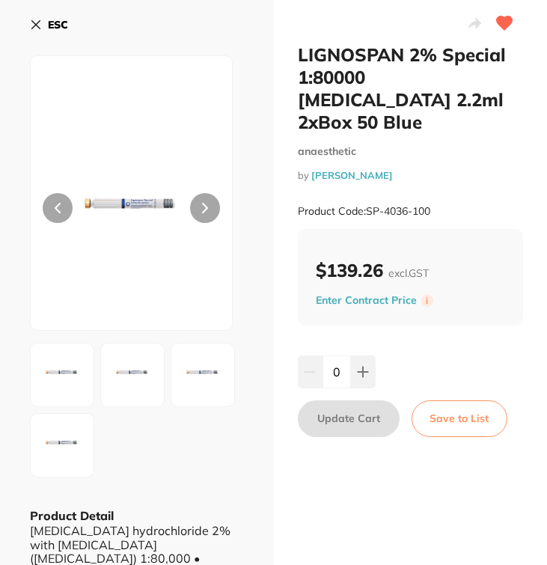
click at [49, 28] on b "ESC" at bounding box center [58, 24] width 20 height 13
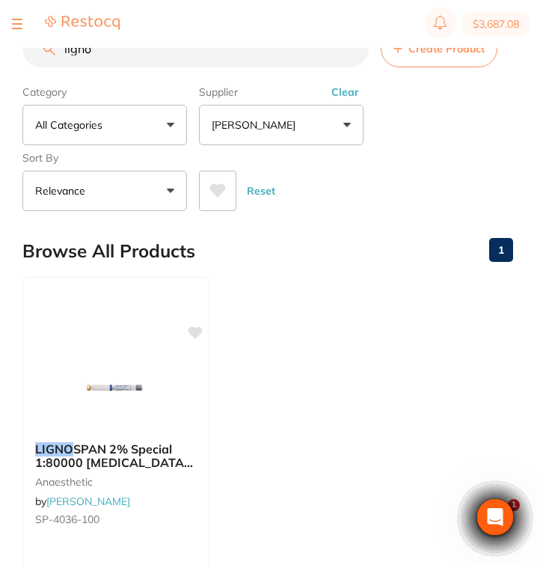
drag, startPoint x: 144, startPoint y: 61, endPoint x: 30, endPoint y: 55, distance: 114.6
click at [30, 55] on input "ligno" at bounding box center [195, 48] width 346 height 37
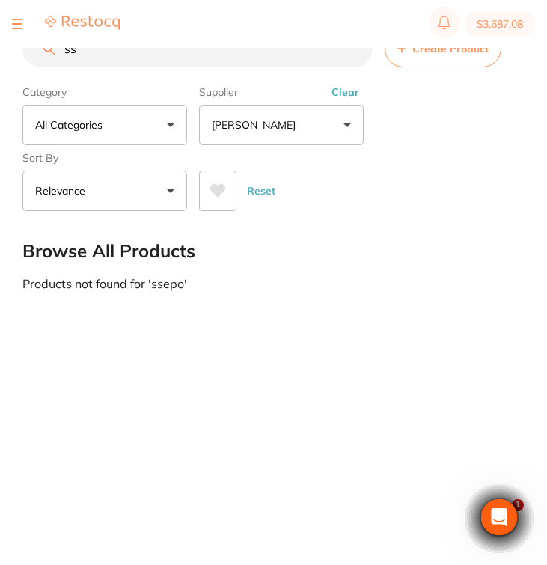
type input "s"
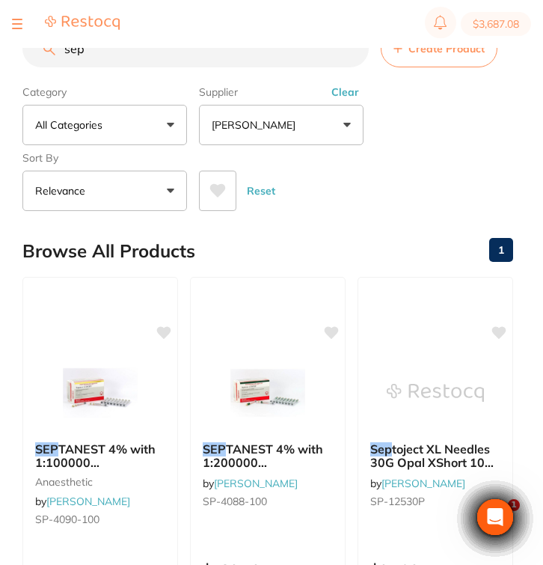
click at [343, 99] on button "Clear" at bounding box center [345, 91] width 37 height 13
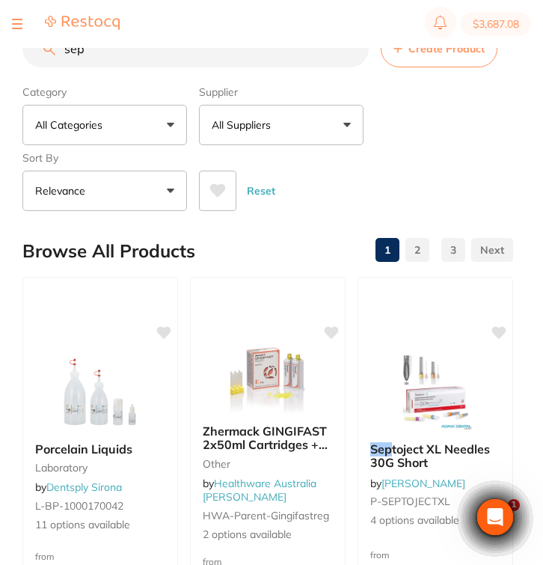
drag, startPoint x: 114, startPoint y: 53, endPoint x: 29, endPoint y: 50, distance: 84.6
click at [29, 50] on input "sep" at bounding box center [195, 48] width 346 height 37
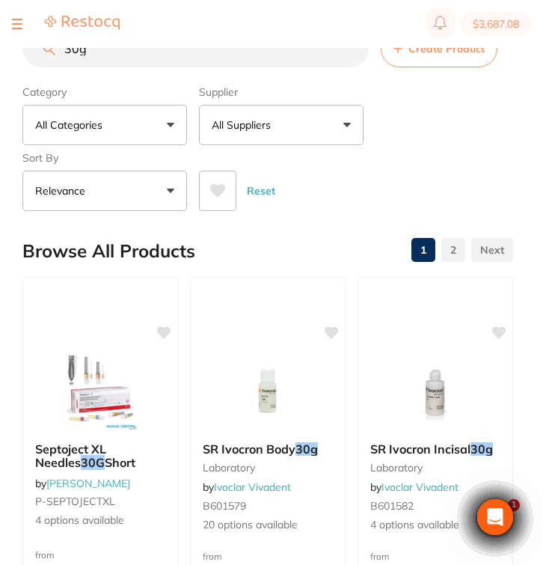
click at [291, 123] on button "All Suppliers" at bounding box center [281, 125] width 165 height 40
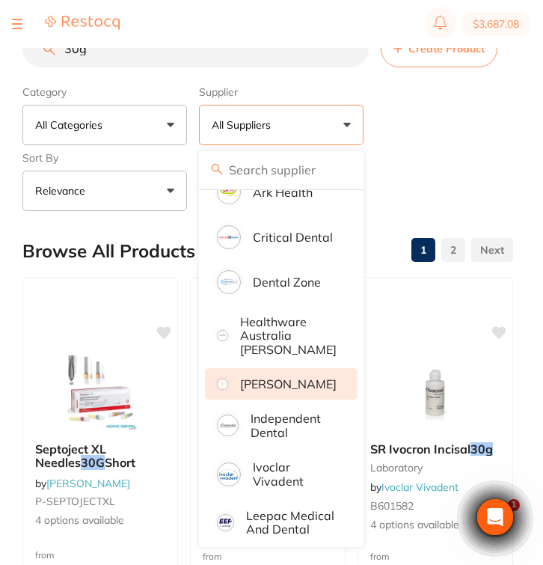
scroll to position [547, 0]
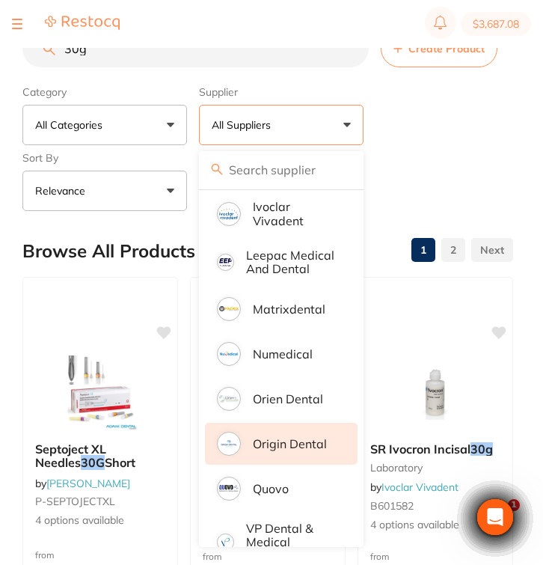
click at [280, 441] on li "Origin Dental" at bounding box center [281, 443] width 153 height 42
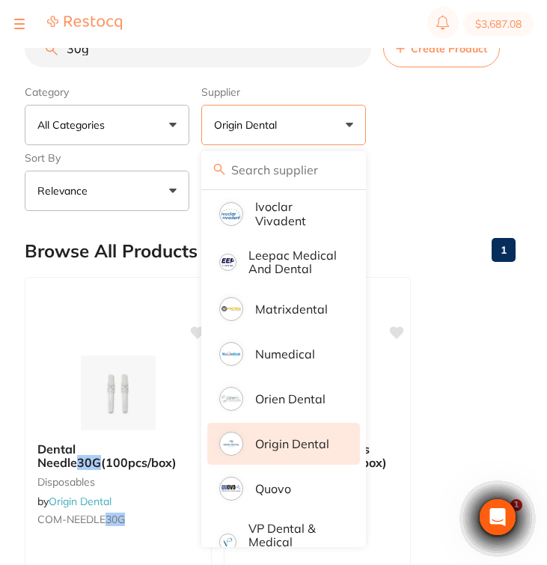
scroll to position [0, 0]
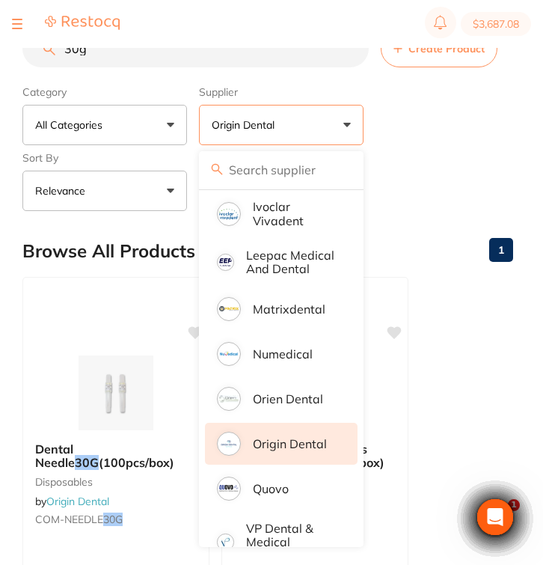
click at [461, 297] on ul "Dental Needle 30G (100pcs/box) disposables by Origin Dental COM-NEEDLE 30G $7.2…" at bounding box center [267, 492] width 491 height 430
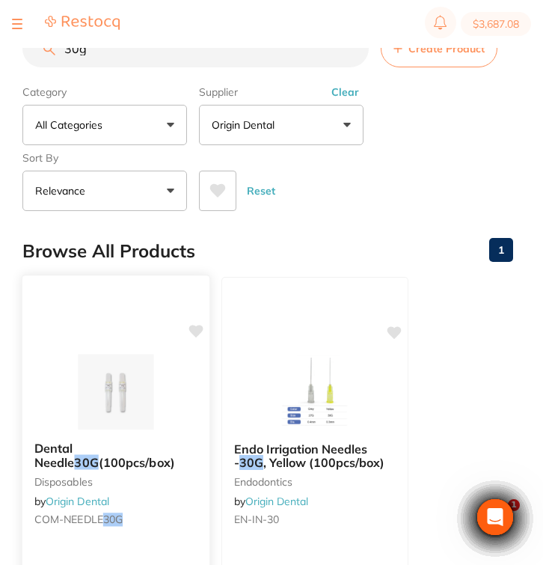
click at [156, 434] on div "Dental Needle 30G (100pcs/box) disposables by Origin Dental COM-NEEDLE 30G" at bounding box center [115, 486] width 187 height 114
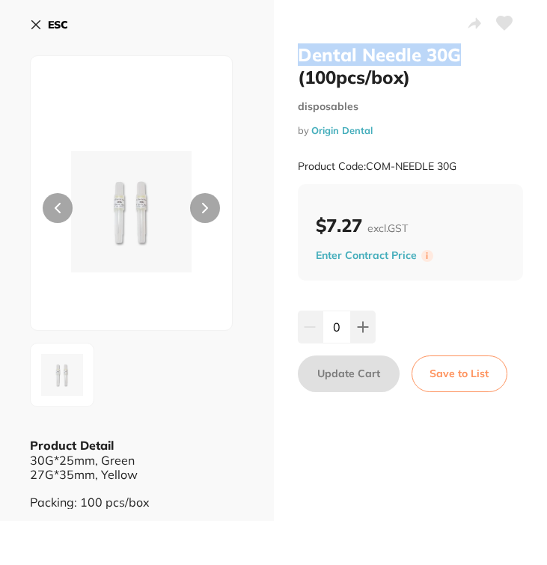
drag, startPoint x: 462, startPoint y: 54, endPoint x: 298, endPoint y: 56, distance: 164.5
click at [298, 56] on h2 "Dental Needle 30G (100pcs/box)" at bounding box center [411, 65] width 226 height 45
copy h2 "Dental Needle 30G"
click at [37, 27] on icon at bounding box center [36, 25] width 8 height 8
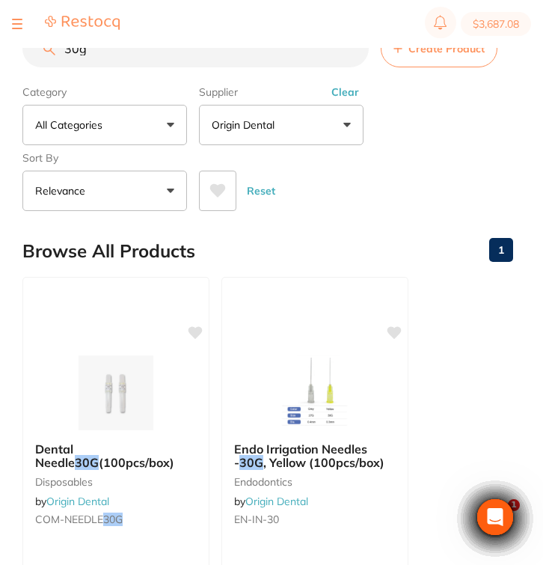
click at [77, 52] on input "30g" at bounding box center [195, 48] width 346 height 37
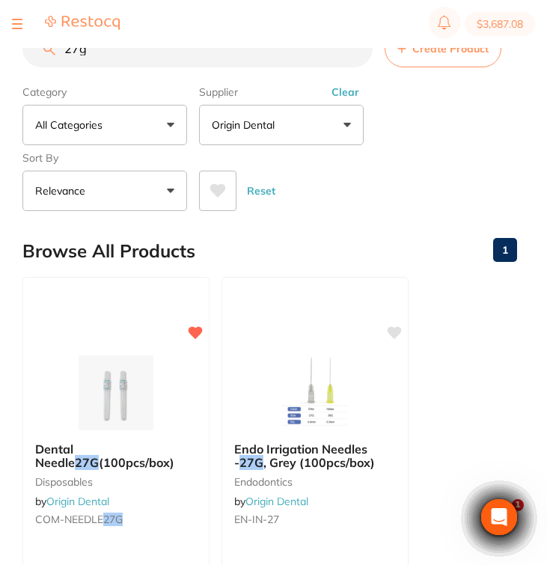
scroll to position [361, 0]
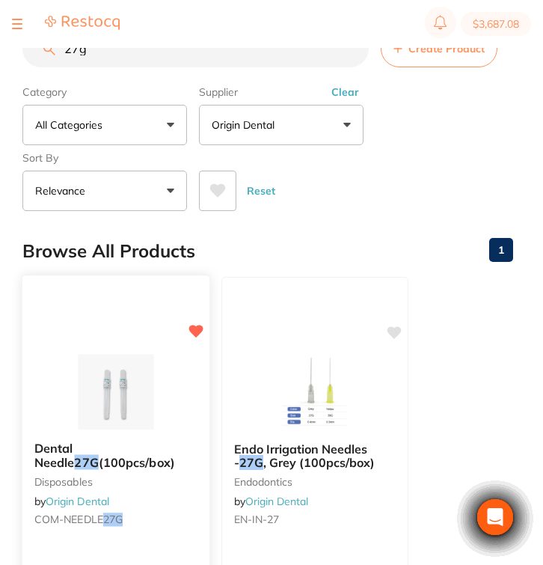
click at [98, 455] on em "27G" at bounding box center [86, 462] width 24 height 15
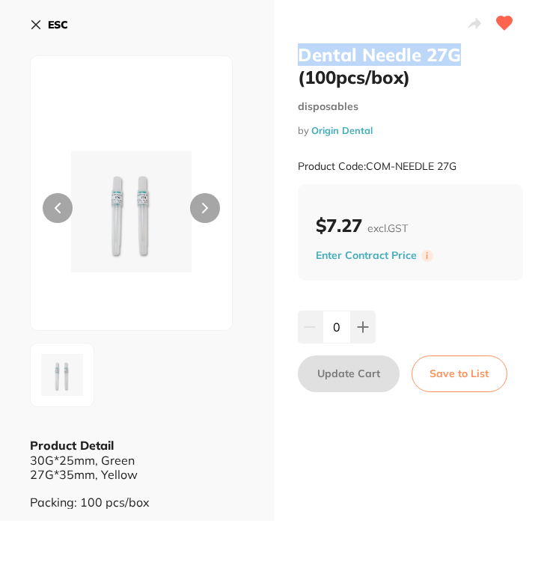
drag, startPoint x: 464, startPoint y: 55, endPoint x: 297, endPoint y: 52, distance: 167.5
click at [298, 52] on h2 "Dental Needle 27G (100pcs/box)" at bounding box center [411, 65] width 226 height 45
copy h2 "Dental Needle 27G"
drag, startPoint x: 472, startPoint y: 161, endPoint x: 367, endPoint y: 159, distance: 104.7
click at [367, 159] on div "Product Code: COM-NEEDLE 27G" at bounding box center [411, 166] width 226 height 37
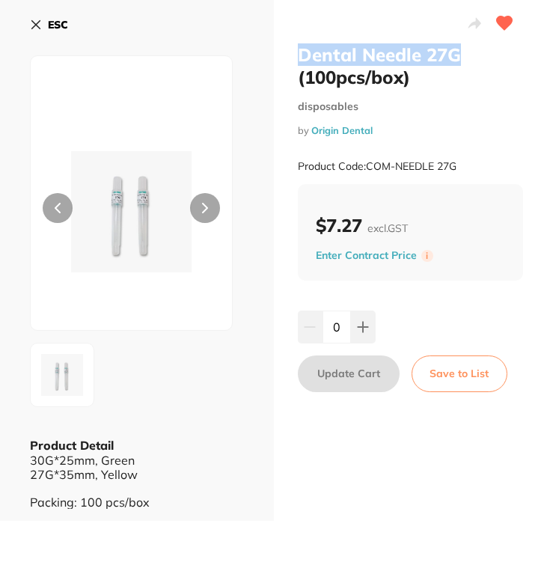
copy small "COM-NEEDLE 27G"
click at [34, 22] on icon at bounding box center [36, 25] width 12 height 12
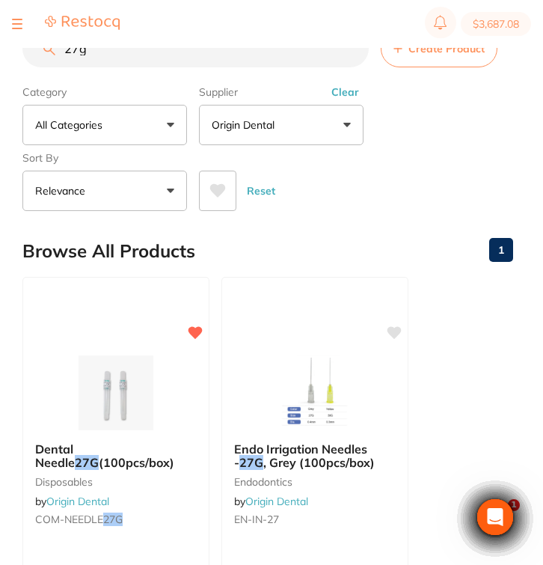
drag, startPoint x: 126, startPoint y: 45, endPoint x: 84, endPoint y: 45, distance: 41.1
click at [84, 45] on section "$3,687.08" at bounding box center [271, 24] width 543 height 48
drag, startPoint x: 100, startPoint y: 53, endPoint x: 37, endPoint y: 50, distance: 63.6
click at [37, 50] on input "27g" at bounding box center [195, 48] width 346 height 37
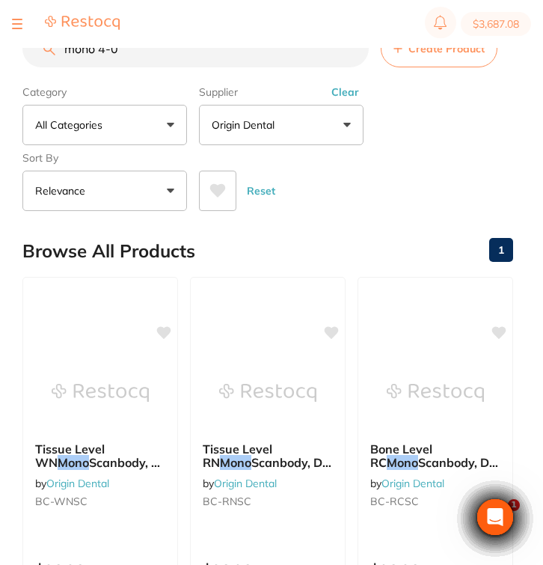
drag, startPoint x: 138, startPoint y: 60, endPoint x: 39, endPoint y: 58, distance: 99.5
click at [39, 58] on input "mono 4-0" at bounding box center [195, 48] width 346 height 37
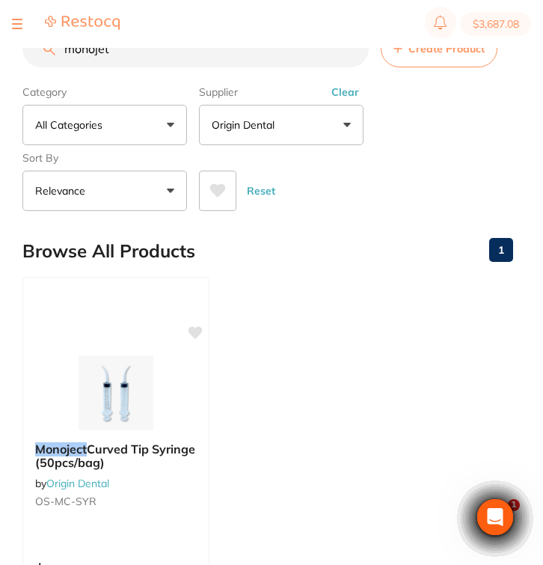
click at [123, 57] on input "monojet" at bounding box center [195, 48] width 346 height 37
drag, startPoint x: 123, startPoint y: 57, endPoint x: 53, endPoint y: 57, distance: 70.3
click at [53, 57] on input "monojet" at bounding box center [195, 48] width 346 height 37
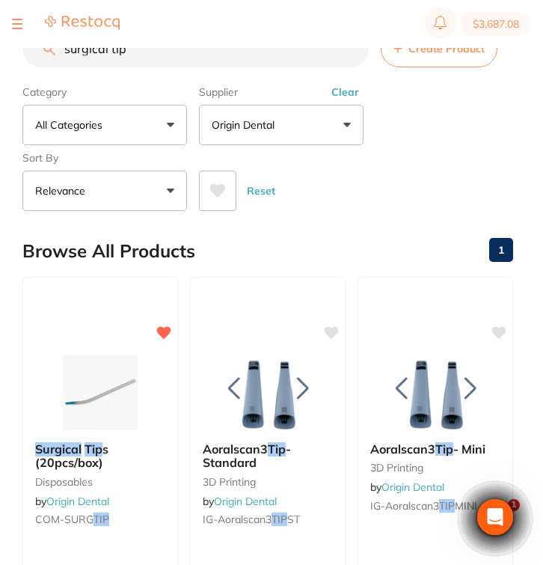
click at [151, 56] on input "surgical tip" at bounding box center [195, 48] width 346 height 37
drag, startPoint x: 151, startPoint y: 56, endPoint x: 58, endPoint y: 52, distance: 93.6
click at [58, 52] on input "surgical tip" at bounding box center [195, 48] width 346 height 37
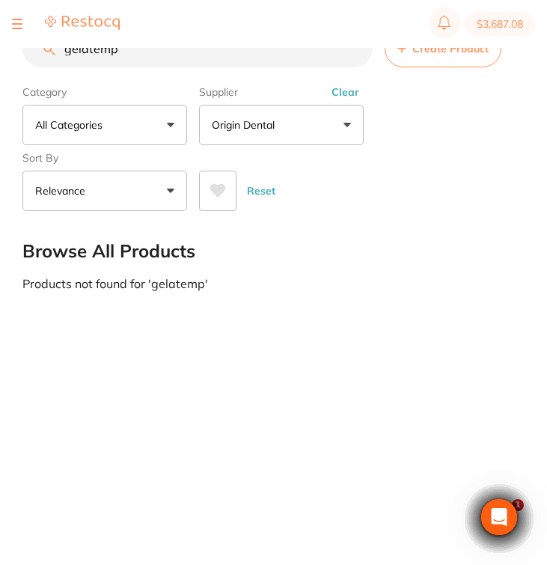
click at [330, 93] on button "Clear" at bounding box center [345, 91] width 37 height 13
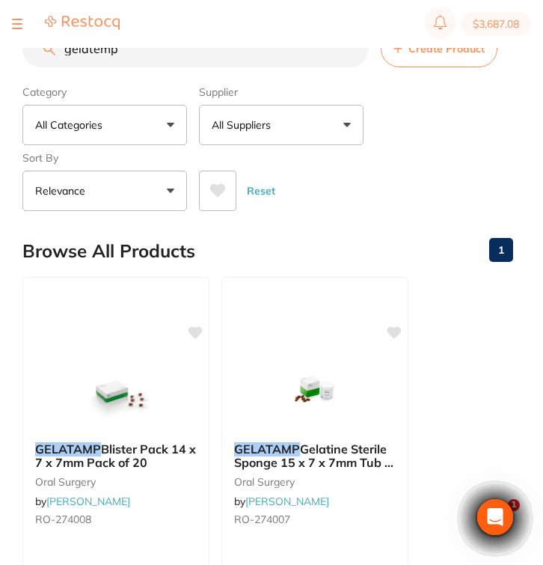
drag, startPoint x: 133, startPoint y: 55, endPoint x: 31, endPoint y: 50, distance: 101.8
click at [31, 50] on input "gelatemp" at bounding box center [195, 48] width 346 height 37
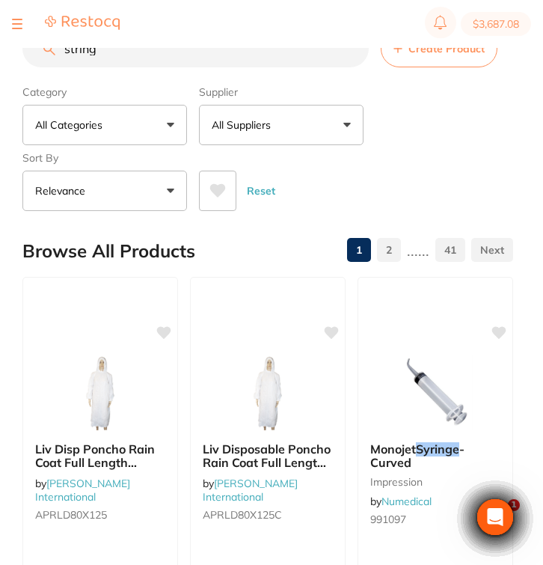
drag, startPoint x: 131, startPoint y: 58, endPoint x: 40, endPoint y: 55, distance: 90.6
click at [40, 55] on input "string" at bounding box center [195, 48] width 346 height 37
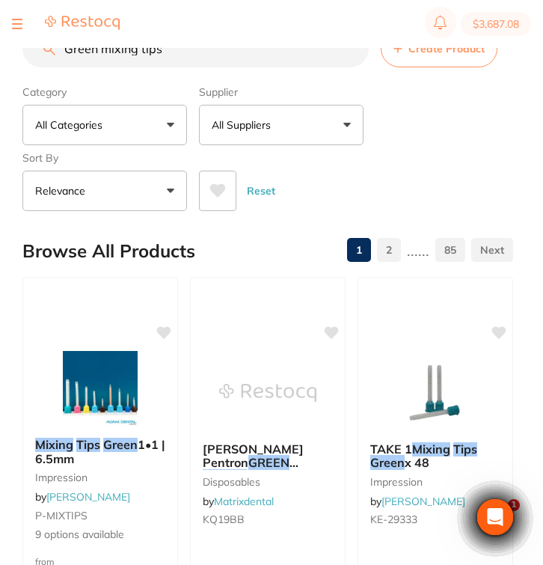
type input "Green mixing tips"
click at [292, 137] on button "All Suppliers" at bounding box center [281, 125] width 165 height 40
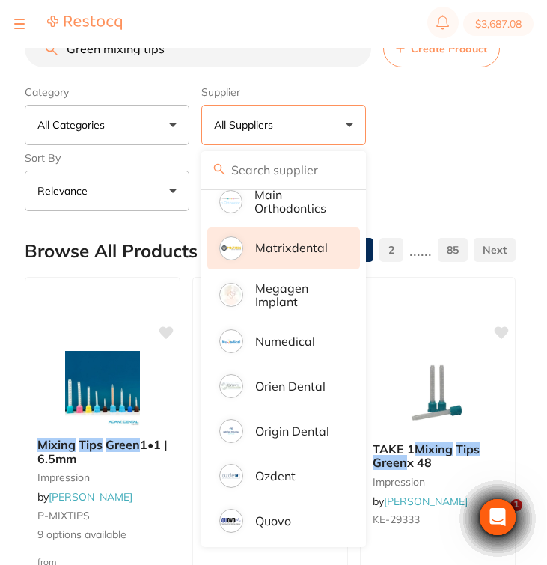
scroll to position [1042, 0]
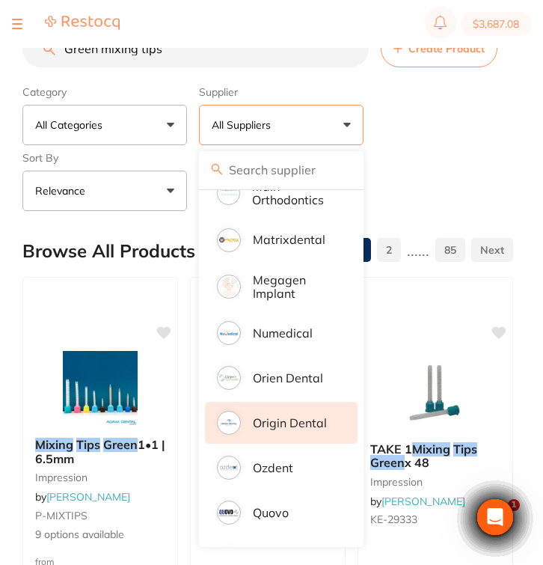
click at [291, 429] on p "Origin Dental" at bounding box center [290, 422] width 74 height 13
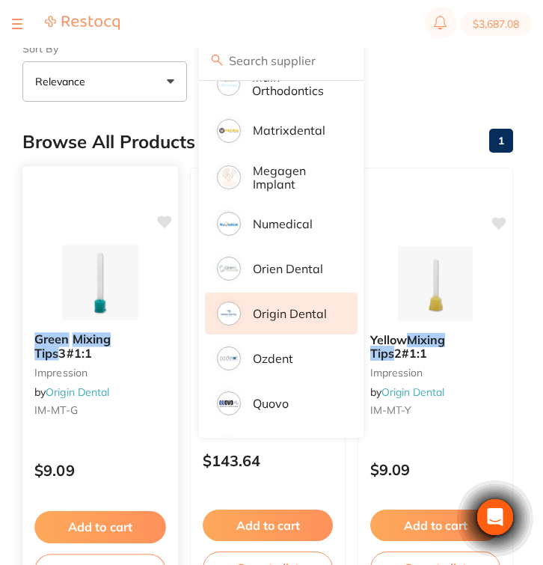
scroll to position [112, 0]
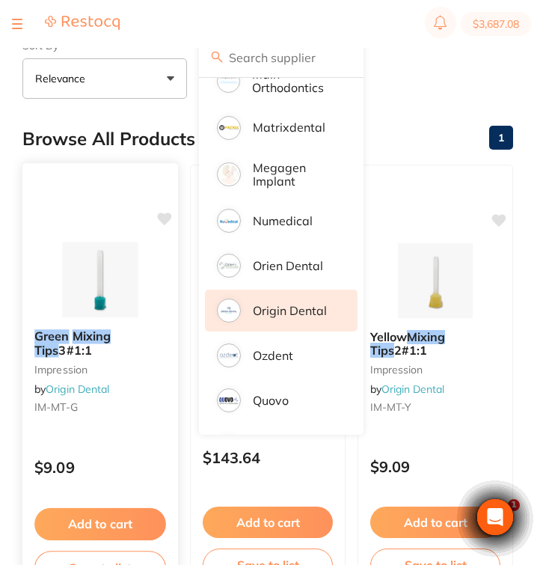
click at [55, 420] on div "Green Mixing Tips 3#1:1 impression by Origin Dental IM-MT-G" at bounding box center [100, 374] width 156 height 114
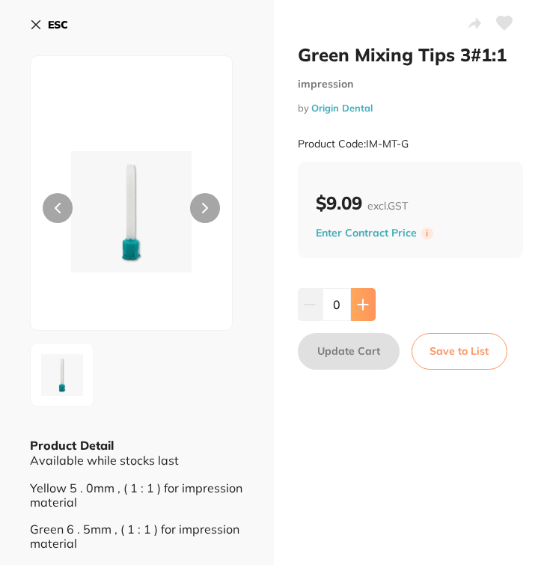
click at [351, 310] on button at bounding box center [363, 304] width 25 height 33
type input "1"
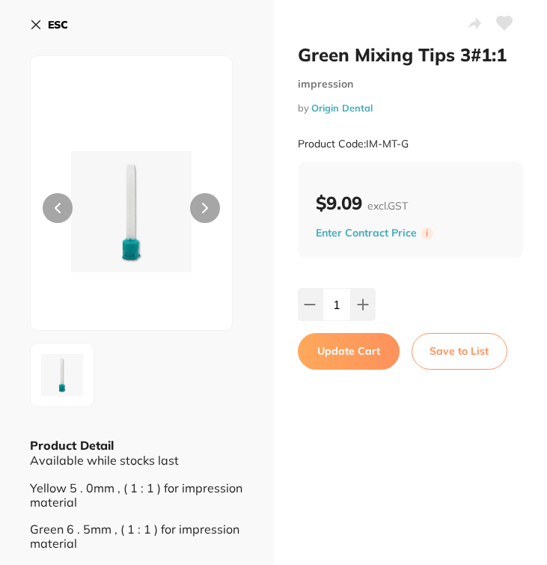
click at [350, 354] on button "Update Cart" at bounding box center [349, 351] width 102 height 36
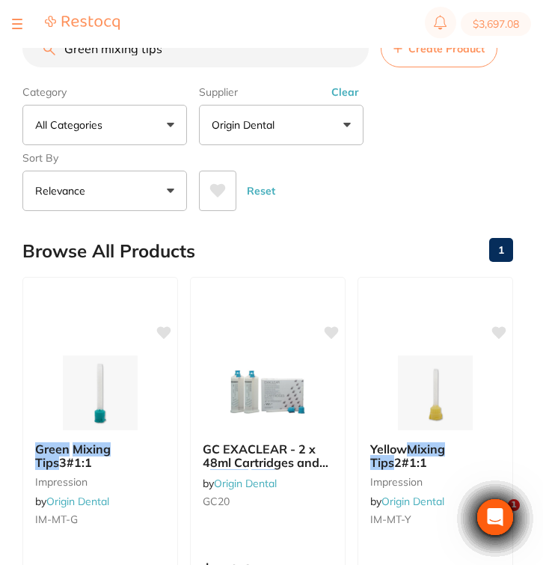
click at [177, 55] on input "Green mixing tips" at bounding box center [195, 48] width 346 height 37
drag, startPoint x: 177, startPoint y: 55, endPoint x: 42, endPoint y: 47, distance: 135.6
click at [42, 47] on div "$3,697.08 Burnie Smile Care Switch account Riaz Dental Surgery Experteeth Denta…" at bounding box center [271, 258] width 543 height 517
paste input "Dynamic Mixing Tips"
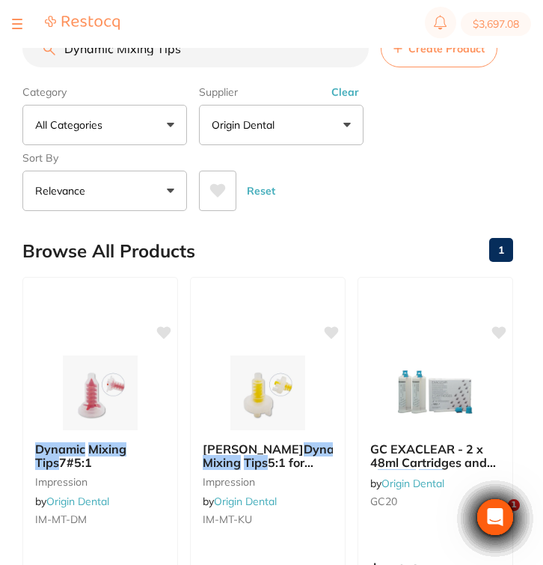
drag, startPoint x: 115, startPoint y: 53, endPoint x: 9, endPoint y: 52, distance: 106.2
click at [9, 52] on div "$3,697.08 Burnie Smile Care Switch account Riaz Dental Surgery Experteeth Denta…" at bounding box center [271, 258] width 543 height 517
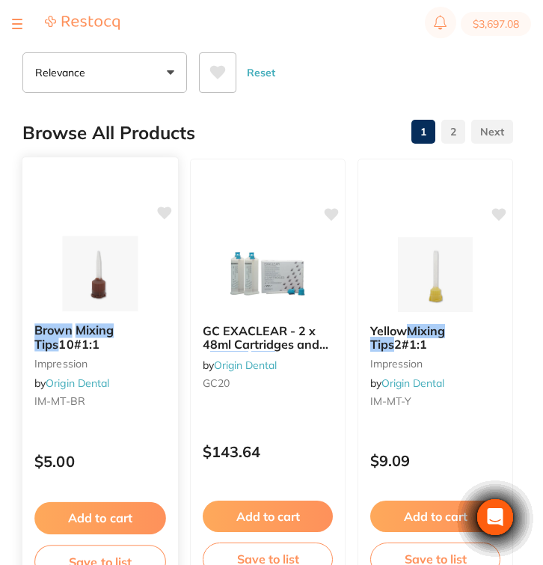
scroll to position [120, 0]
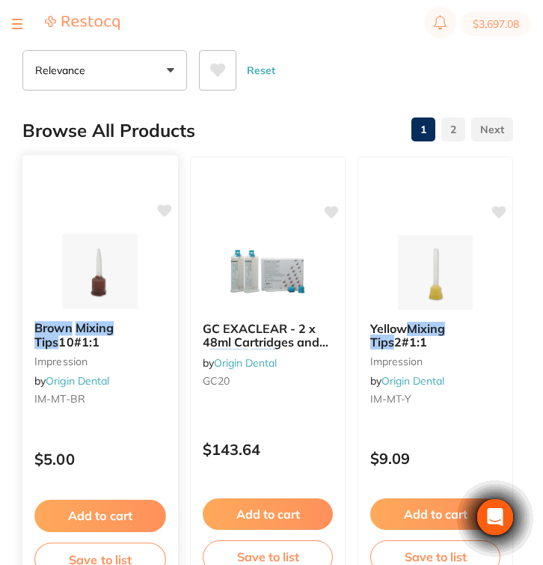
type input "Brown Mixing Tips"
click at [93, 366] on small "impression" at bounding box center [100, 360] width 132 height 12
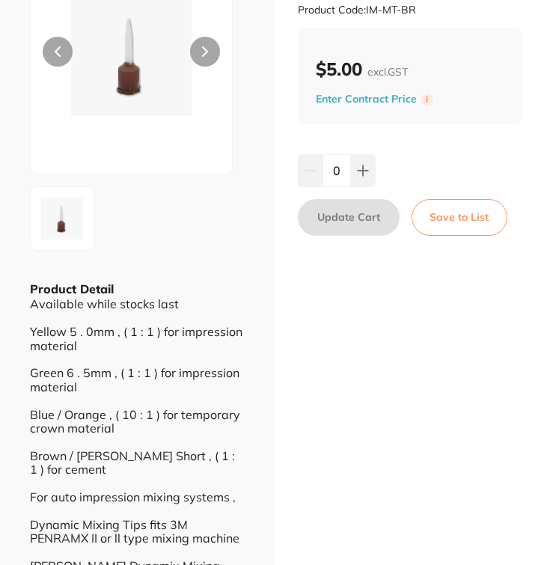
scroll to position [128, 0]
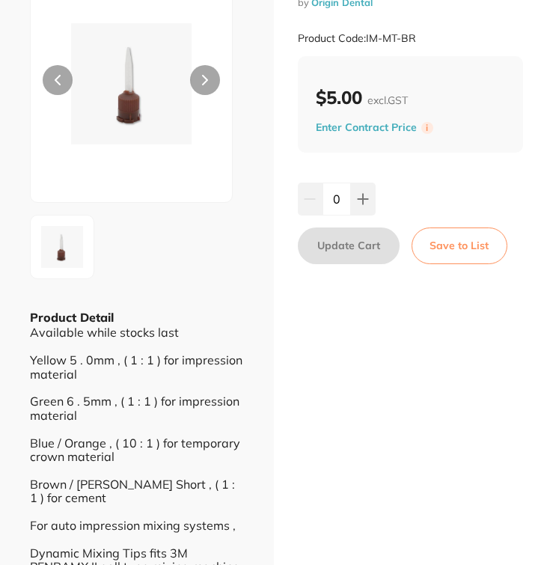
drag, startPoint x: 420, startPoint y: 34, endPoint x: 366, endPoint y: 36, distance: 53.9
click at [366, 36] on div "Product Code: IM-MT-BR" at bounding box center [411, 38] width 226 height 37
copy small "IM-MT-BR"
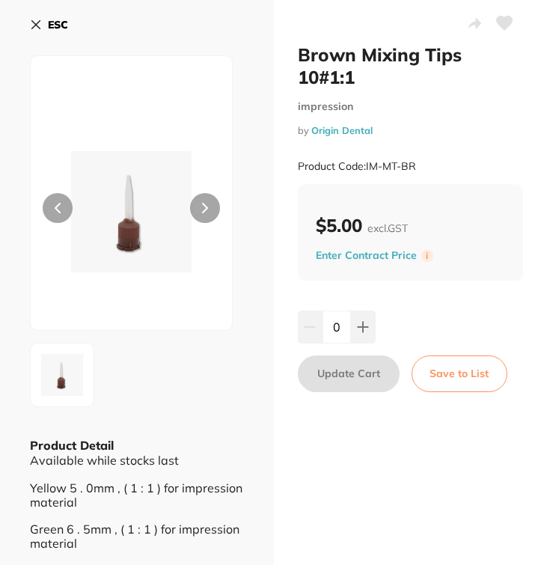
scroll to position [0, 0]
click at [37, 24] on icon at bounding box center [36, 25] width 8 height 8
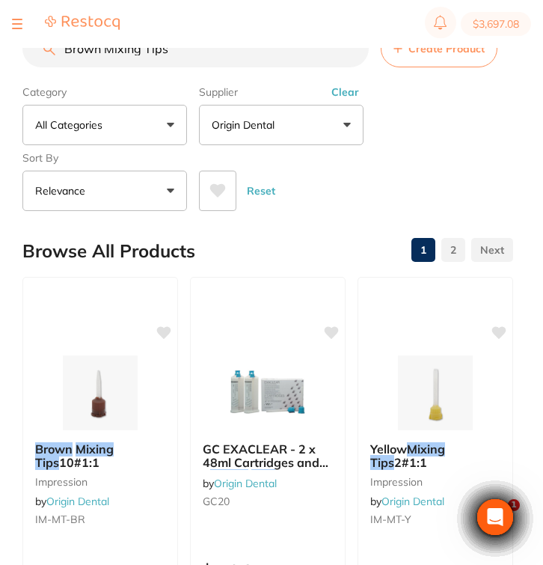
click at [32, 50] on input "Brown Mixing Tips" at bounding box center [195, 48] width 346 height 37
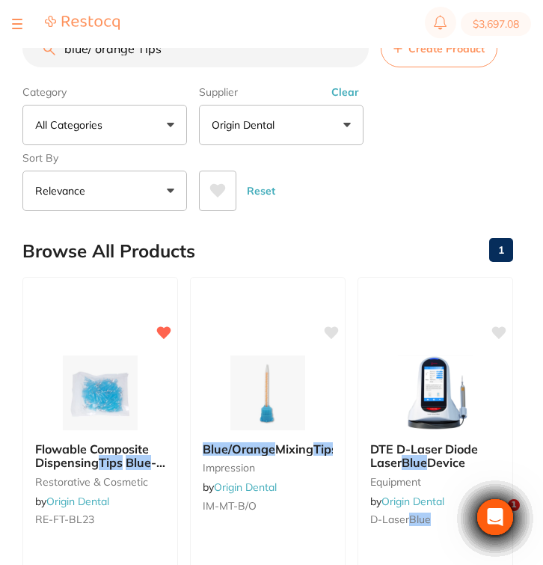
click at [348, 95] on button "Clear" at bounding box center [345, 91] width 37 height 13
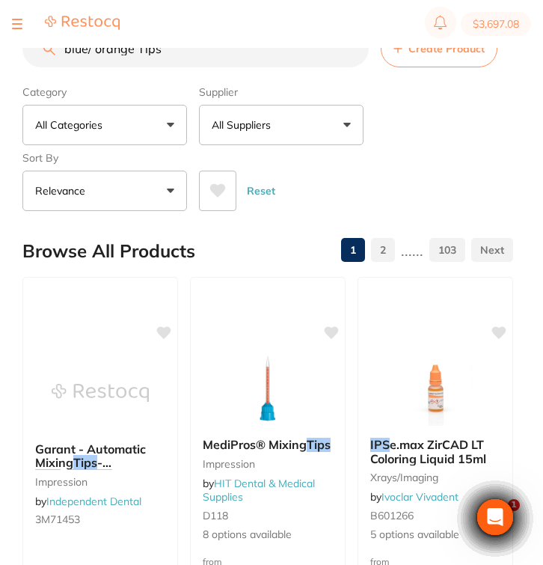
drag, startPoint x: 171, startPoint y: 59, endPoint x: 44, endPoint y: 50, distance: 127.4
click at [44, 50] on div "blue/ orange Tips Create Product" at bounding box center [267, 48] width 491 height 37
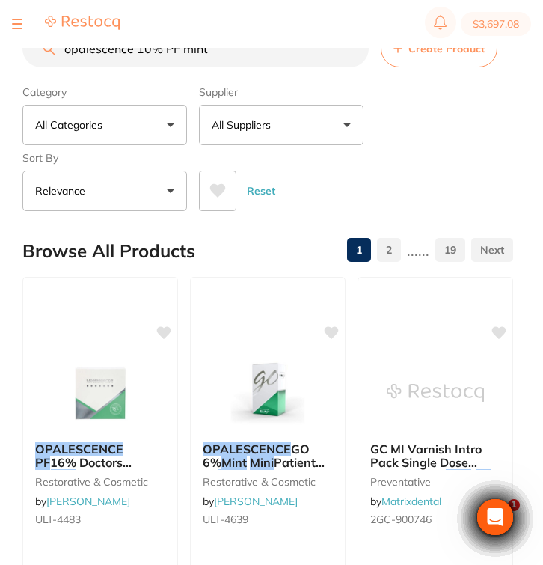
drag, startPoint x: 218, startPoint y: 55, endPoint x: 62, endPoint y: 52, distance: 156.3
click at [62, 52] on input "opalescence 10% PF mint" at bounding box center [195, 48] width 346 height 37
click at [204, 55] on input "opalescence 10% PF mint" at bounding box center [195, 48] width 346 height 37
click at [226, 55] on input "opalescence 10% PF mint" at bounding box center [195, 48] width 346 height 37
drag, startPoint x: 236, startPoint y: 55, endPoint x: 63, endPoint y: 51, distance: 173.5
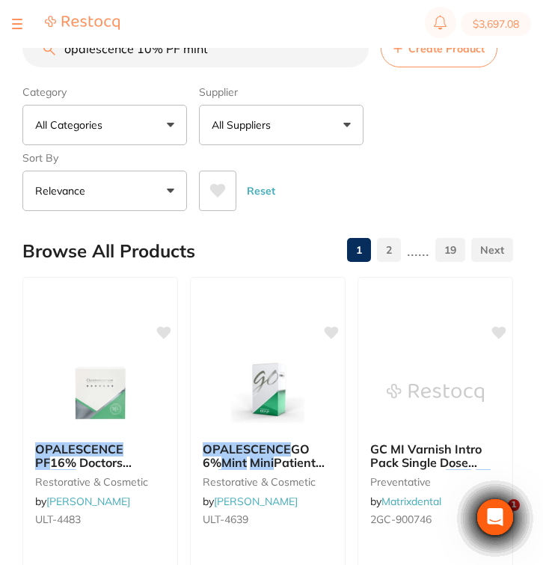
click at [63, 51] on input "opalescence 10% PF mint" at bounding box center [195, 48] width 346 height 37
drag, startPoint x: 494, startPoint y: 144, endPoint x: 232, endPoint y: 68, distance: 273.3
click at [232, 67] on input "opalescence 10% PF mint" at bounding box center [195, 48] width 346 height 37
click at [216, 59] on input "opalescence 10% PF mint" at bounding box center [195, 48] width 346 height 37
drag, startPoint x: 236, startPoint y: 58, endPoint x: 55, endPoint y: 54, distance: 181.8
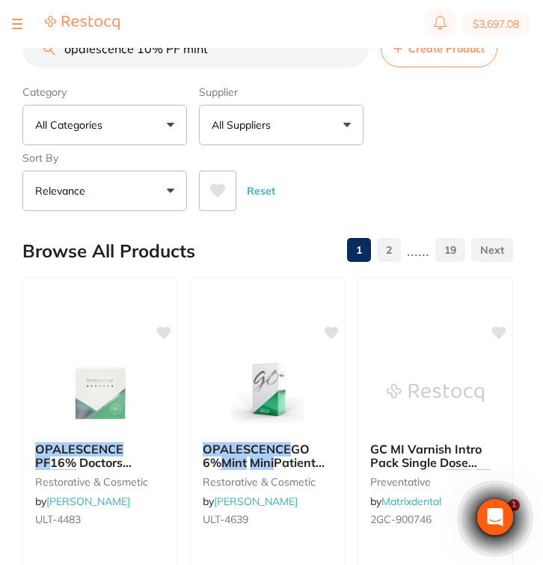
click at [55, 54] on div "opalescence 10% PF mint Create Product" at bounding box center [267, 48] width 491 height 37
click at [205, 52] on input "opalescence 10% PF mint" at bounding box center [195, 48] width 346 height 37
click at [227, 52] on input "opalescence 10% PF mint" at bounding box center [195, 48] width 346 height 37
drag, startPoint x: 209, startPoint y: 54, endPoint x: 59, endPoint y: 49, distance: 149.6
click at [59, 49] on input "opalescence 10% PF mint" at bounding box center [195, 48] width 346 height 37
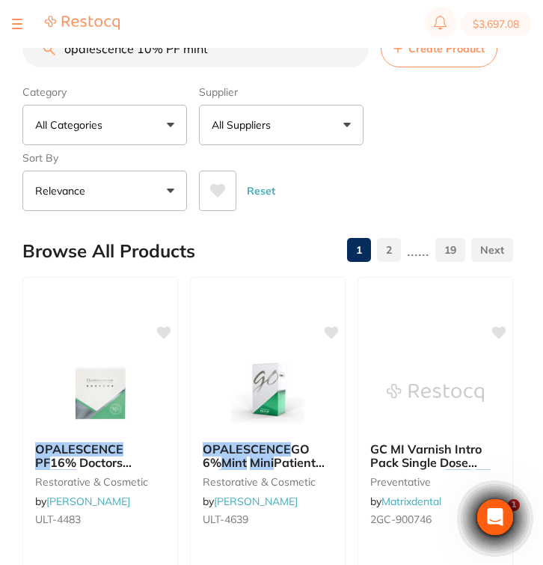
click at [224, 58] on input "opalescence 10% PF mint" at bounding box center [195, 48] width 346 height 37
drag, startPoint x: 224, startPoint y: 58, endPoint x: 58, endPoint y: 54, distance: 166.0
click at [58, 54] on input "opalescence 10% PF mint" at bounding box center [195, 48] width 346 height 37
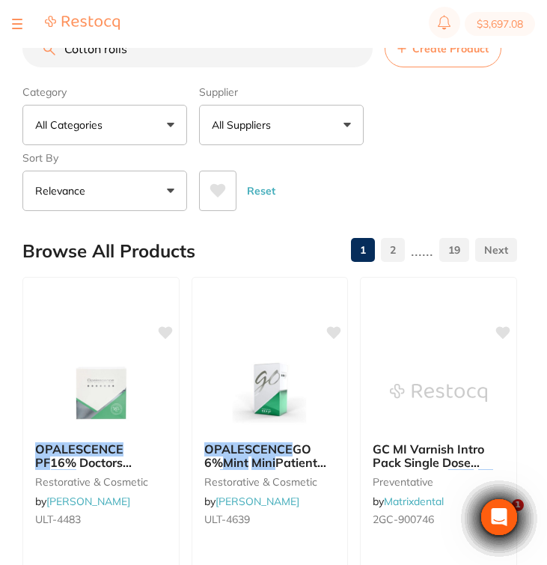
click at [233, 112] on button "All Suppliers" at bounding box center [281, 125] width 165 height 40
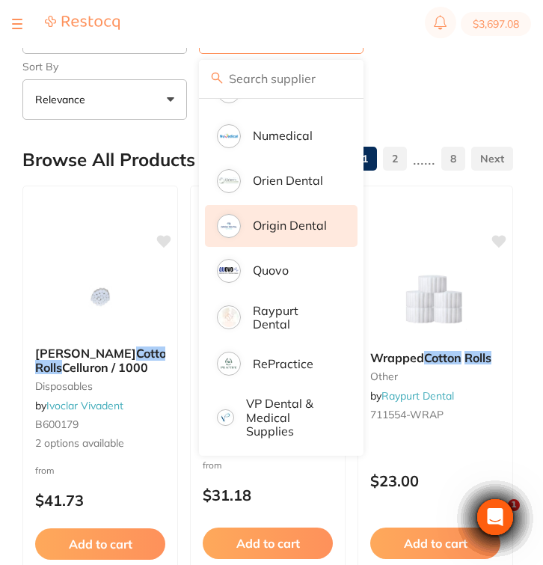
click at [283, 217] on li "Origin Dental" at bounding box center [281, 226] width 153 height 42
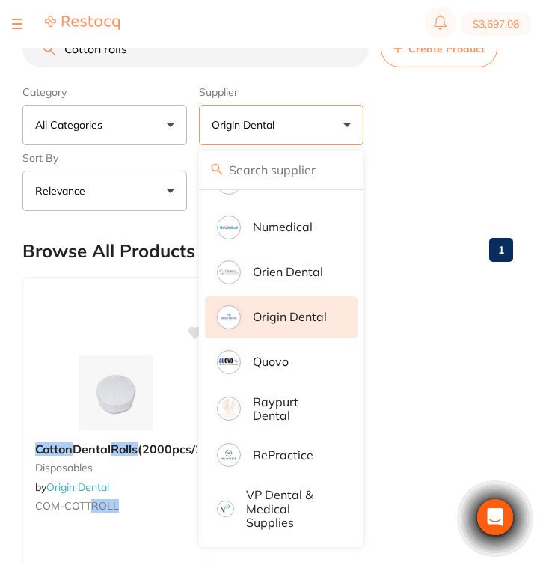
click at [417, 107] on div "Category All Categories All Categories disposables Clear Category false All Cat…" at bounding box center [267, 145] width 491 height 132
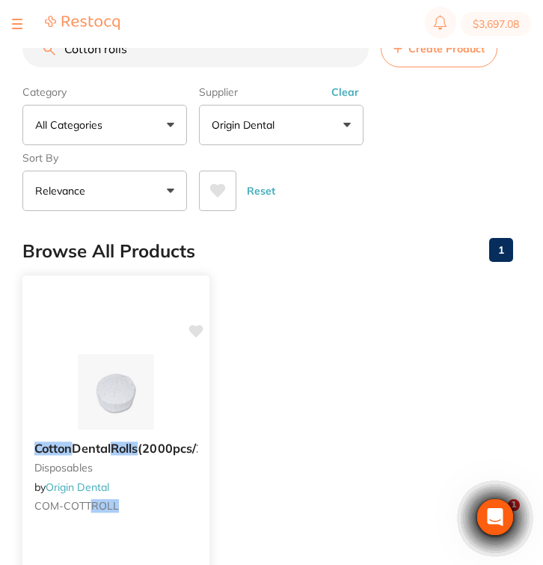
click at [138, 473] on small "disposables" at bounding box center [115, 467] width 163 height 12
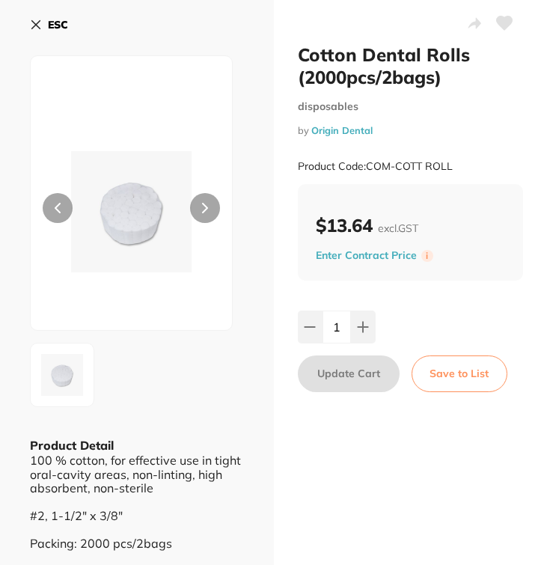
click at [54, 23] on b "ESC" at bounding box center [58, 24] width 20 height 13
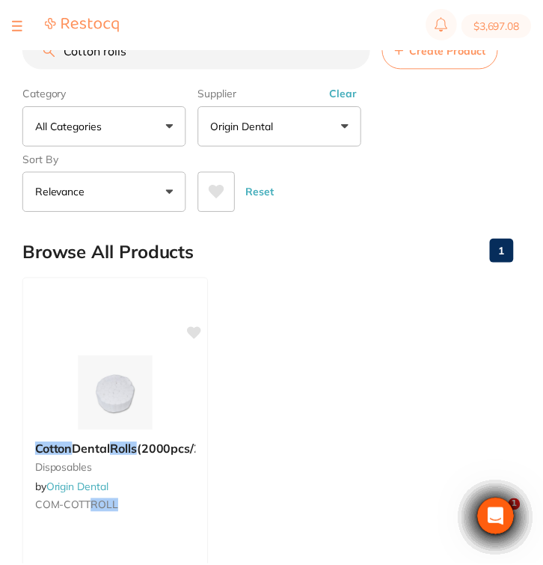
scroll to position [1, 0]
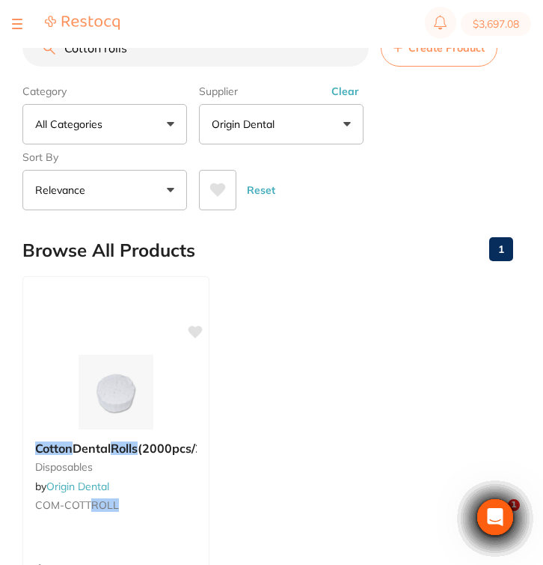
drag, startPoint x: 158, startPoint y: 58, endPoint x: 0, endPoint y: 35, distance: 159.5
click at [0, 35] on div "$3,697.08 Burnie Smile Care Switch account Riaz Dental Surgery Experteeth Denta…" at bounding box center [271, 257] width 543 height 517
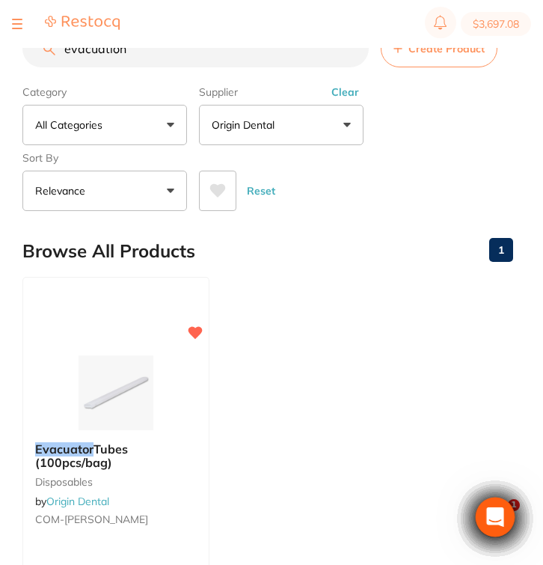
scroll to position [0, 0]
drag, startPoint x: 133, startPoint y: 48, endPoint x: 13, endPoint y: 52, distance: 120.5
click at [13, 52] on div "$3,697.08 Burnie Smile Care Switch account Riaz Dental Surgery Experteeth Denta…" at bounding box center [271, 258] width 543 height 517
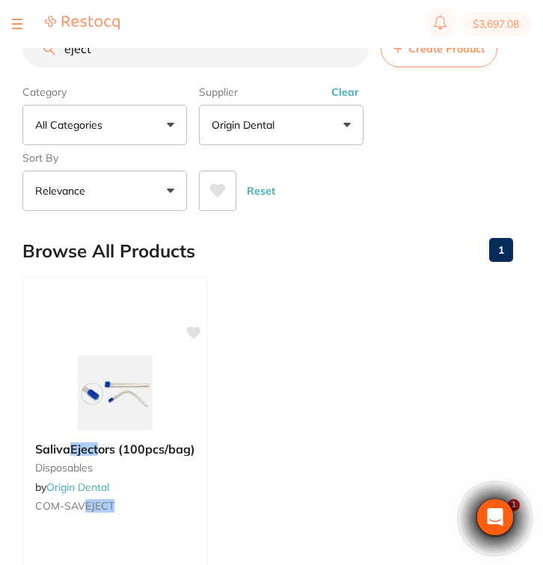
click at [353, 97] on button "Clear" at bounding box center [345, 91] width 37 height 13
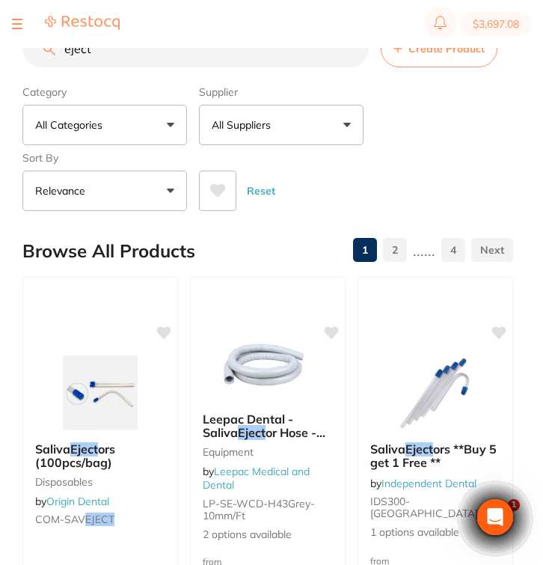
drag, startPoint x: 131, startPoint y: 60, endPoint x: 42, endPoint y: 46, distance: 90.0
click at [42, 46] on div "$3,697.08 Burnie Smile Care Switch account Riaz Dental Surgery Experteeth Denta…" at bounding box center [271, 258] width 543 height 517
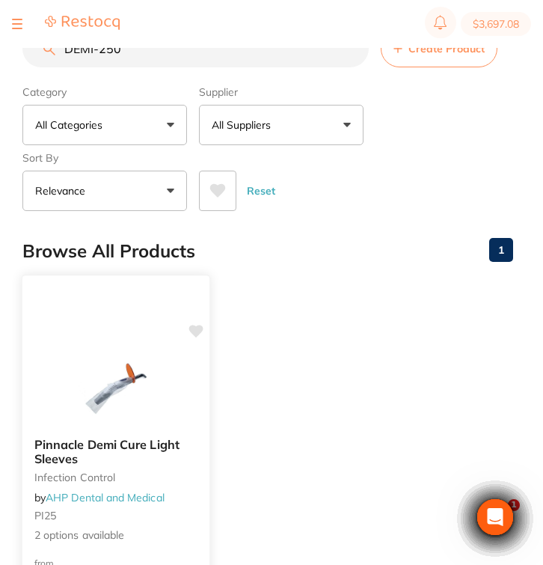
type input "DEMI-250"
click at [134, 473] on div "Pinnacle Demi Cure Light Sleeves infection control by AHP Dental and Medical PI…" at bounding box center [115, 489] width 187 height 129
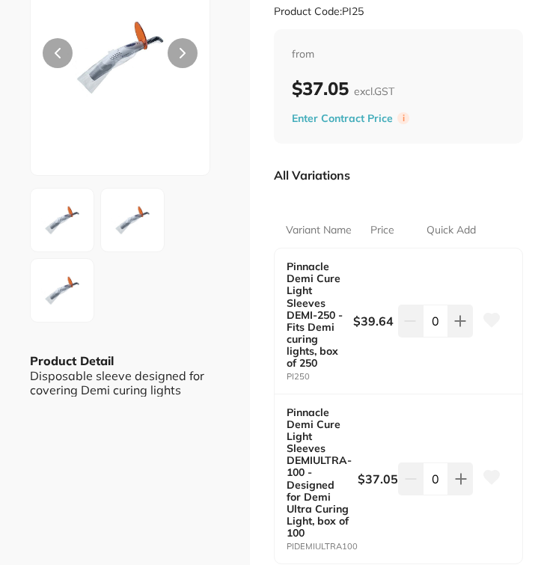
scroll to position [188, 0]
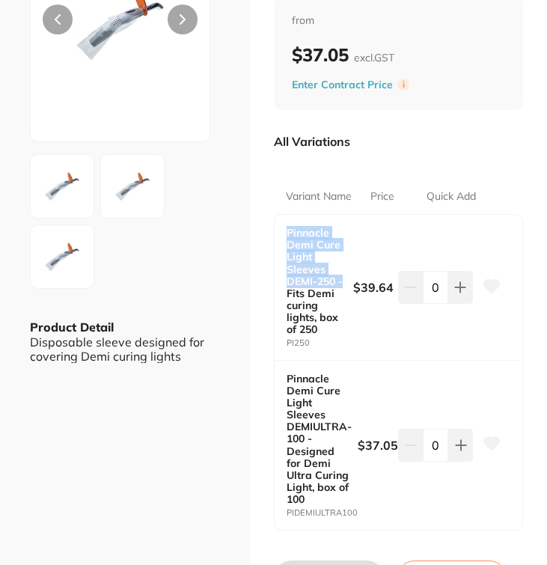
drag, startPoint x: 286, startPoint y: 230, endPoint x: 342, endPoint y: 280, distance: 74.7
click at [342, 280] on b "Pinnacle Demi Cure Light Sleeves DEMI-250 - Fits Demi curing lights, box of 250" at bounding box center [316, 281] width 60 height 108
copy b "Pinnacle Demi Cure Light Sleeves DEMI-250 -"
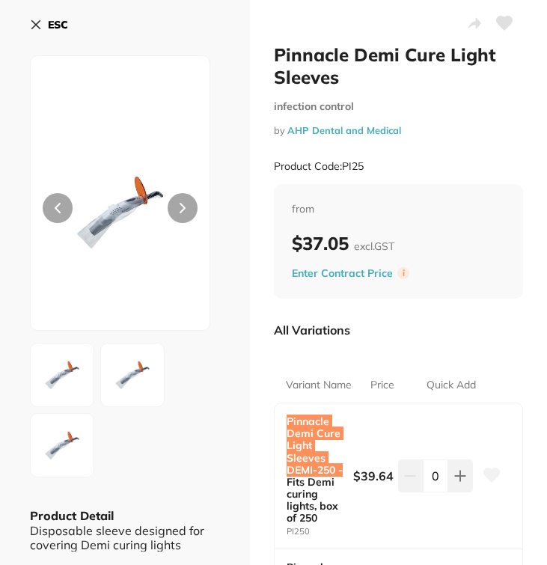
scroll to position [0, 0]
click at [58, 25] on b "ESC" at bounding box center [58, 24] width 20 height 13
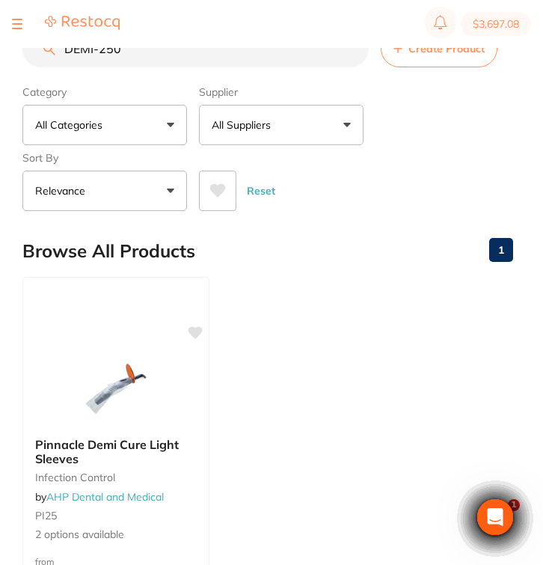
drag, startPoint x: 157, startPoint y: 54, endPoint x: 35, endPoint y: 48, distance: 122.0
click at [35, 48] on input "DEMI-250" at bounding box center [195, 48] width 346 height 37
paste input "HS-570-2561"
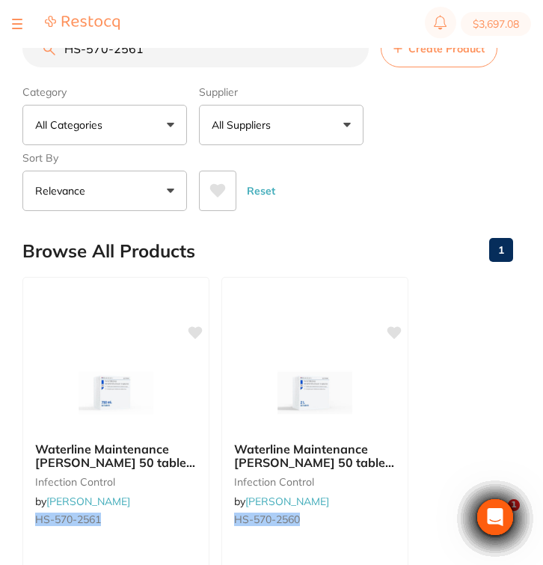
drag, startPoint x: 162, startPoint y: 57, endPoint x: 12, endPoint y: 55, distance: 149.6
click at [12, 55] on div "$3,697.08 Burnie Smile Care Switch account Riaz Dental Surgery Experteeth Denta…" at bounding box center [271, 258] width 543 height 517
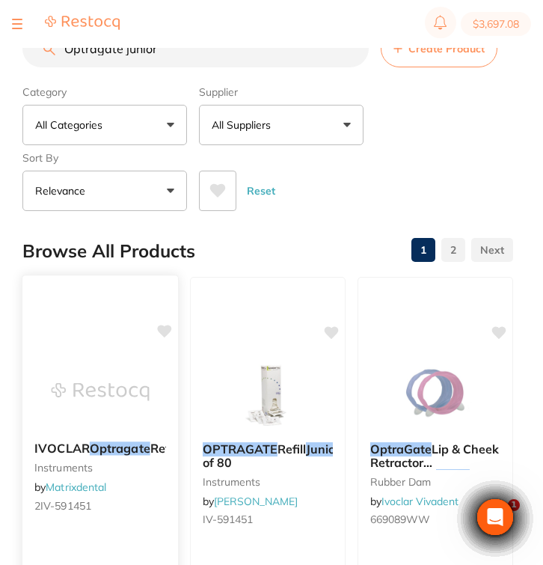
click at [133, 473] on small "instruments" at bounding box center [100, 467] width 132 height 12
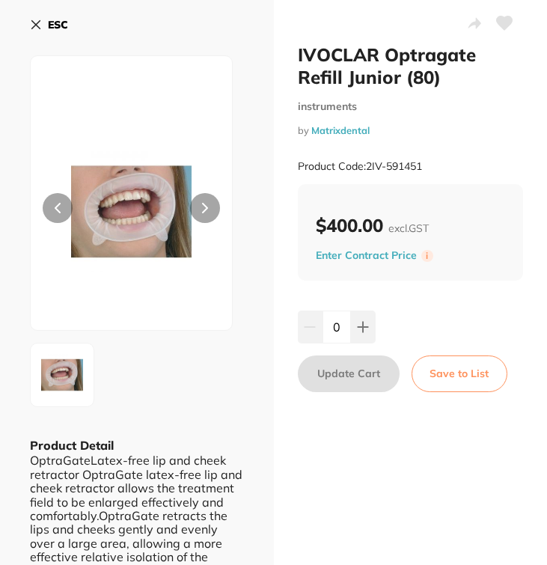
drag, startPoint x: 442, startPoint y: 78, endPoint x: 283, endPoint y: 58, distance: 160.5
click at [283, 58] on div "IVOCLAR Optragate Refill Junior (80) instruments by Matrixdental Product Code: …" at bounding box center [411, 418] width 274 height 837
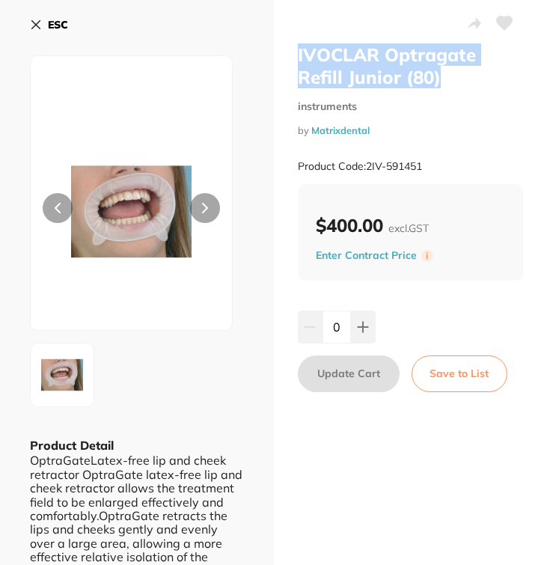
drag, startPoint x: 440, startPoint y: 165, endPoint x: 365, endPoint y: 167, distance: 75.5
click at [365, 167] on div "Product Code: 2IV-591451" at bounding box center [411, 166] width 226 height 37
copy small "2IV-591451"
click at [40, 28] on icon at bounding box center [36, 25] width 12 height 12
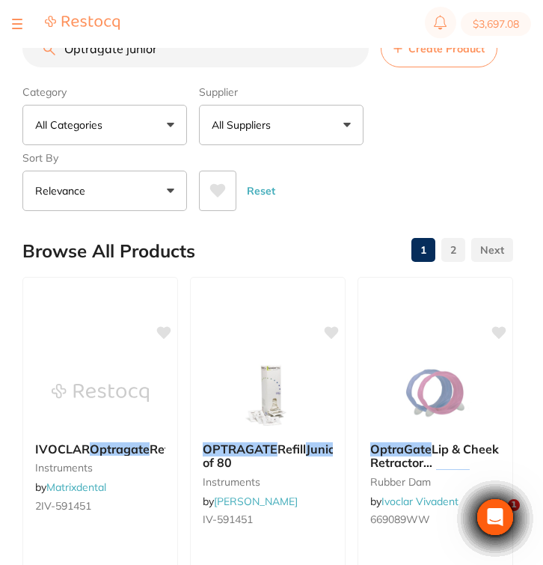
click at [162, 72] on section "Optragate junior Create Product Category All Categories All Categories disposab…" at bounding box center [267, 120] width 491 height 181
drag, startPoint x: 166, startPoint y: 50, endPoint x: 25, endPoint y: 52, distance: 140.6
click at [25, 52] on input "Optragate junior" at bounding box center [195, 48] width 346 height 37
type input "H"
type input "Gown"
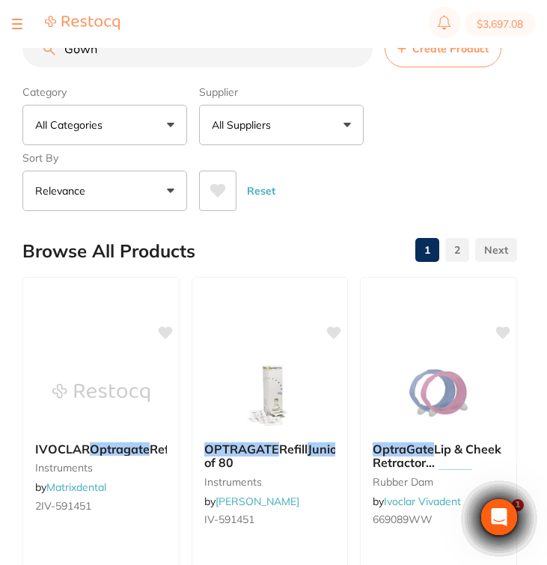
click at [284, 148] on div "Category All Categories All Categories disposables finishing & polishing instru…" at bounding box center [269, 145] width 494 height 132
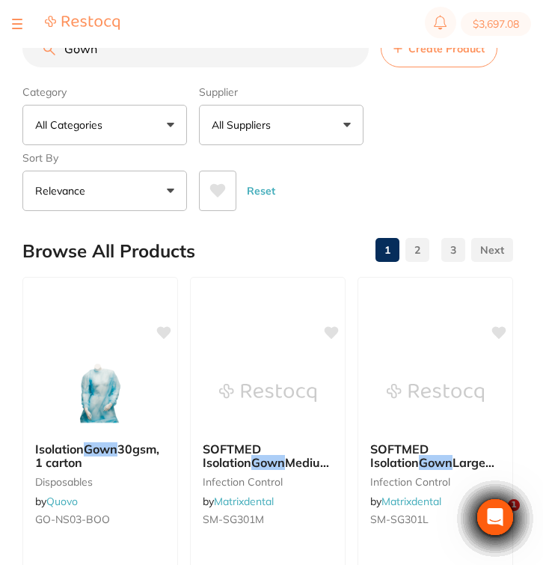
click at [304, 131] on button "All Suppliers" at bounding box center [281, 125] width 165 height 40
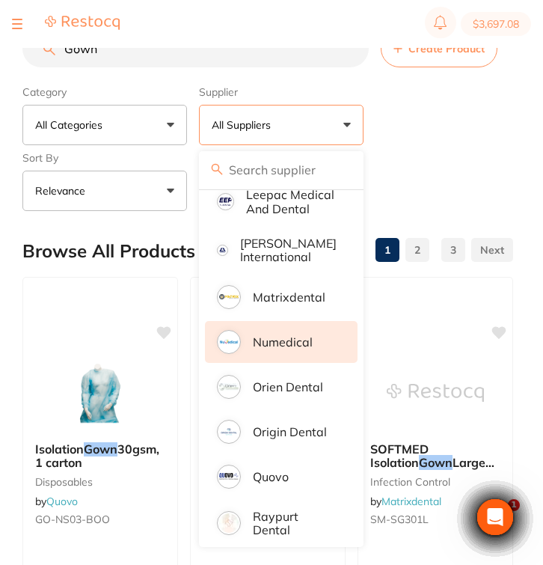
scroll to position [657, 0]
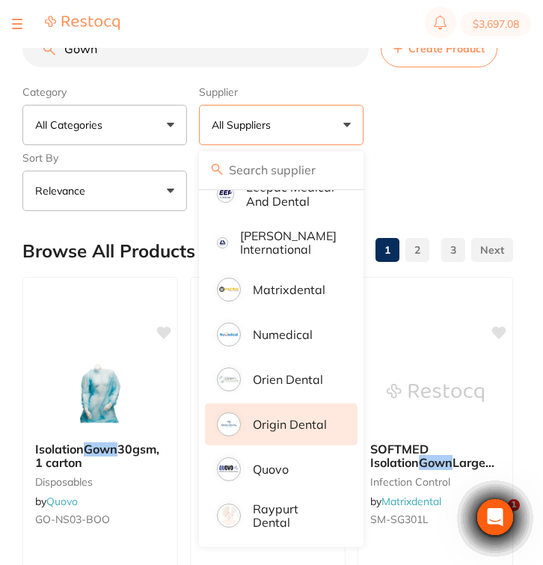
click at [288, 427] on p "Origin Dental" at bounding box center [290, 423] width 74 height 13
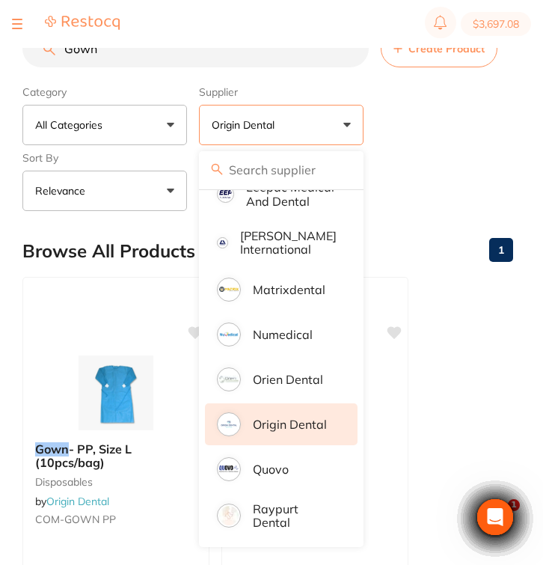
scroll to position [0, 0]
click at [494, 436] on ul "Gown - PP, Size L (10pcs/bag) disposables by Origin Dental COM-GOWN PP $19.09 A…" at bounding box center [267, 492] width 491 height 430
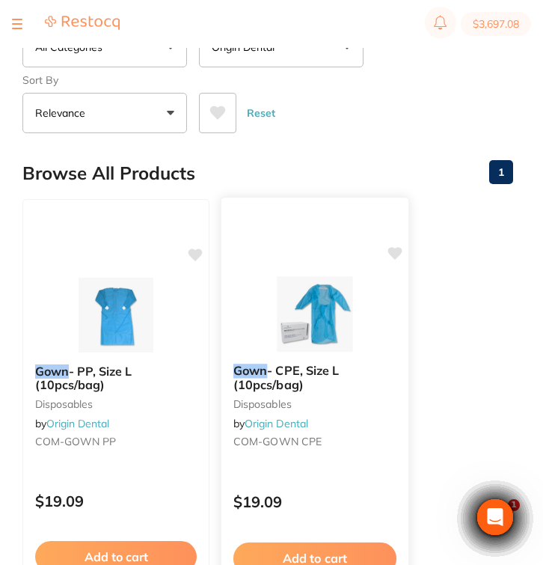
scroll to position [94, 0]
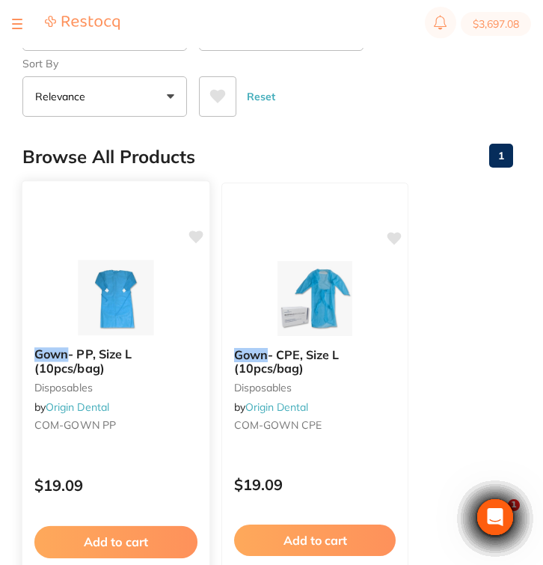
click at [104, 421] on span "COM-GOWN PP" at bounding box center [75, 424] width 82 height 13
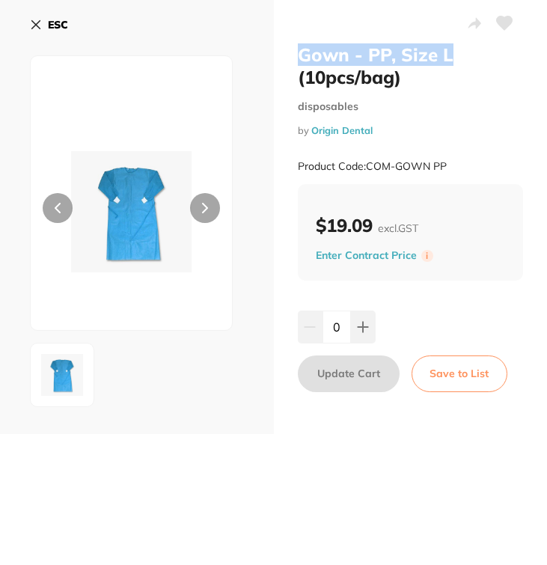
drag, startPoint x: 455, startPoint y: 55, endPoint x: 289, endPoint y: 53, distance: 166.0
click at [289, 53] on div "Gown - PP, Size L (10pcs/bag) disposables by Origin Dental Product Code: COM-GO…" at bounding box center [411, 217] width 274 height 434
copy h2 "Gown - PP, Size L"
drag, startPoint x: 450, startPoint y: 160, endPoint x: 368, endPoint y: 162, distance: 82.3
click at [368, 162] on div "Product Code: COM-GOWN PP" at bounding box center [411, 166] width 226 height 37
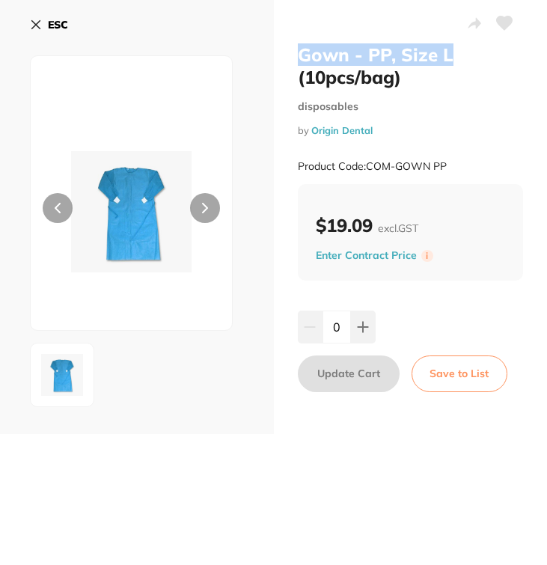
copy small "COM-GOWN PP"
click at [40, 25] on icon at bounding box center [36, 25] width 12 height 12
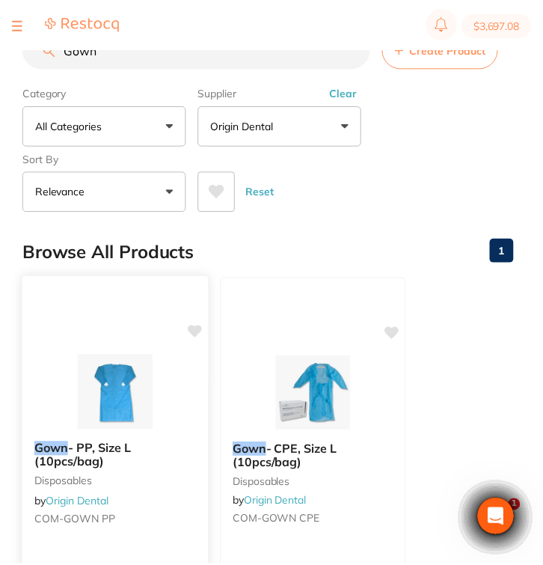
scroll to position [94, 0]
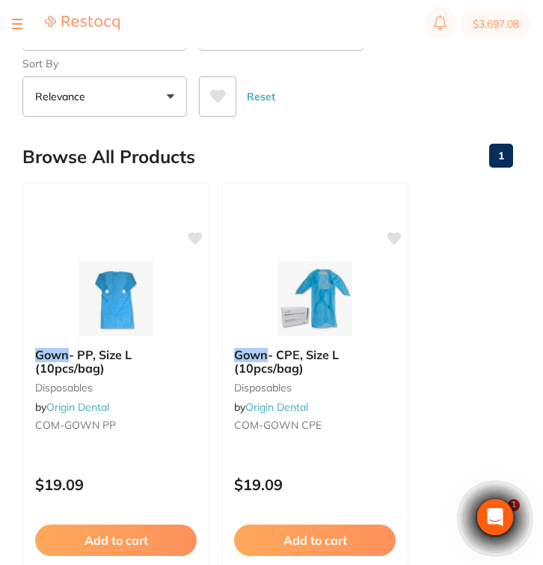
click at [22, 25] on button at bounding box center [17, 23] width 10 height 1
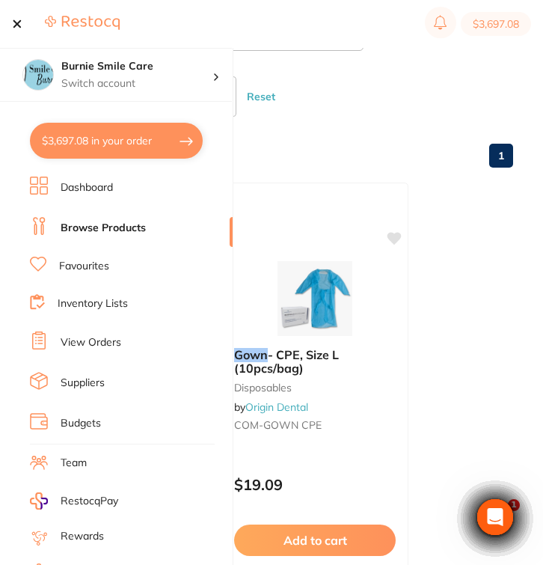
click at [70, 262] on link "Favourites" at bounding box center [84, 266] width 50 height 15
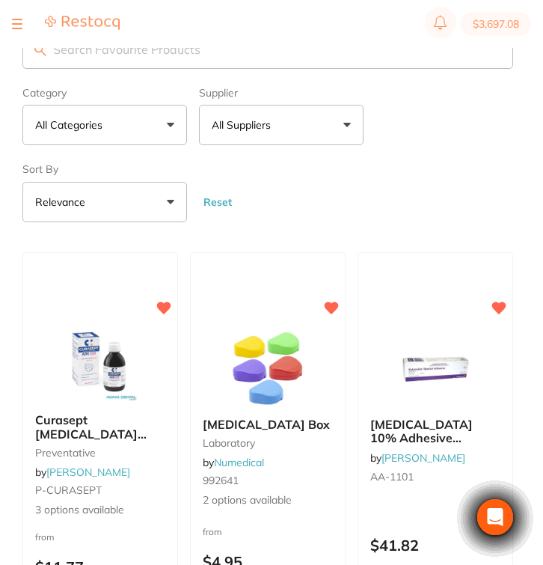
click at [154, 48] on input "search" at bounding box center [267, 49] width 491 height 39
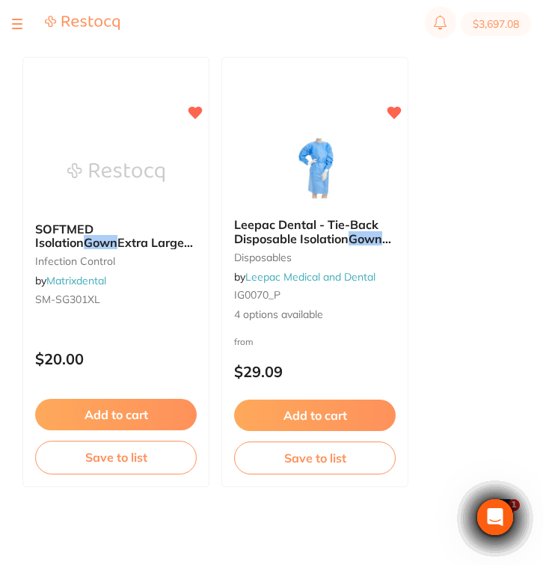
type input "Gown"
click at [152, 332] on div "SOFTMED Isolation Gown Extra Large Level 1 (10) AAMI Level 1 infection control …" at bounding box center [115, 272] width 187 height 430
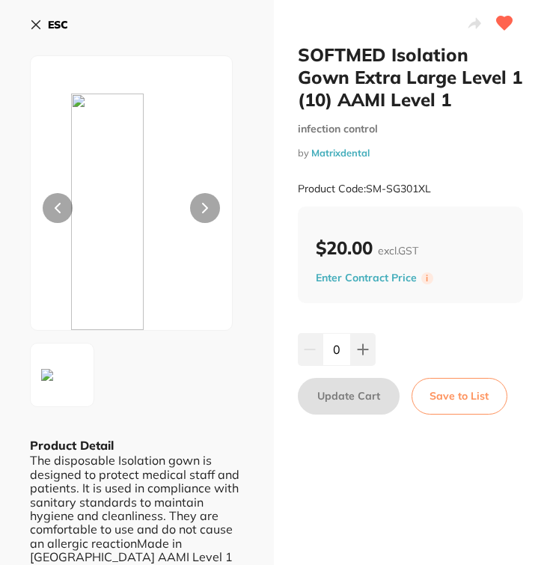
click at [456, 95] on h2 "SOFTMED Isolation Gown Extra Large Level 1 (10) AAMI Level 1" at bounding box center [411, 76] width 226 height 67
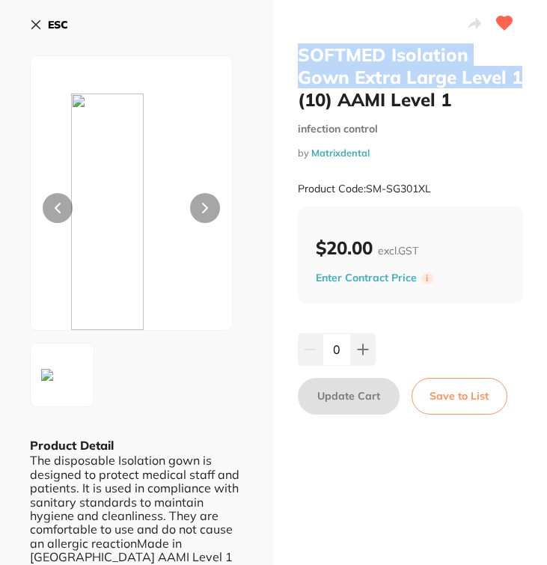
drag, startPoint x: 523, startPoint y: 79, endPoint x: 298, endPoint y: 52, distance: 226.6
click at [298, 52] on div "SOFTMED Isolation Gown Extra Large Level 1 (10) AAMI Level 1 infection control …" at bounding box center [411, 301] width 274 height 603
copy h2 "SOFTMED Isolation Gown Extra Large Level 1"
drag, startPoint x: 434, startPoint y: 186, endPoint x: 366, endPoint y: 185, distance: 68.8
click at [366, 185] on div "Product Code: SM-SG301XL" at bounding box center [411, 188] width 226 height 37
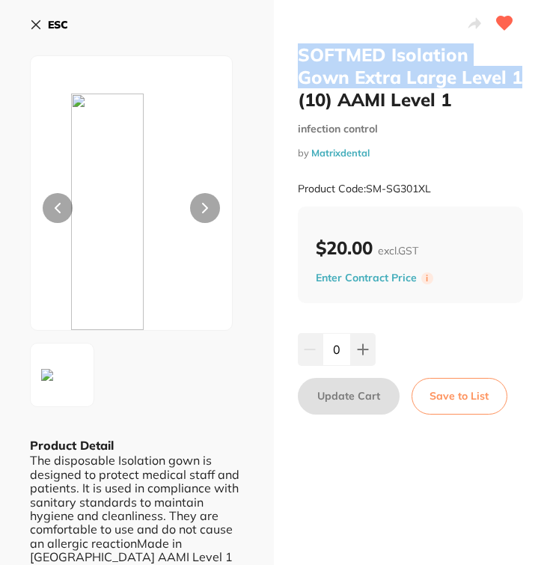
copy small "SM-SG301XL"
click at [46, 23] on button "ESC" at bounding box center [49, 24] width 38 height 25
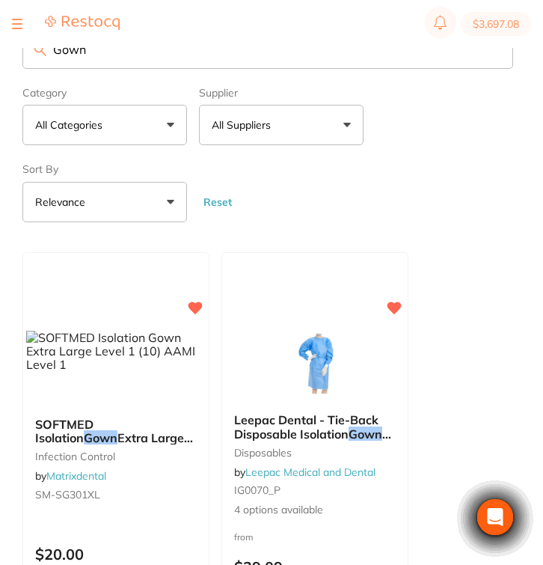
click at [11, 25] on section "$3,697.08" at bounding box center [271, 24] width 543 height 48
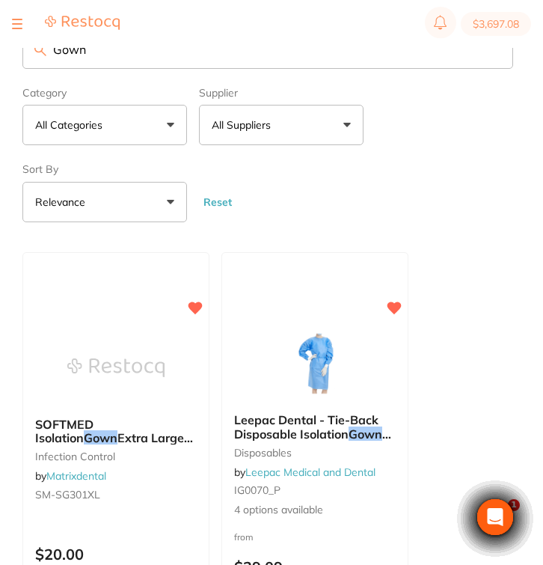
drag, startPoint x: 11, startPoint y: 25, endPoint x: 22, endPoint y: 27, distance: 10.7
click at [11, 25] on section "$3,697.08" at bounding box center [271, 24] width 543 height 48
click at [22, 25] on button at bounding box center [17, 23] width 10 height 1
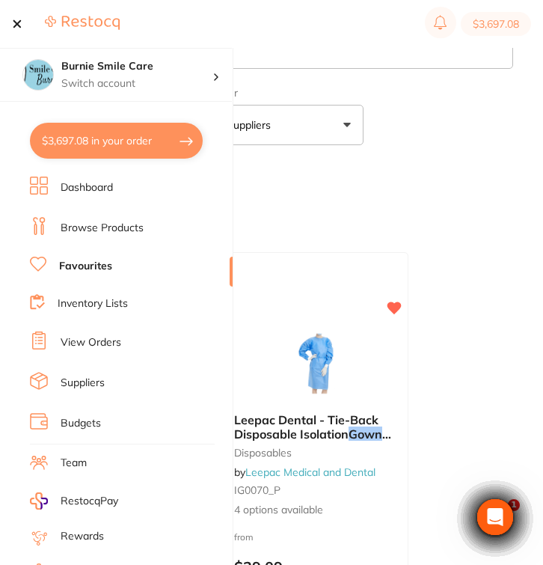
click at [135, 233] on link "Browse Products" at bounding box center [102, 228] width 83 height 15
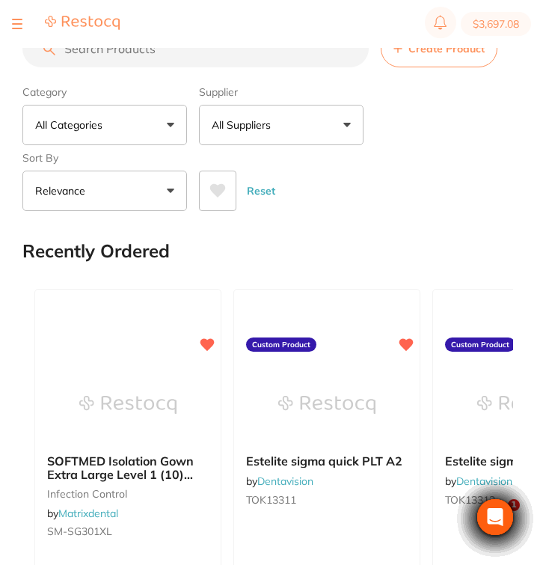
click at [161, 55] on input "search" at bounding box center [195, 48] width 346 height 37
click at [168, 57] on input "search" at bounding box center [195, 48] width 346 height 37
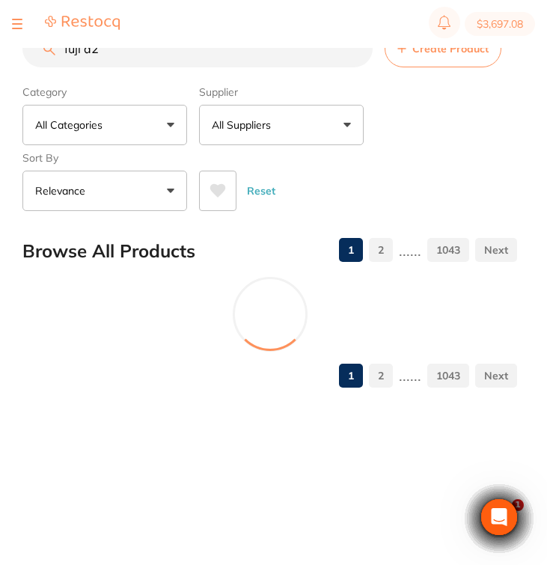
click at [253, 129] on p "All Suppliers" at bounding box center [244, 124] width 65 height 15
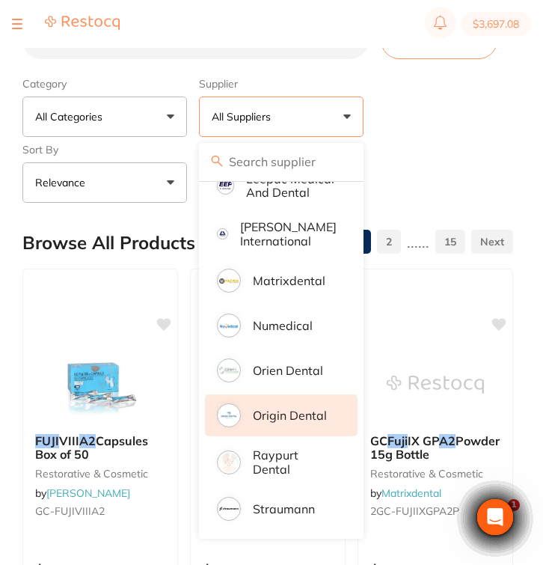
click at [294, 423] on li "Origin Dental" at bounding box center [281, 415] width 153 height 42
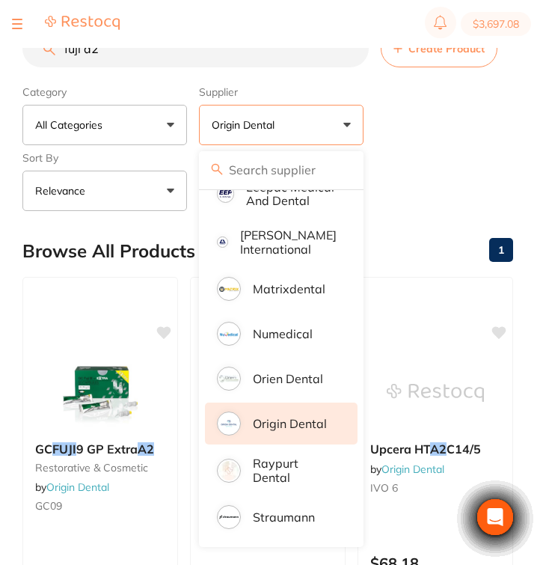
drag, startPoint x: 446, startPoint y: 128, endPoint x: 446, endPoint y: 142, distance: 14.2
click at [446, 128] on div "Category All Categories All Categories 3D Printing restorative & cosmetic Clear…" at bounding box center [267, 145] width 491 height 132
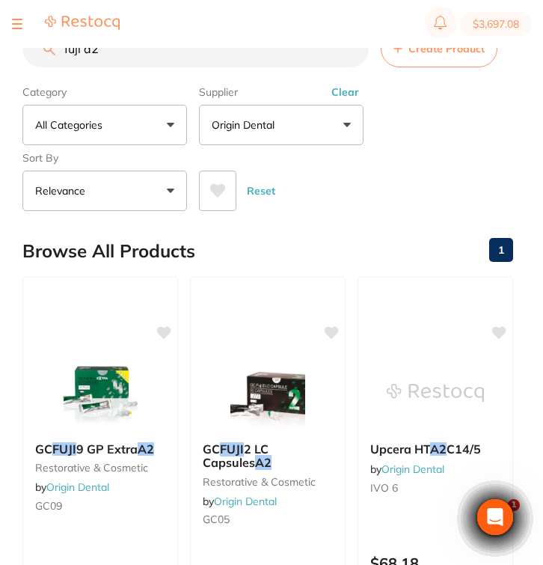
click at [348, 95] on button "Clear" at bounding box center [345, 91] width 37 height 13
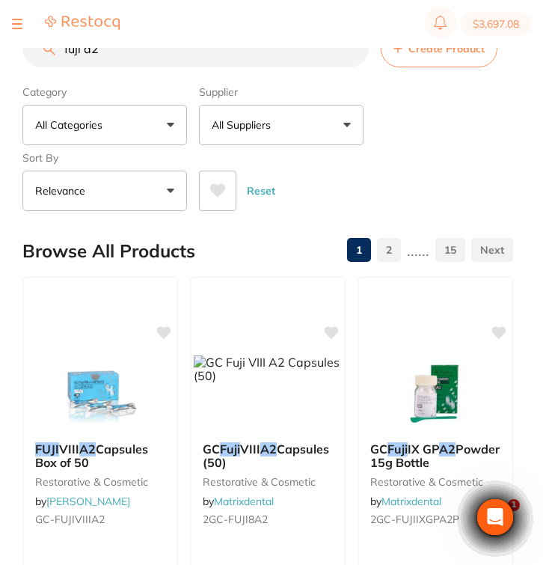
click at [146, 50] on input "fuji a2" at bounding box center [195, 48] width 346 height 37
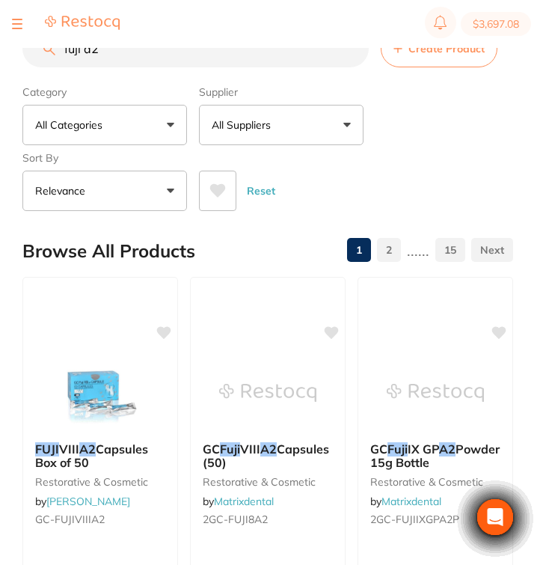
click at [0, 52] on div "$3,697.08 Burnie Smile Care Switch account Riaz Dental Surgery Experteeth Denta…" at bounding box center [271, 258] width 543 height 517
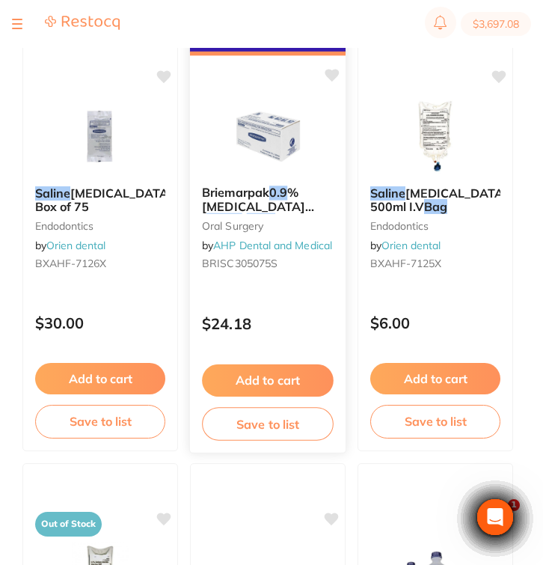
scroll to position [1141, 0]
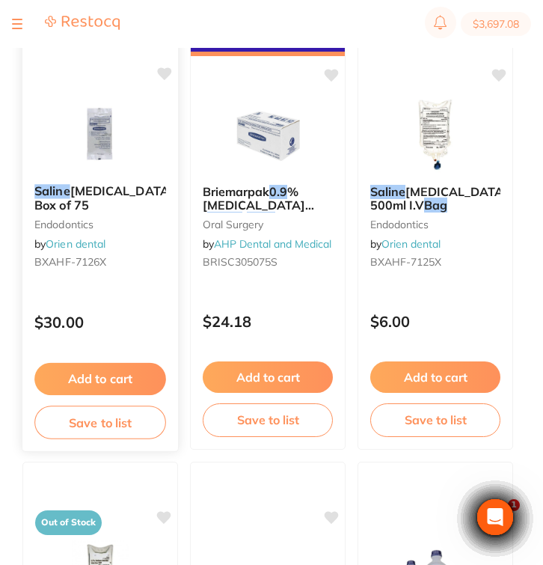
type input "saline bag 0.9 30ml"
click at [119, 310] on div "$30.00" at bounding box center [100, 318] width 156 height 40
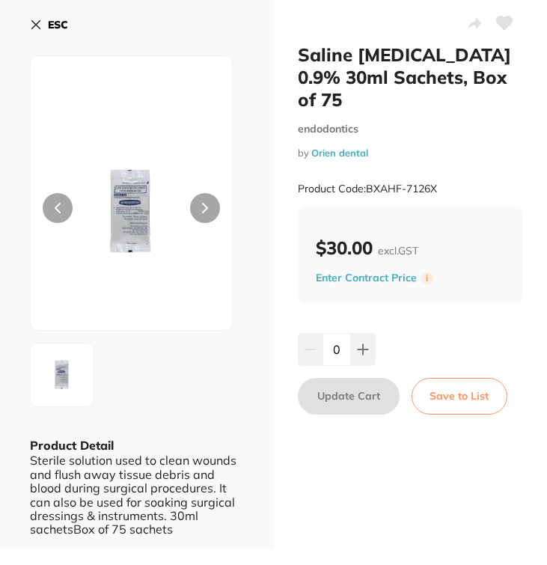
scroll to position [777, 0]
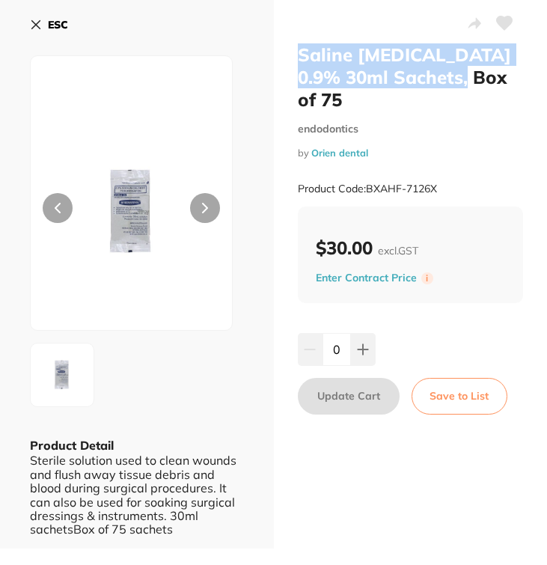
drag, startPoint x: 459, startPoint y: 81, endPoint x: 285, endPoint y: 49, distance: 177.2
click at [285, 49] on div "Saline [MEDICAL_DATA] 0.9% 30ml Sachets, Box of 75 endodontics by Orien dental …" at bounding box center [411, 274] width 274 height 548
copy h2 "Saline [MEDICAL_DATA] 0.9% 30ml Sachets"
drag, startPoint x: 449, startPoint y: 191, endPoint x: 366, endPoint y: 186, distance: 83.2
click at [366, 186] on div "Product Code: BXAHF-7126X" at bounding box center [411, 188] width 226 height 37
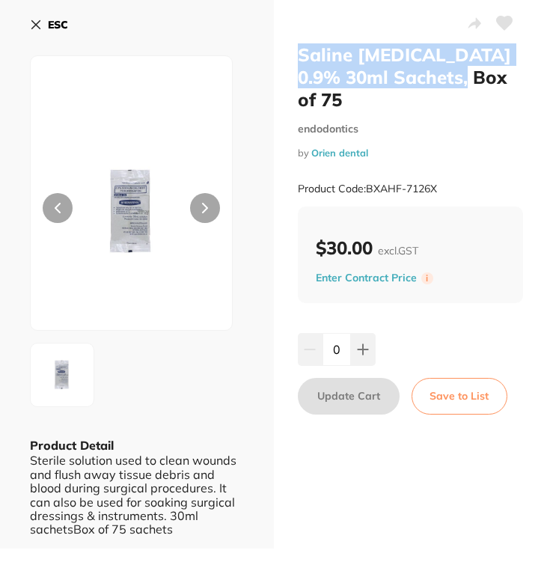
copy small "BXAHF-7126X"
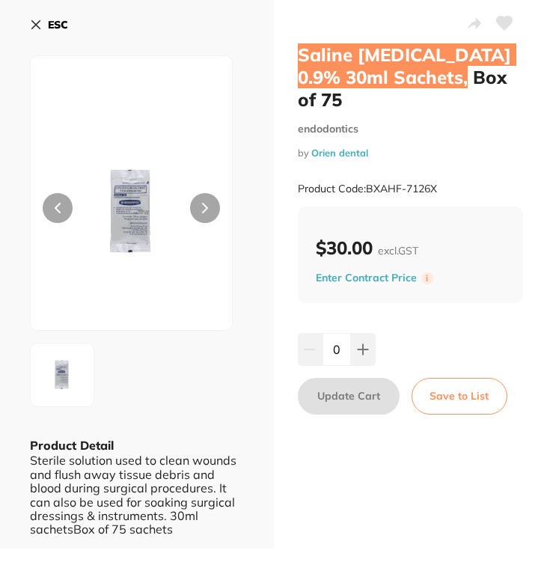
scroll to position [0, 0]
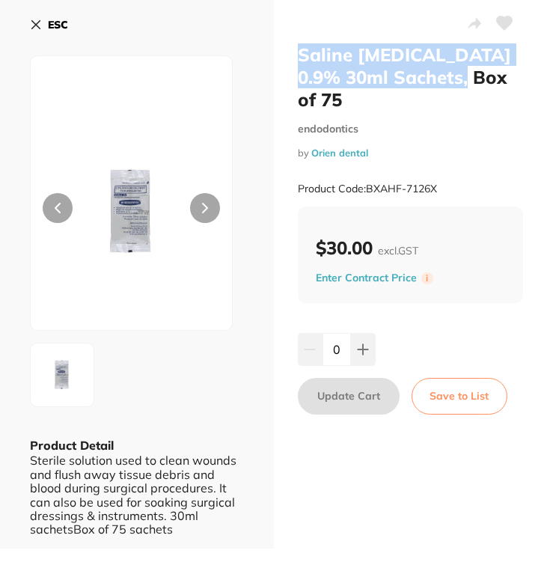
click at [44, 25] on button "ESC" at bounding box center [49, 24] width 38 height 25
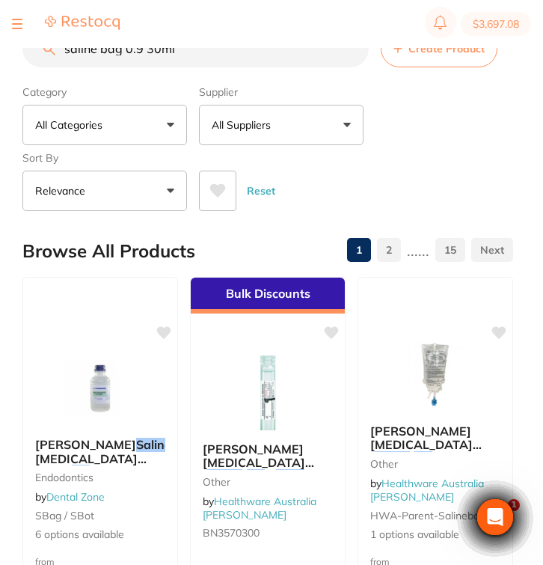
drag, startPoint x: 191, startPoint y: 53, endPoint x: 46, endPoint y: 55, distance: 145.1
click at [46, 55] on div "saline bag 0.9 30ml Create Product" at bounding box center [267, 48] width 491 height 37
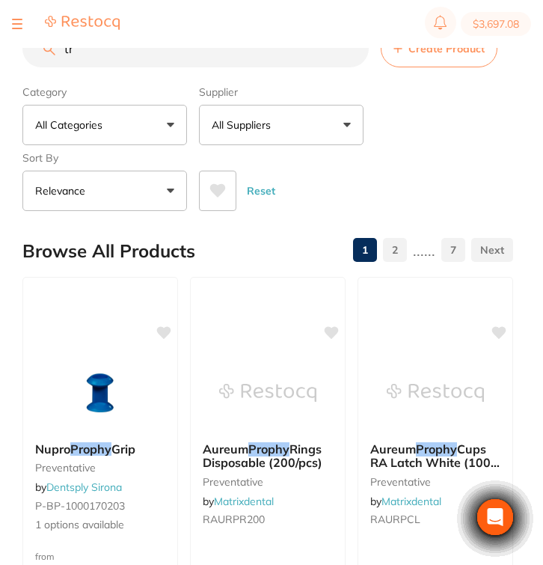
type input "t"
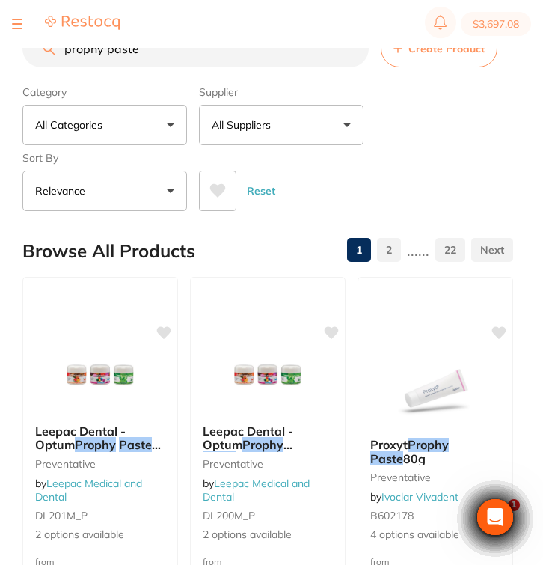
click at [277, 142] on button "All Suppliers" at bounding box center [281, 125] width 165 height 40
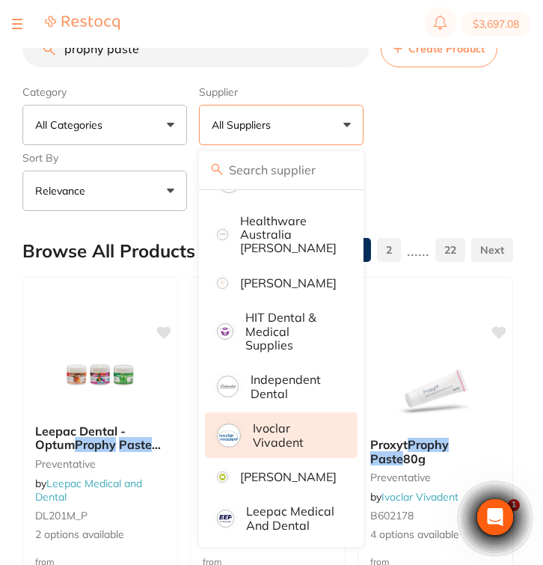
scroll to position [605, 0]
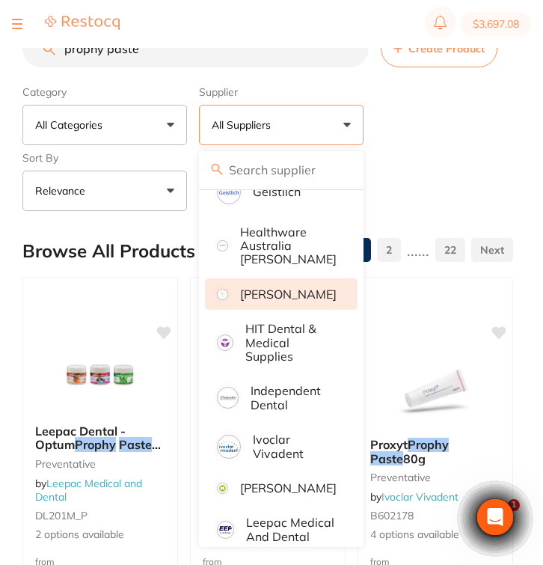
click at [314, 287] on p "[PERSON_NAME]" at bounding box center [288, 293] width 96 height 13
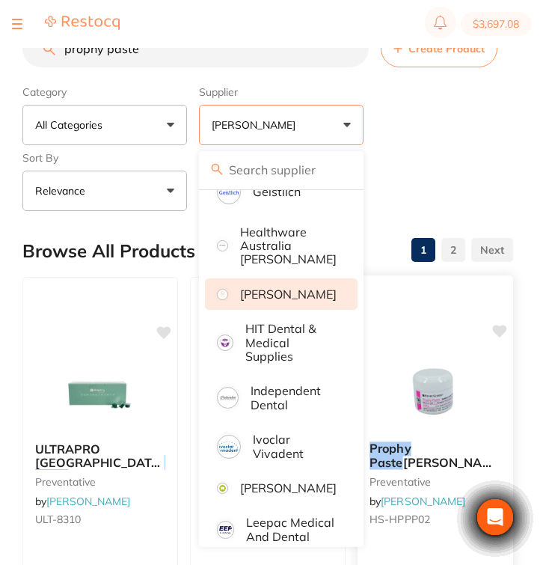
click at [449, 147] on div "Category All Categories All Categories crown & bridge endodontics finishing & p…" at bounding box center [267, 145] width 491 height 132
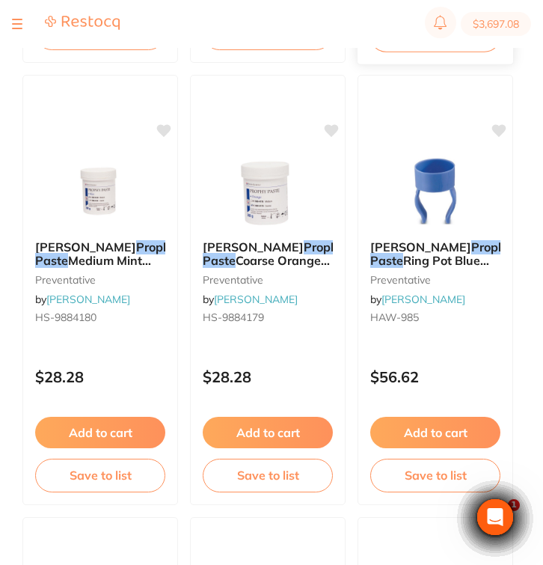
scroll to position [1138, 0]
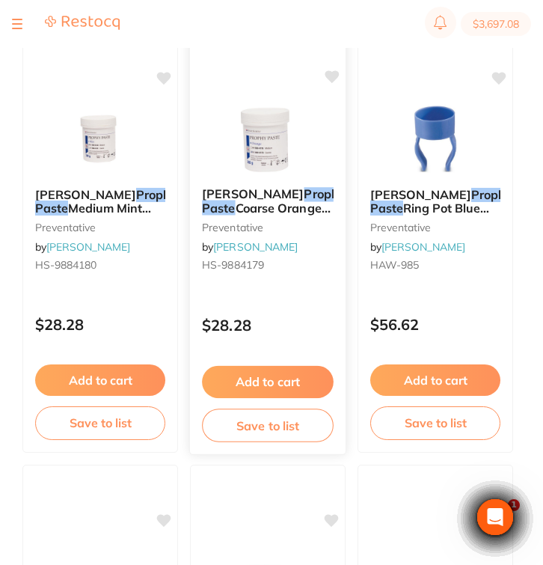
click at [318, 298] on div "[PERSON_NAME] Prophy Paste Coarse Orange 300g jar preventative by [PERSON_NAME]…" at bounding box center [267, 237] width 157 height 434
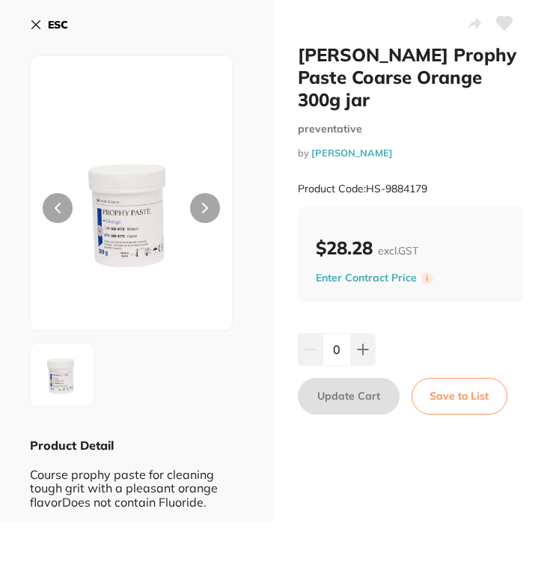
click at [482, 79] on h2 "[PERSON_NAME] Prophy Paste Coarse Orange 300g jar" at bounding box center [411, 76] width 226 height 67
click at [50, 22] on b "ESC" at bounding box center [58, 24] width 20 height 13
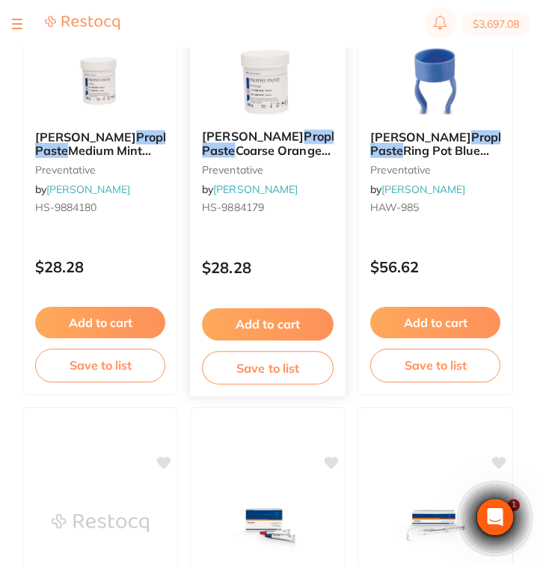
scroll to position [1218, 0]
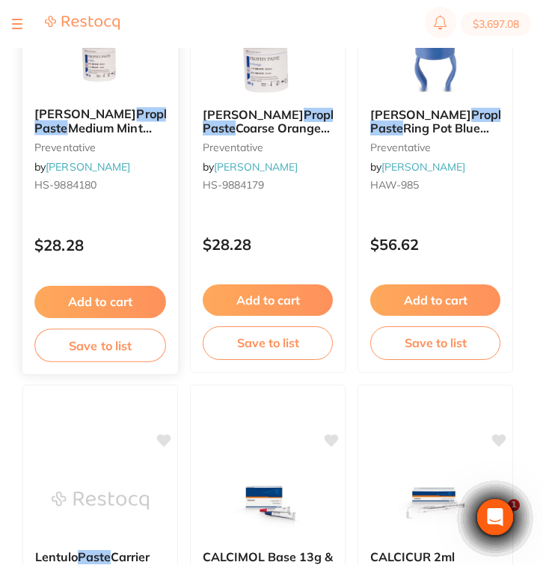
click at [151, 257] on div "$28.28" at bounding box center [100, 241] width 156 height 40
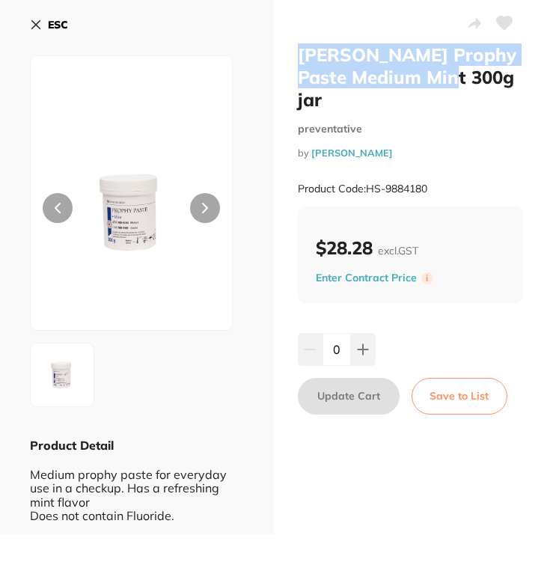
drag, startPoint x: 464, startPoint y: 79, endPoint x: 294, endPoint y: 55, distance: 171.5
click at [294, 55] on div "[PERSON_NAME] Prophy Paste Medium Mint 300g jar preventative by [PERSON_NAME] P…" at bounding box center [411, 267] width 274 height 534
copy h2 "[PERSON_NAME] Prophy Paste Medium Mint"
copy small "HS-9884180"
drag, startPoint x: 433, startPoint y: 189, endPoint x: 508, endPoint y: 199, distance: 76.1
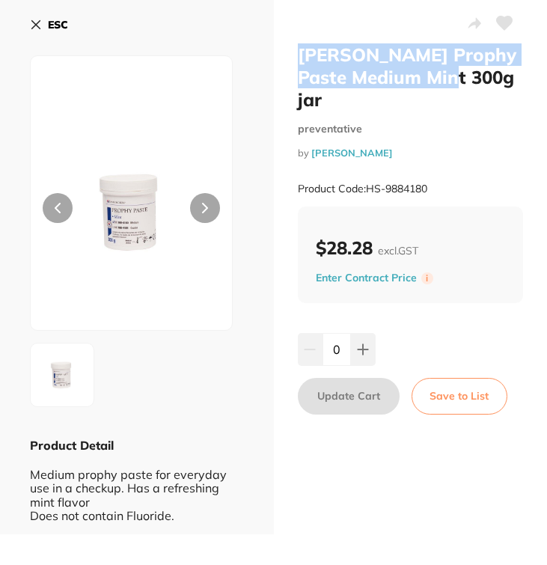
click at [366, 189] on div "Product Code: HS-9884180" at bounding box center [411, 188] width 226 height 37
click at [39, 25] on icon at bounding box center [36, 25] width 12 height 12
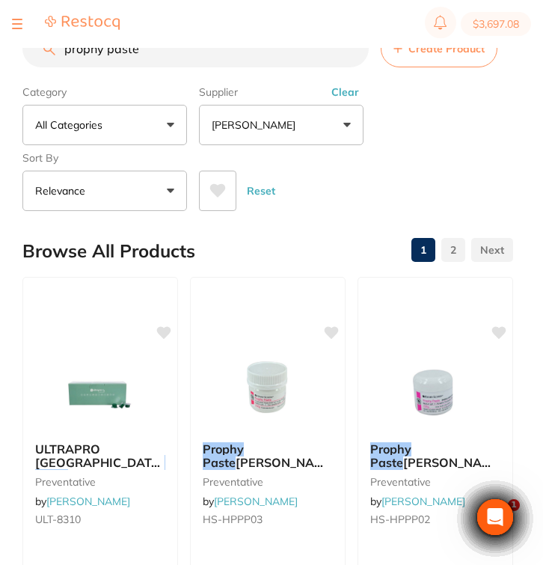
click at [153, 64] on input "prophy paste" at bounding box center [195, 48] width 346 height 37
click at [347, 94] on button "Clear" at bounding box center [345, 91] width 37 height 13
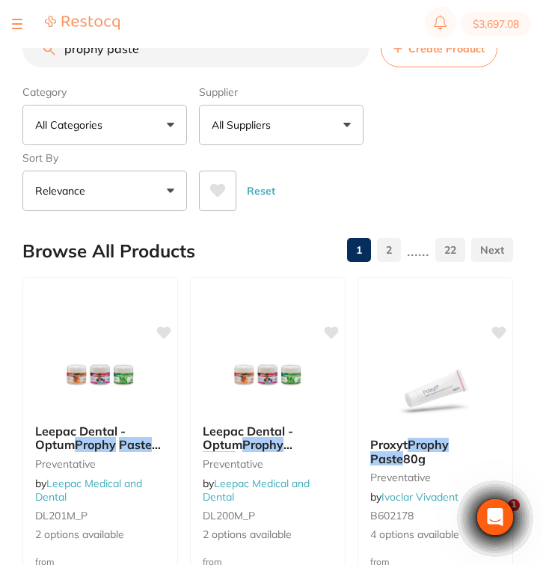
drag, startPoint x: 182, startPoint y: 53, endPoint x: 29, endPoint y: 53, distance: 153.3
click at [29, 53] on input "prophy paste" at bounding box center [195, 48] width 346 height 37
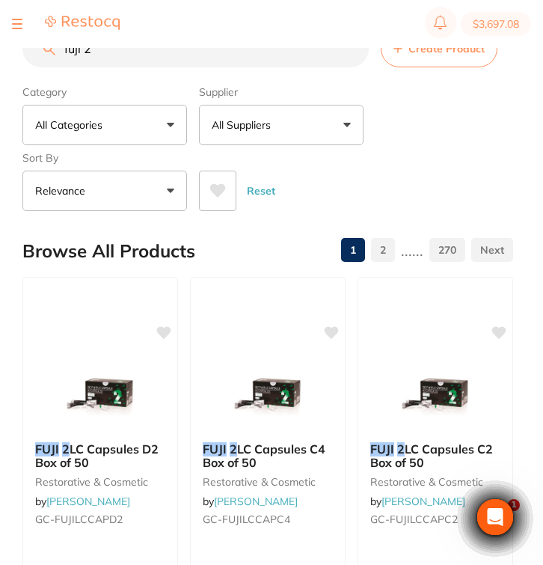
drag, startPoint x: 131, startPoint y: 61, endPoint x: 8, endPoint y: 53, distance: 122.9
click at [8, 53] on div "$3,697.08 Burnie Smile Care Switch account Riaz [MEDICAL_DATA] Experteeth Denta…" at bounding box center [271, 258] width 543 height 517
paste input "GC-FUJILCCAPA"
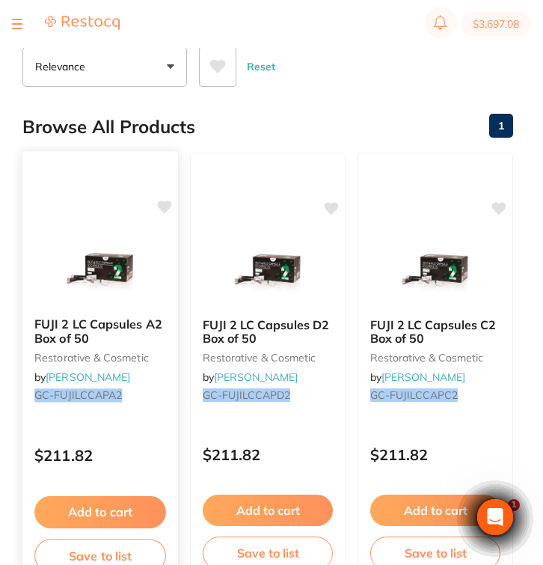
type input "GC-FUJILCCAPA2"
click at [145, 435] on div "$211.82" at bounding box center [100, 451] width 156 height 40
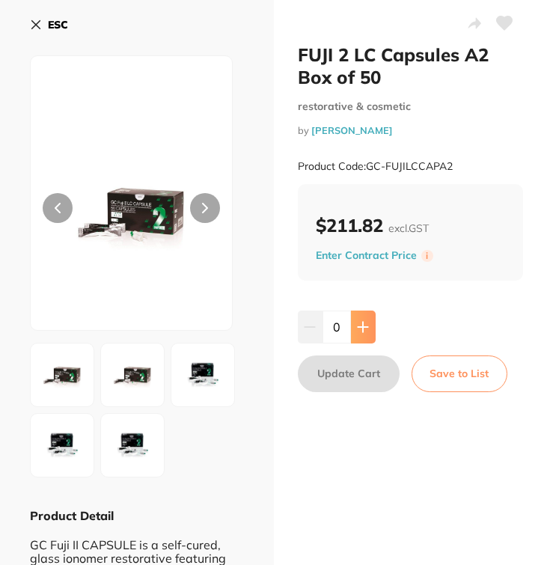
click at [354, 333] on button at bounding box center [363, 326] width 25 height 33
type input "1"
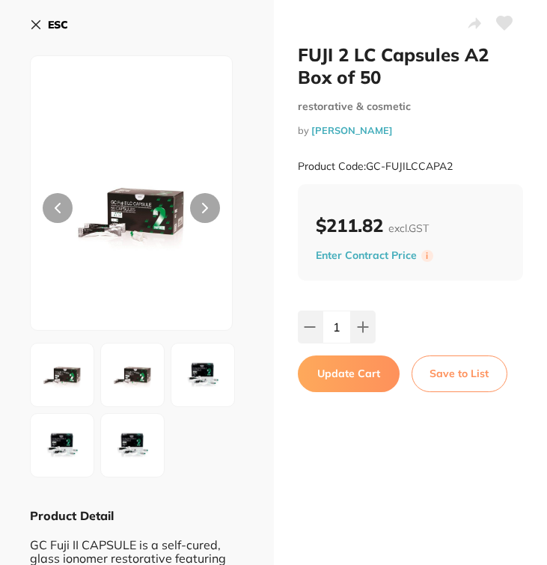
click at [354, 382] on button "Update Cart" at bounding box center [349, 373] width 102 height 36
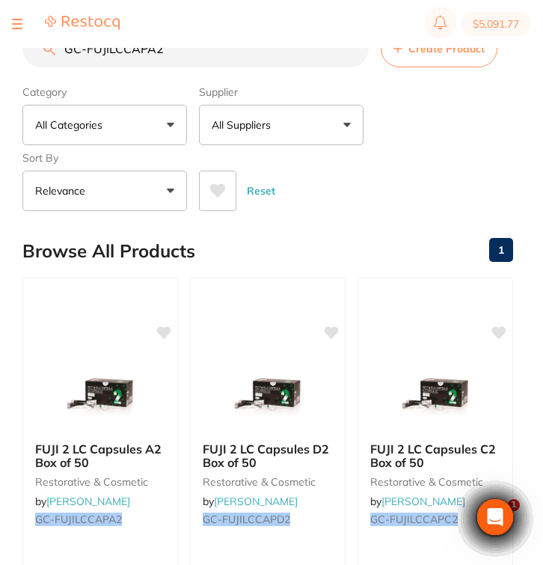
drag, startPoint x: 177, startPoint y: 53, endPoint x: 4, endPoint y: 49, distance: 173.5
click at [4, 49] on div "$5,091.77 Burnie Smile Care Switch account Riaz [MEDICAL_DATA] Experteeth Denta…" at bounding box center [271, 258] width 543 height 517
type input "Fuji 7 white"
